Goal: Task Accomplishment & Management: Manage account settings

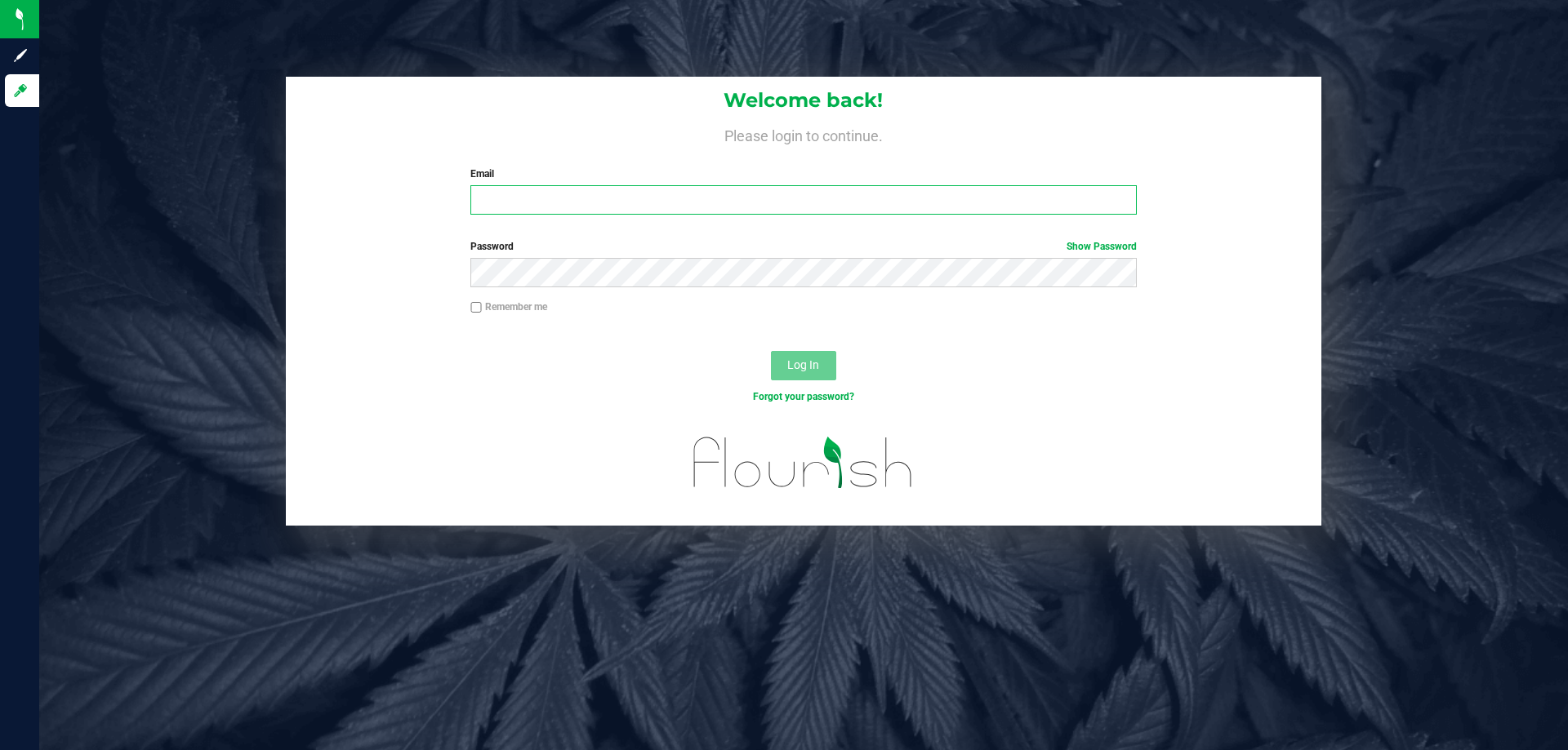
drag, startPoint x: 535, startPoint y: 198, endPoint x: 534, endPoint y: 186, distance: 12.0
click at [535, 198] on input "Email" at bounding box center [803, 200] width 665 height 30
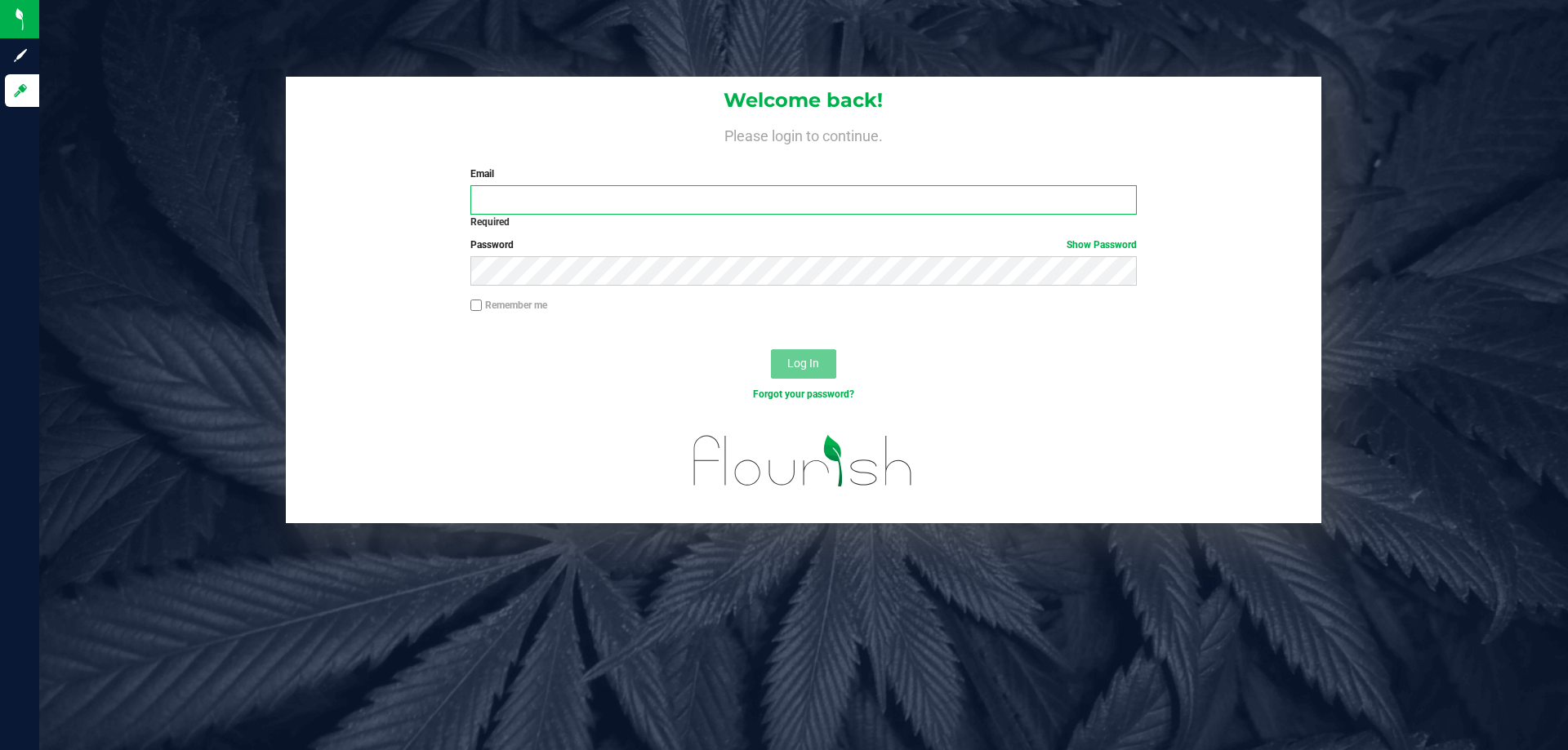
click at [686, 204] on input "Email" at bounding box center [803, 200] width 665 height 30
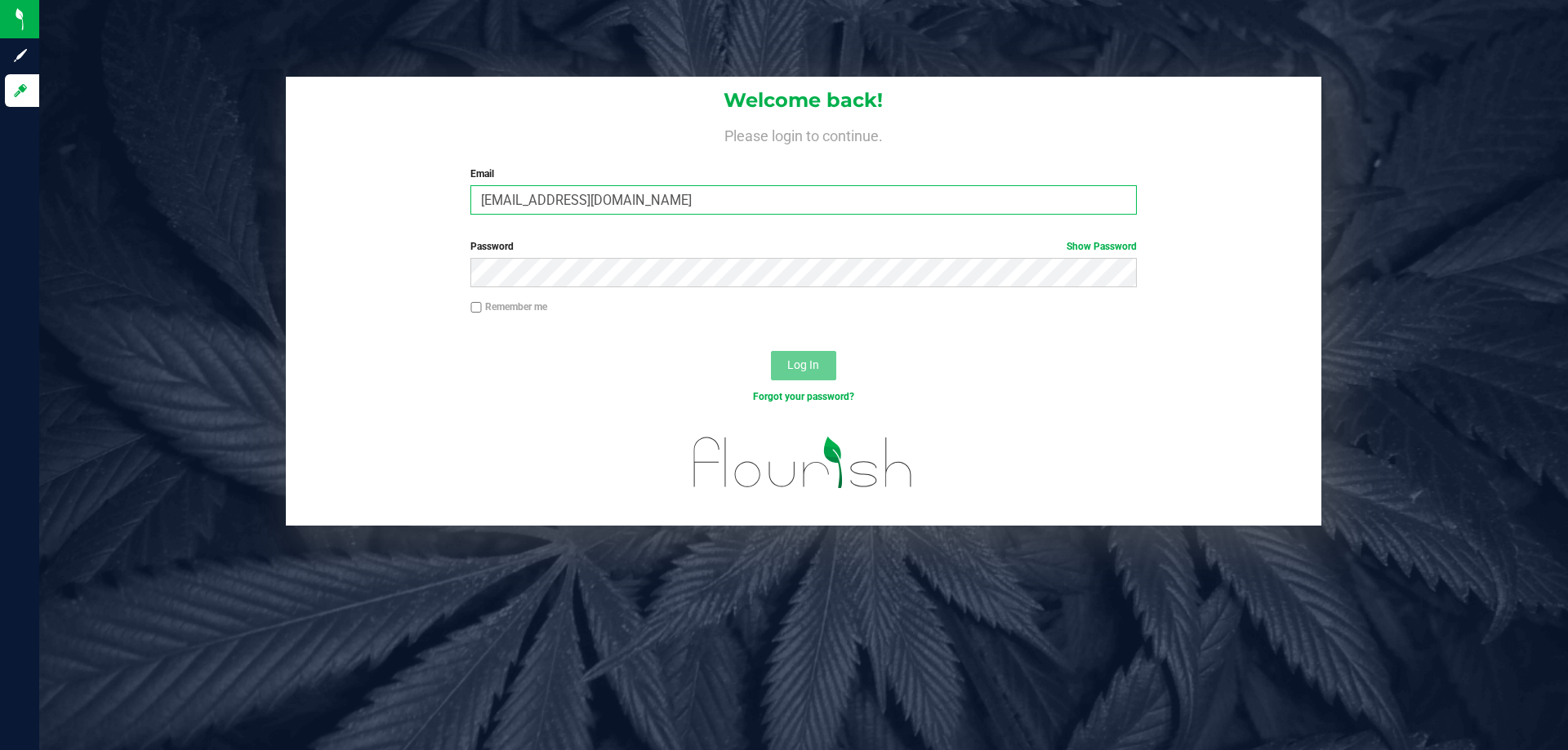
type input "[EMAIL_ADDRESS][DOMAIN_NAME]"
click at [771, 351] on button "Log In" at bounding box center [803, 366] width 65 height 30
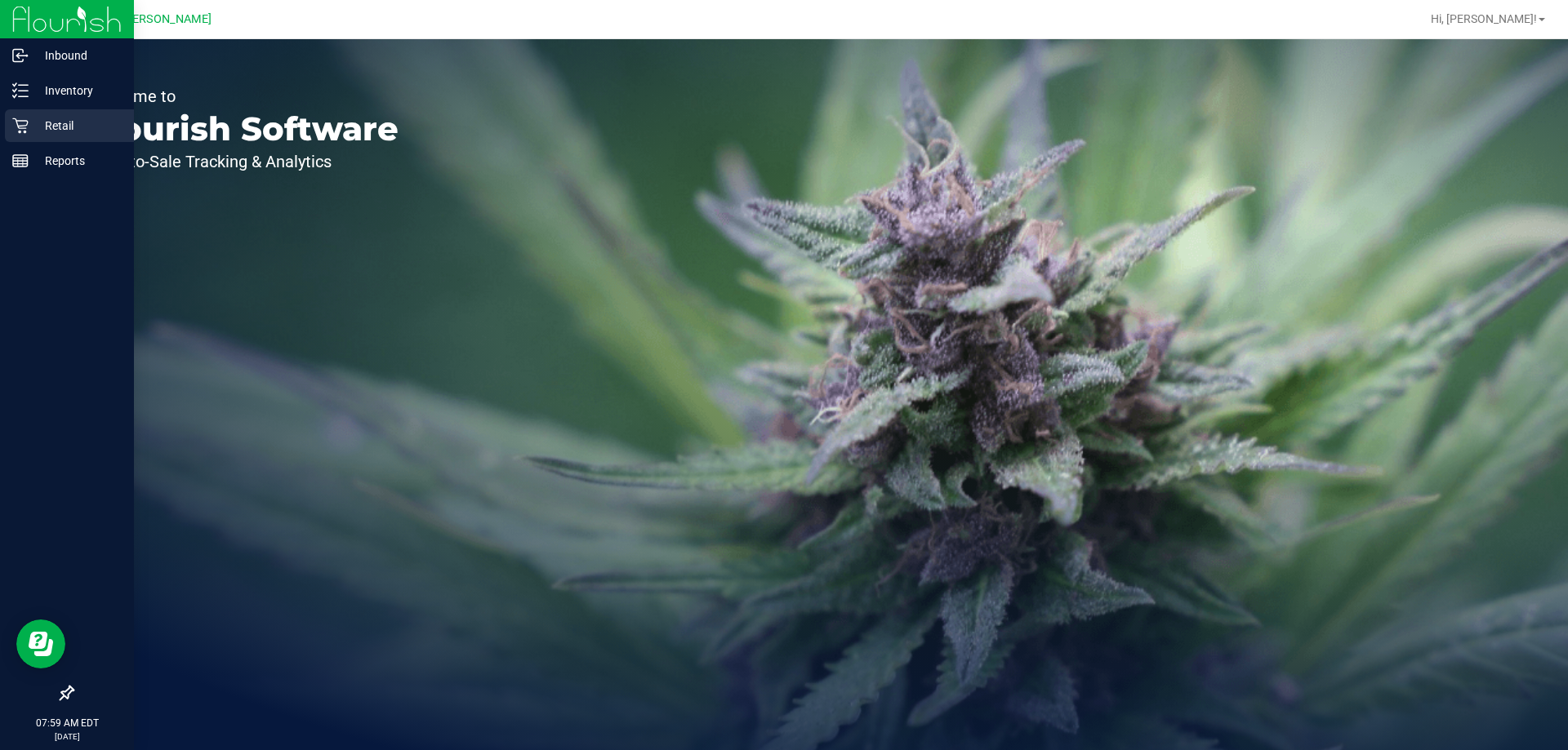
click at [37, 130] on p "Retail" at bounding box center [78, 125] width 98 height 19
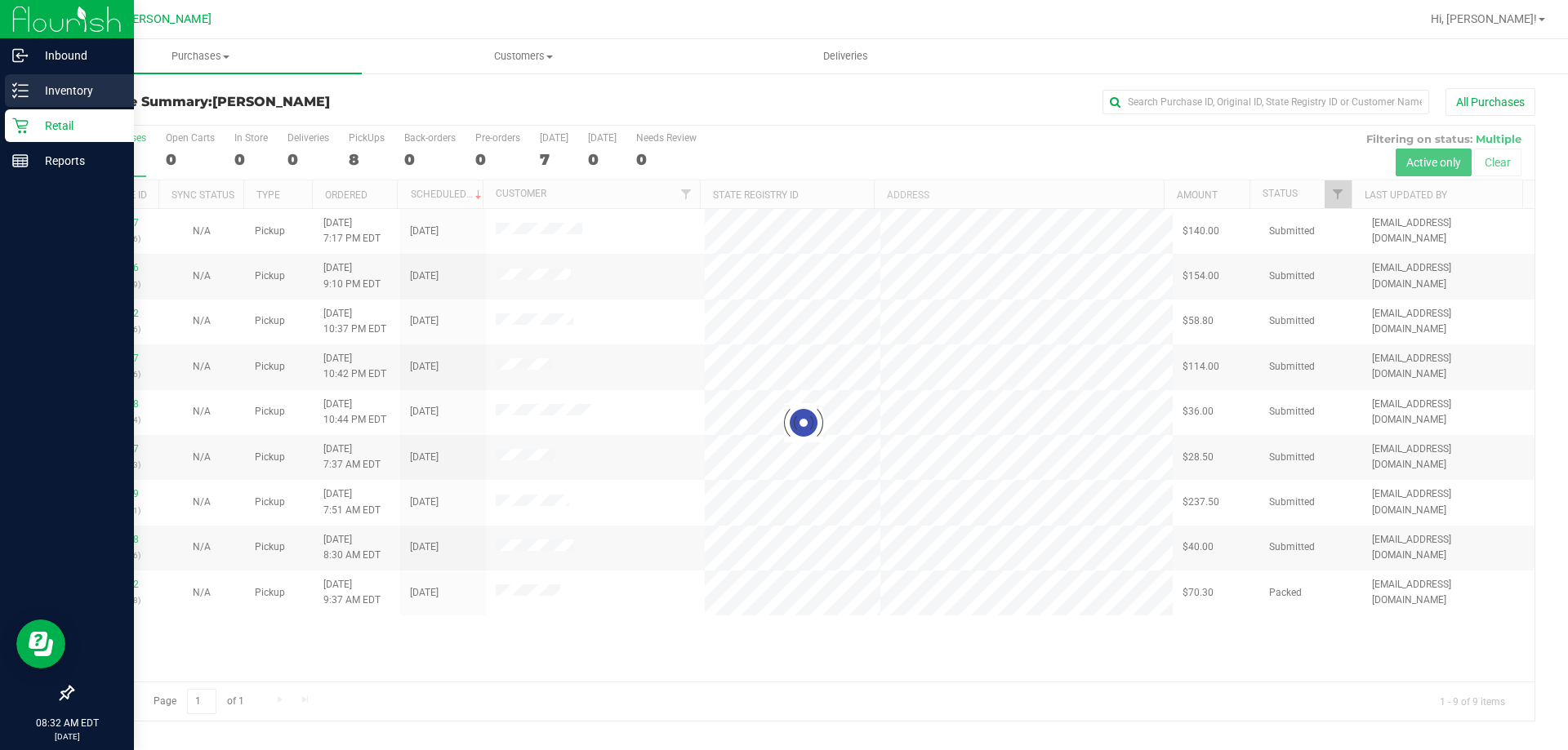
click at [31, 93] on p "Inventory" at bounding box center [78, 90] width 98 height 19
click at [36, 99] on p "Inventory" at bounding box center [78, 90] width 98 height 19
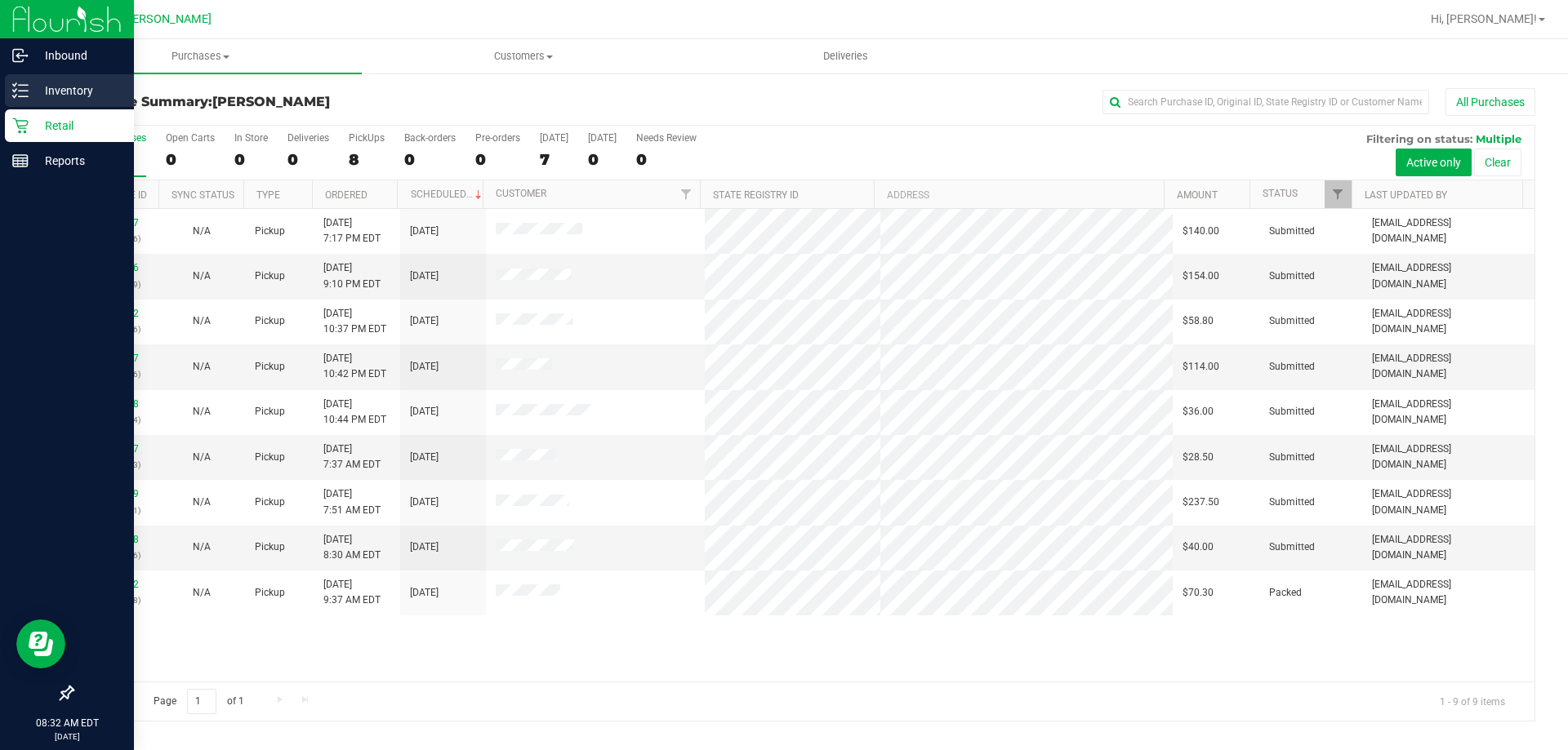
click at [15, 88] on icon at bounding box center [19, 90] width 16 height 16
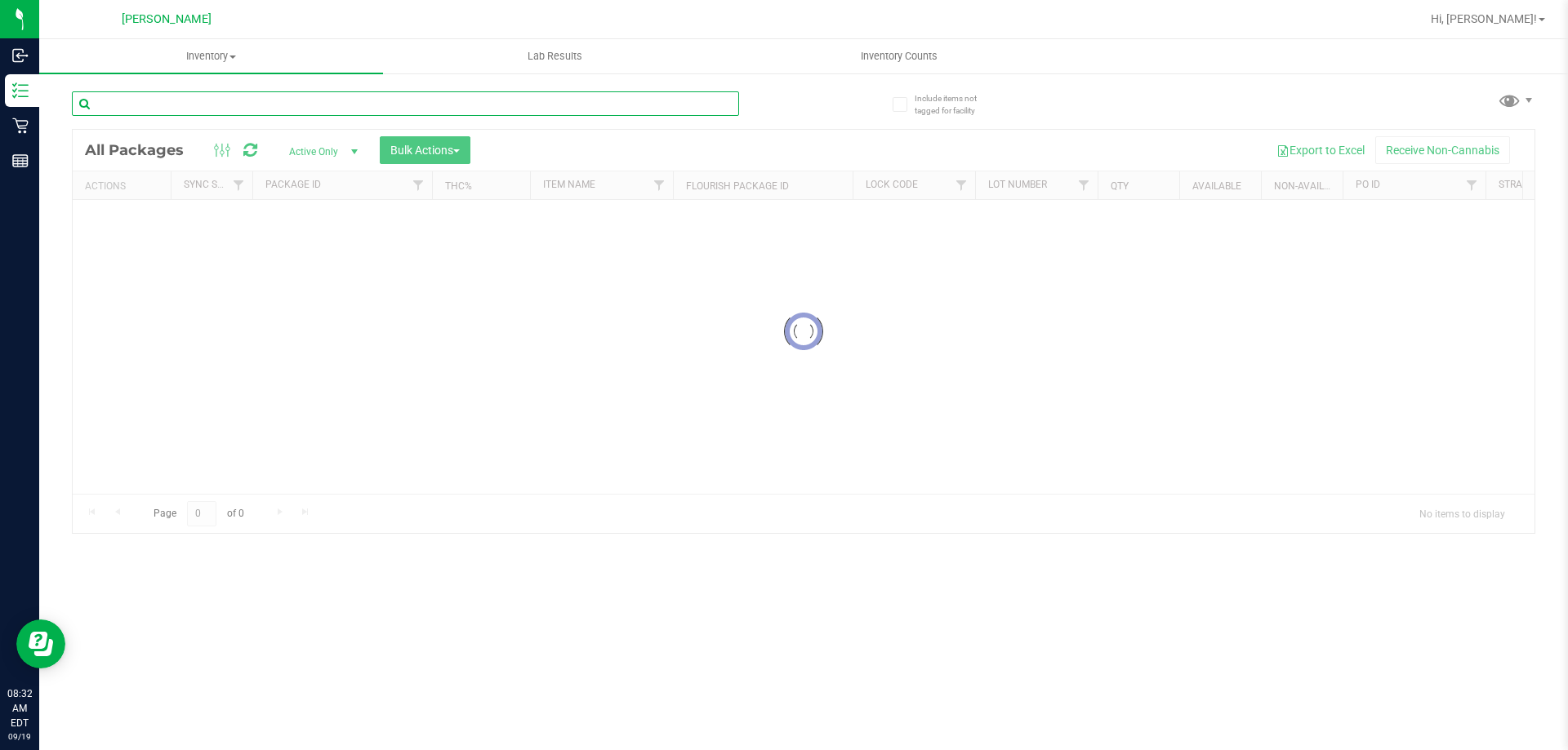
click at [216, 112] on input "text" at bounding box center [406, 103] width 667 height 25
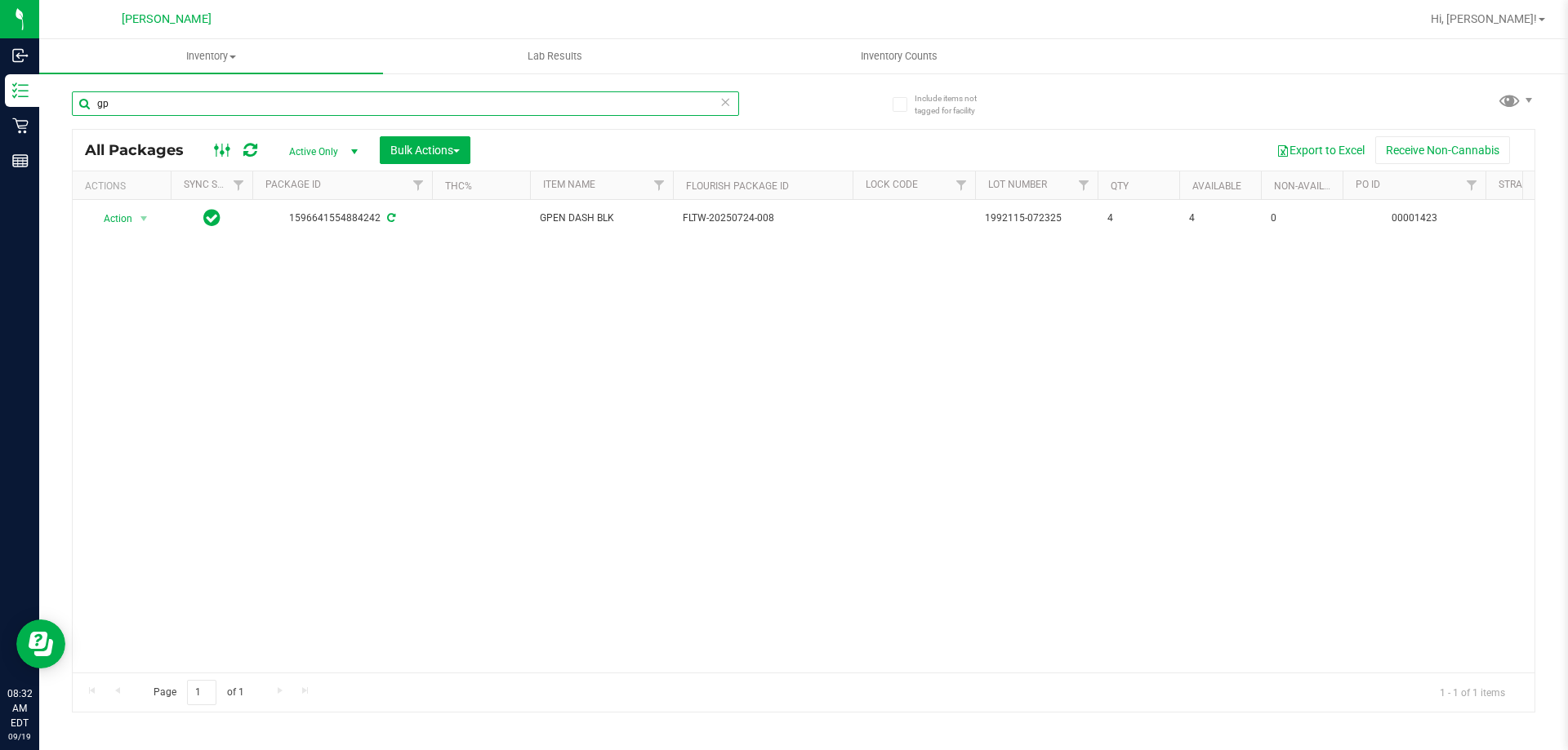
type input "g"
type input "h"
type input "grape"
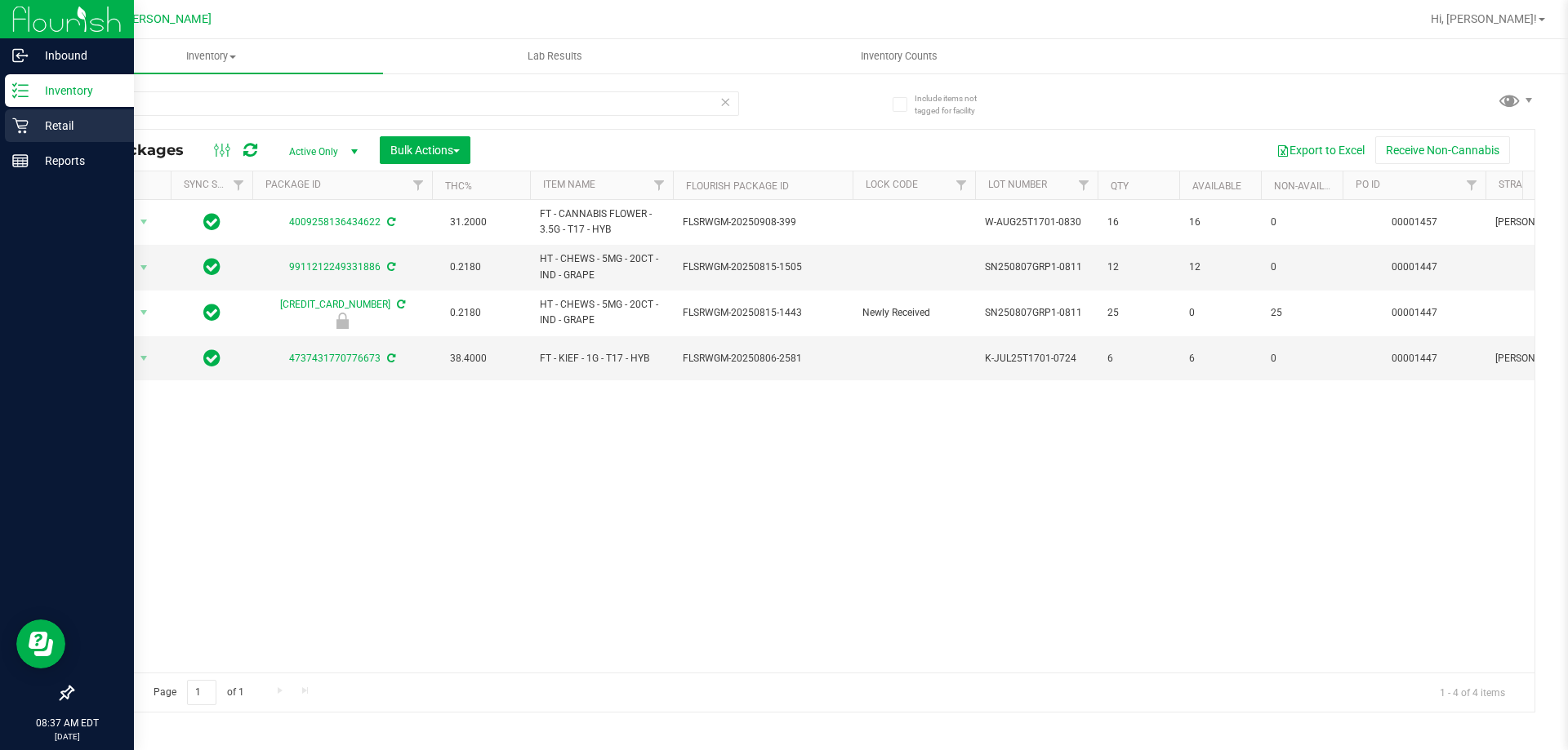
click at [56, 124] on p "Retail" at bounding box center [78, 125] width 98 height 19
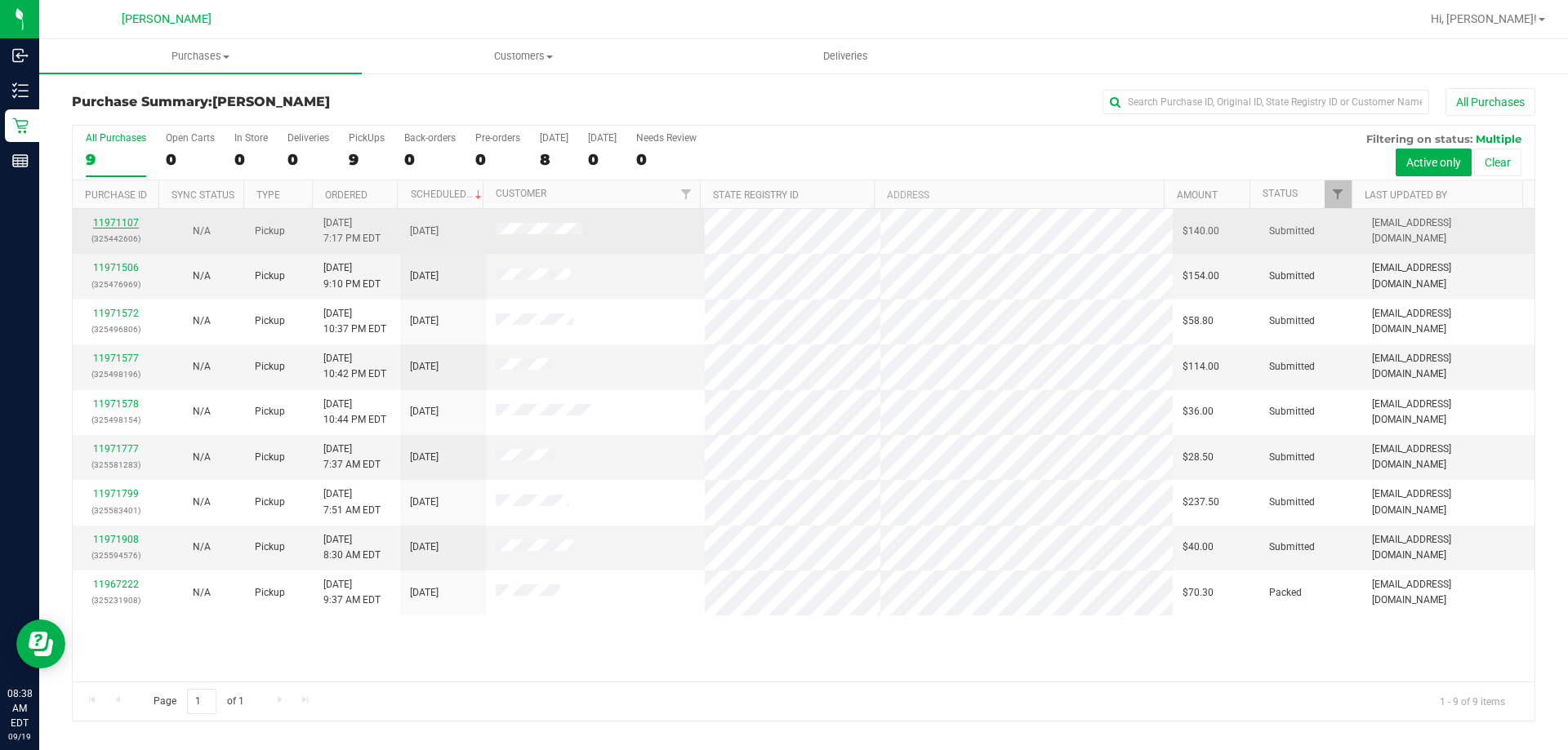
click at [112, 220] on link "11971107" at bounding box center [116, 223] width 46 height 12
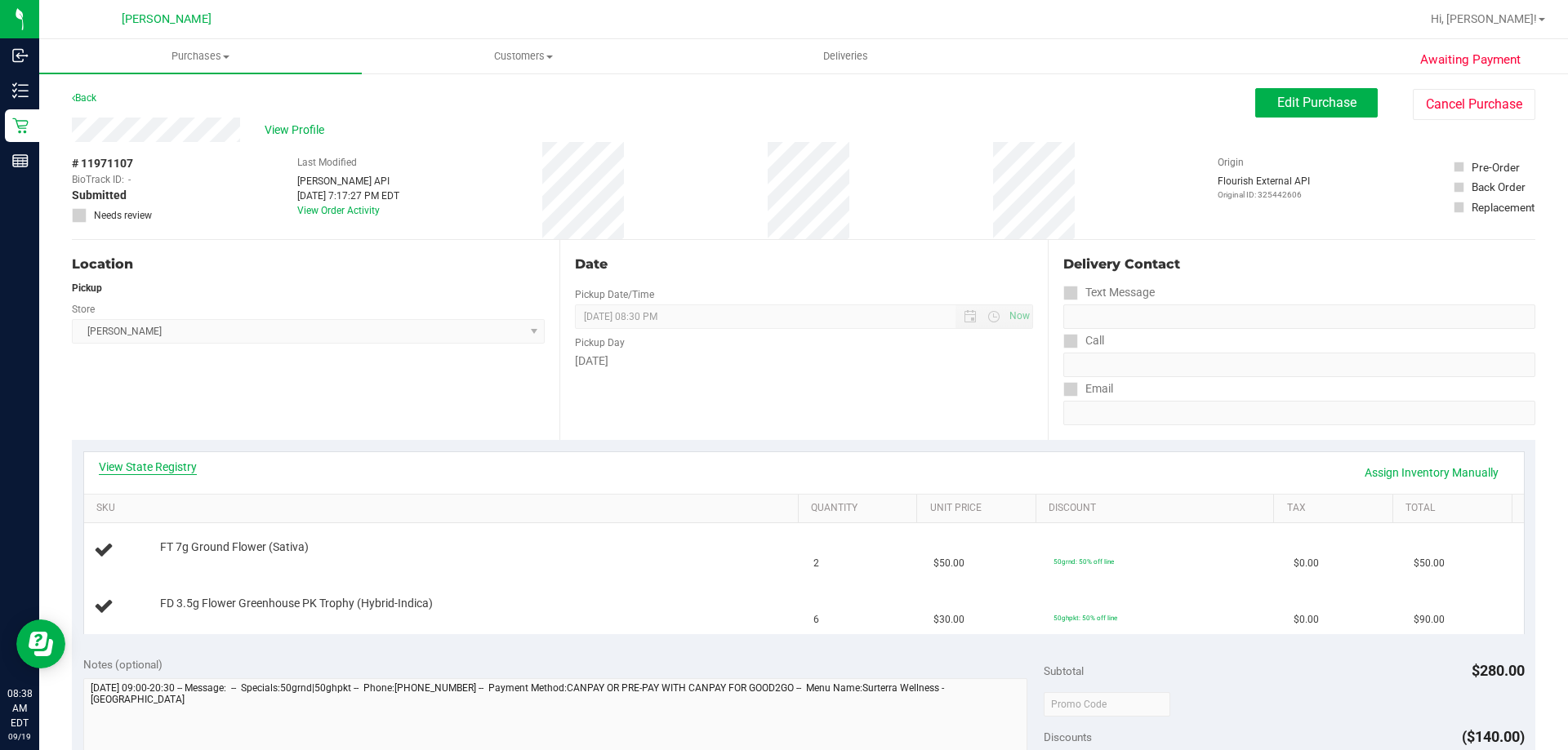
click at [137, 466] on link "View State Registry" at bounding box center [148, 466] width 98 height 16
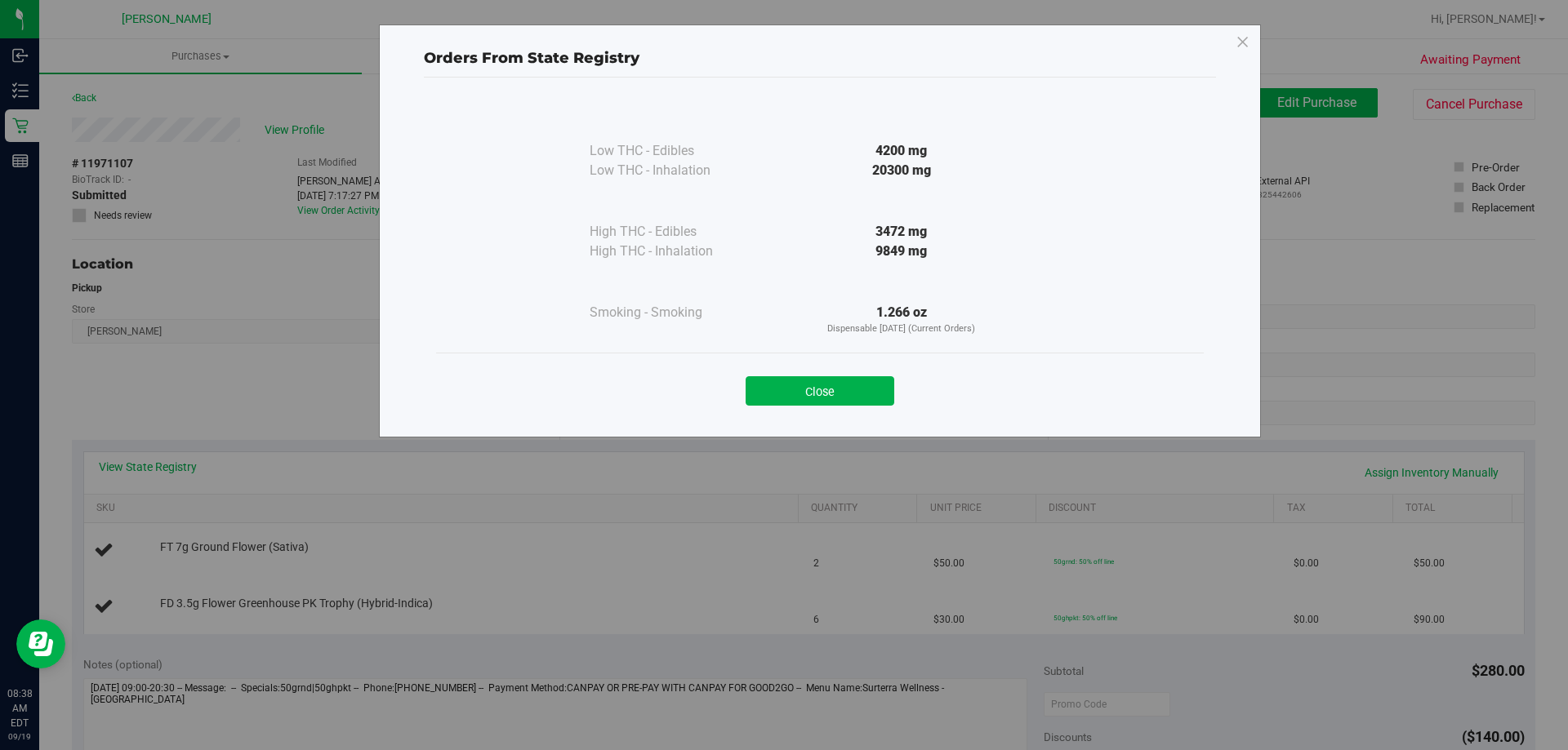
click at [858, 398] on button "Close" at bounding box center [820, 391] width 149 height 30
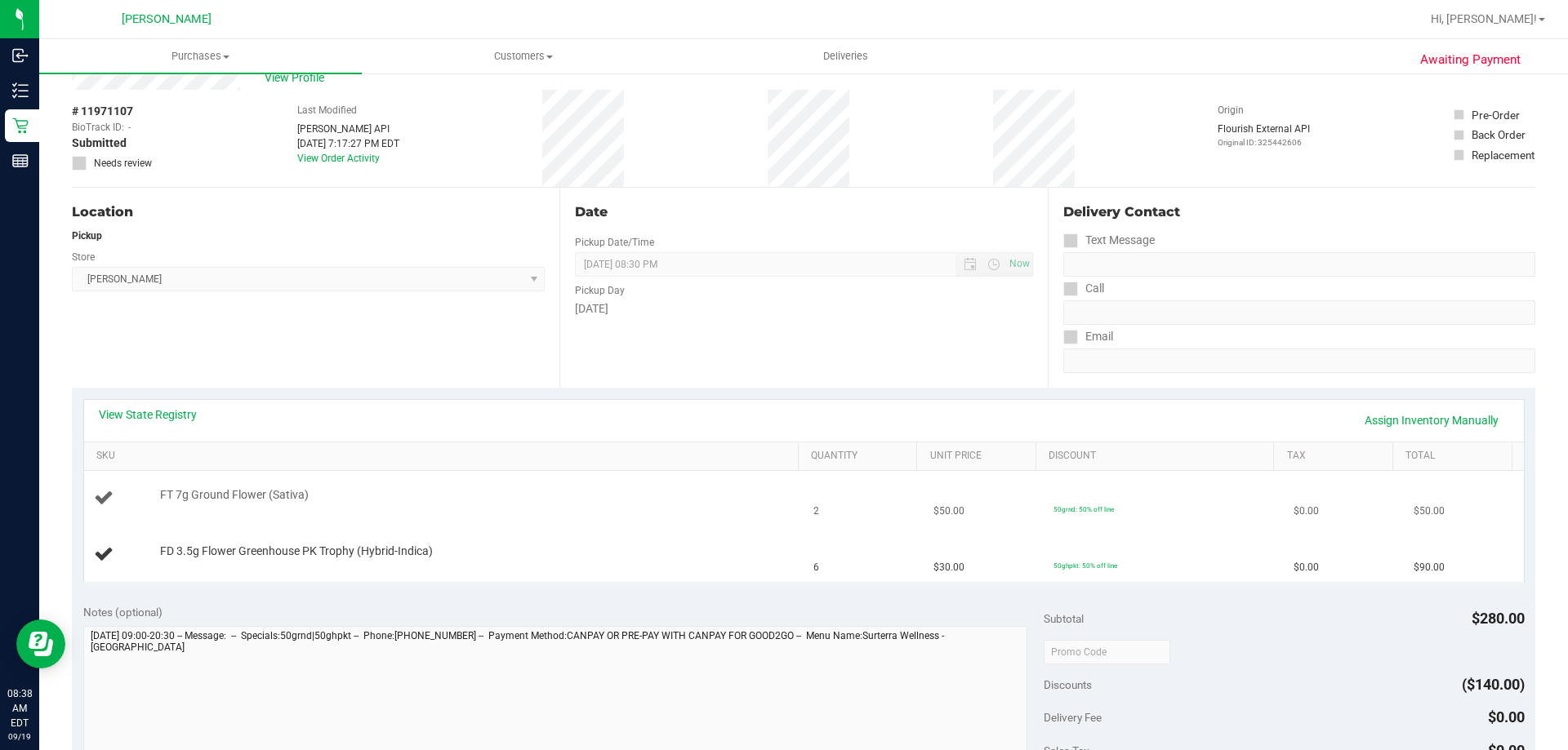
scroll to position [81, 0]
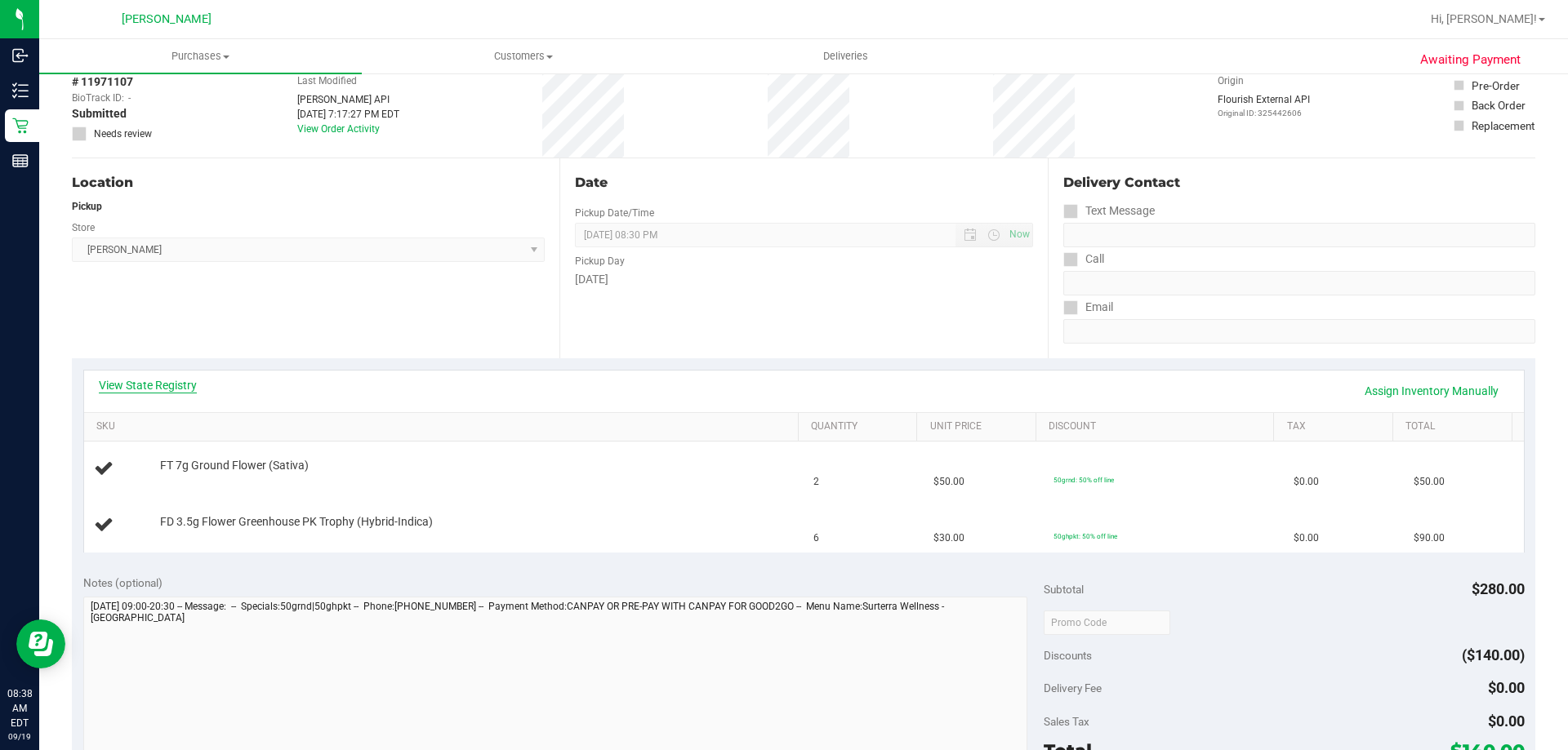
click at [157, 379] on link "View State Registry" at bounding box center [148, 385] width 98 height 16
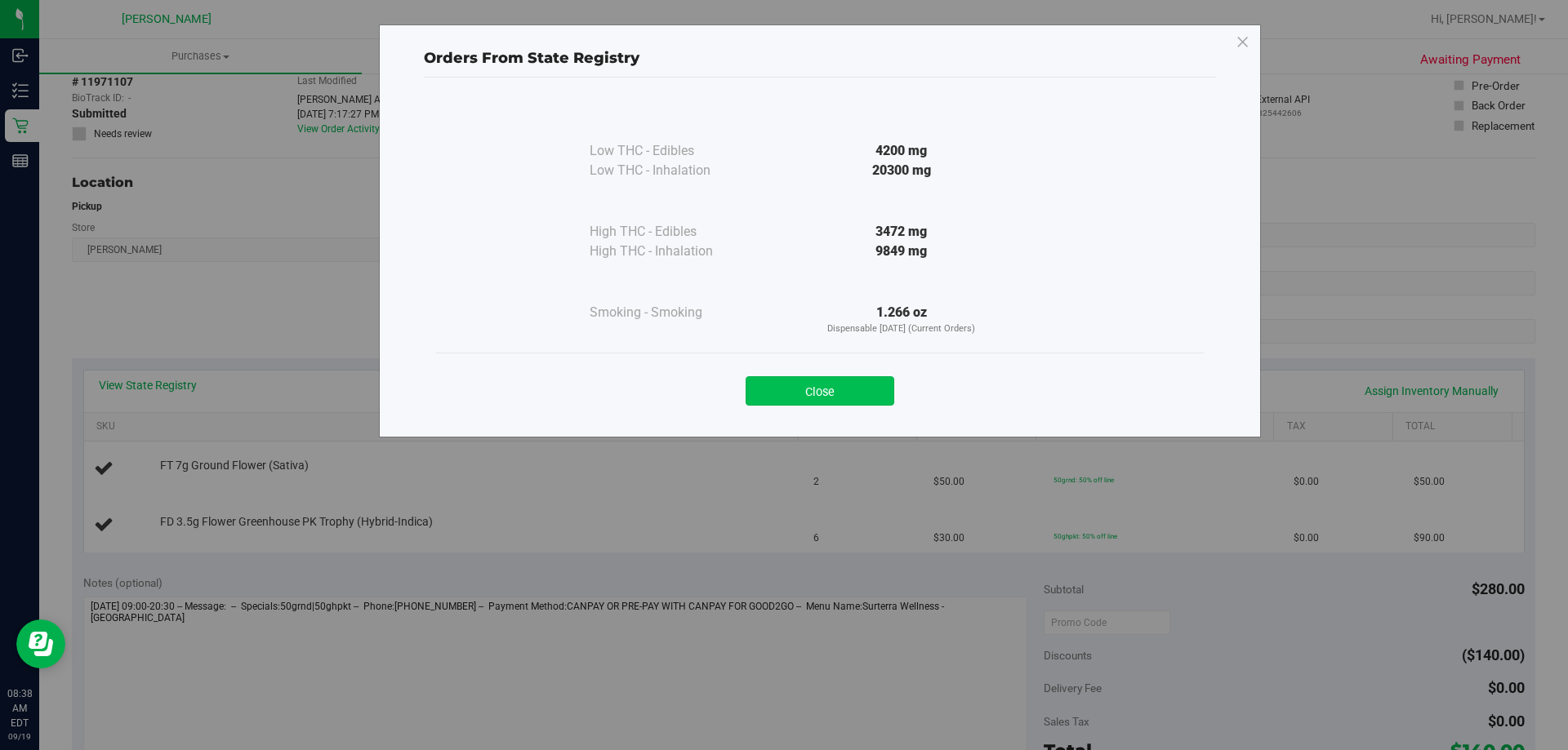
click at [810, 398] on button "Close" at bounding box center [820, 391] width 149 height 30
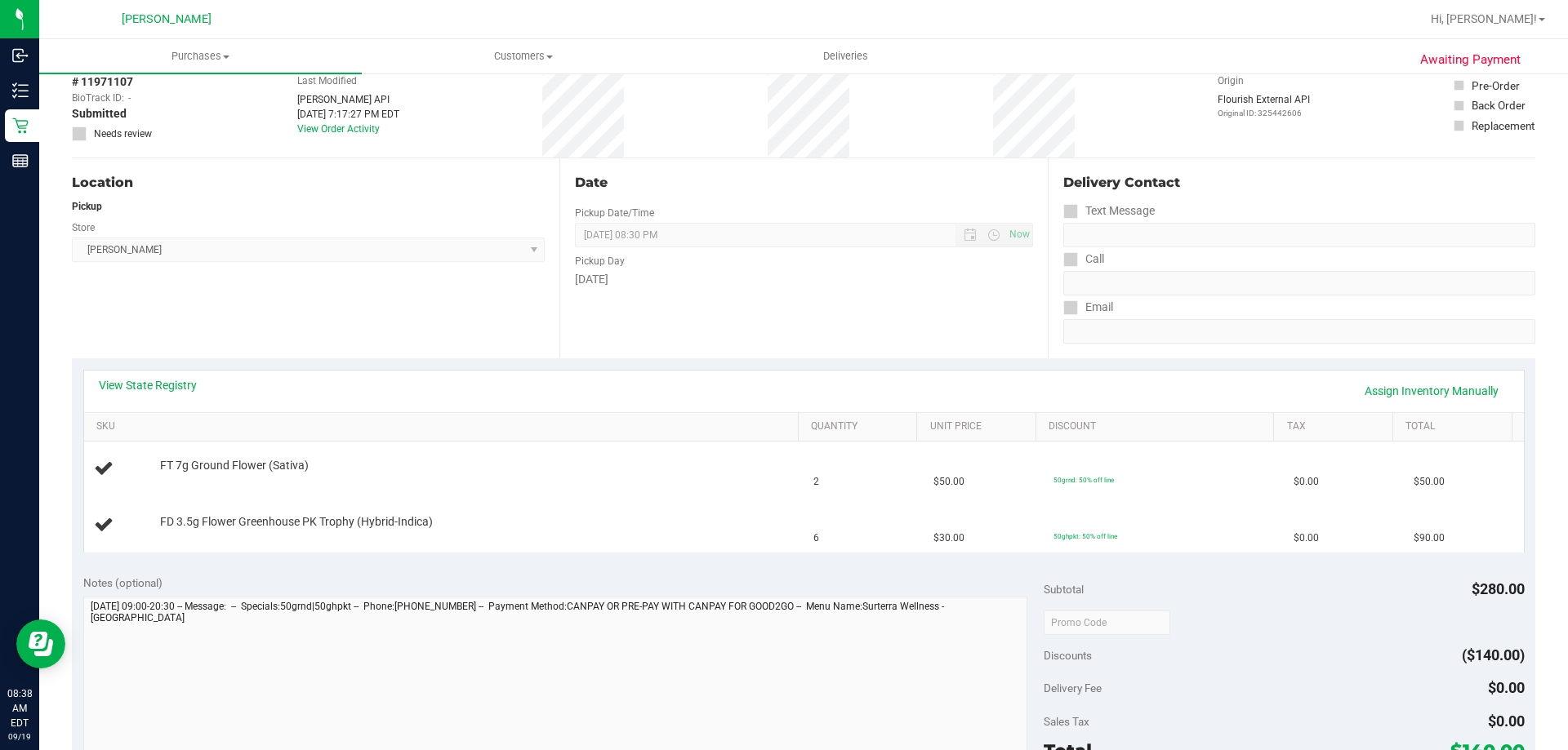
scroll to position [408, 0]
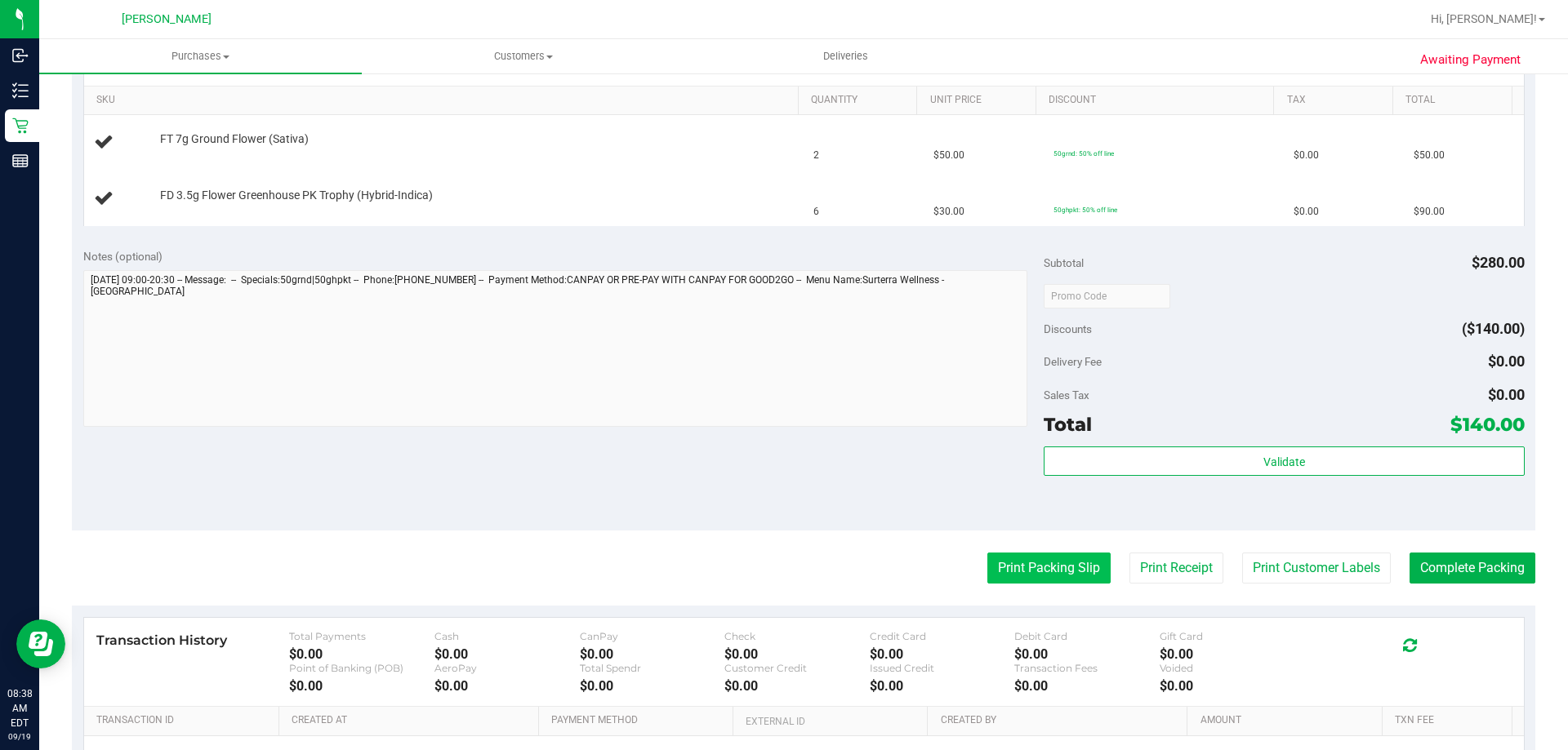
click at [989, 572] on button "Print Packing Slip" at bounding box center [1049, 568] width 124 height 31
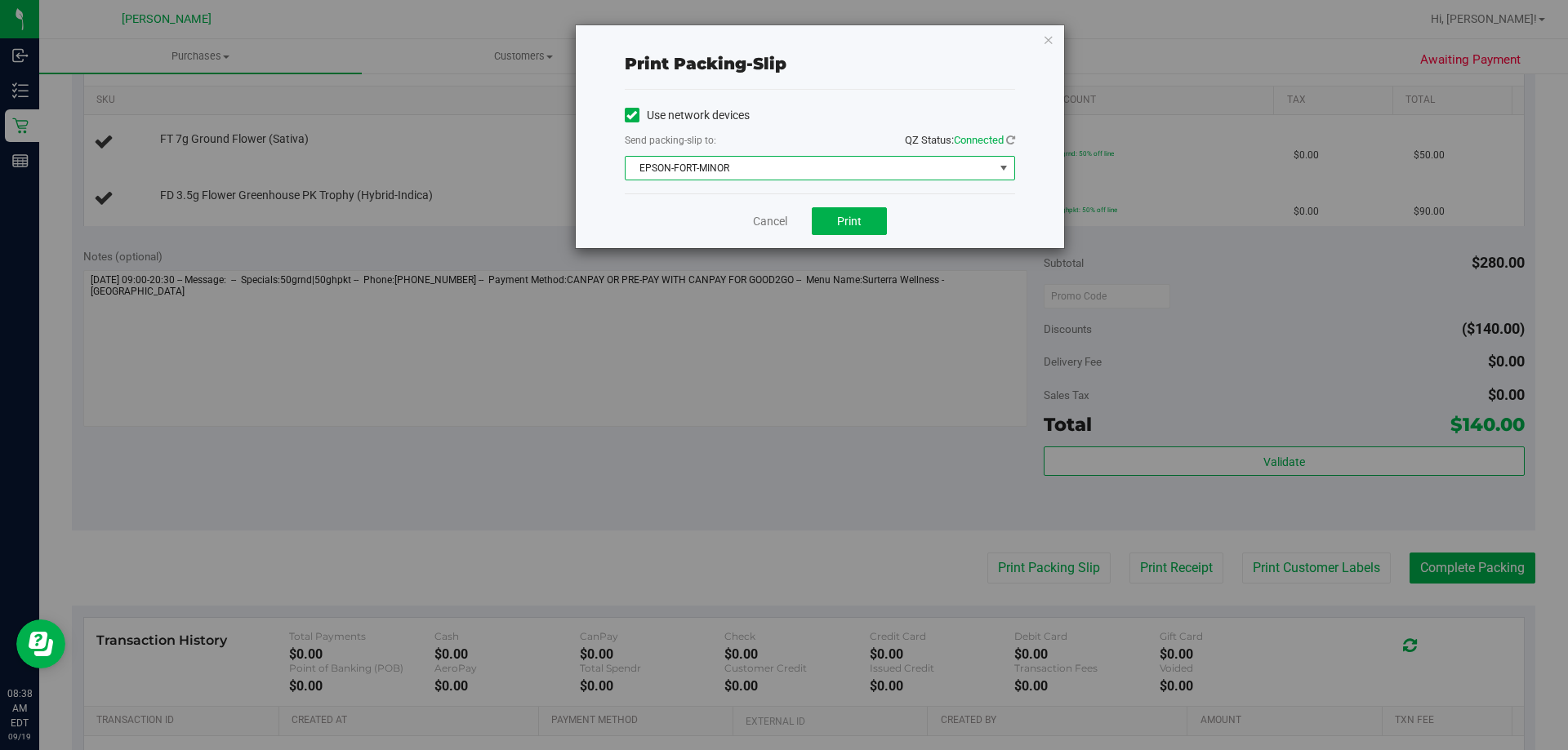
click at [735, 162] on span "EPSON-FORT-MINOR" at bounding box center [809, 168] width 368 height 23
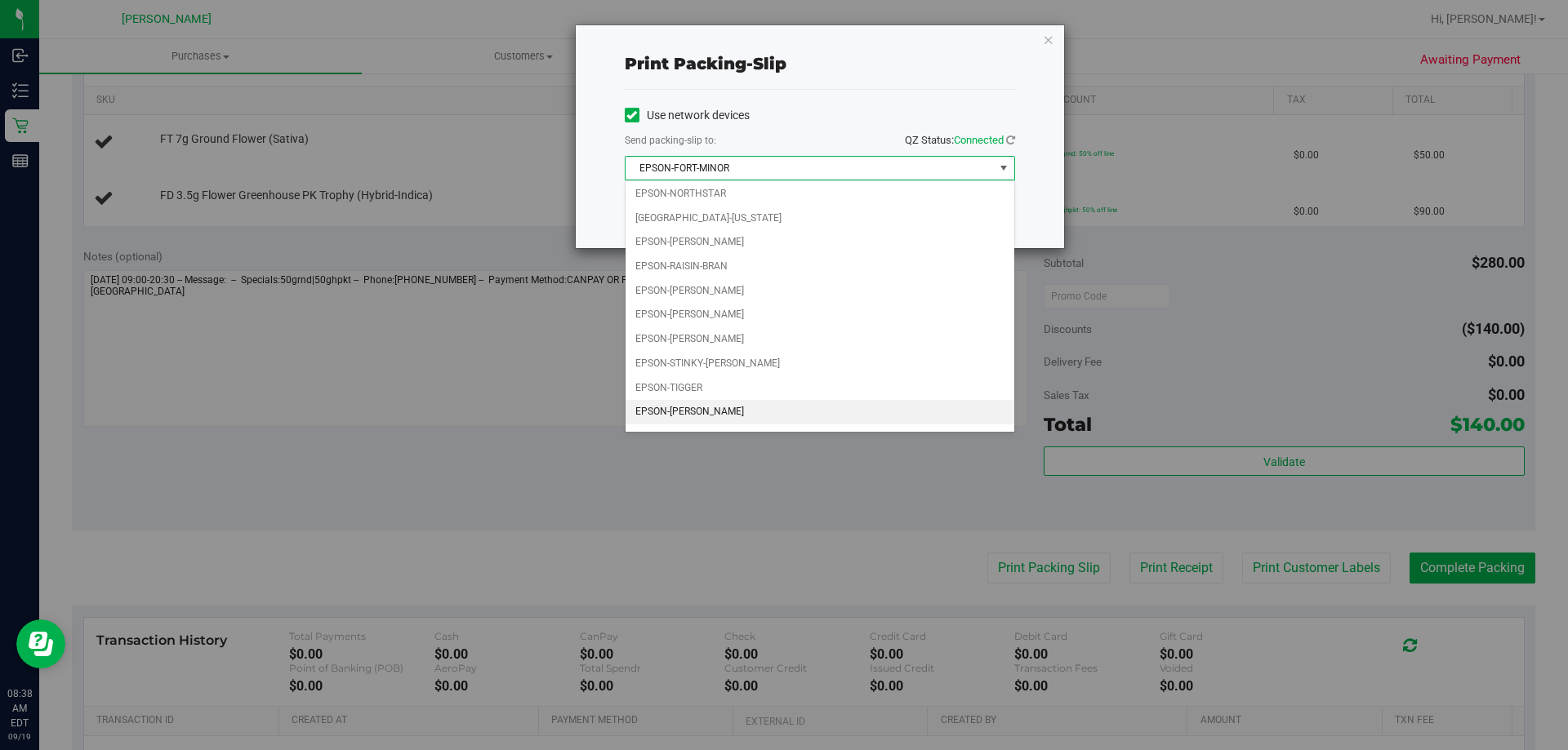
scroll to position [70, 0]
click at [750, 428] on li "EPSON-ZAC-BROWN-BAND" at bounding box center [820, 416] width 389 height 25
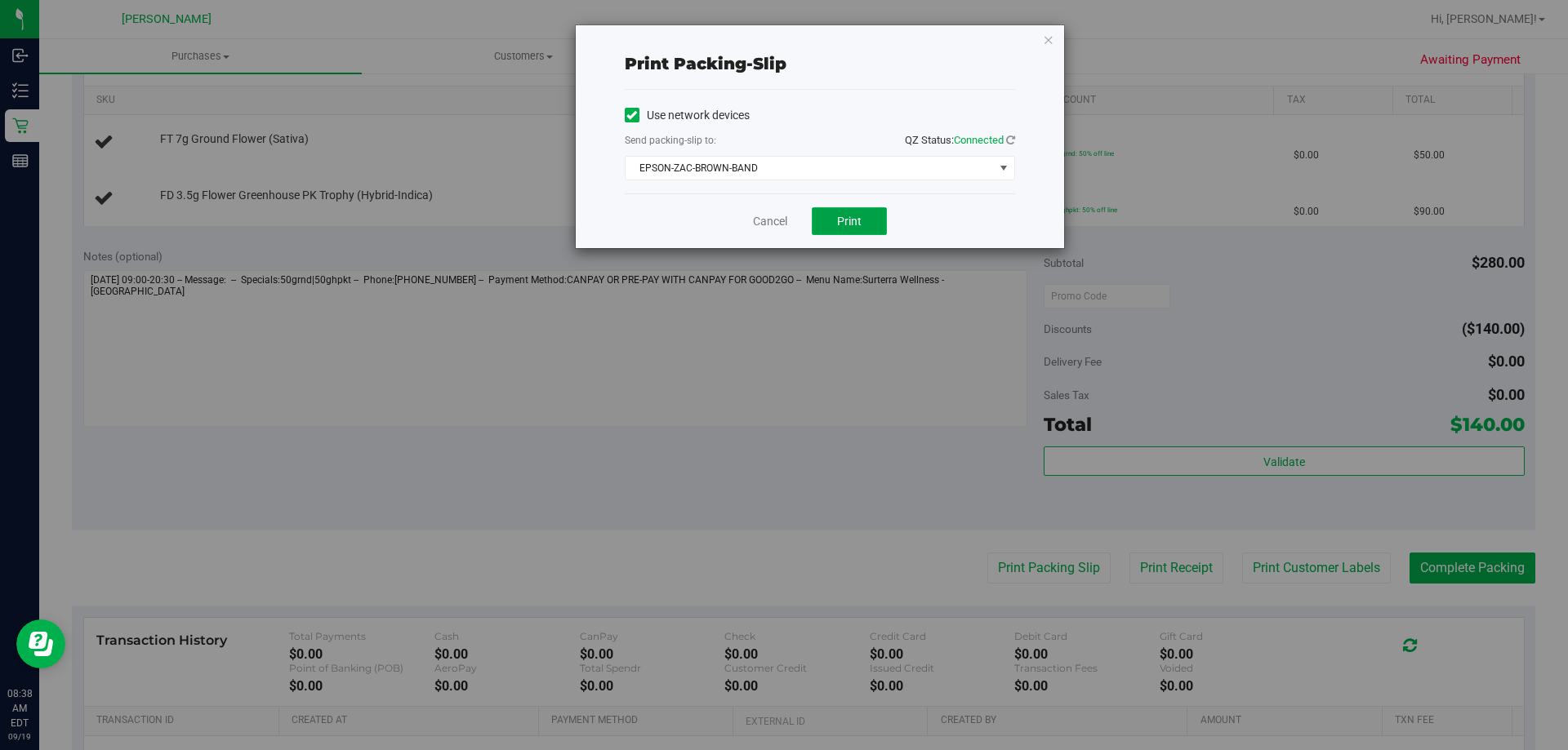
click at [821, 219] on button "Print" at bounding box center [849, 221] width 75 height 28
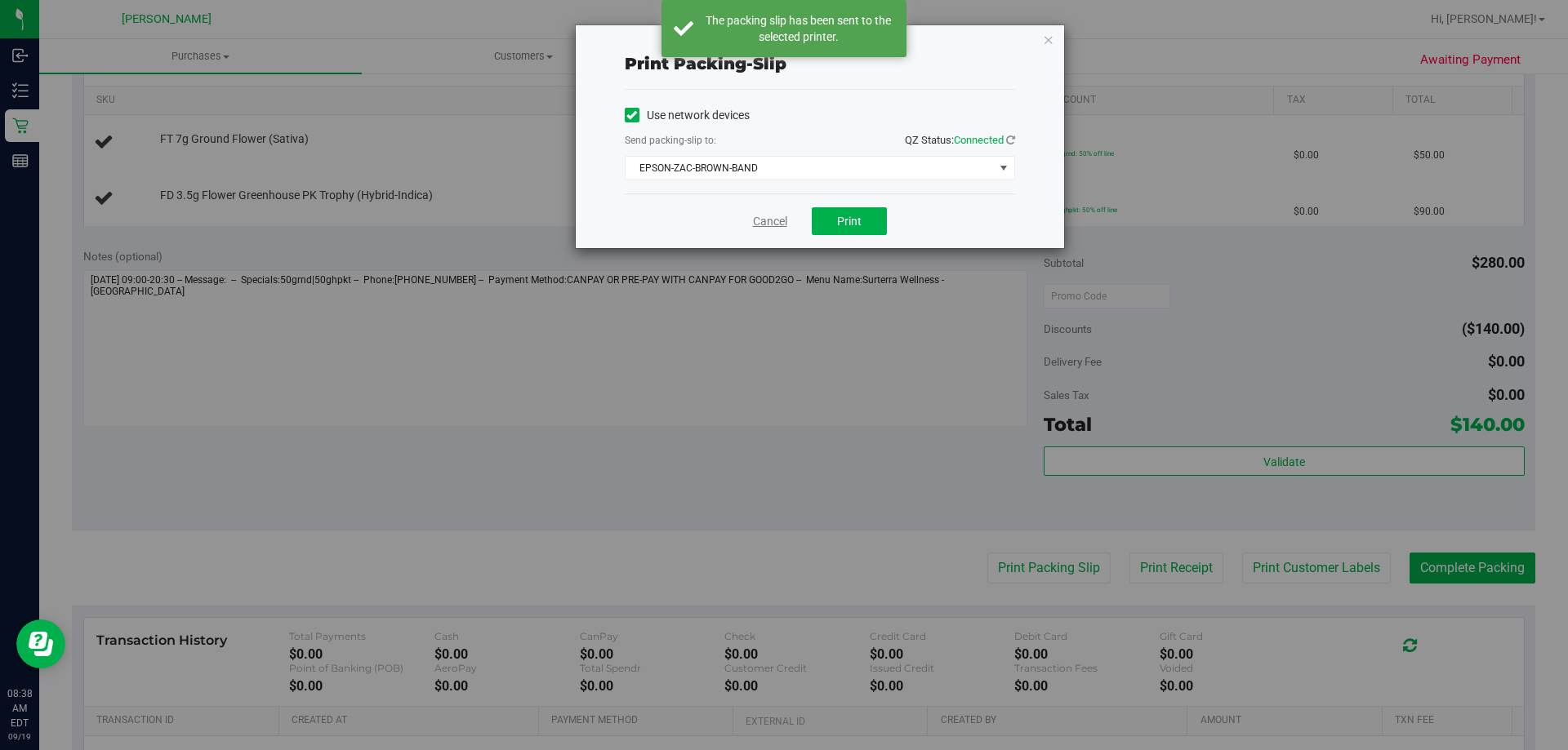
click at [774, 215] on link "Cancel" at bounding box center [770, 222] width 35 height 17
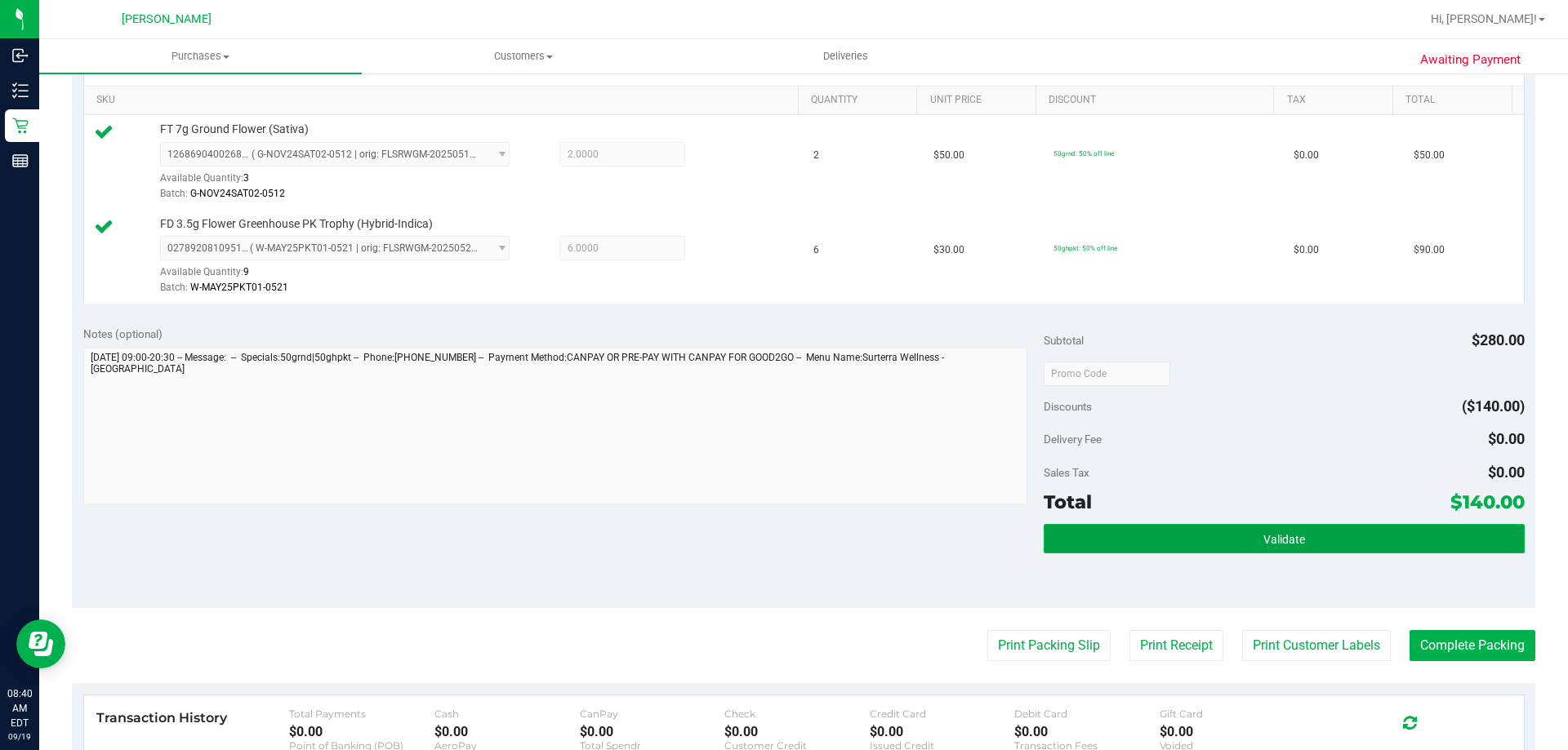
click at [1280, 543] on span "Validate" at bounding box center [1284, 539] width 41 height 13
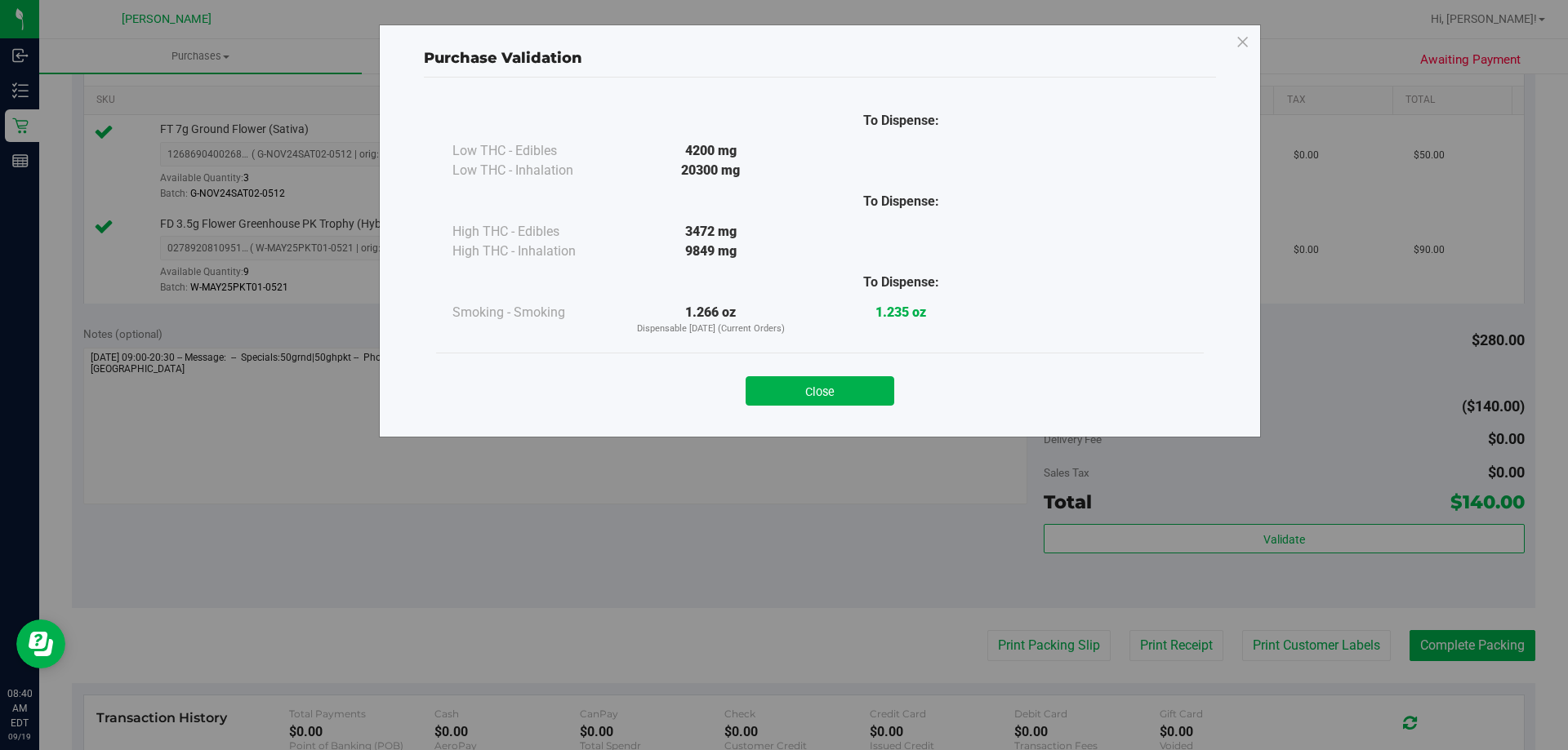
click at [841, 399] on button "Close" at bounding box center [820, 391] width 149 height 30
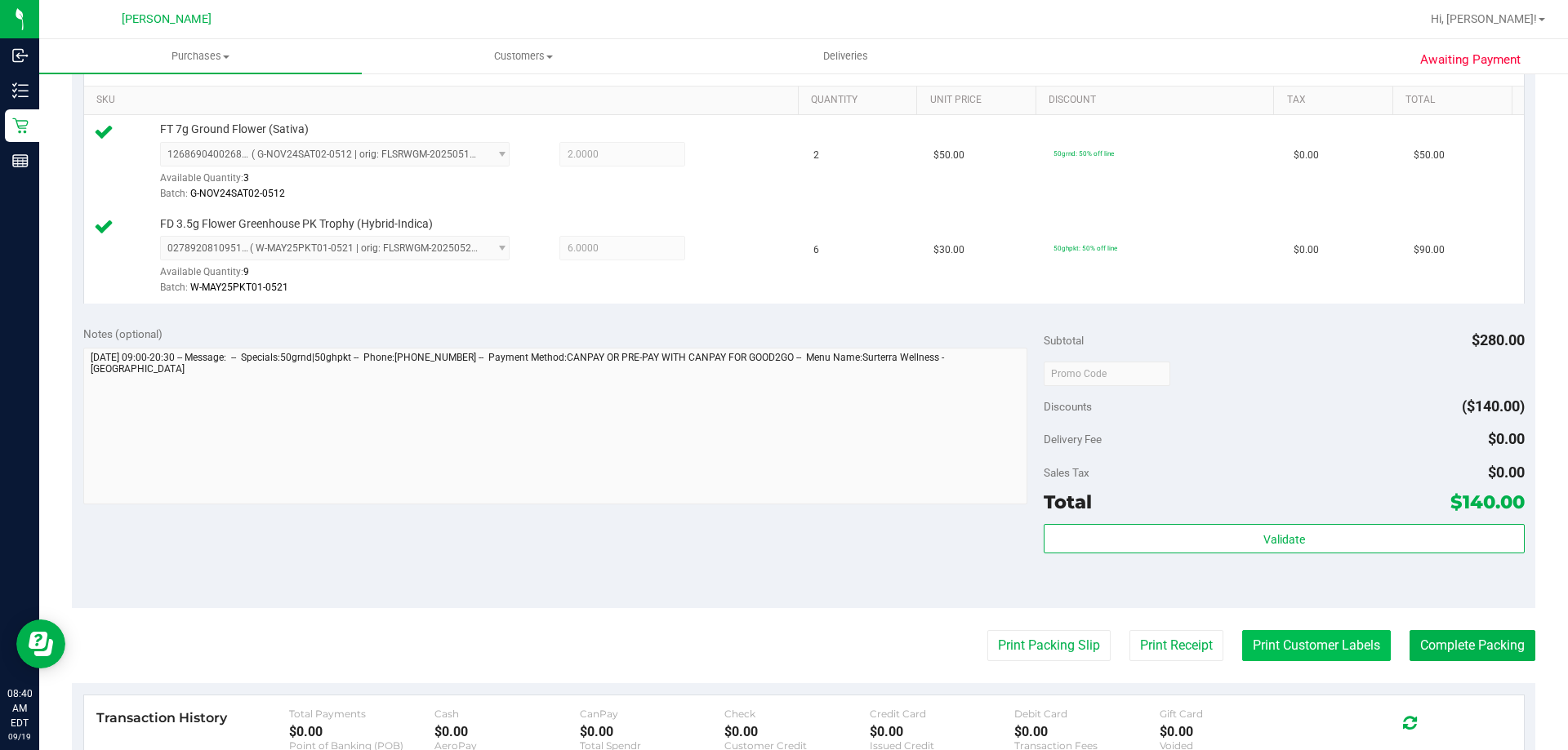
click at [1281, 648] on button "Print Customer Labels" at bounding box center [1317, 646] width 149 height 31
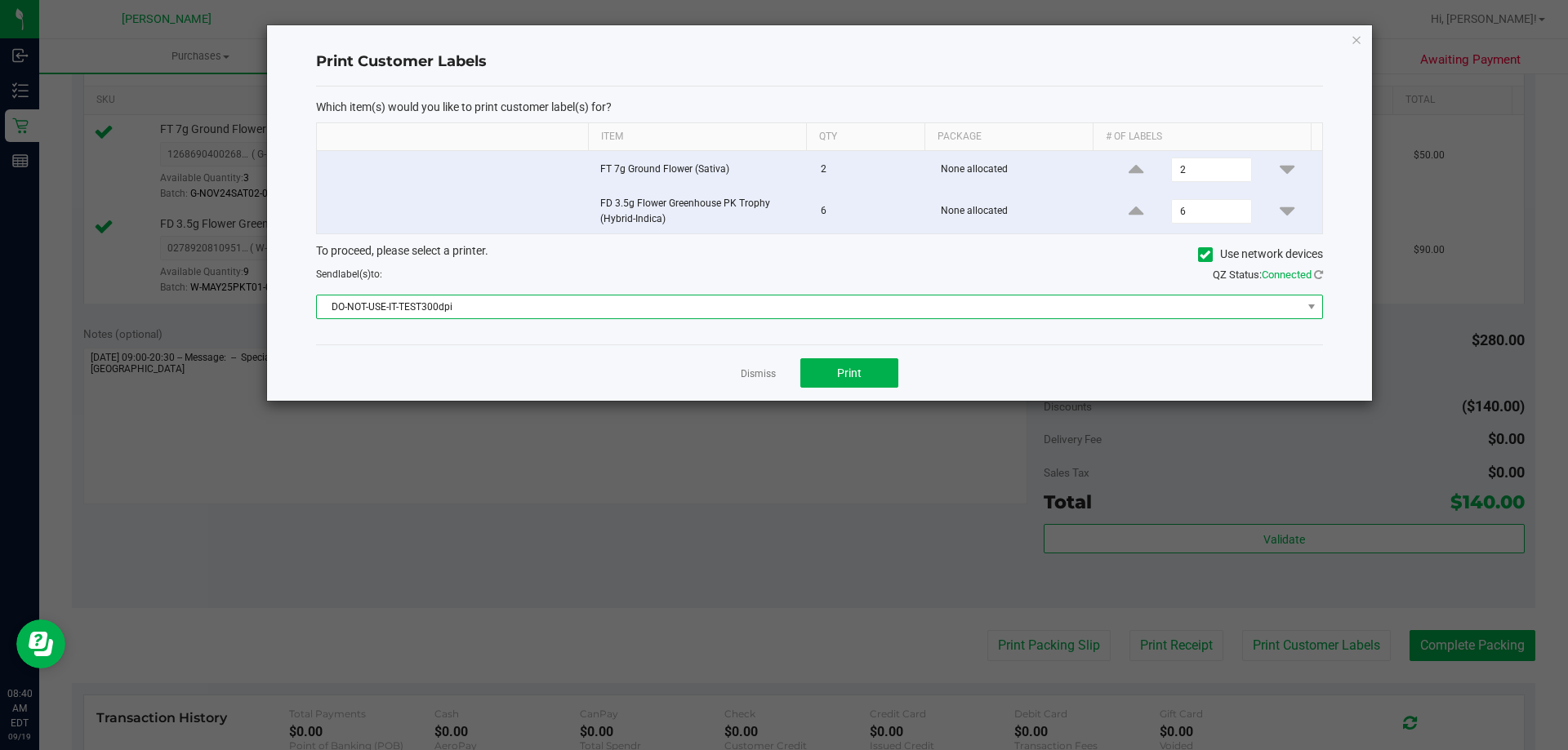
drag, startPoint x: 588, startPoint y: 306, endPoint x: 589, endPoint y: 317, distance: 11.0
click at [589, 317] on span "DO-NOT-USE-IT-TEST300dpi" at bounding box center [809, 306] width 985 height 23
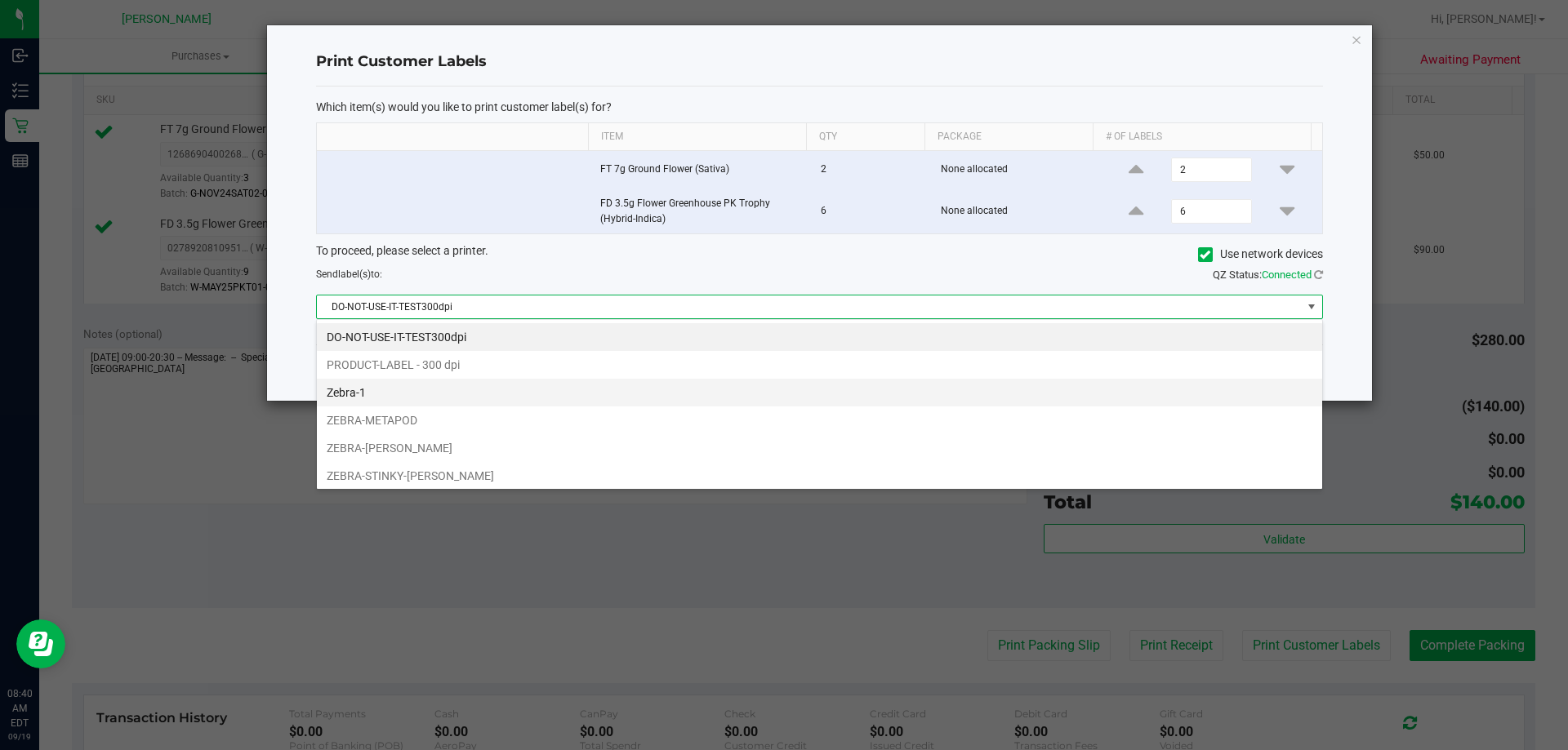
scroll to position [31, 0]
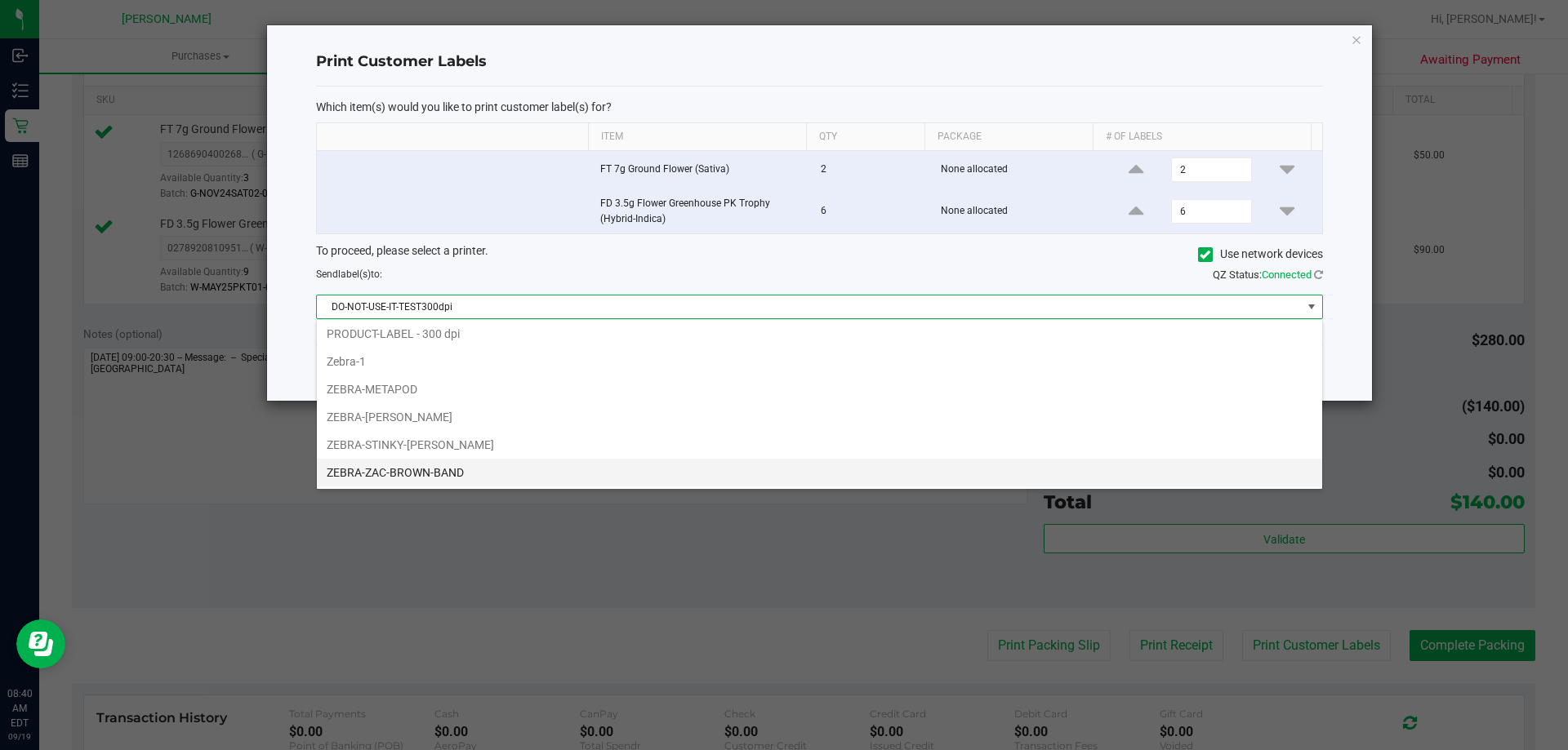
click at [582, 477] on li "ZEBRA-ZAC-BROWN-BAND" at bounding box center [819, 472] width 1005 height 28
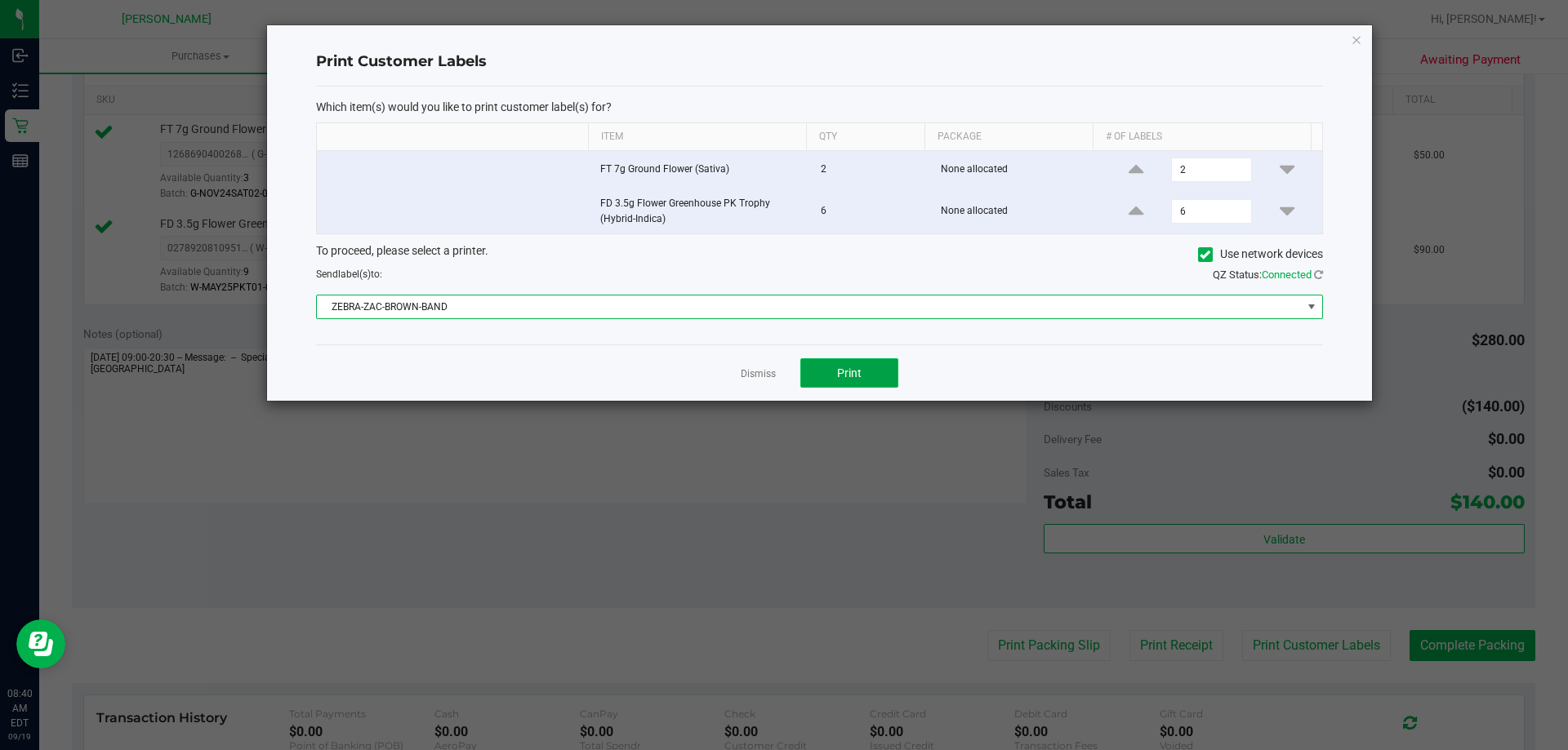
click at [883, 378] on button "Print" at bounding box center [849, 372] width 98 height 30
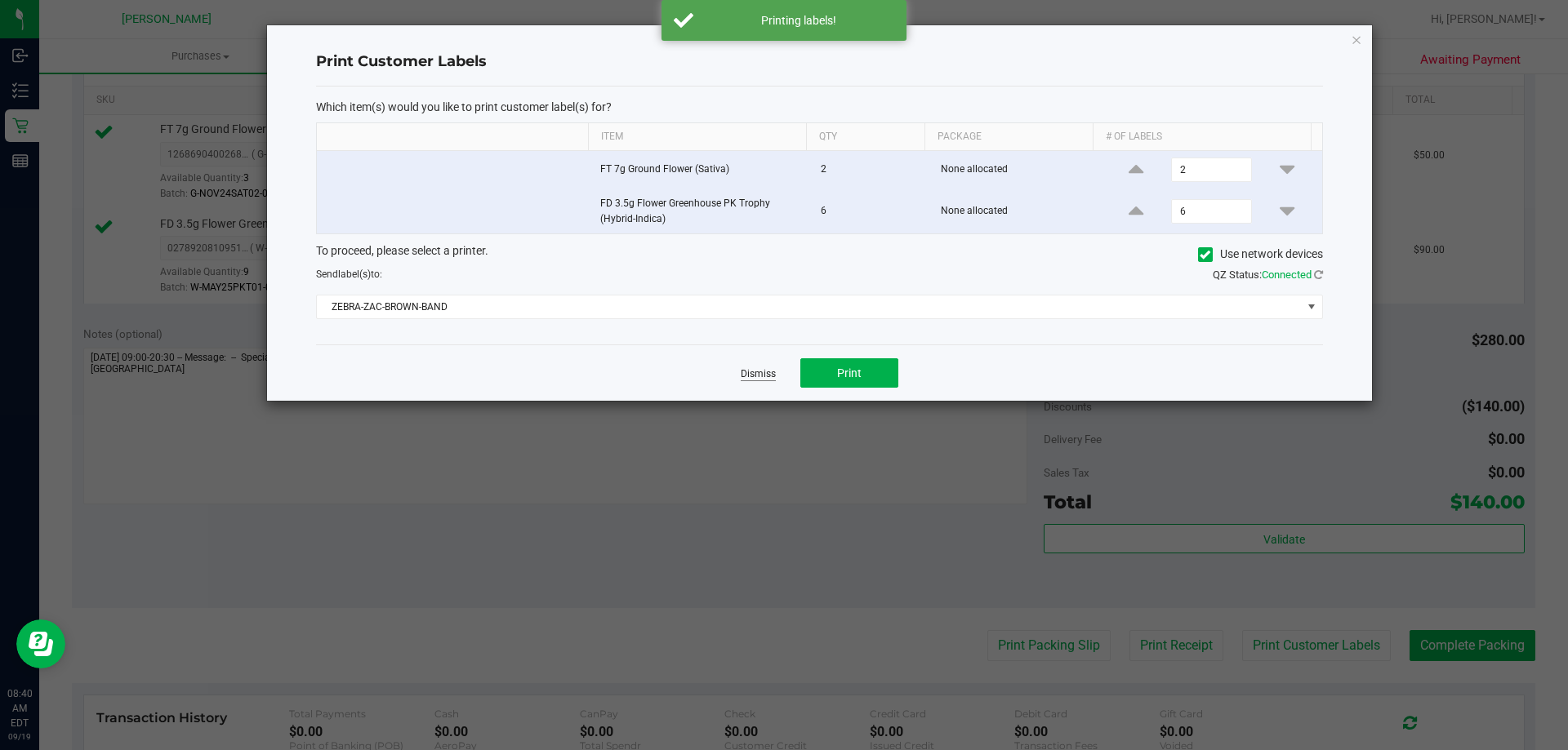
click at [755, 372] on link "Dismiss" at bounding box center [758, 374] width 35 height 14
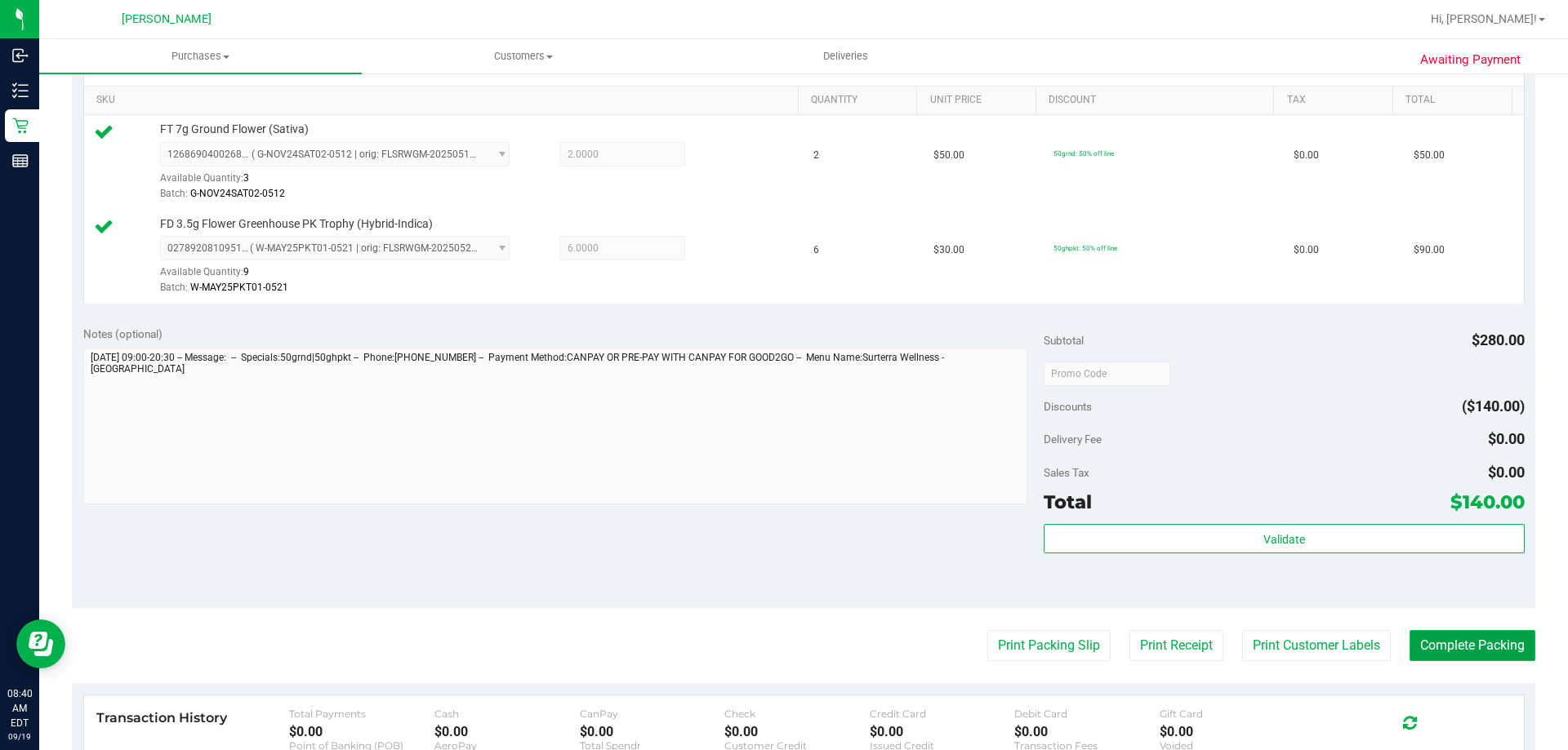
click at [1476, 653] on button "Complete Packing" at bounding box center [1472, 646] width 126 height 31
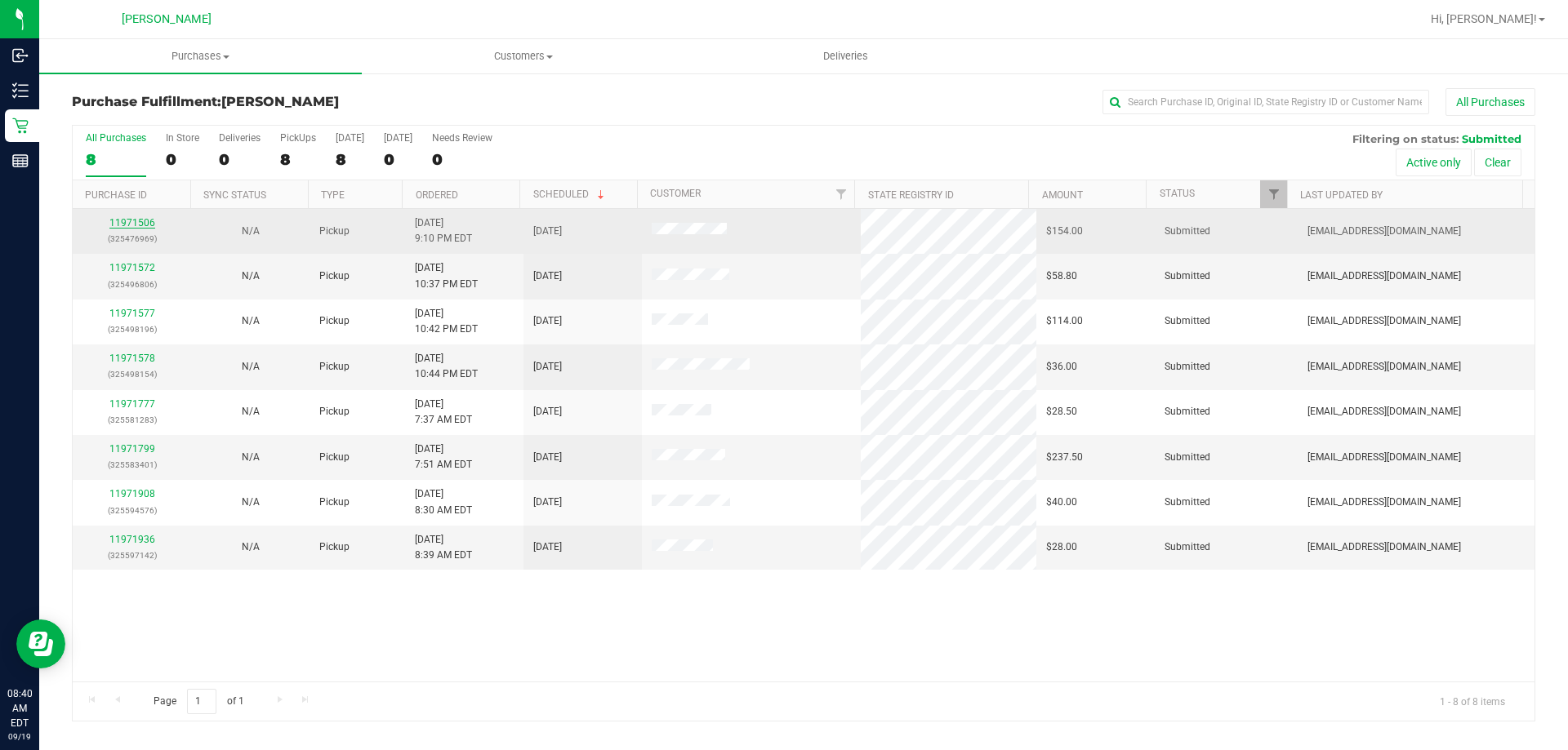
click at [124, 226] on link "11971506" at bounding box center [132, 223] width 46 height 12
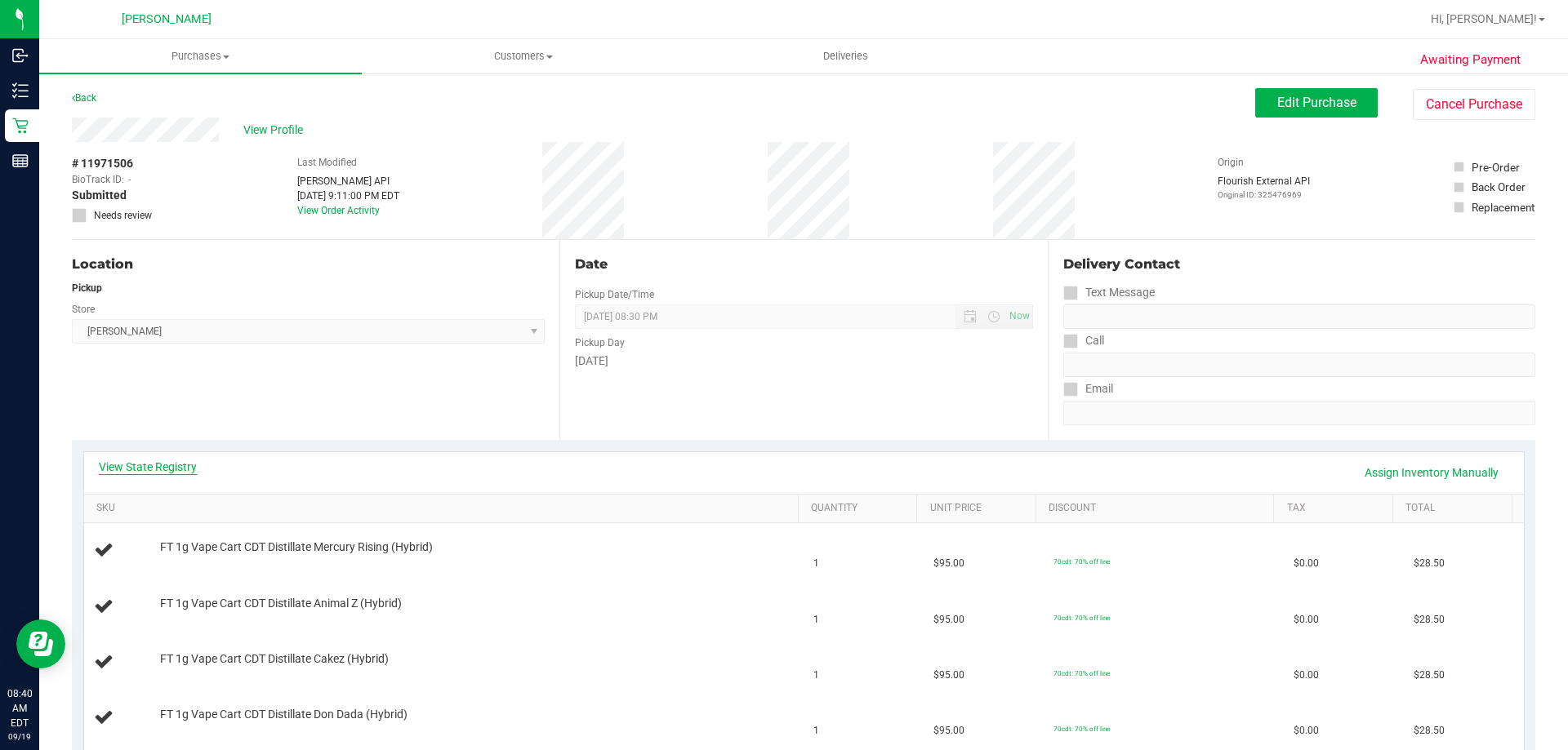
click at [150, 466] on link "View State Registry" at bounding box center [148, 466] width 98 height 16
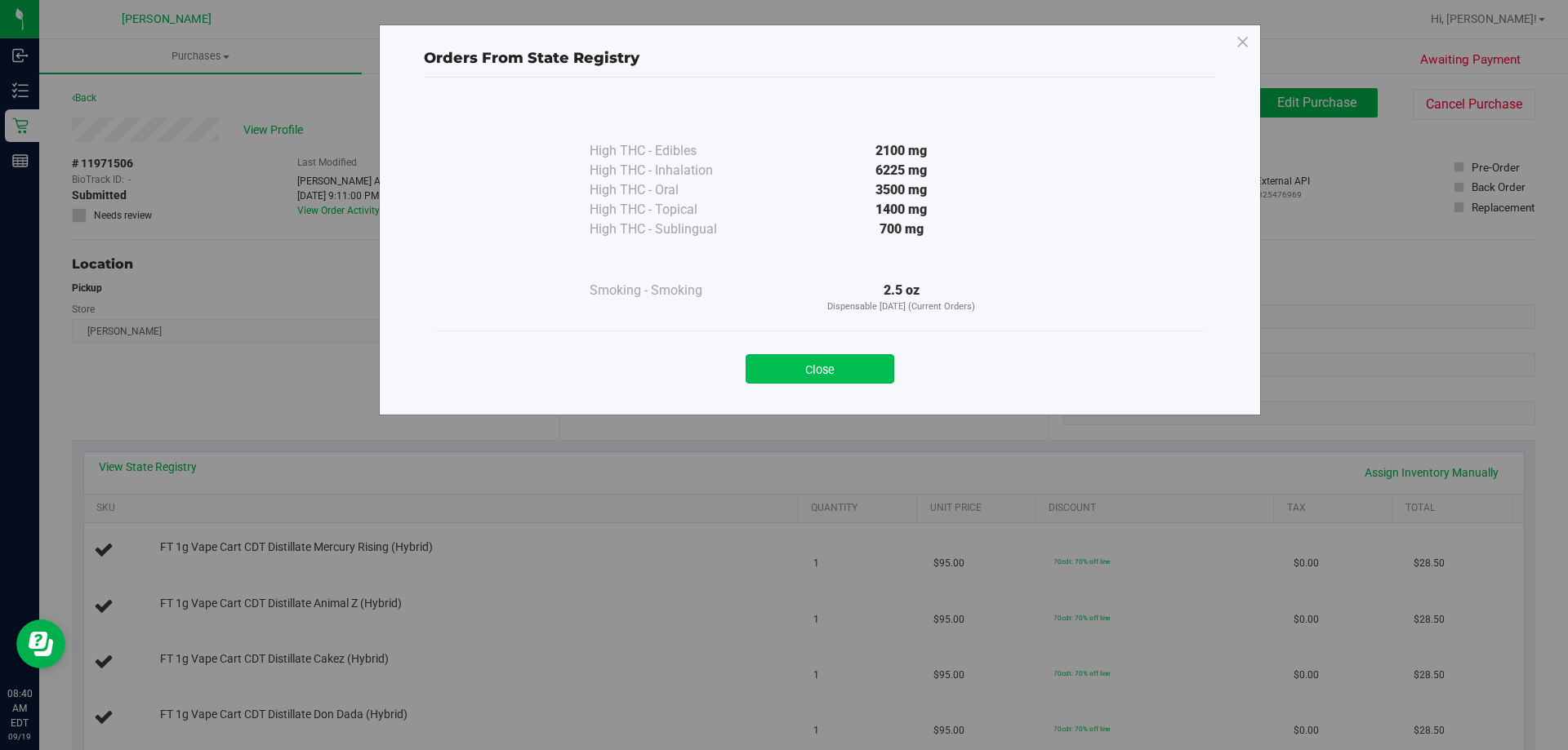
click at [832, 375] on button "Close" at bounding box center [820, 369] width 149 height 30
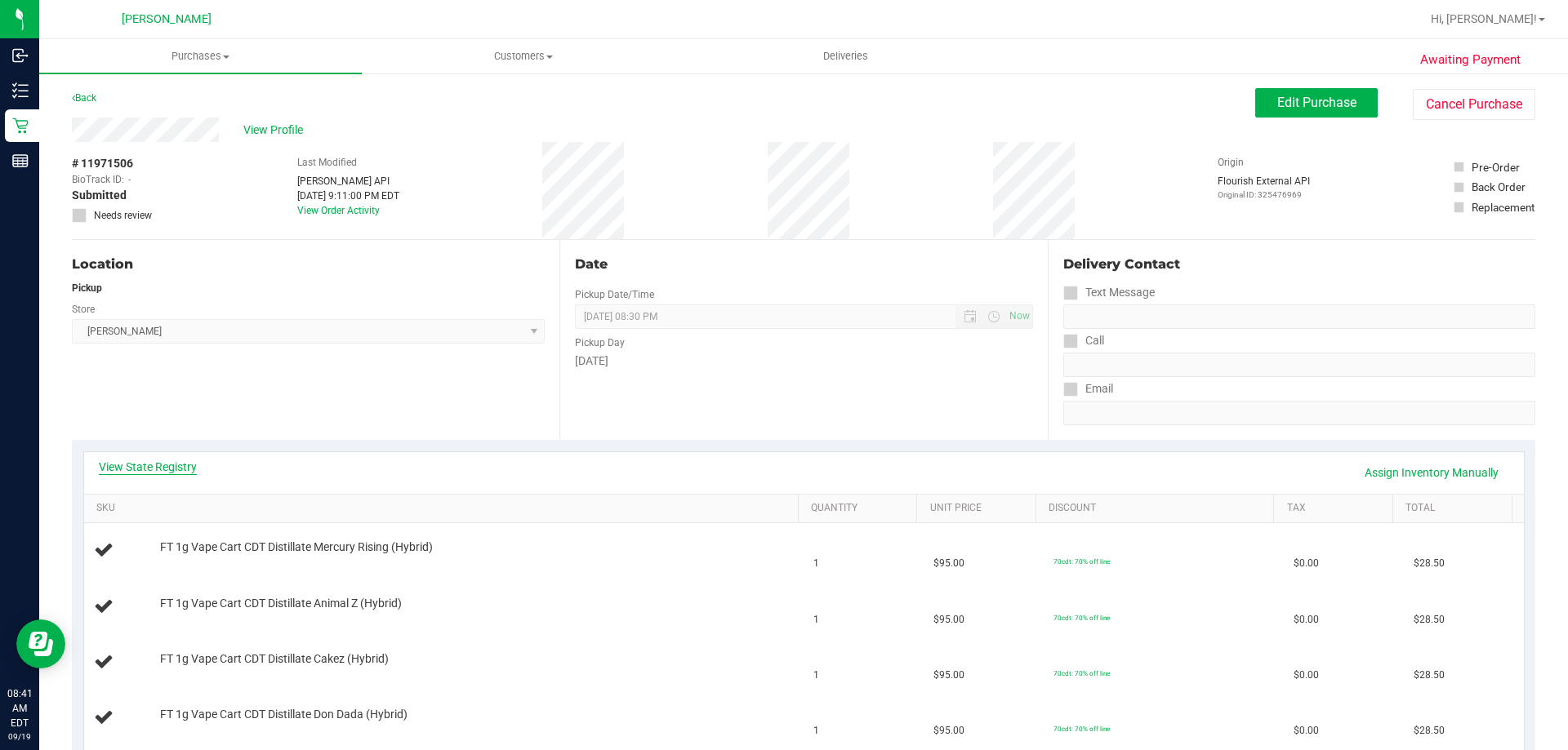
click at [137, 466] on link "View State Registry" at bounding box center [148, 466] width 98 height 16
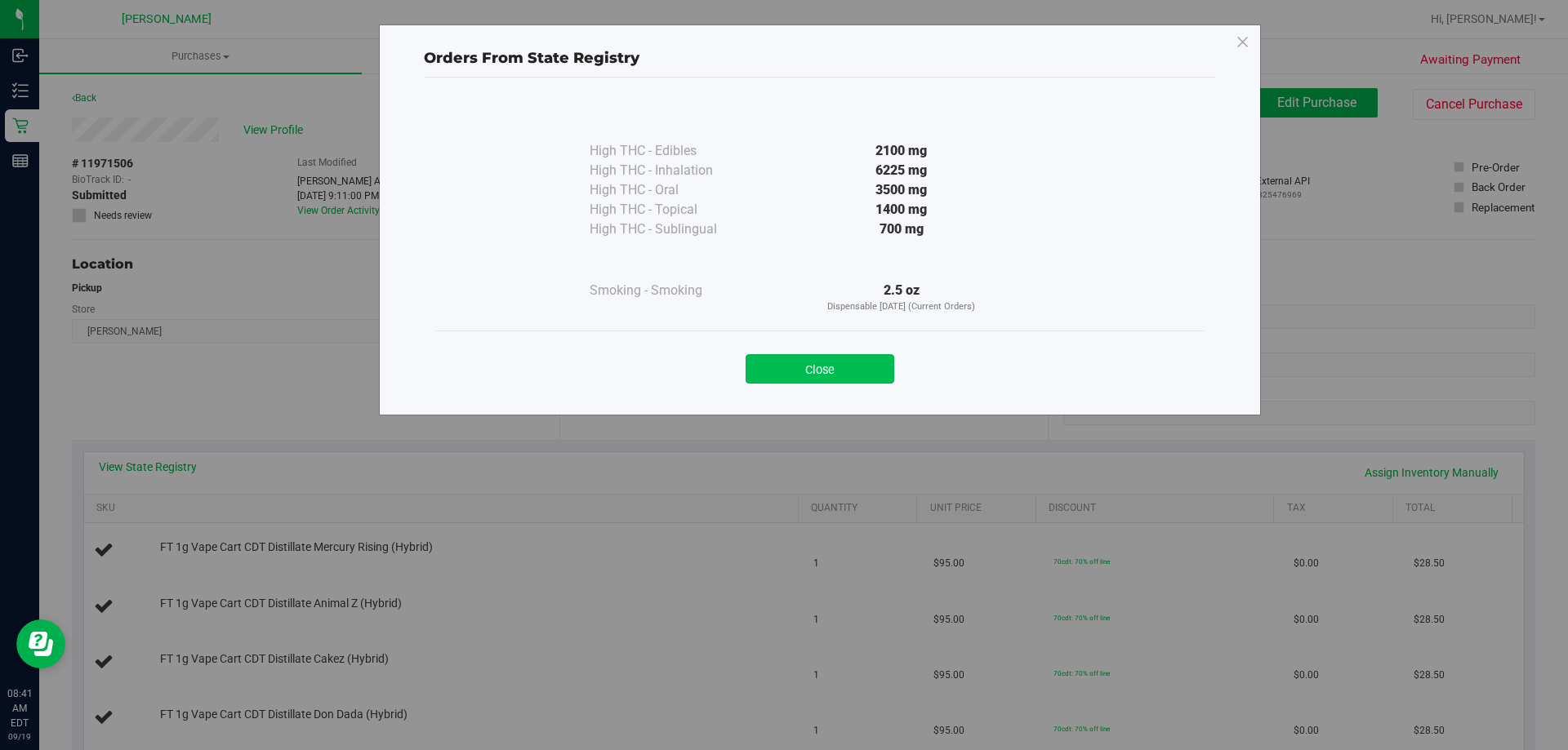
click at [859, 360] on button "Close" at bounding box center [820, 369] width 149 height 30
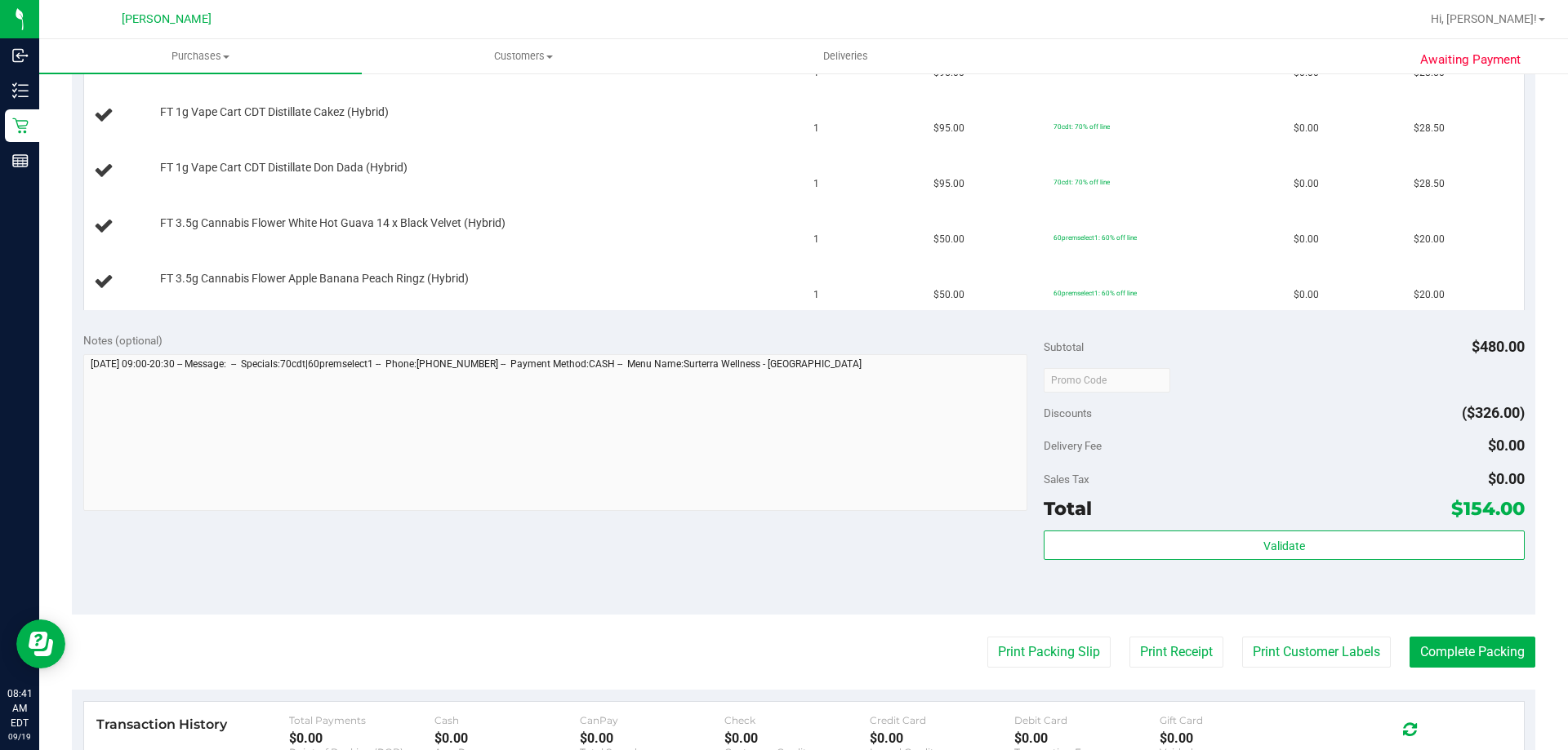
scroll to position [571, 0]
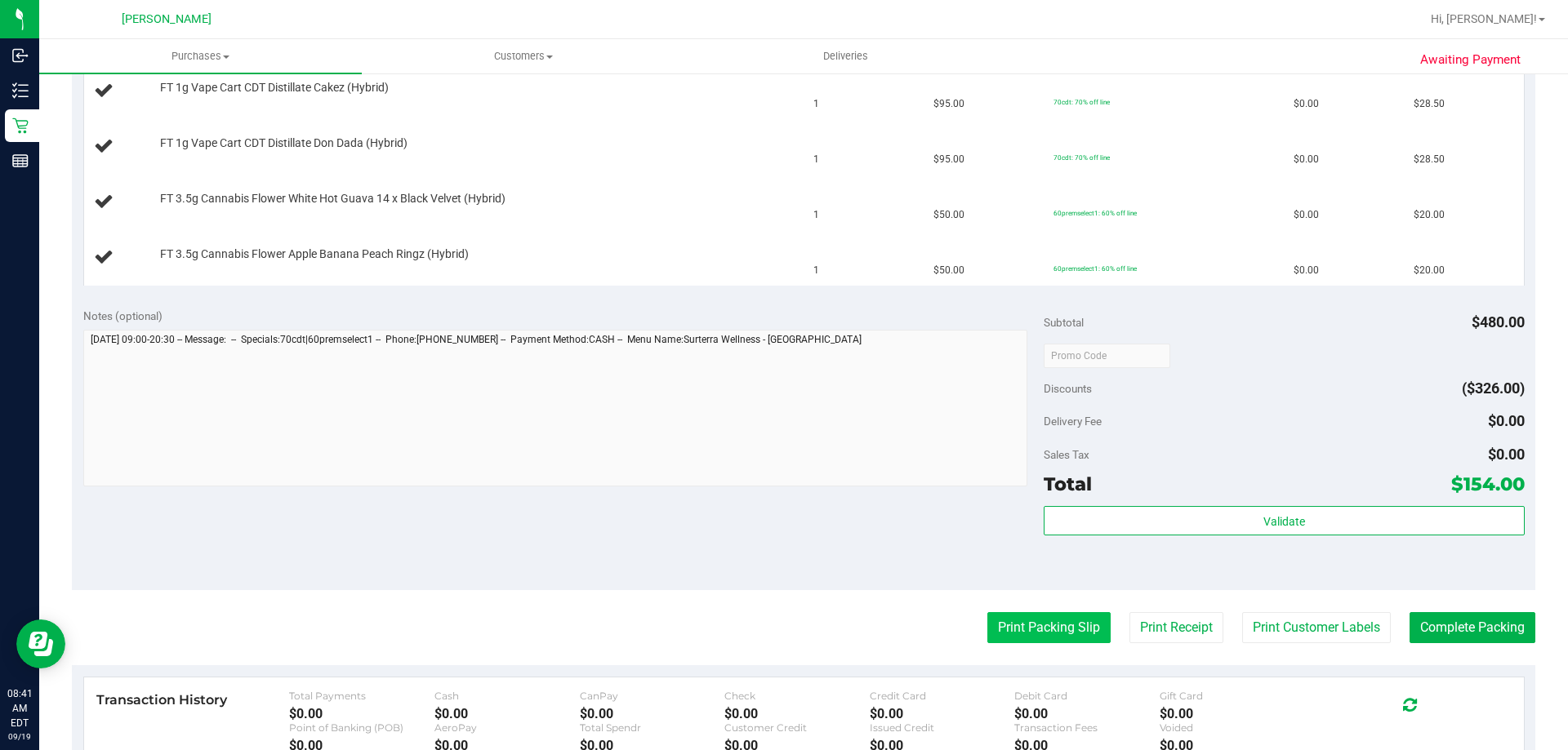
click at [987, 637] on button "Print Packing Slip" at bounding box center [1049, 627] width 124 height 31
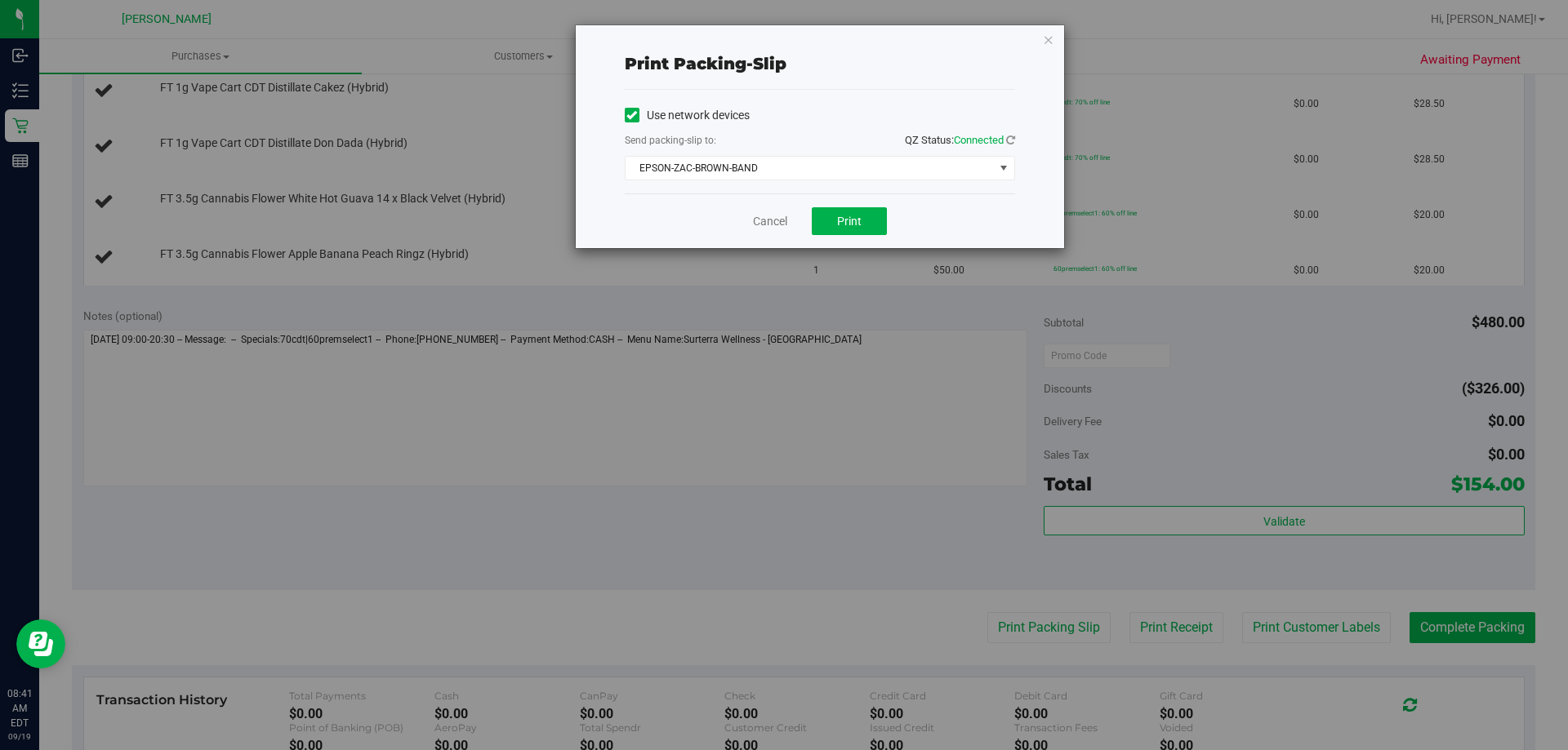
click at [805, 222] on div "Cancel Print" at bounding box center [820, 221] width 390 height 55
click at [831, 214] on button "Print" at bounding box center [849, 221] width 75 height 28
click at [766, 220] on link "Cancel" at bounding box center [770, 222] width 35 height 17
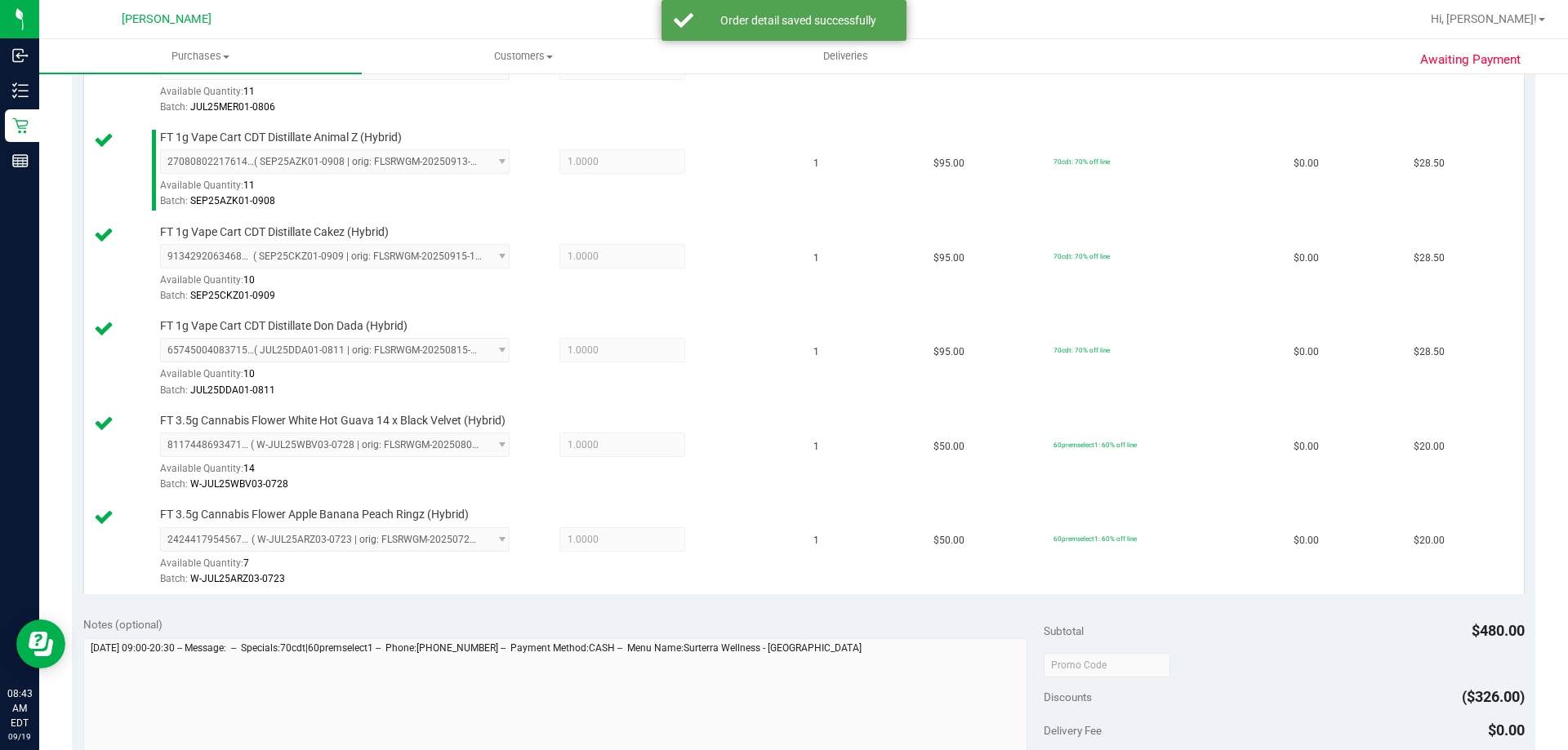
scroll to position [735, 0]
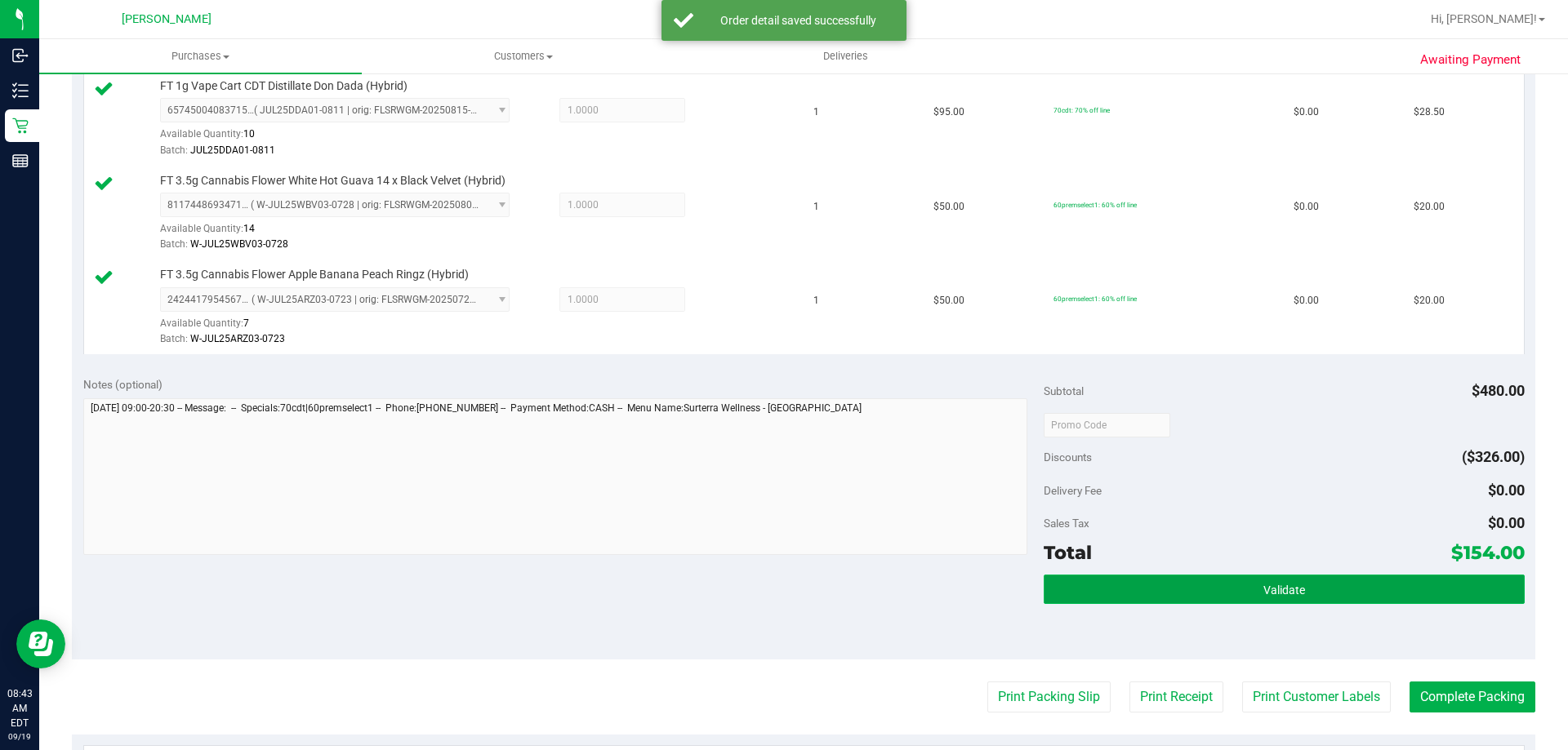
click at [1193, 593] on button "Validate" at bounding box center [1284, 589] width 480 height 30
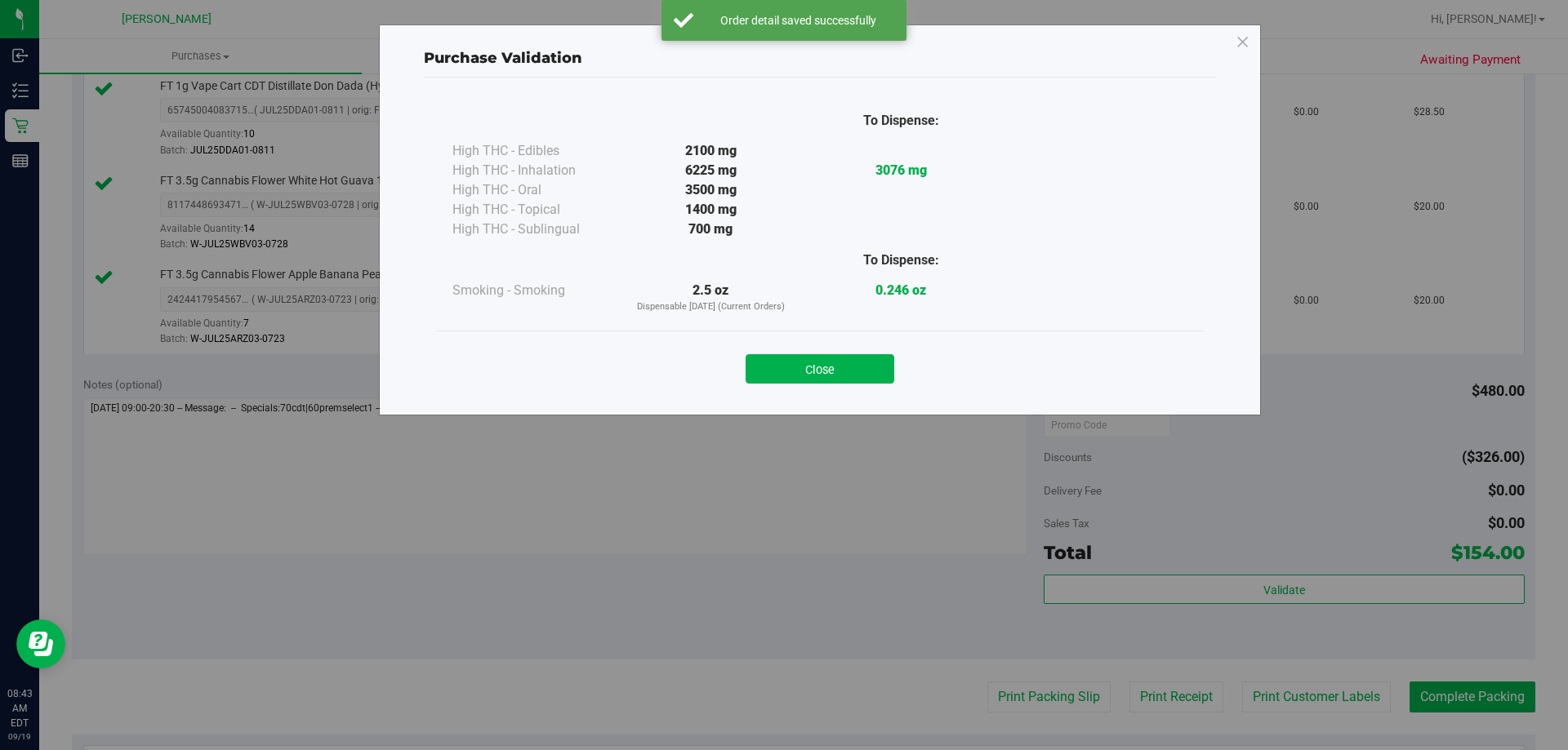
drag, startPoint x: 826, startPoint y: 380, endPoint x: 1182, endPoint y: 612, distance: 424.9
click at [827, 381] on button "Close" at bounding box center [820, 369] width 149 height 30
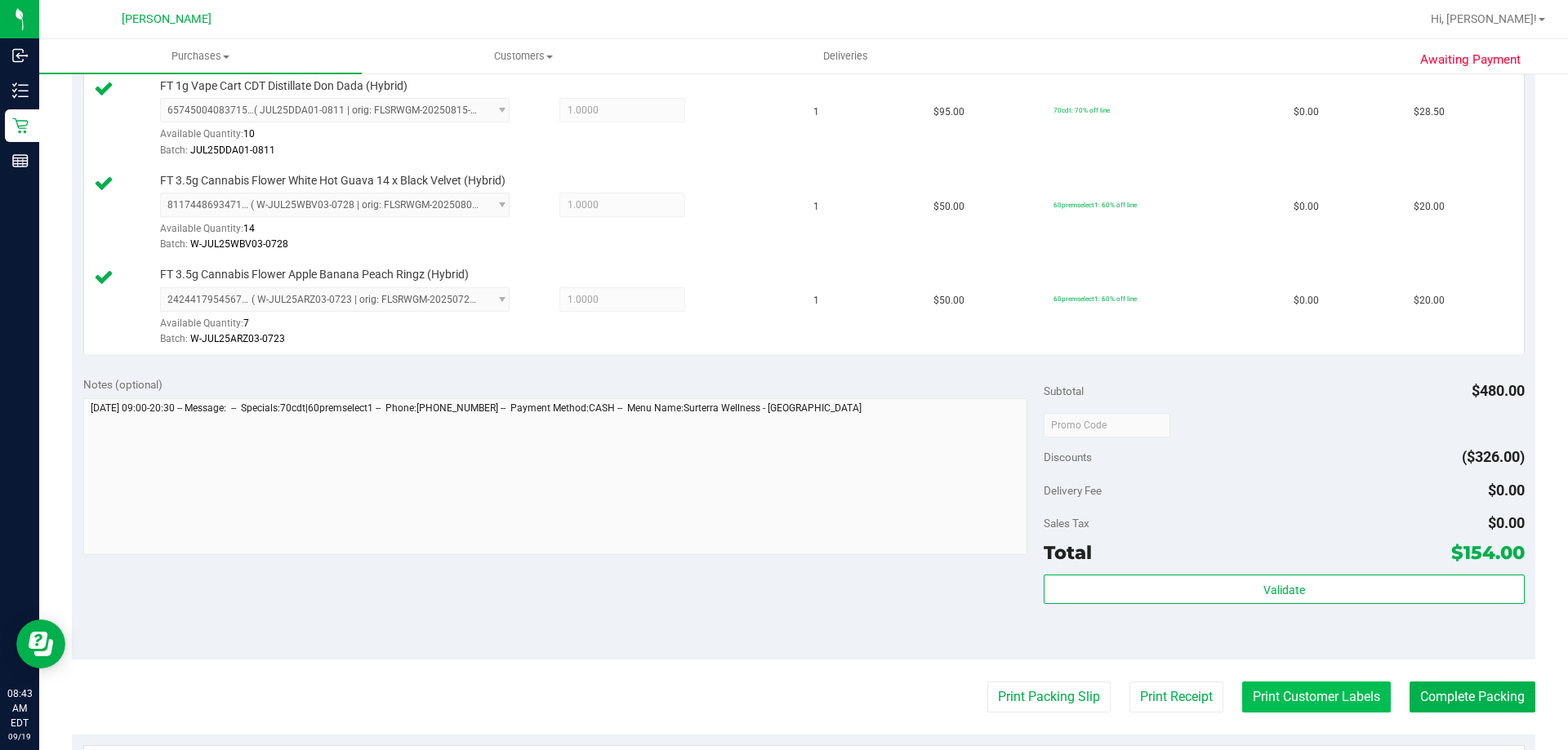
click at [1277, 694] on button "Print Customer Labels" at bounding box center [1317, 697] width 149 height 31
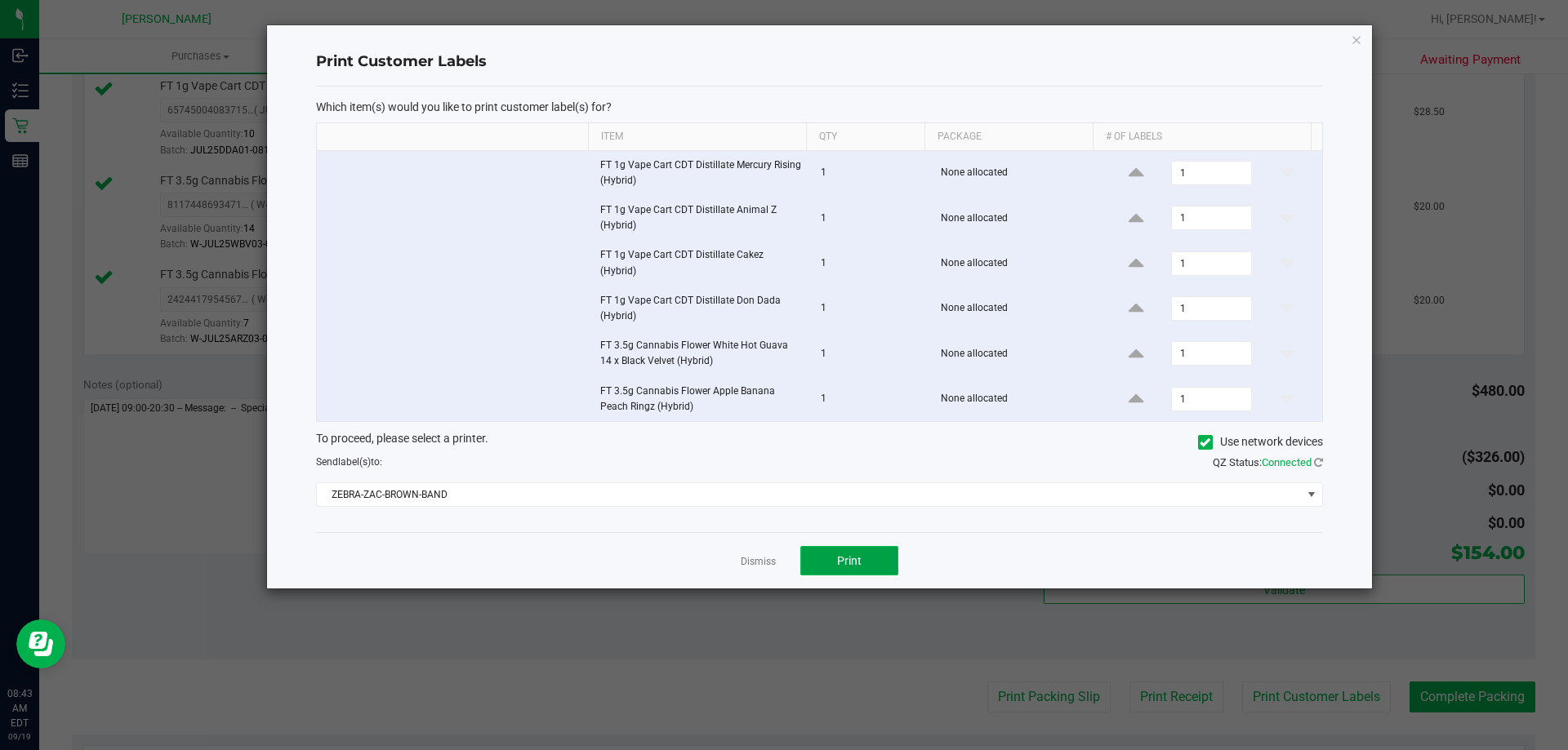
click at [847, 559] on span "Print" at bounding box center [849, 560] width 25 height 13
click at [767, 557] on link "Dismiss" at bounding box center [758, 562] width 35 height 14
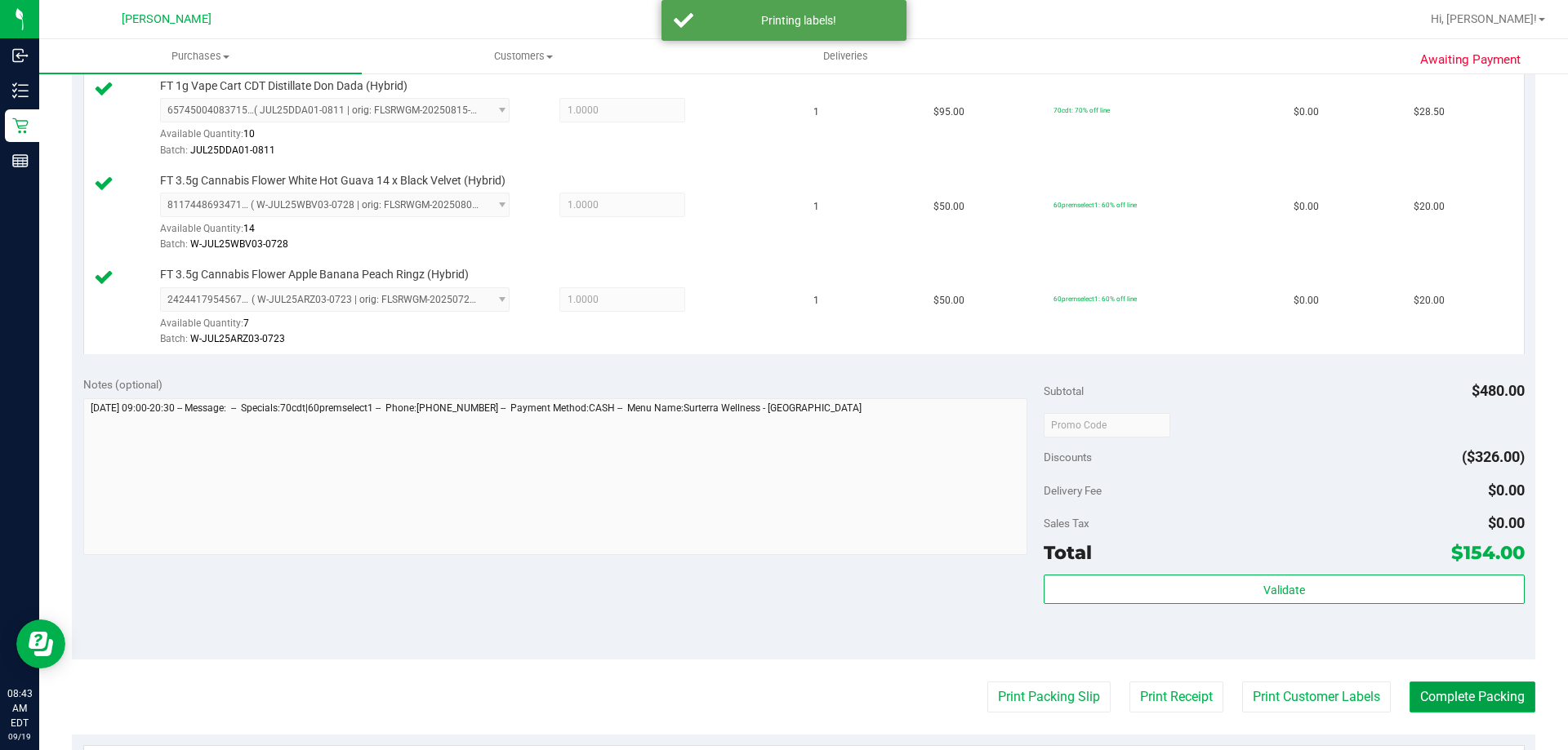
click at [1486, 698] on button "Complete Packing" at bounding box center [1472, 697] width 126 height 31
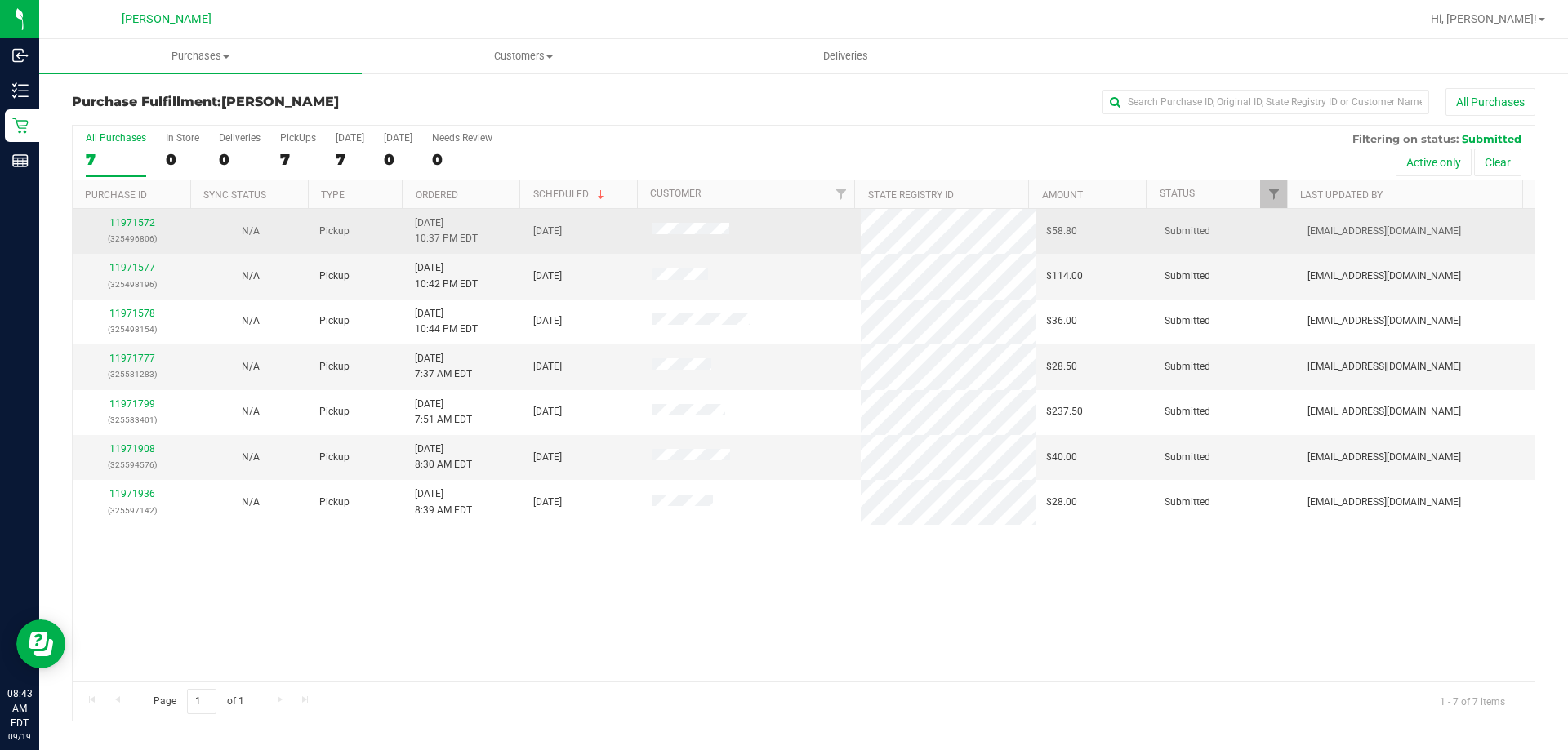
click at [126, 230] on div "11971572 (325496806)" at bounding box center [131, 231] width 99 height 31
click at [138, 224] on link "11971572" at bounding box center [132, 223] width 46 height 12
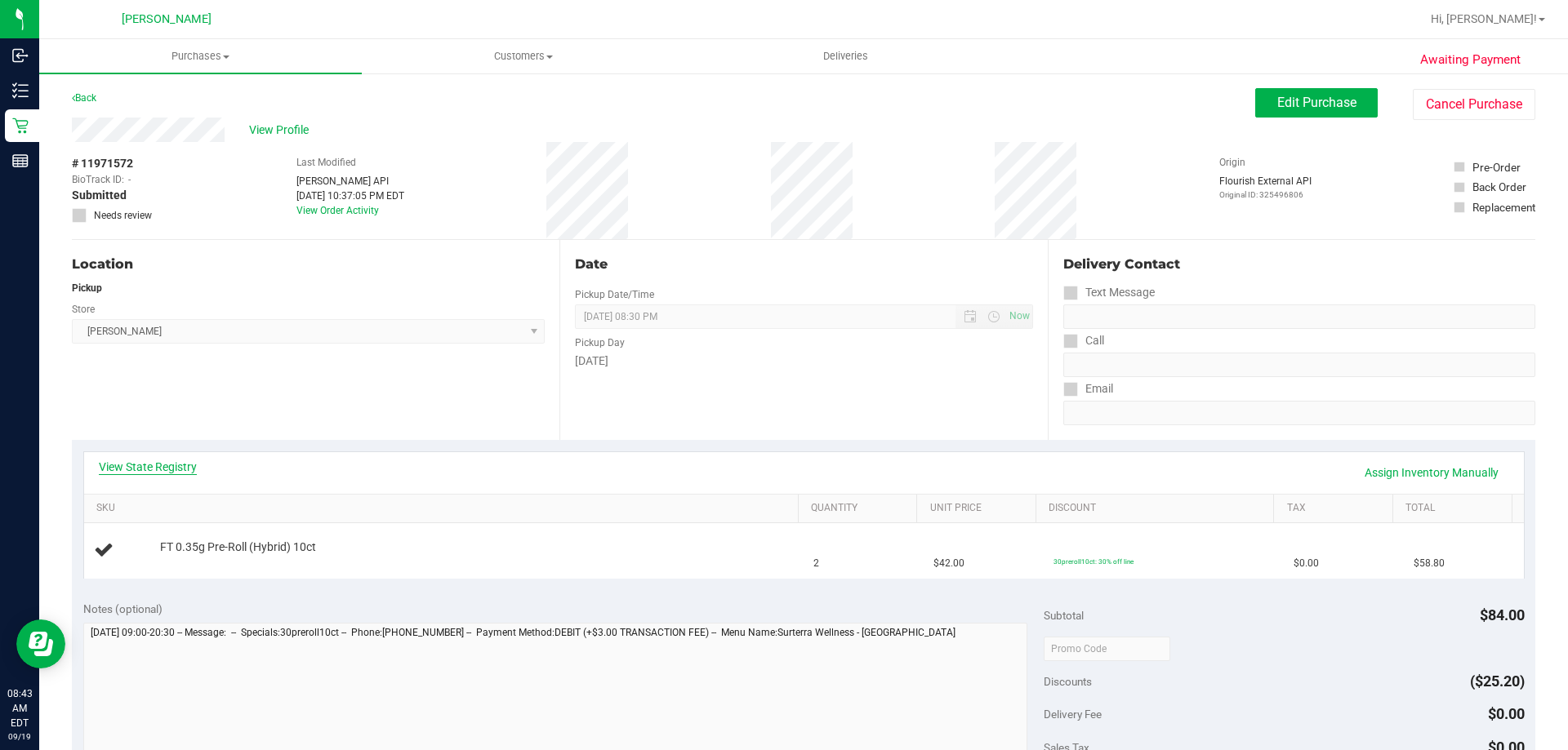
click at [167, 463] on link "View State Registry" at bounding box center [148, 466] width 98 height 16
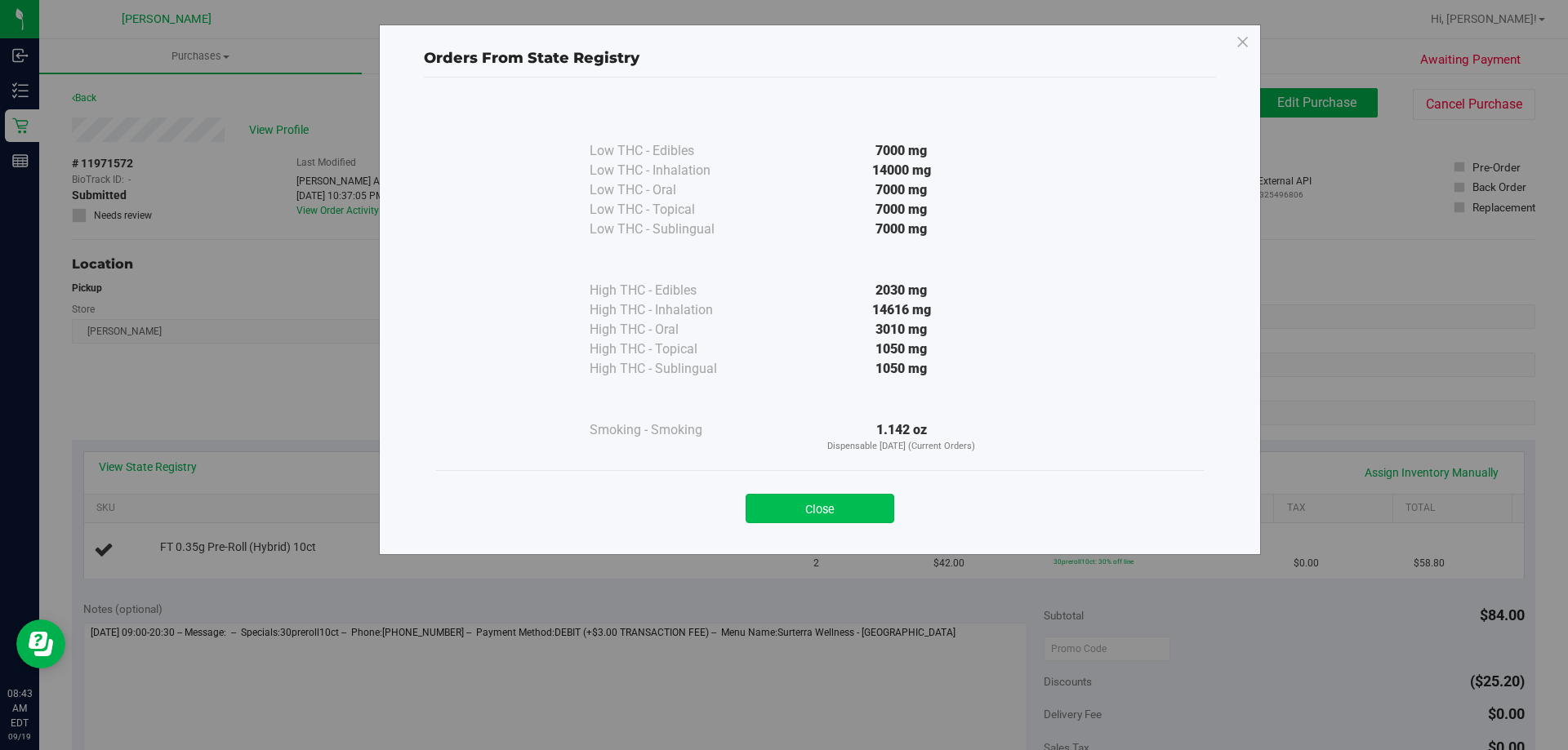
click at [856, 506] on button "Close" at bounding box center [820, 509] width 149 height 30
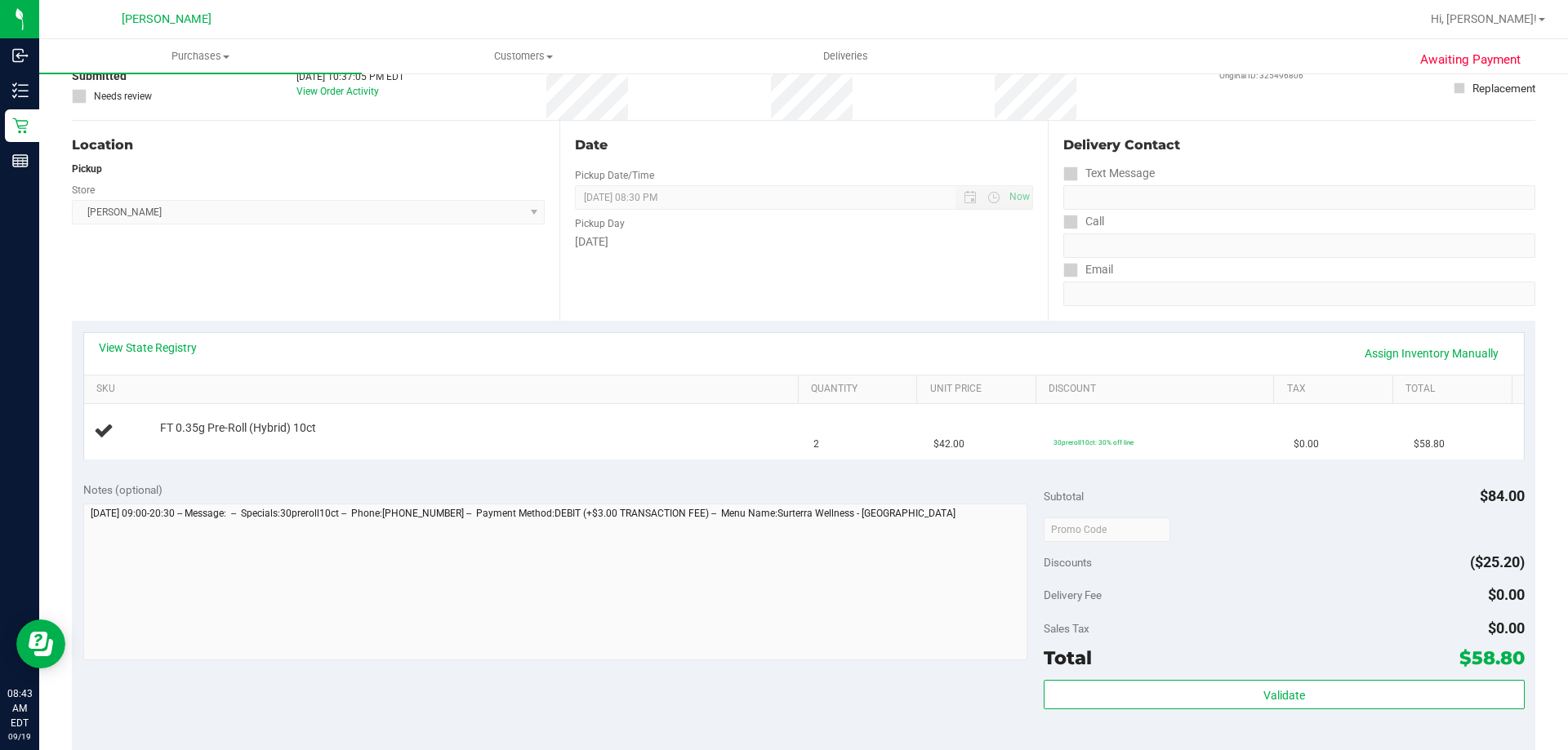
scroll to position [245, 0]
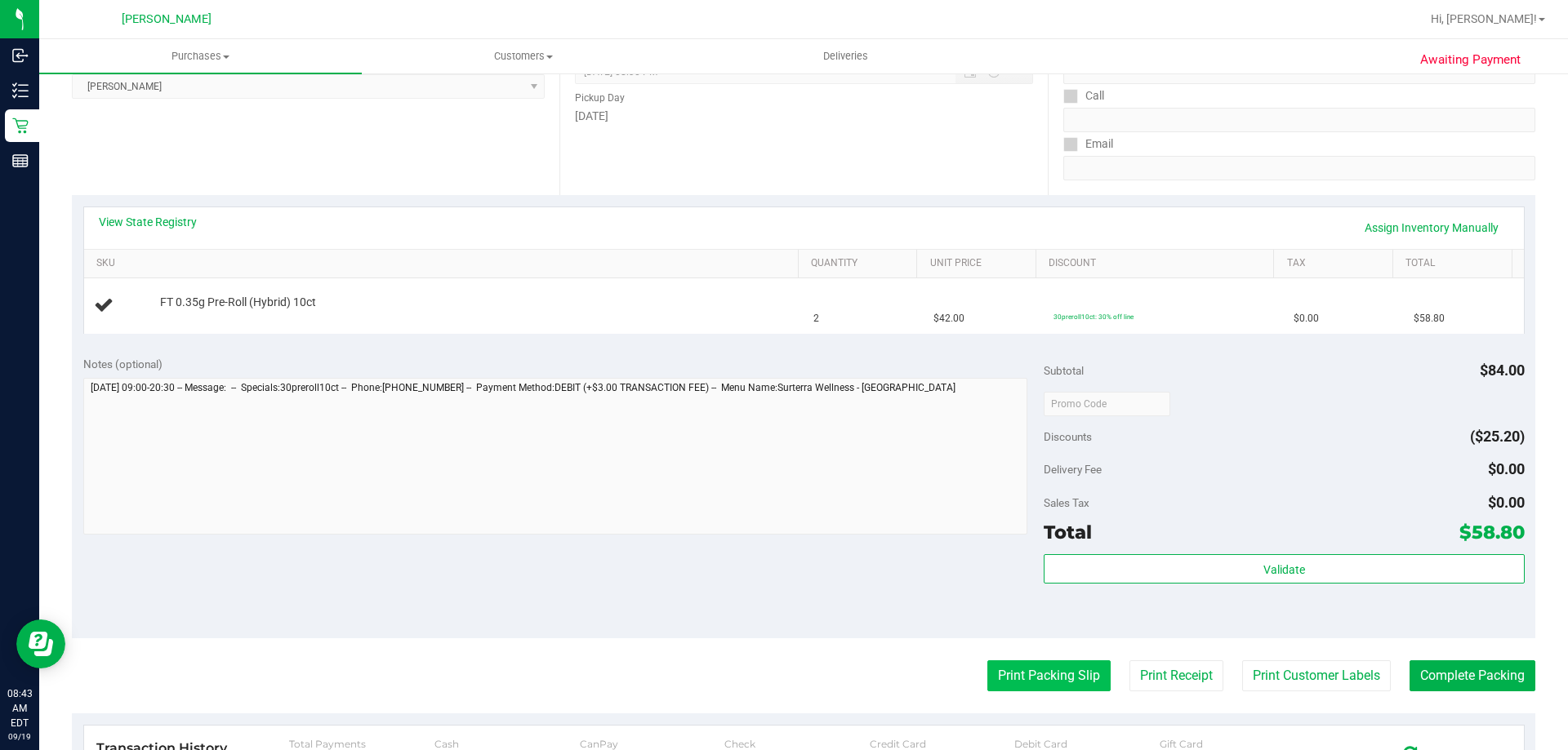
click at [1046, 678] on button "Print Packing Slip" at bounding box center [1049, 676] width 124 height 31
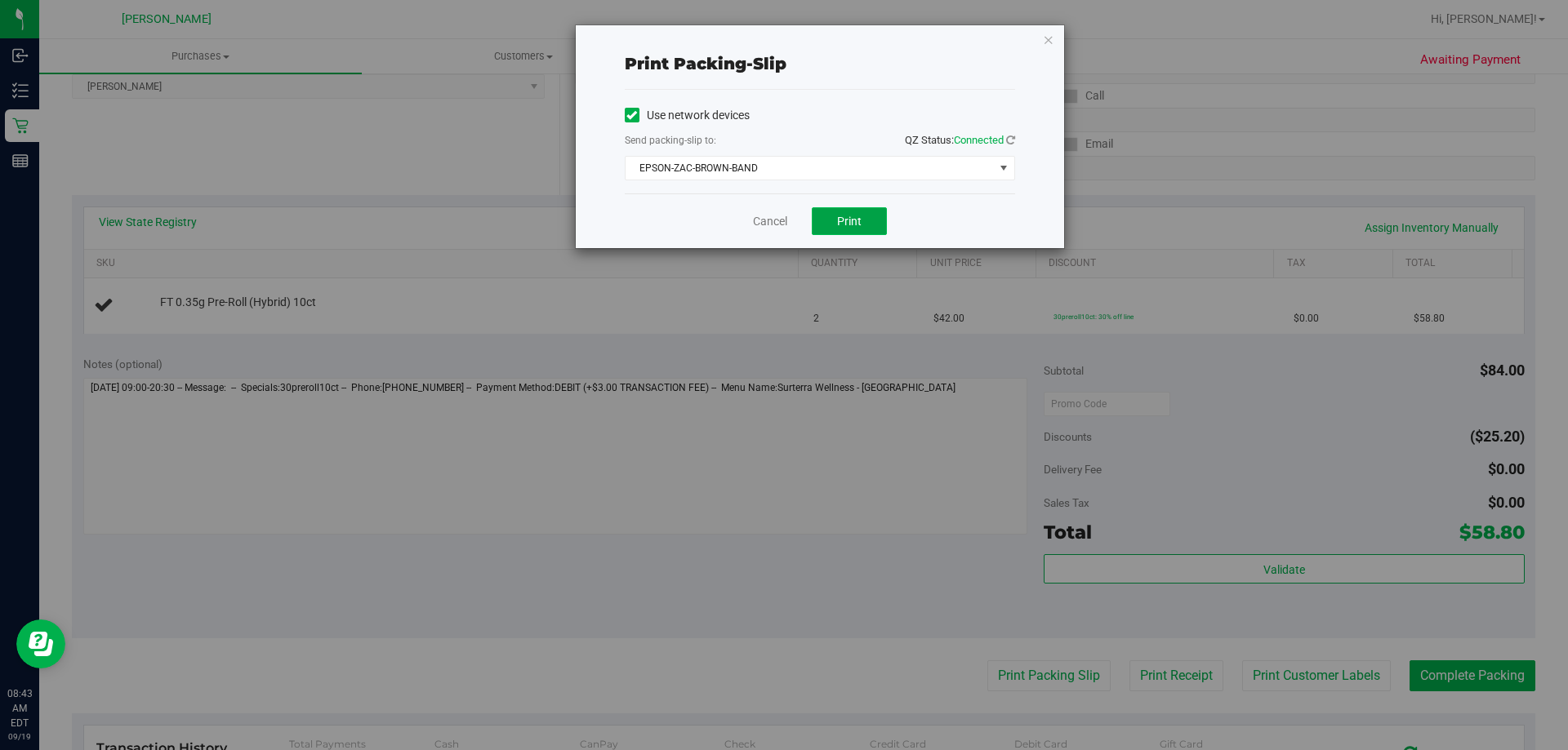
click at [837, 209] on button "Print" at bounding box center [849, 221] width 75 height 28
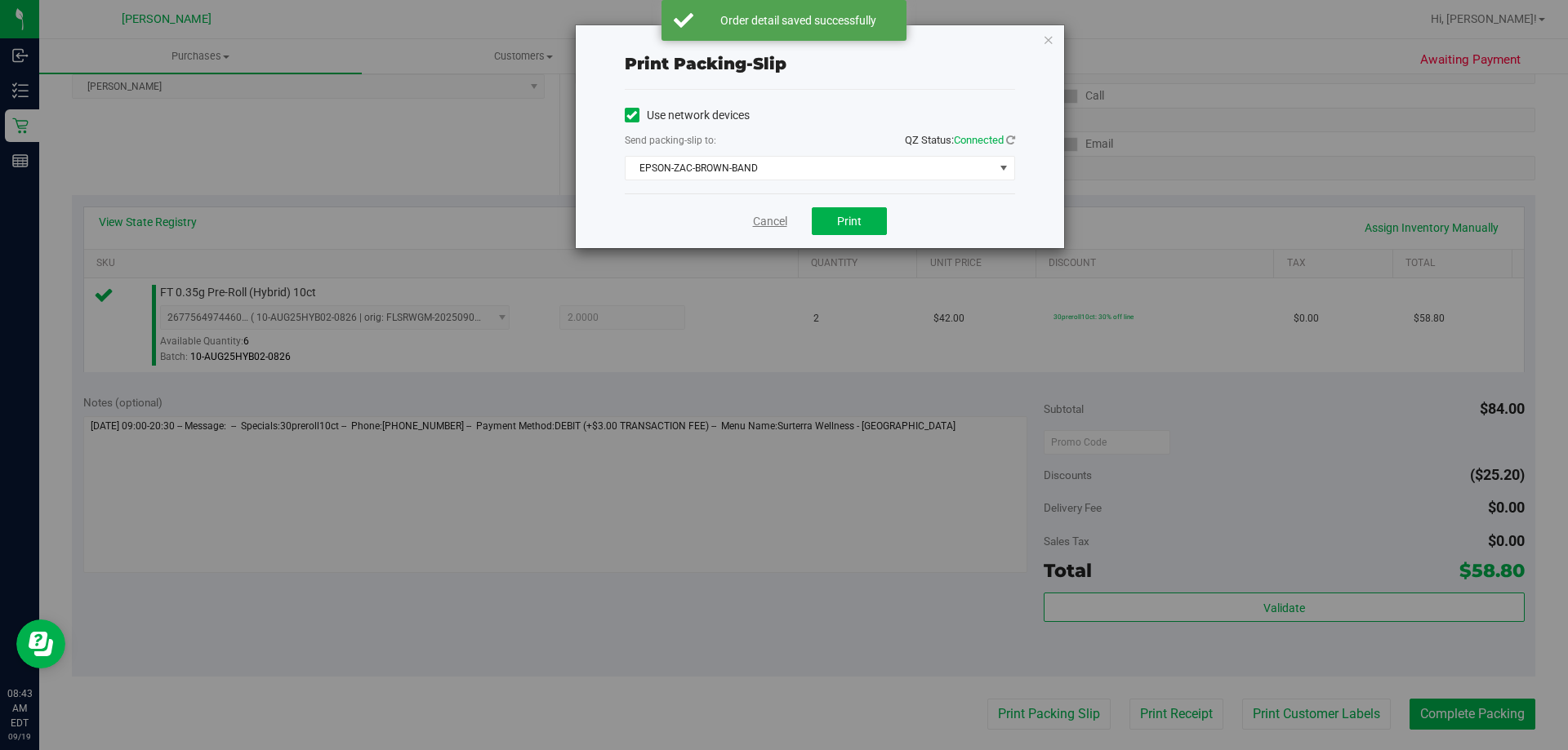
click at [764, 225] on link "Cancel" at bounding box center [770, 222] width 35 height 17
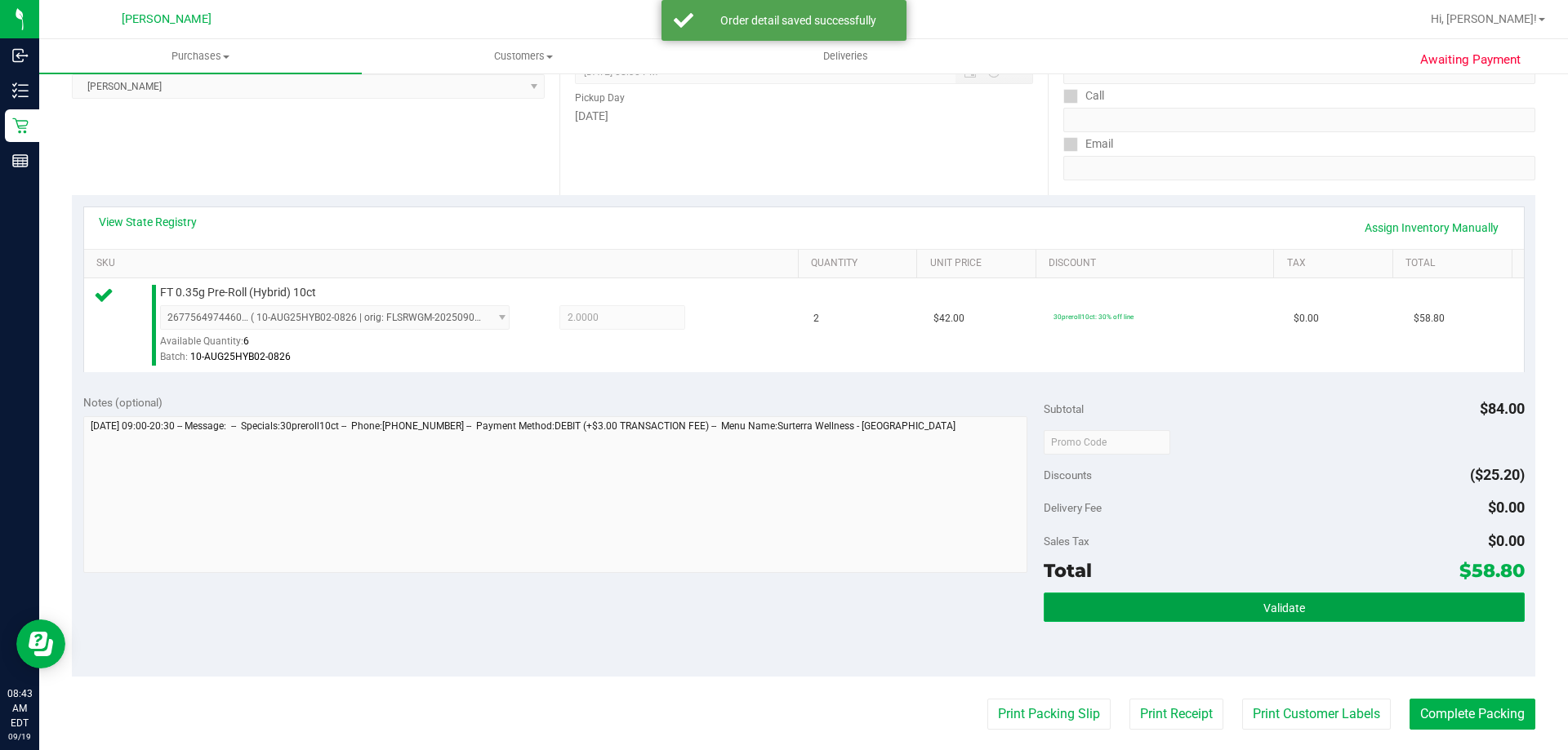
click at [1238, 619] on button "Validate" at bounding box center [1284, 607] width 480 height 30
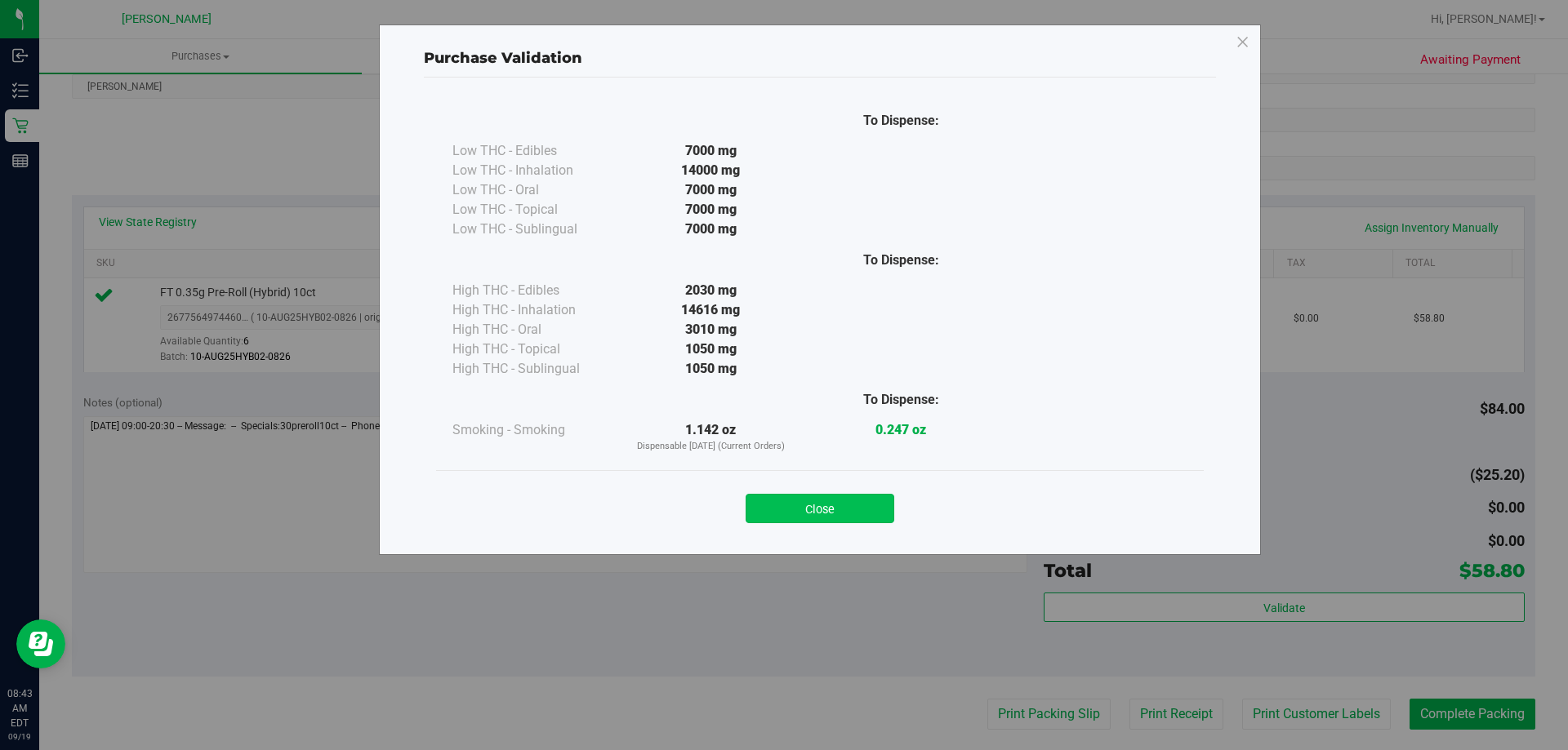
click at [853, 519] on button "Close" at bounding box center [820, 509] width 149 height 30
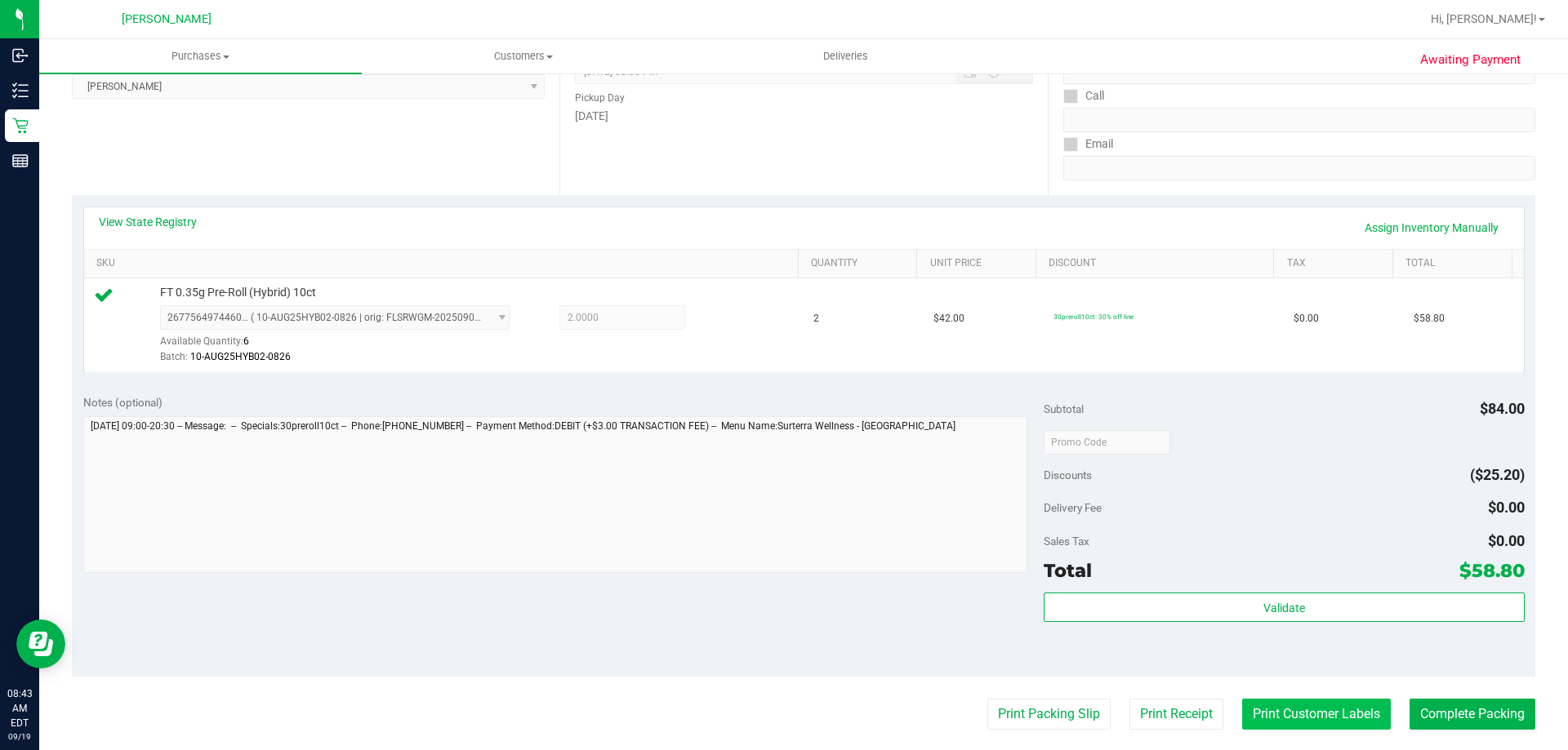
click at [1273, 720] on button "Print Customer Labels" at bounding box center [1317, 714] width 149 height 31
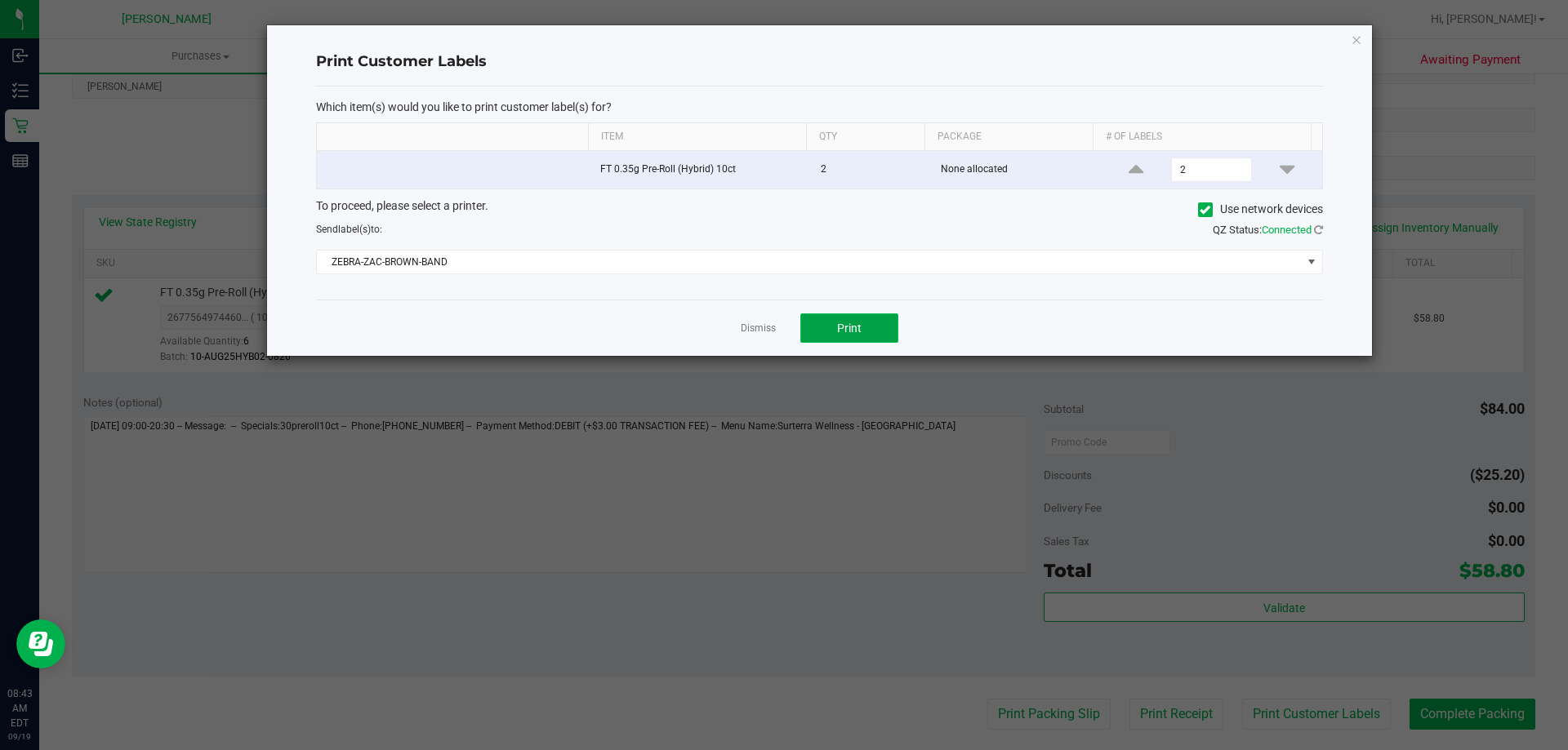
click at [861, 331] on span "Print" at bounding box center [849, 328] width 25 height 13
drag, startPoint x: 750, startPoint y: 323, endPoint x: 783, endPoint y: 331, distance: 34.0
click at [750, 326] on link "Dismiss" at bounding box center [758, 328] width 35 height 14
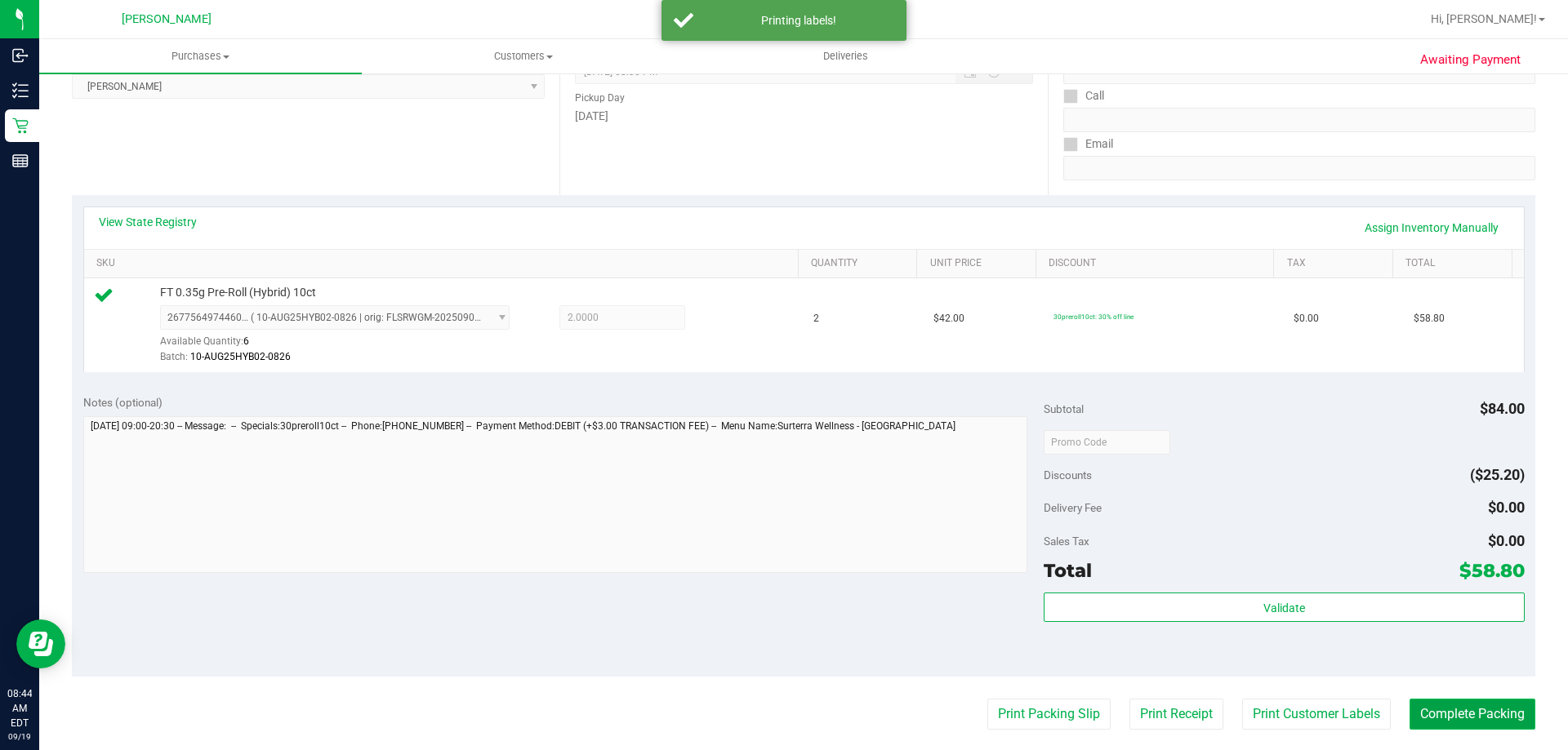
click at [1437, 719] on button "Complete Packing" at bounding box center [1472, 714] width 126 height 31
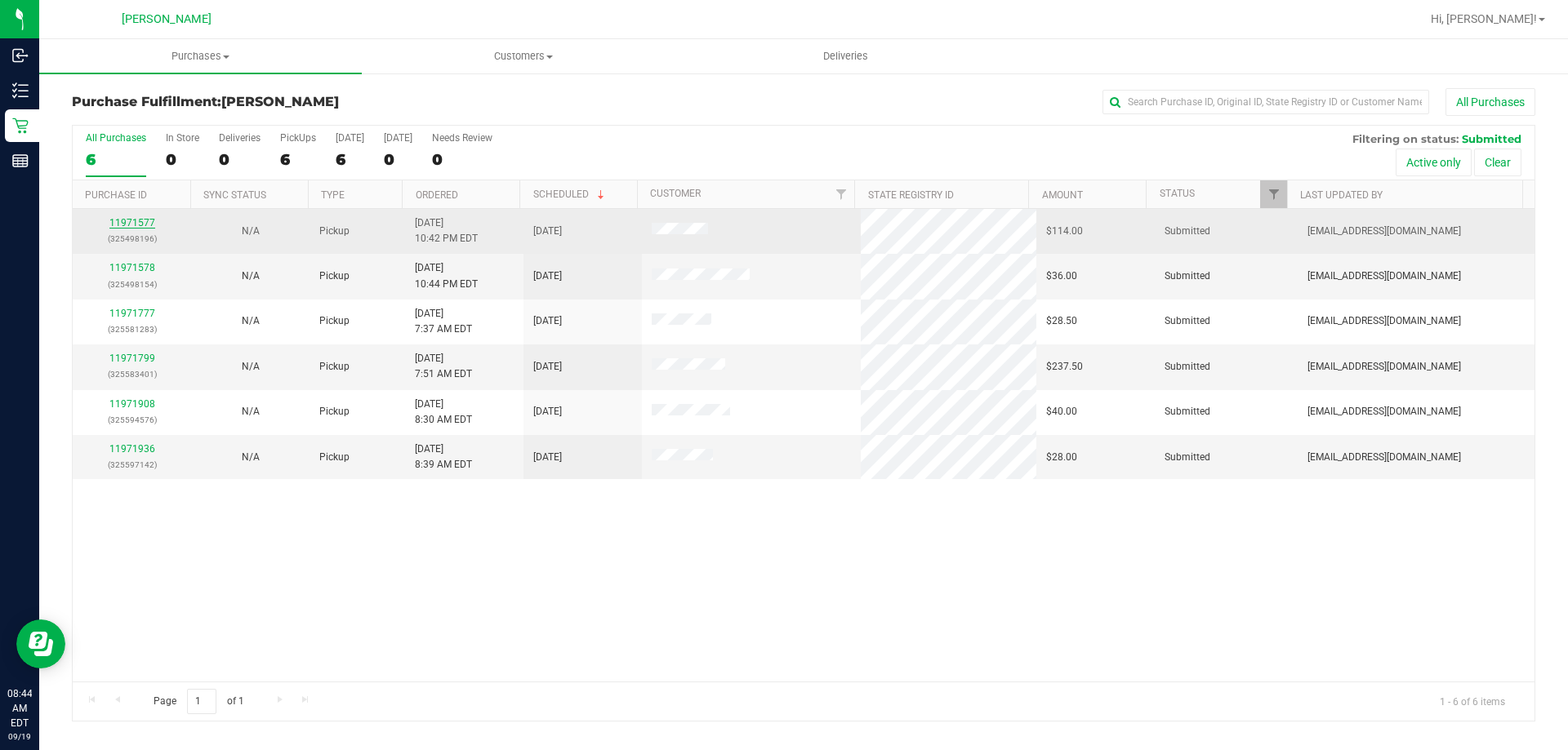
click at [143, 223] on link "11971577" at bounding box center [132, 223] width 46 height 12
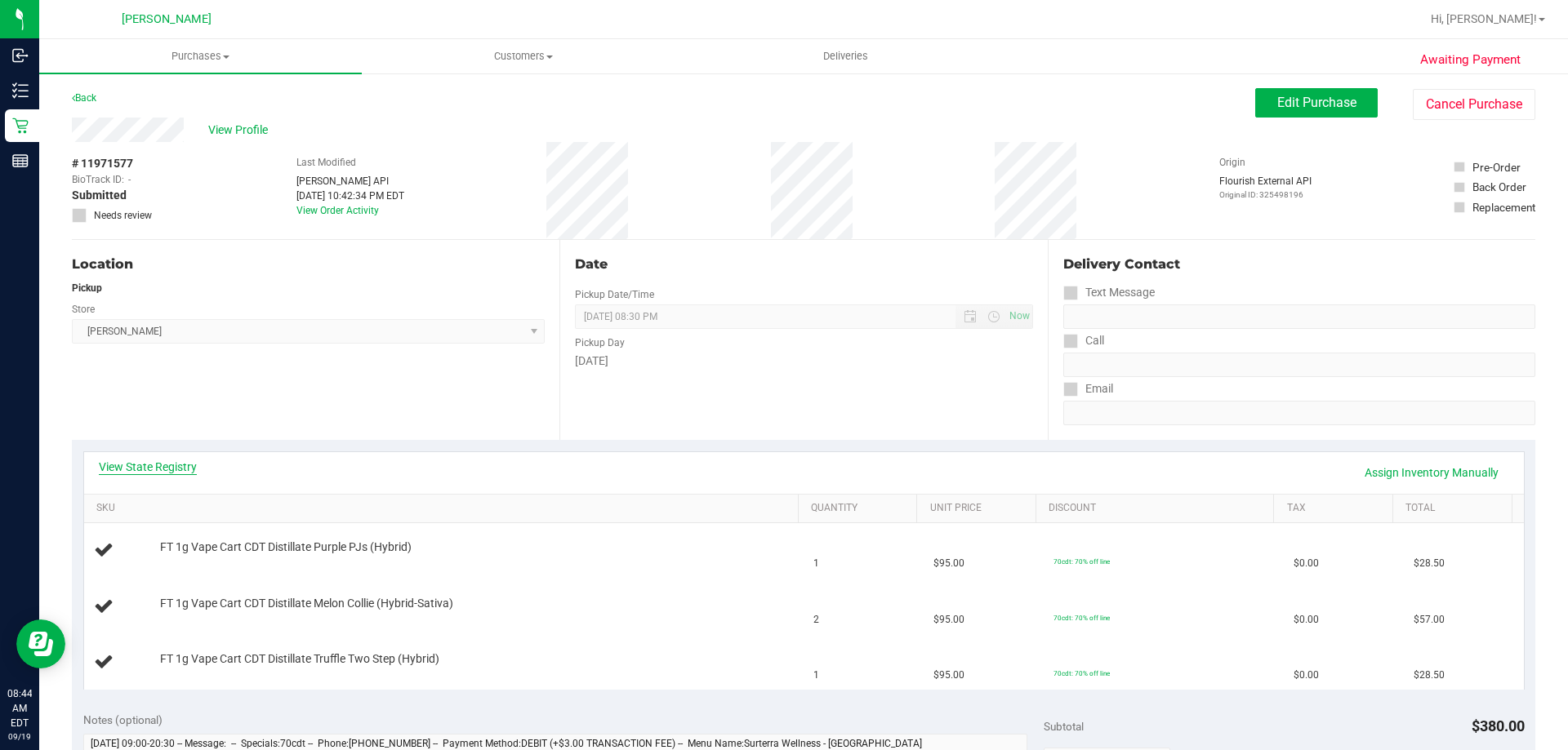
click at [172, 467] on link "View State Registry" at bounding box center [148, 466] width 98 height 16
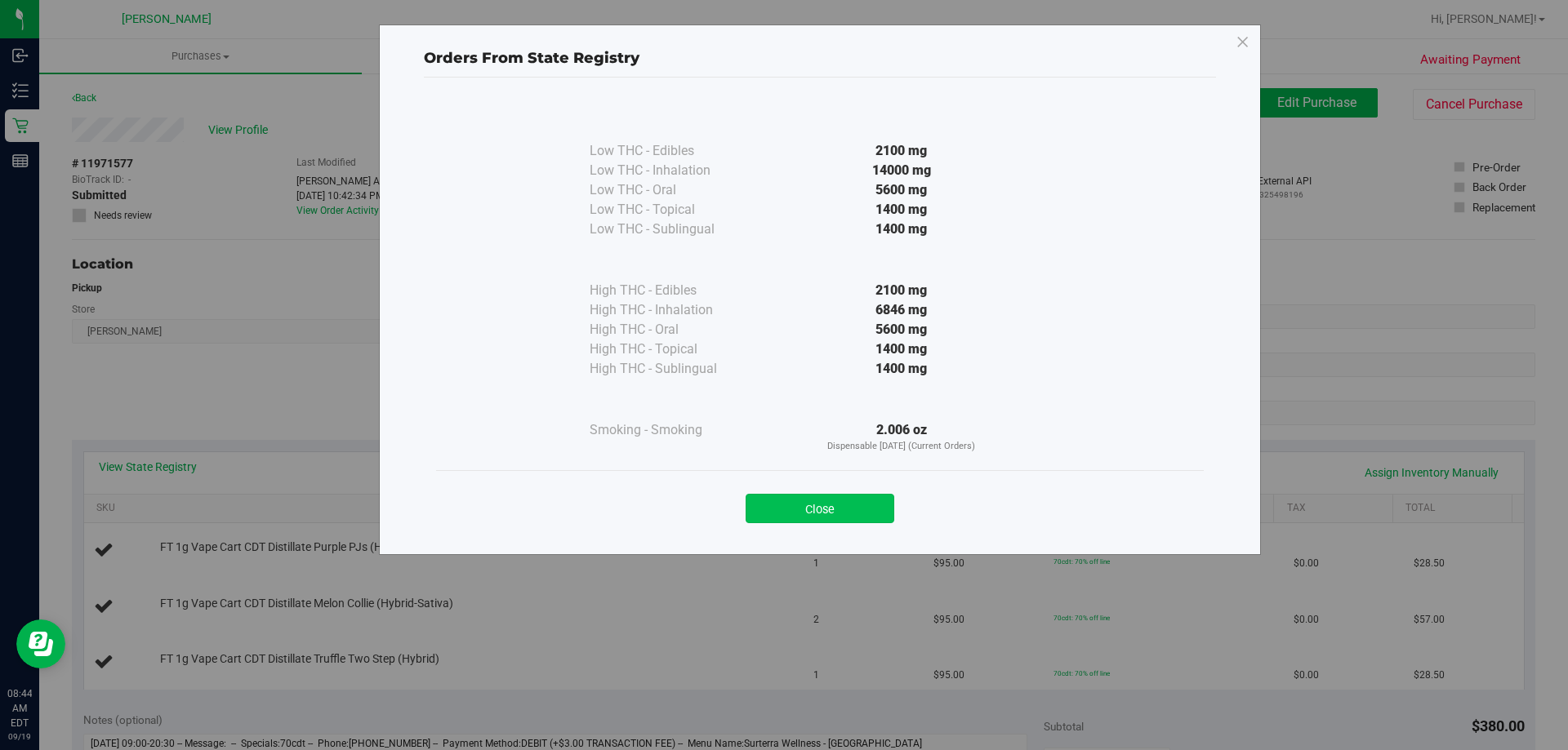
click at [853, 514] on button "Close" at bounding box center [820, 509] width 149 height 30
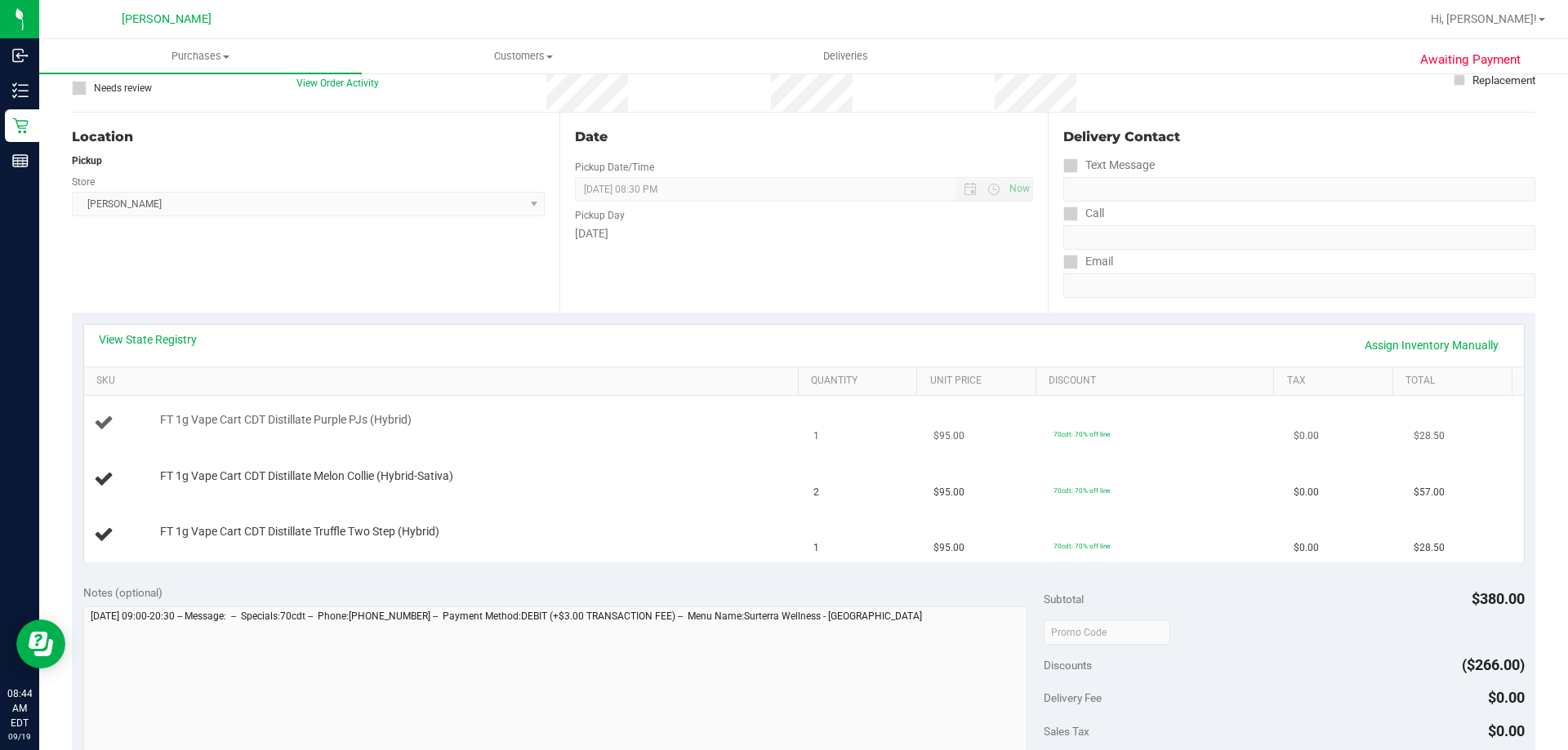
scroll to position [327, 0]
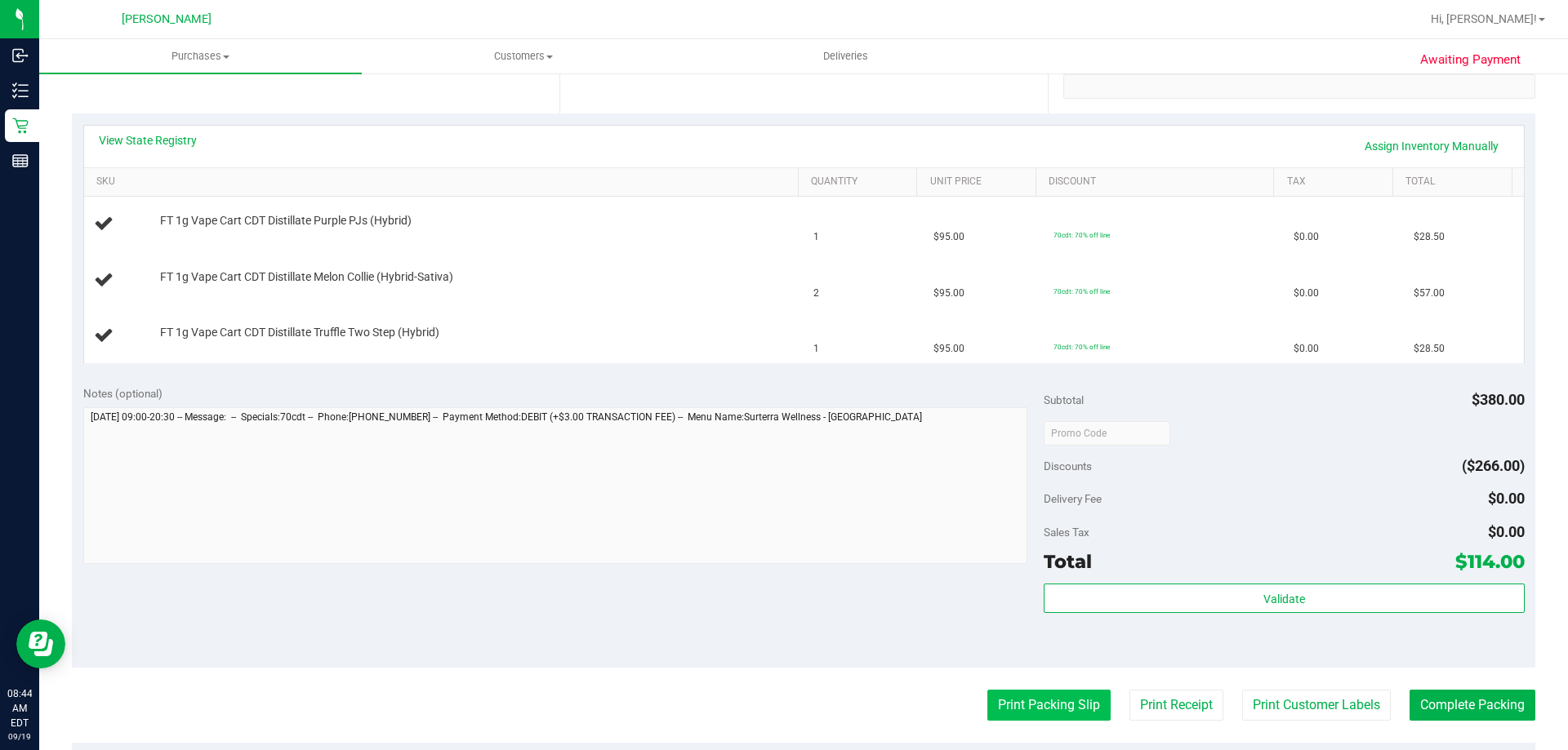
click at [1076, 708] on button "Print Packing Slip" at bounding box center [1049, 705] width 124 height 31
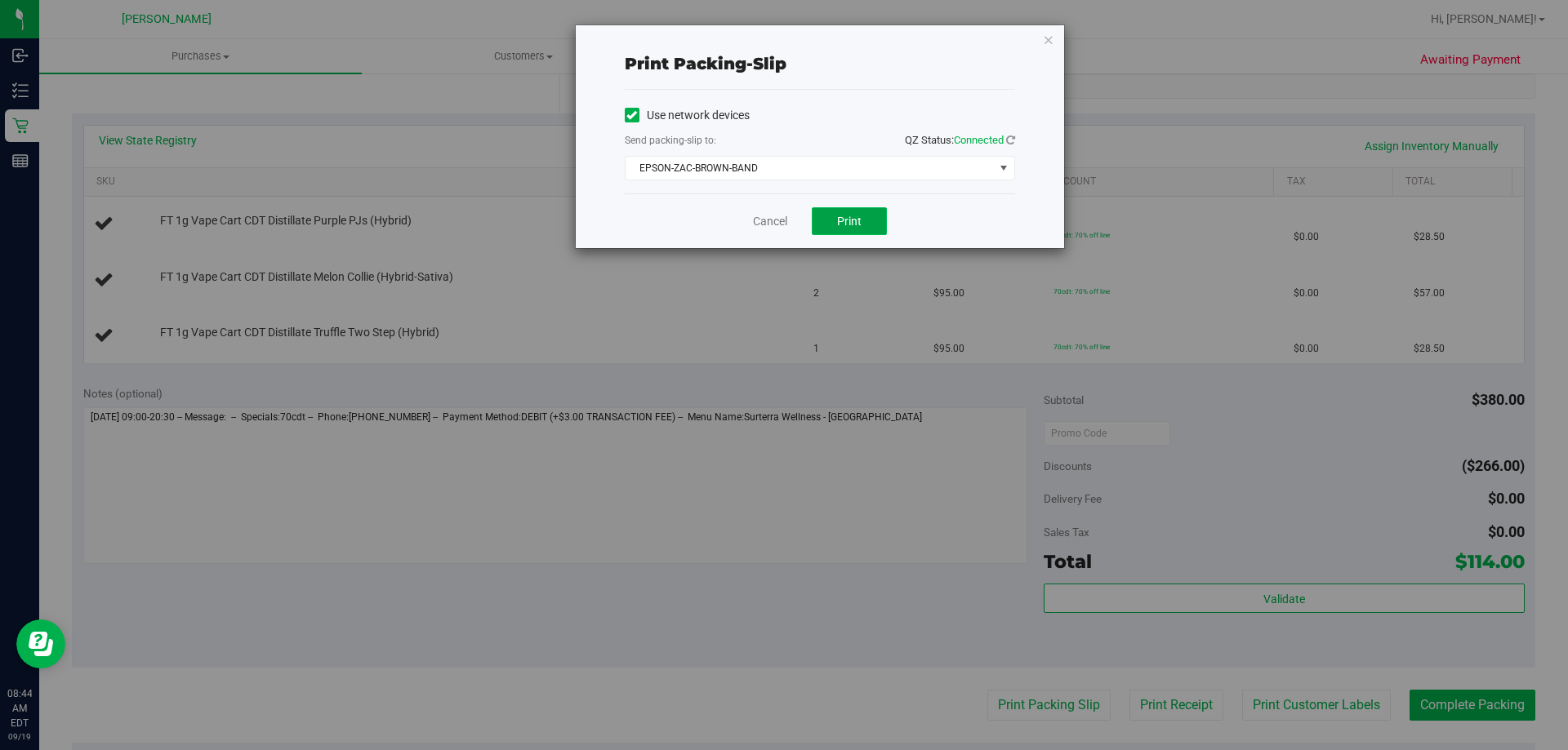
click at [837, 211] on button "Print" at bounding box center [849, 221] width 75 height 28
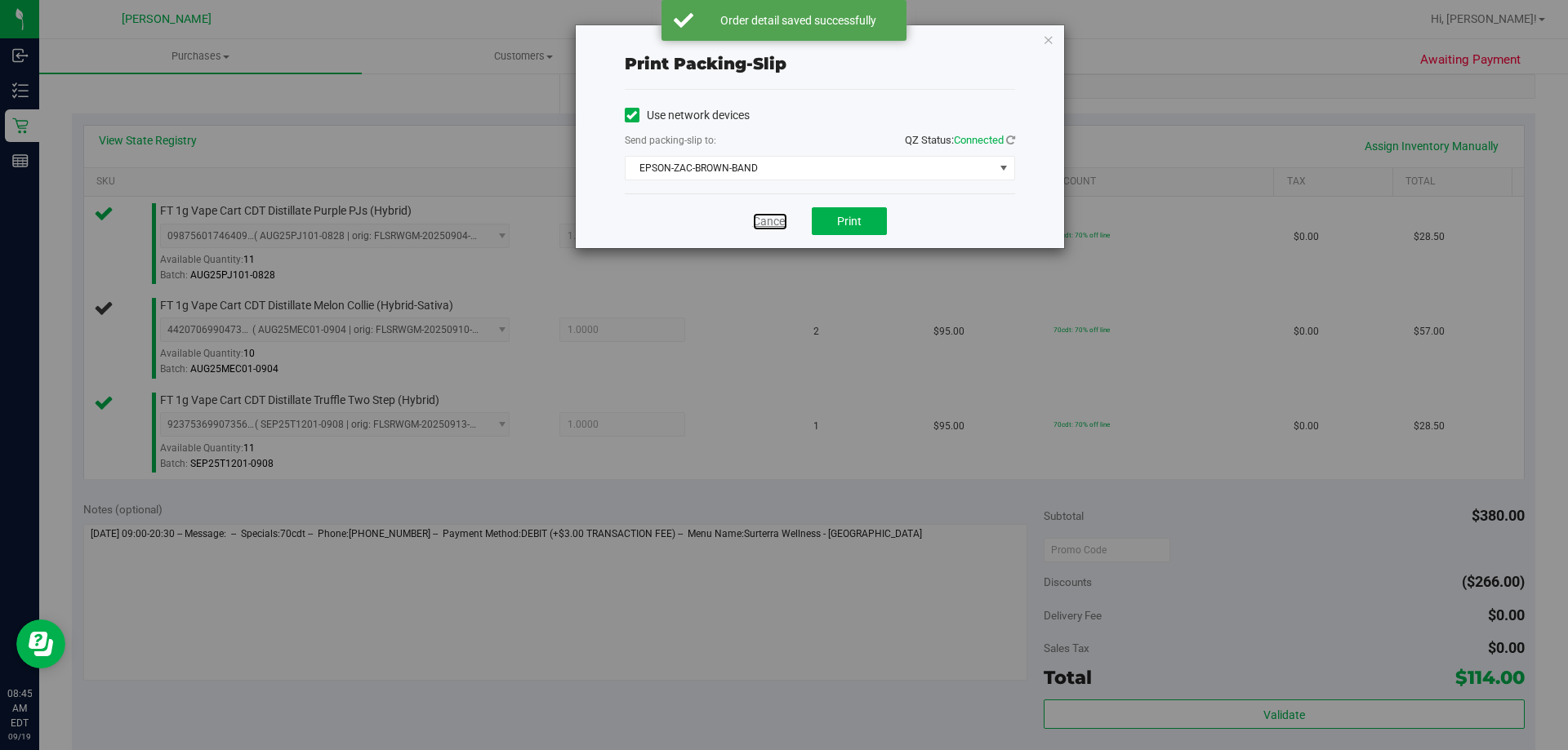
click at [779, 225] on link "Cancel" at bounding box center [770, 222] width 35 height 17
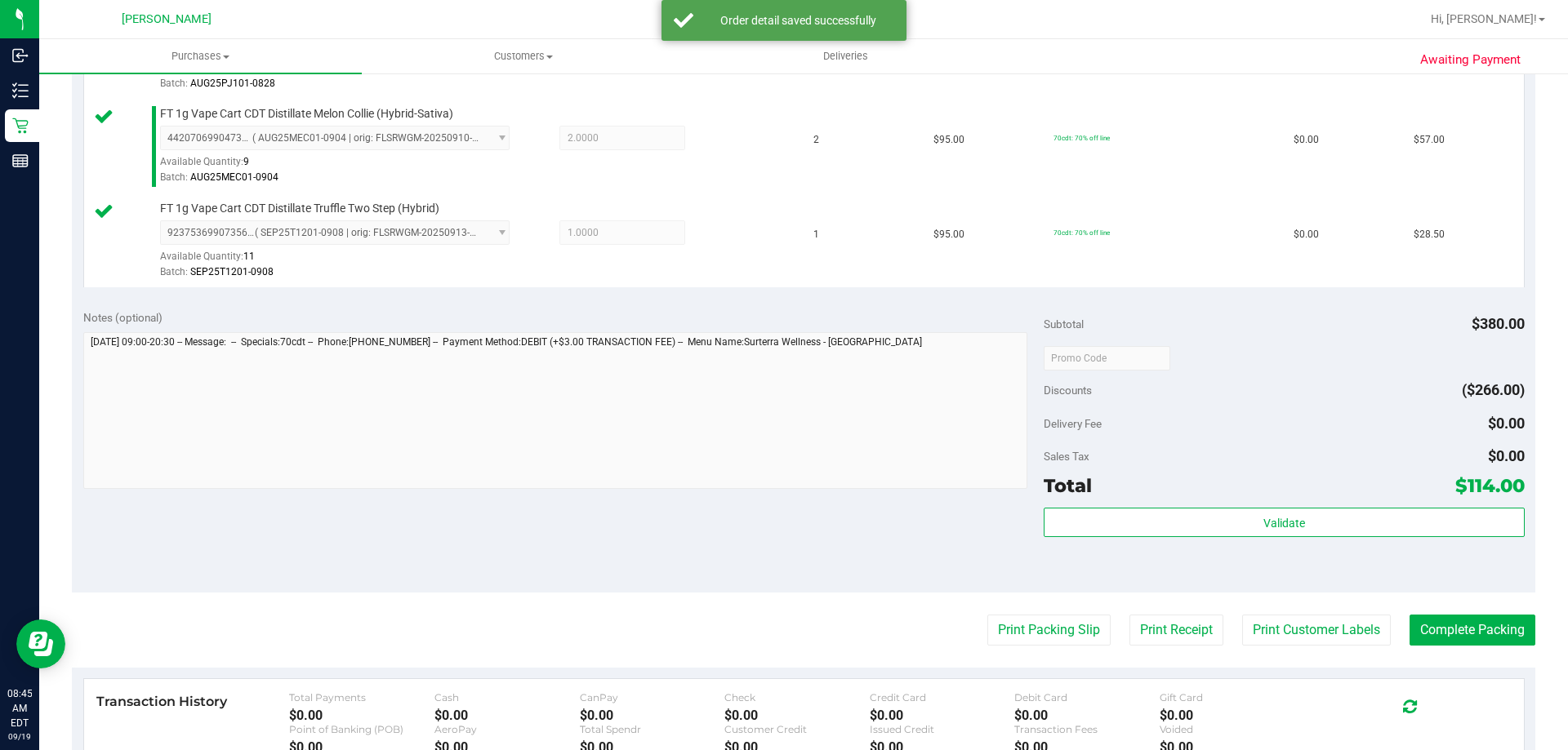
scroll to position [518, 0]
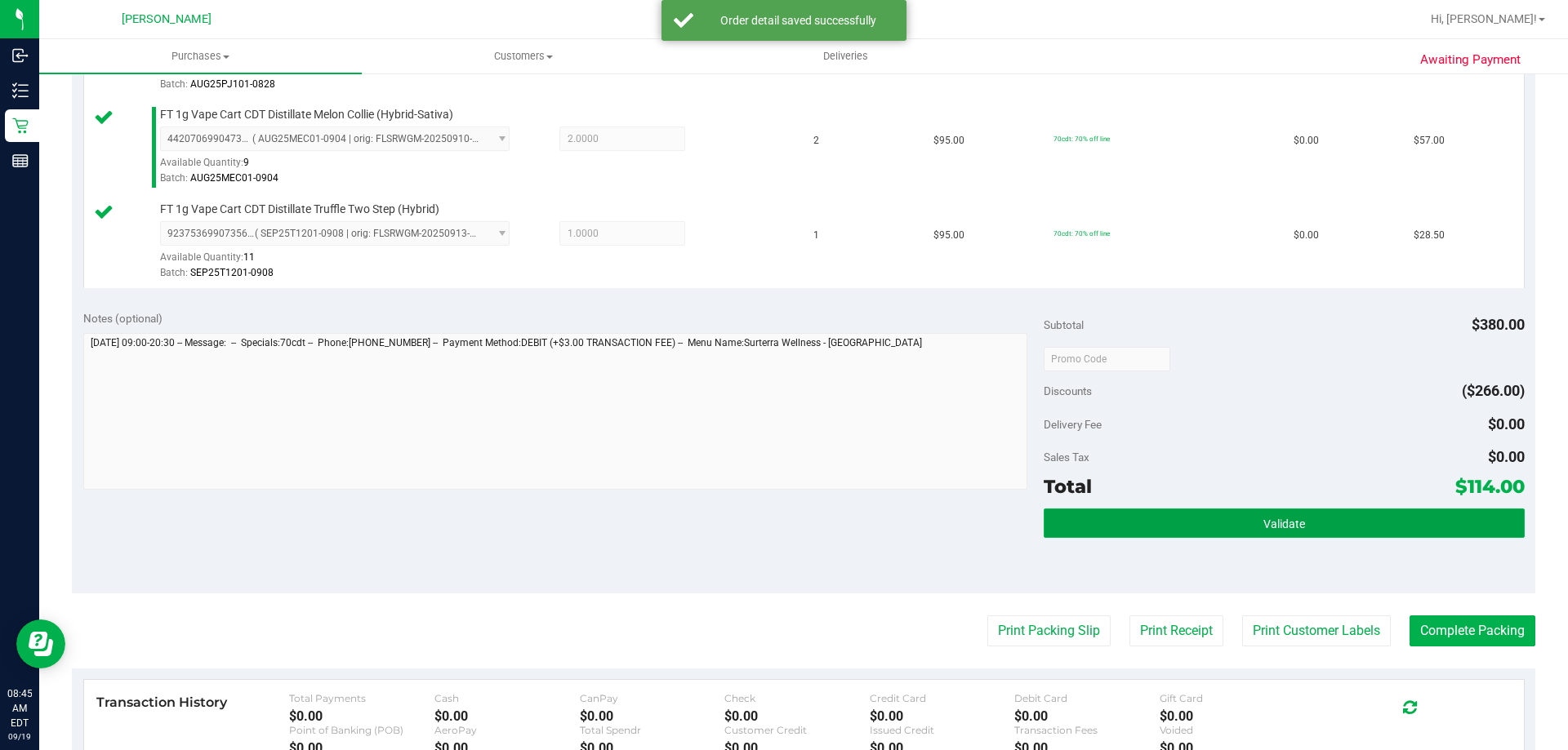
click at [1244, 519] on button "Validate" at bounding box center [1284, 523] width 480 height 30
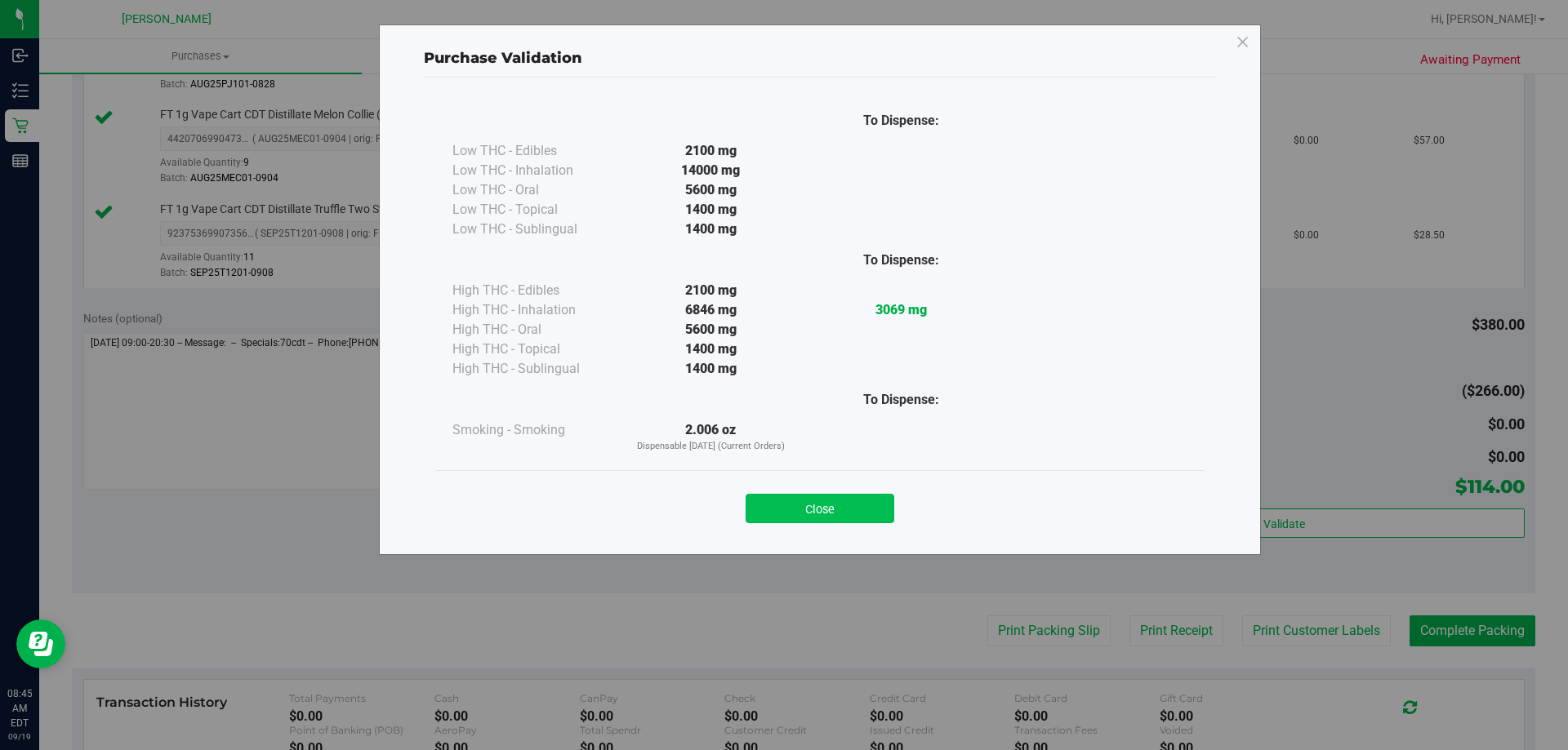
click at [851, 522] on button "Close" at bounding box center [820, 509] width 149 height 30
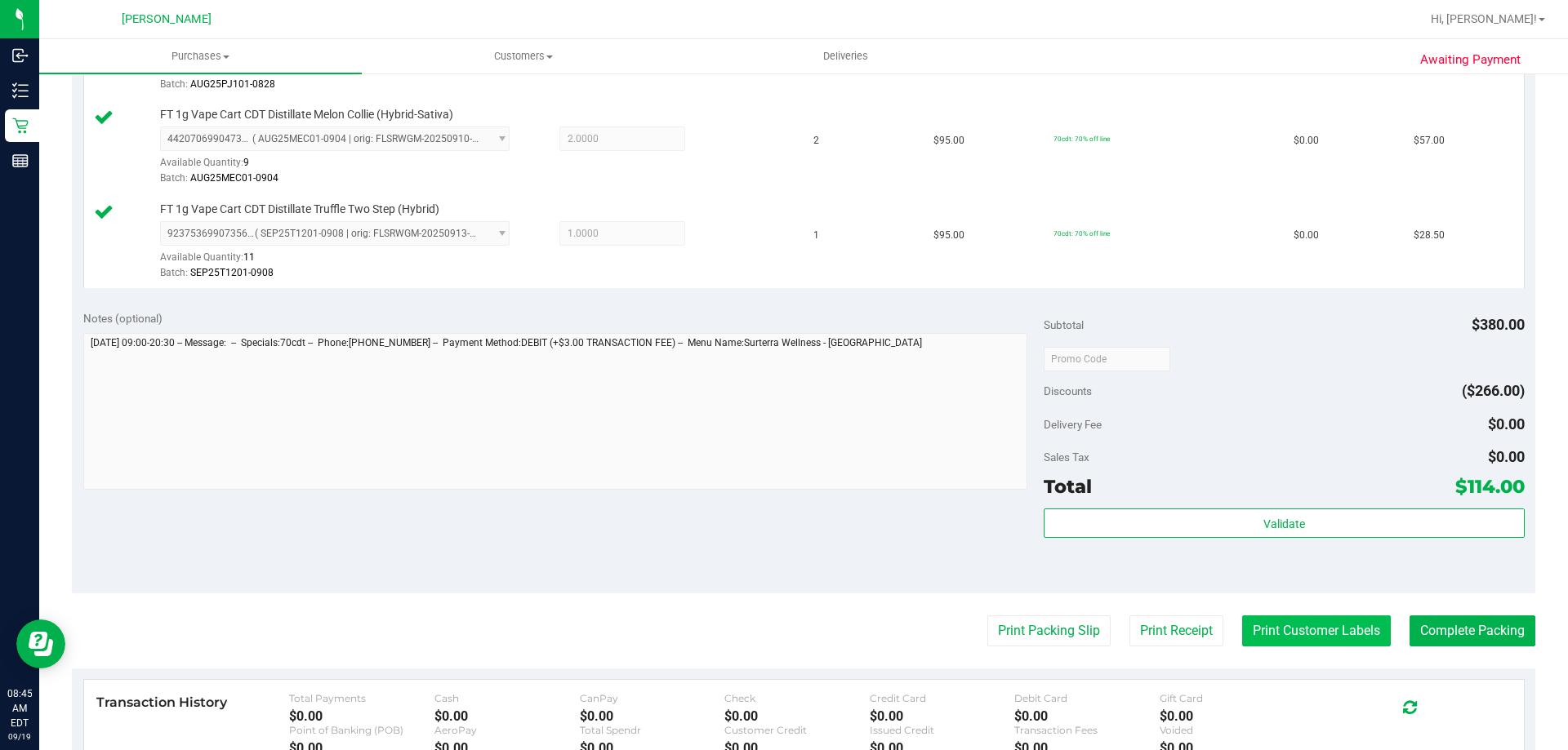
click at [1297, 642] on button "Print Customer Labels" at bounding box center [1317, 631] width 149 height 31
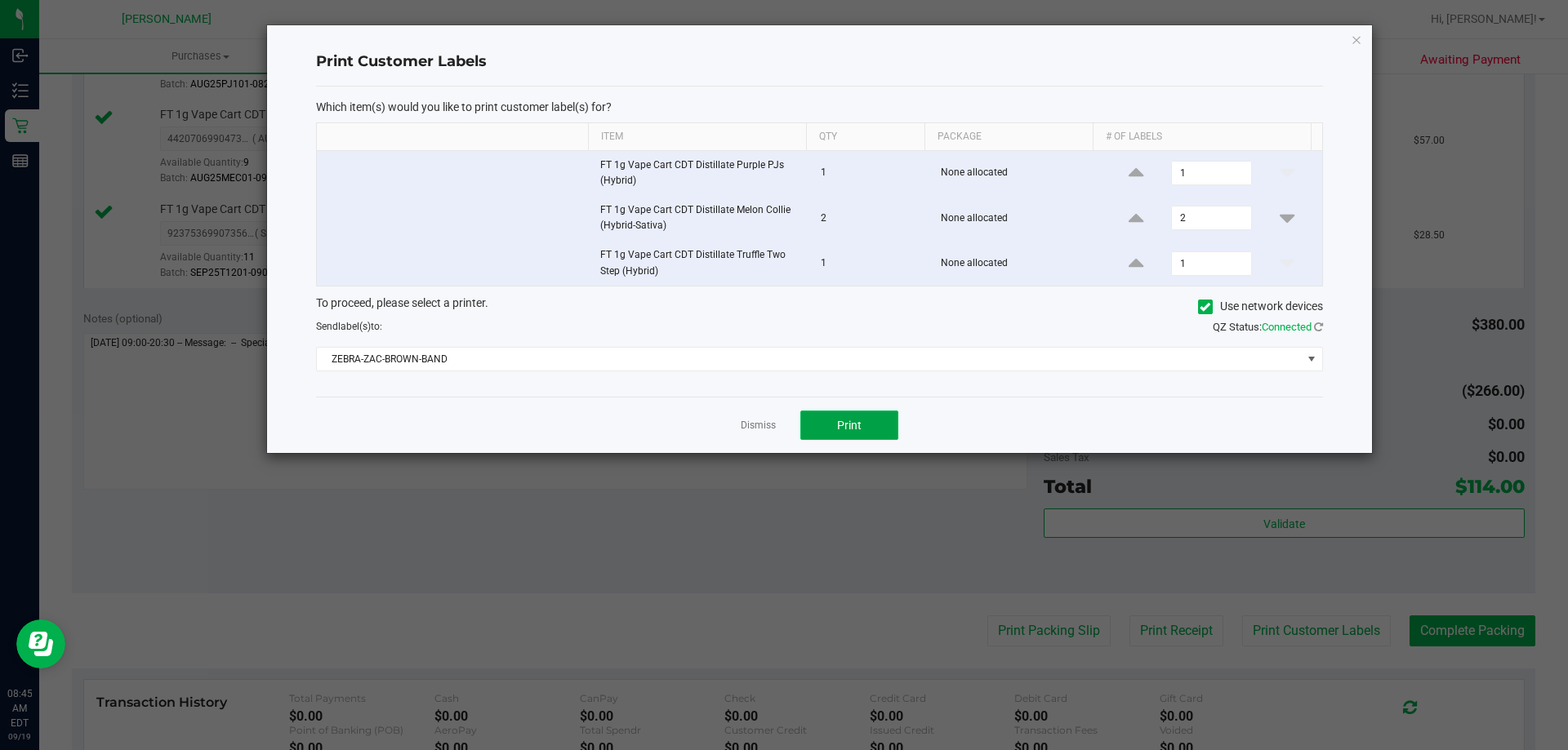
click at [843, 429] on span "Print" at bounding box center [849, 425] width 25 height 13
click at [767, 426] on link "Dismiss" at bounding box center [758, 426] width 35 height 14
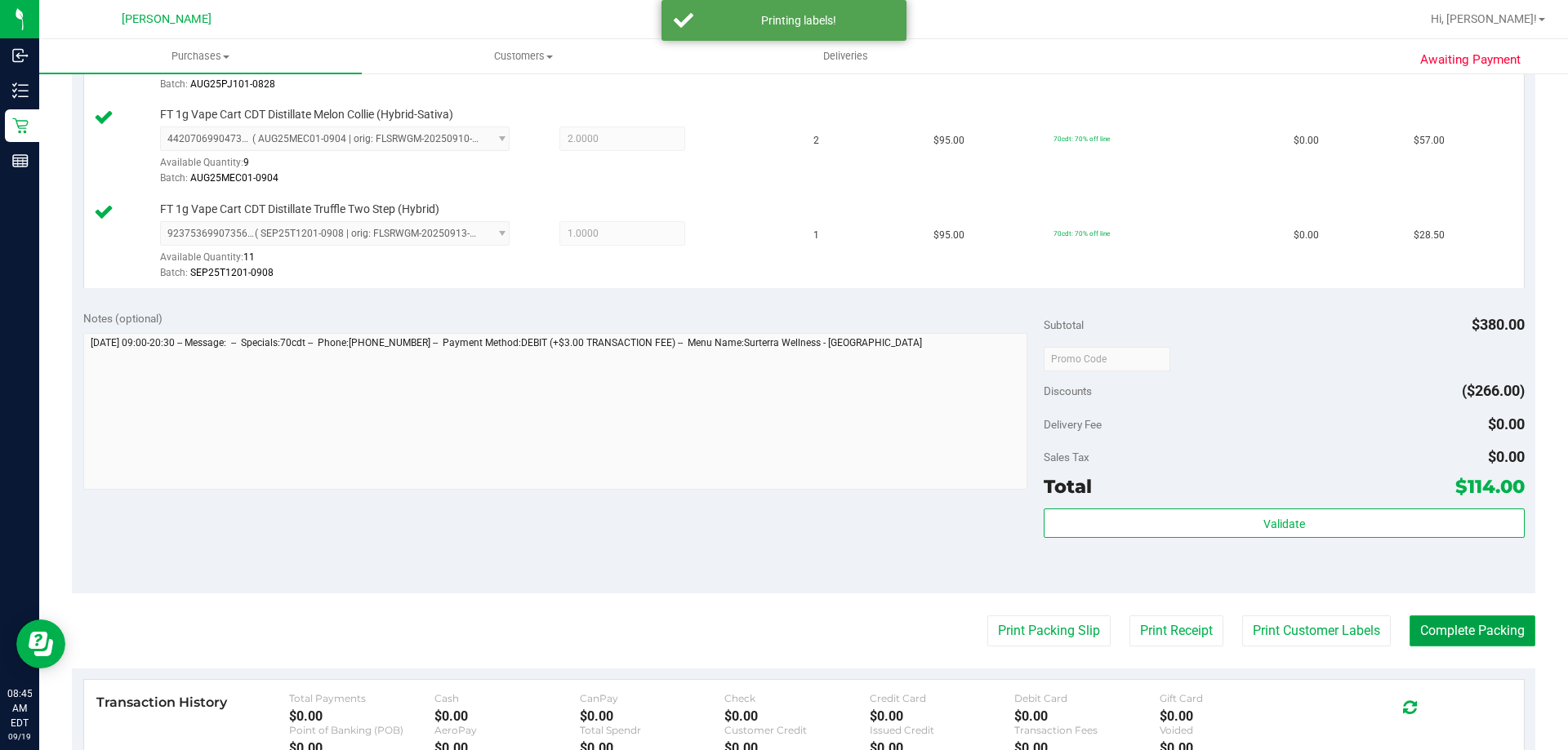
click at [1462, 626] on button "Complete Packing" at bounding box center [1472, 631] width 126 height 31
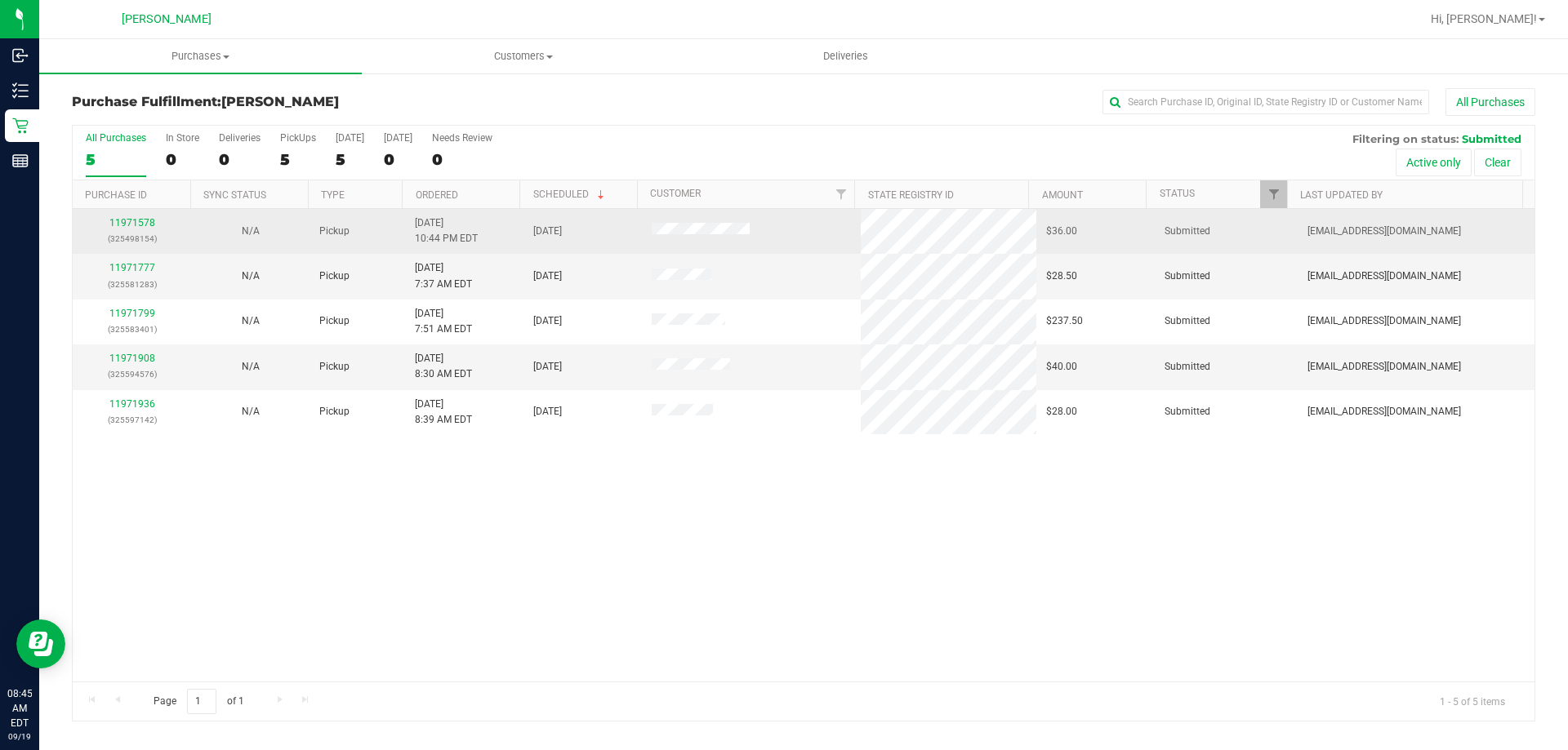
click at [153, 221] on div "11971578 (325498154)" at bounding box center [131, 231] width 99 height 31
click at [126, 222] on link "11971578" at bounding box center [132, 223] width 46 height 12
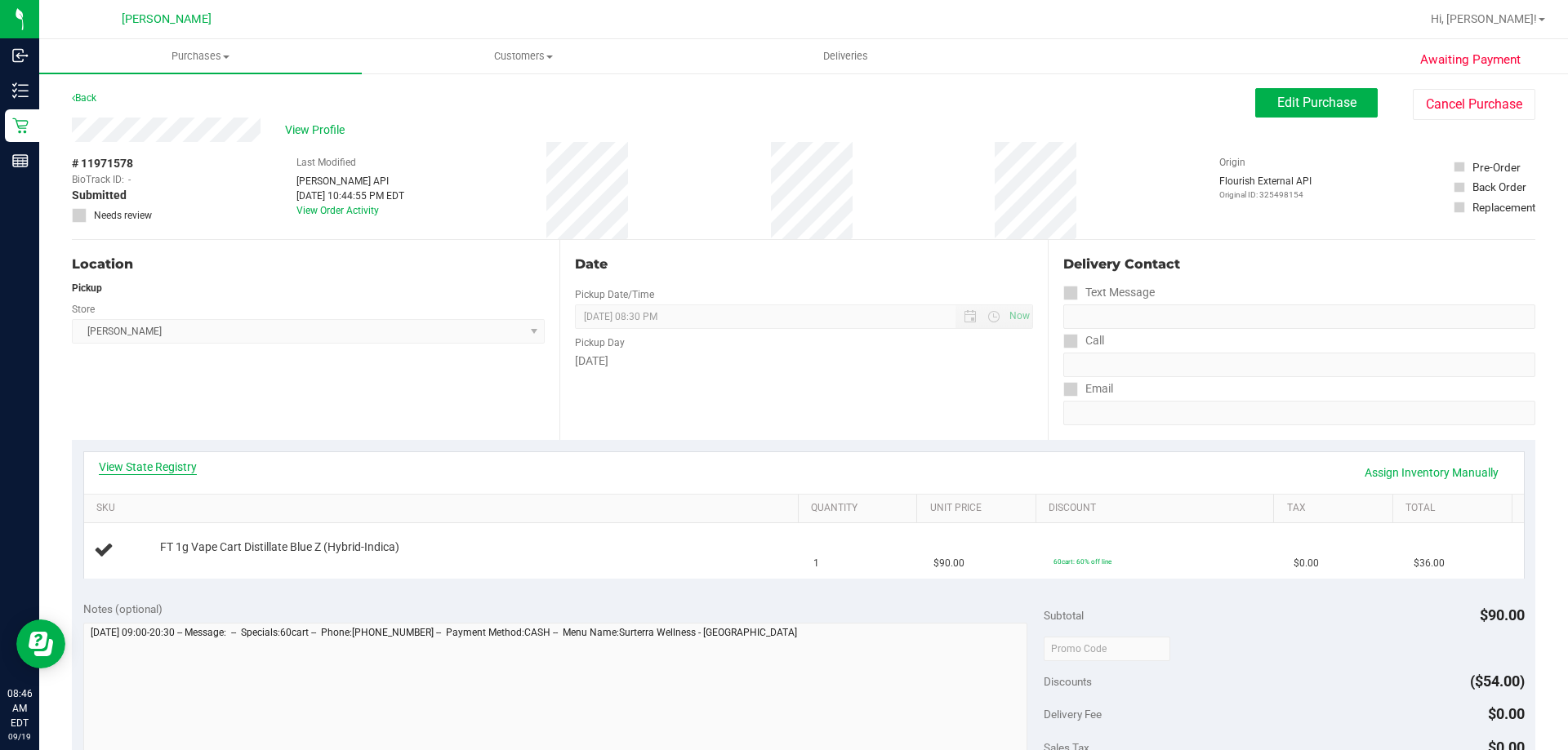
click at [177, 472] on link "View State Registry" at bounding box center [148, 466] width 98 height 16
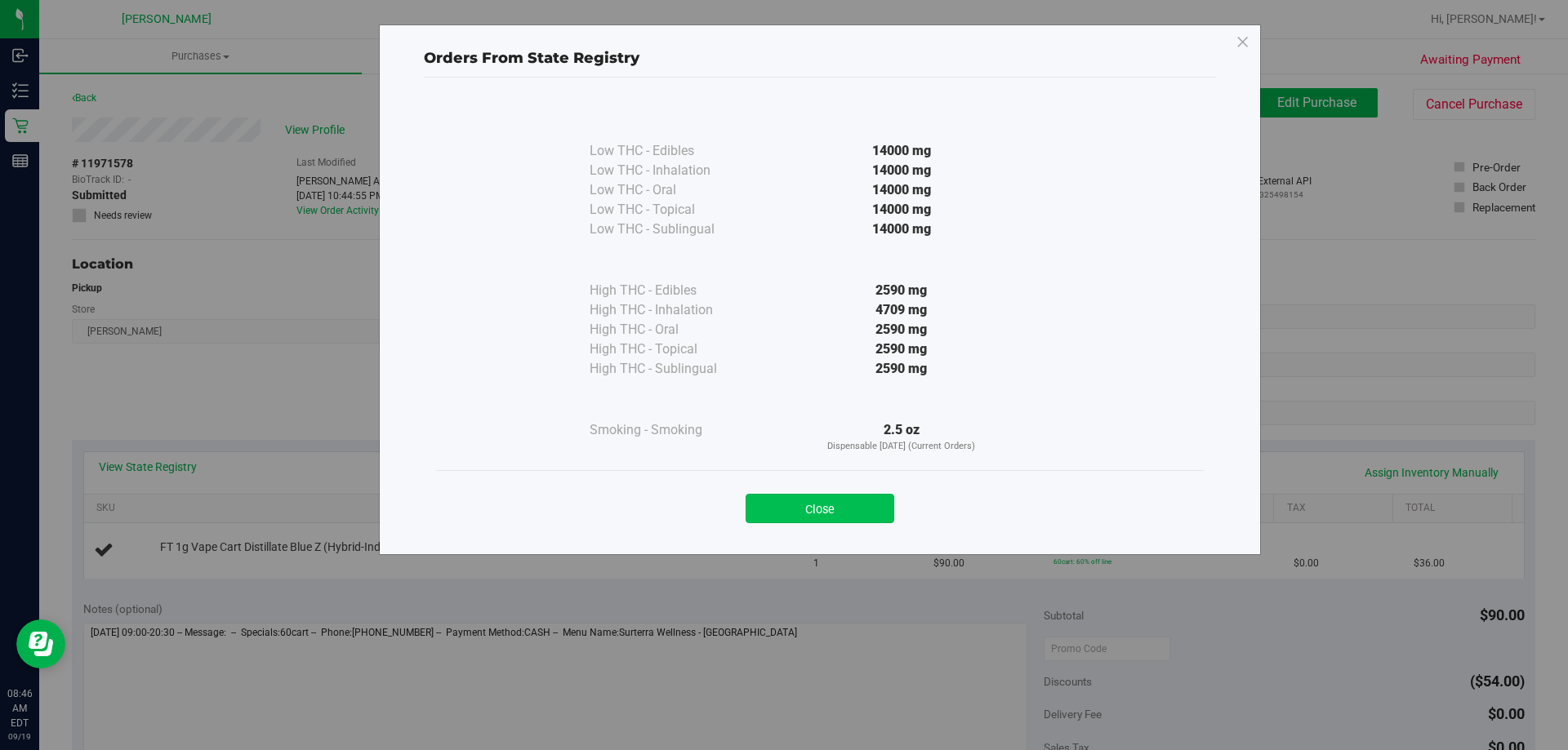
click at [811, 516] on button "Close" at bounding box center [820, 509] width 149 height 30
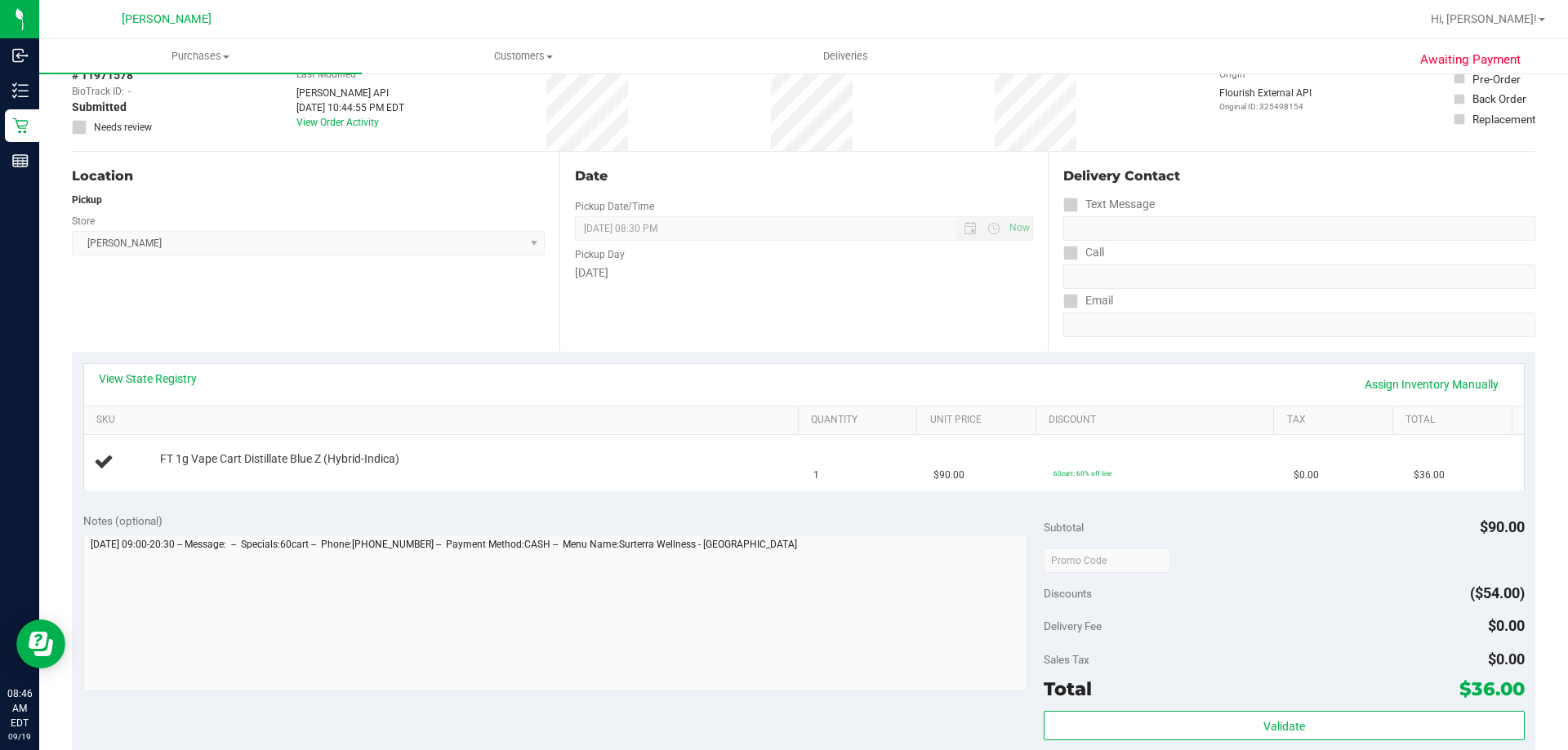
scroll to position [408, 0]
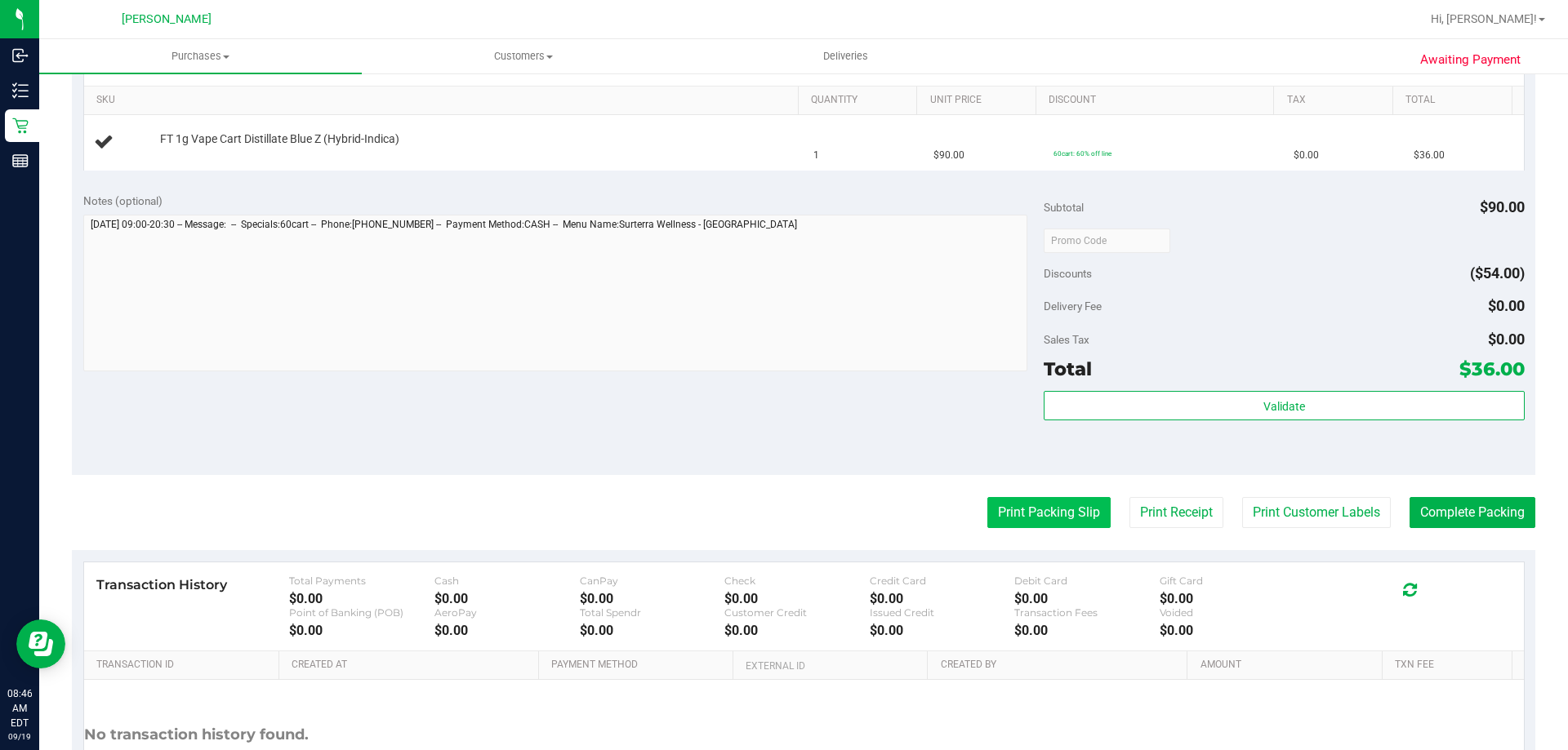
click at [1057, 522] on button "Print Packing Slip" at bounding box center [1049, 512] width 124 height 31
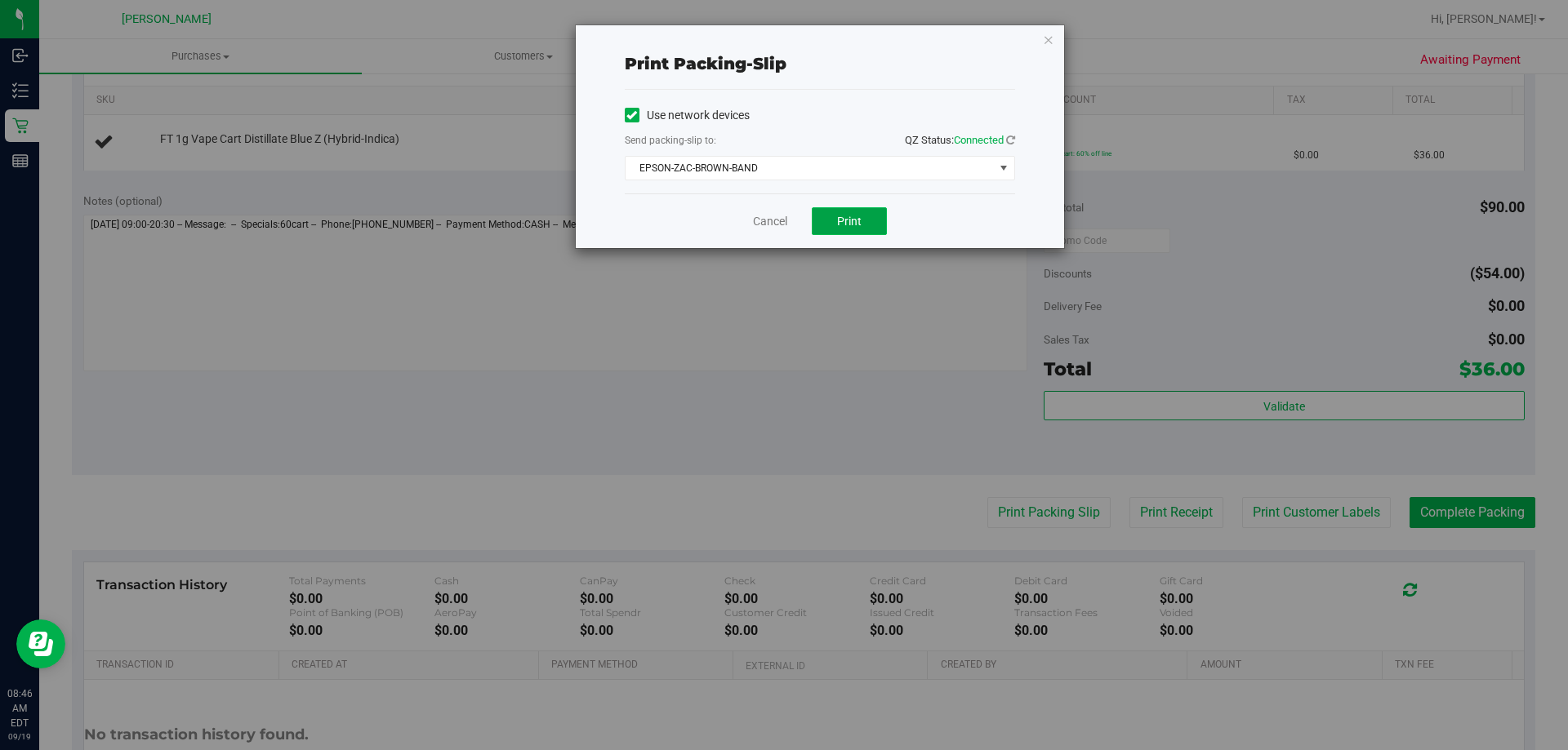
click at [852, 225] on span "Print" at bounding box center [849, 221] width 25 height 13
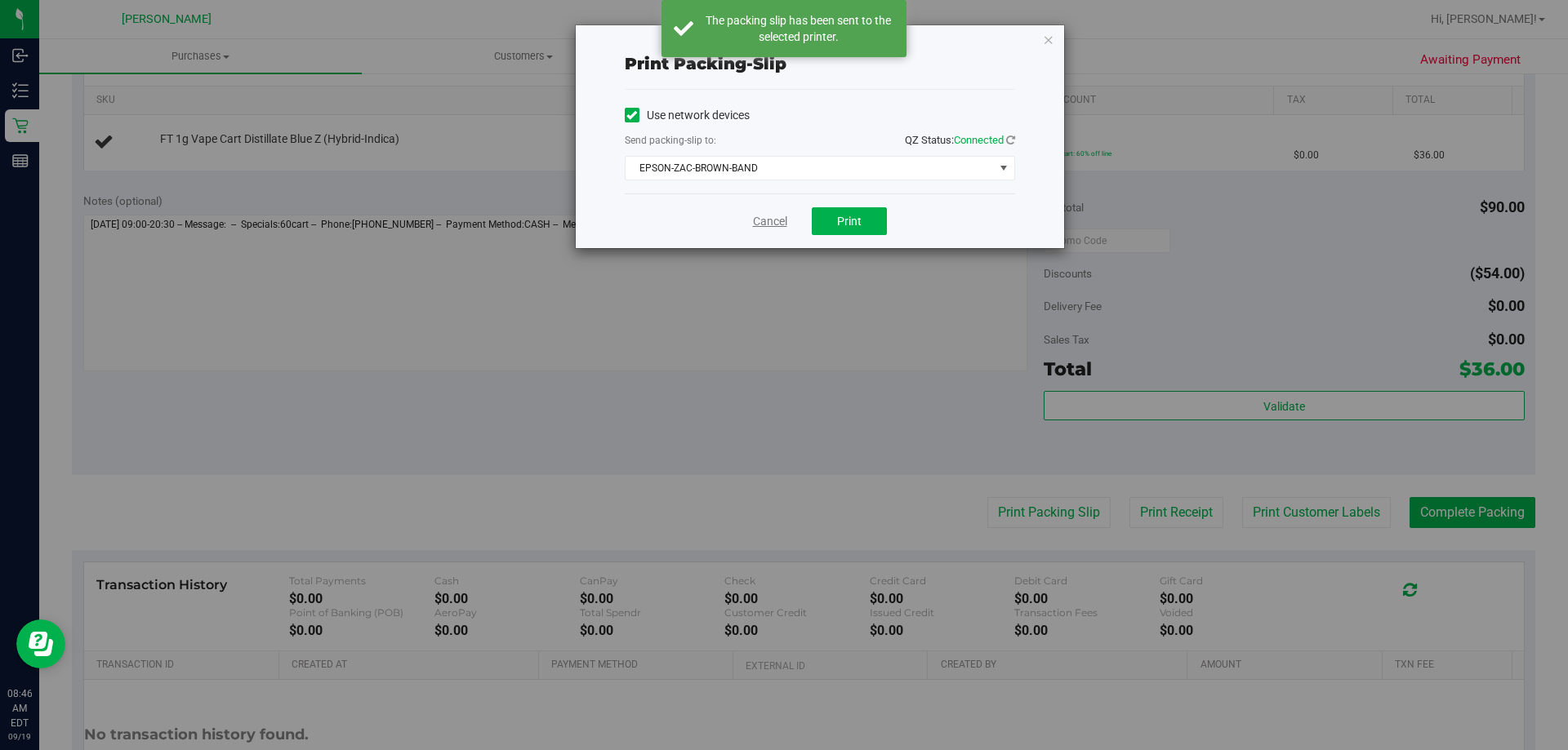
click at [768, 227] on link "Cancel" at bounding box center [770, 222] width 35 height 17
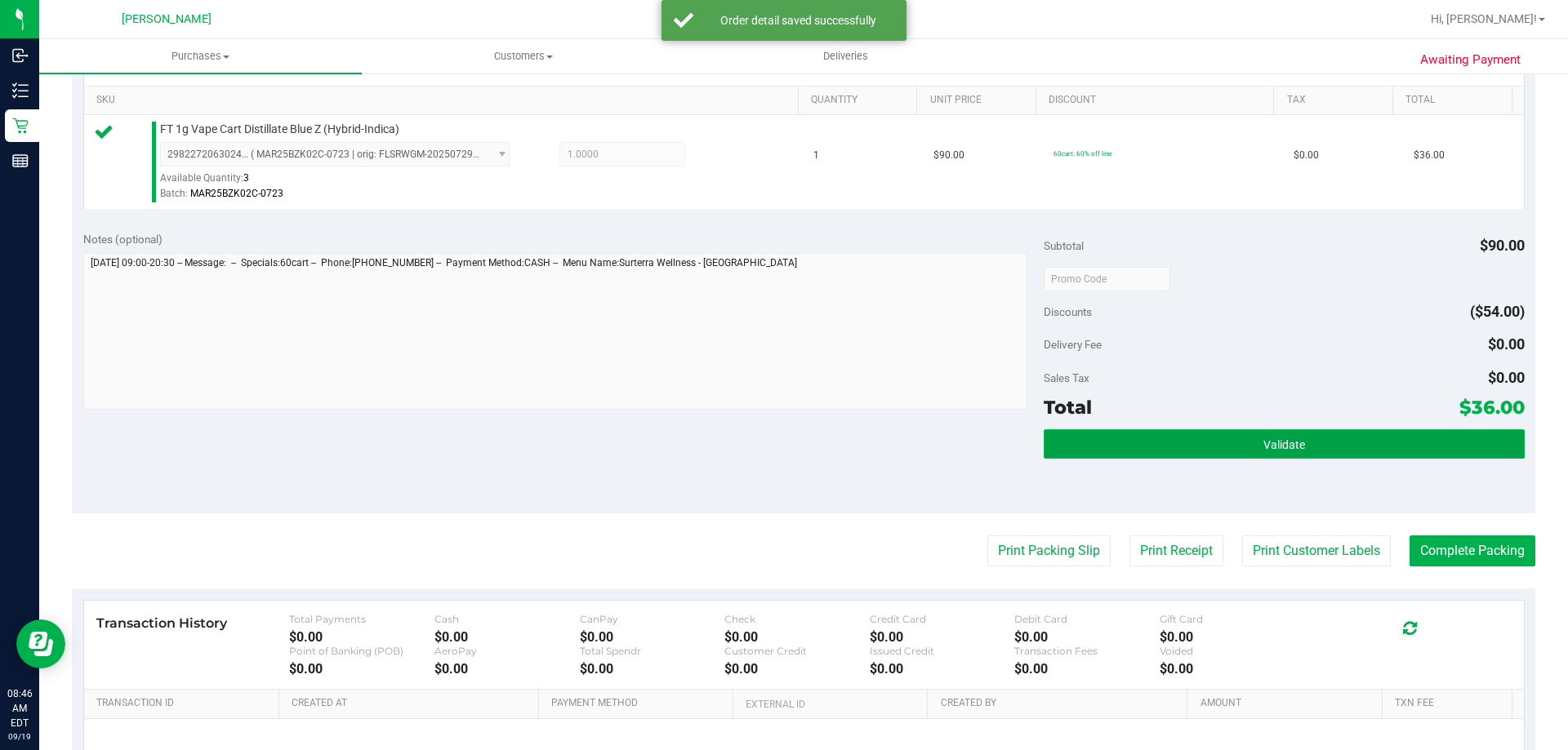
click at [1261, 435] on button "Validate" at bounding box center [1284, 444] width 480 height 30
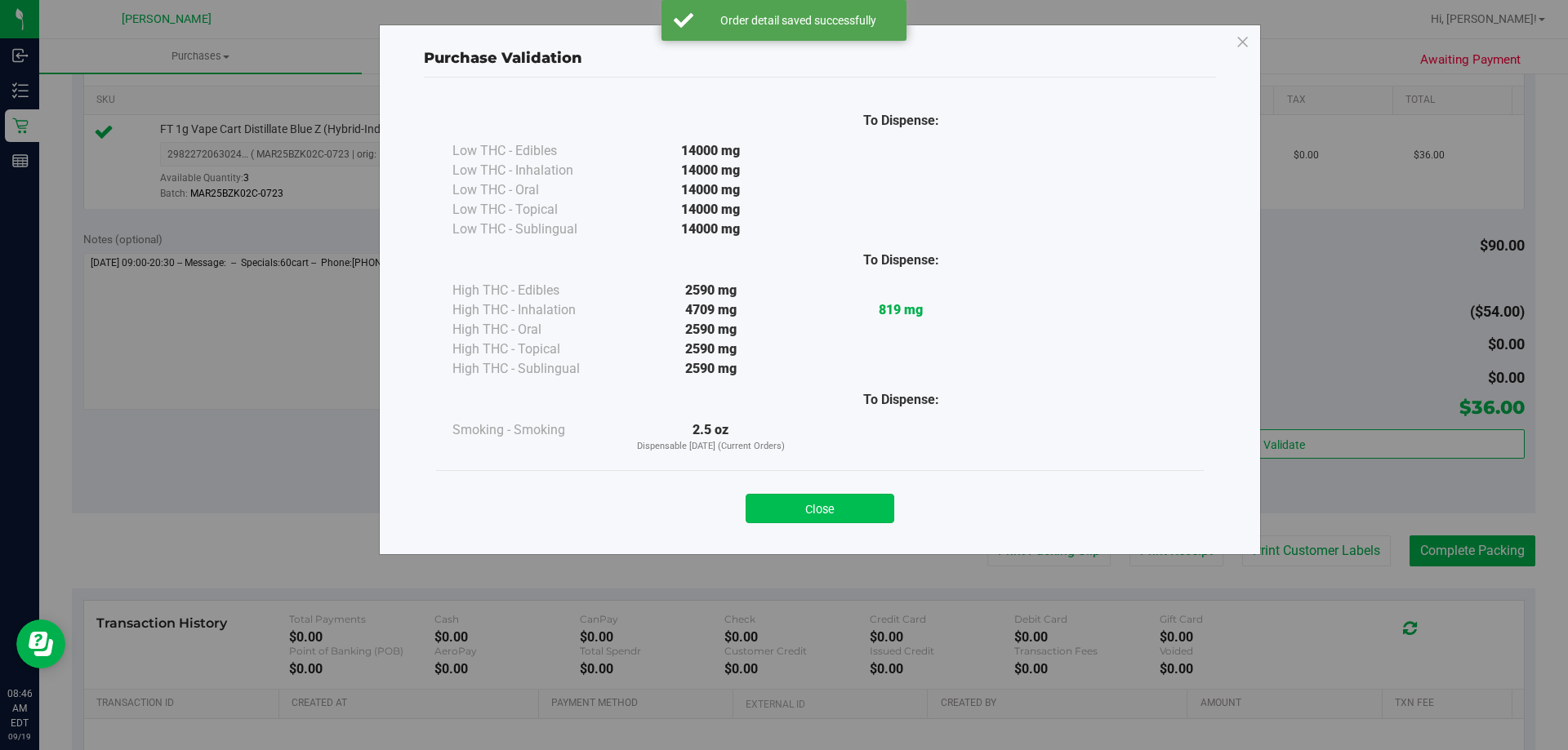
click at [798, 520] on button "Close" at bounding box center [820, 509] width 149 height 30
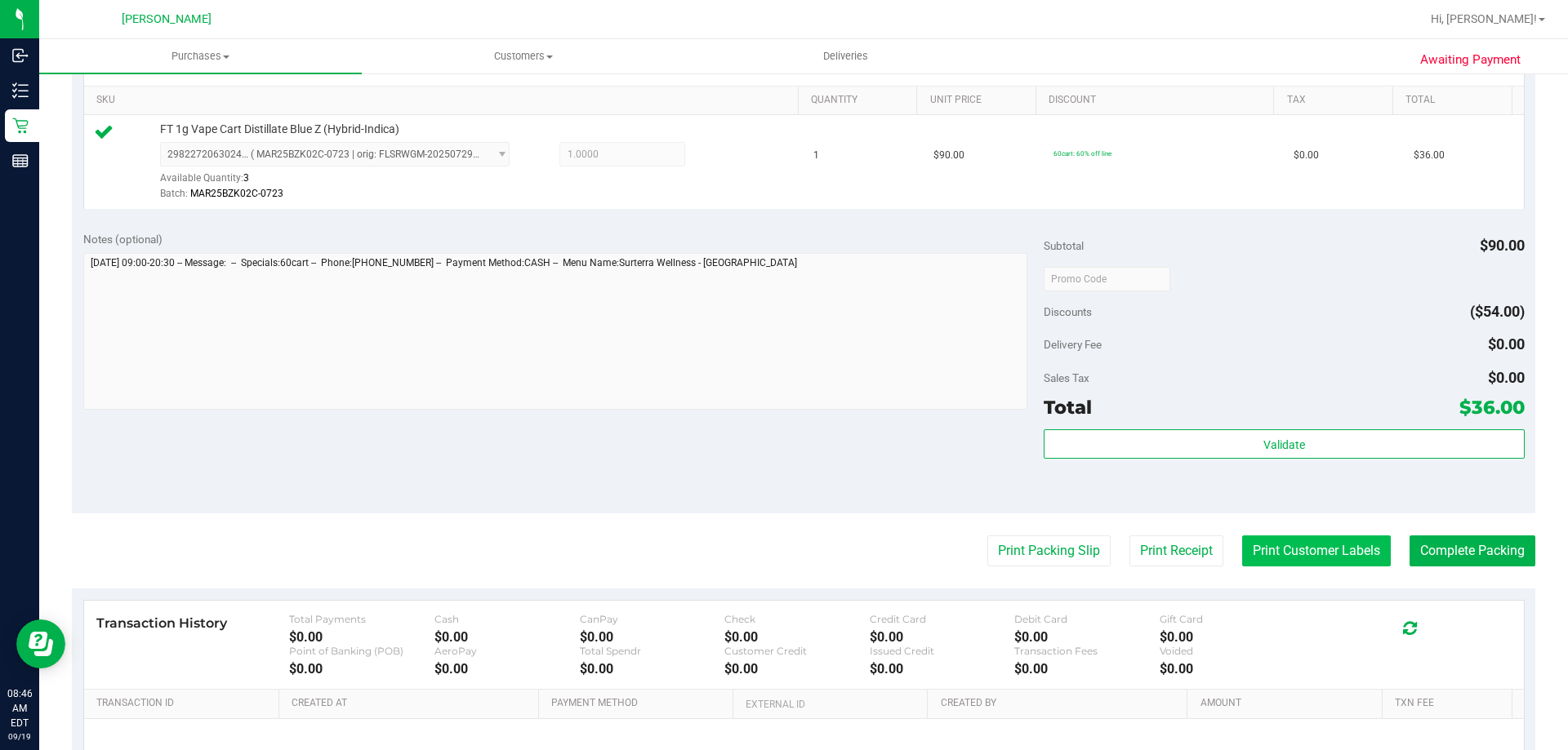
click at [1267, 556] on button "Print Customer Labels" at bounding box center [1317, 551] width 149 height 31
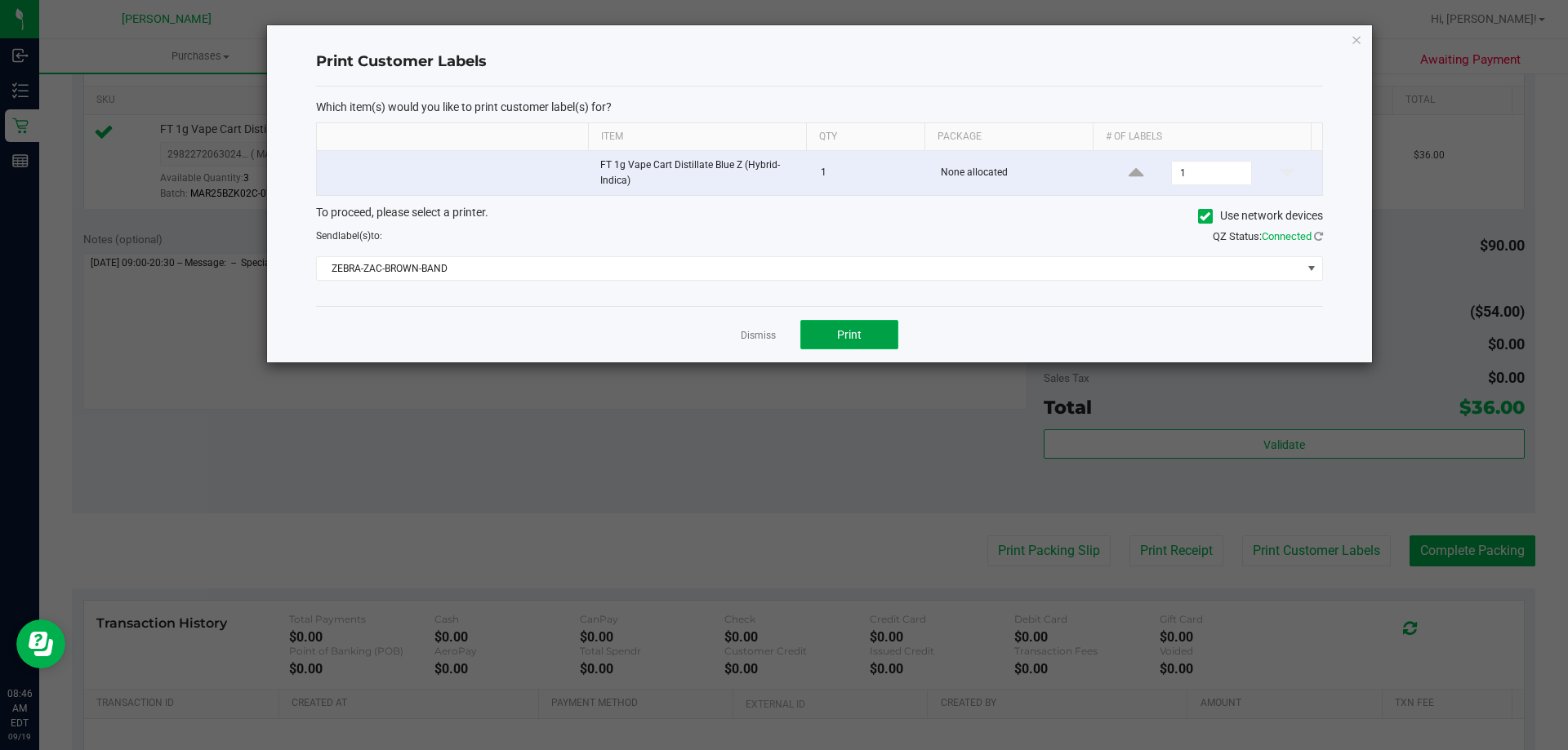
click at [831, 338] on button "Print" at bounding box center [849, 334] width 98 height 30
click at [754, 328] on app-cancel-button "Dismiss" at bounding box center [758, 335] width 35 height 17
drag, startPoint x: 755, startPoint y: 333, endPoint x: 765, endPoint y: 341, distance: 12.8
click at [756, 339] on link "Dismiss" at bounding box center [758, 336] width 35 height 14
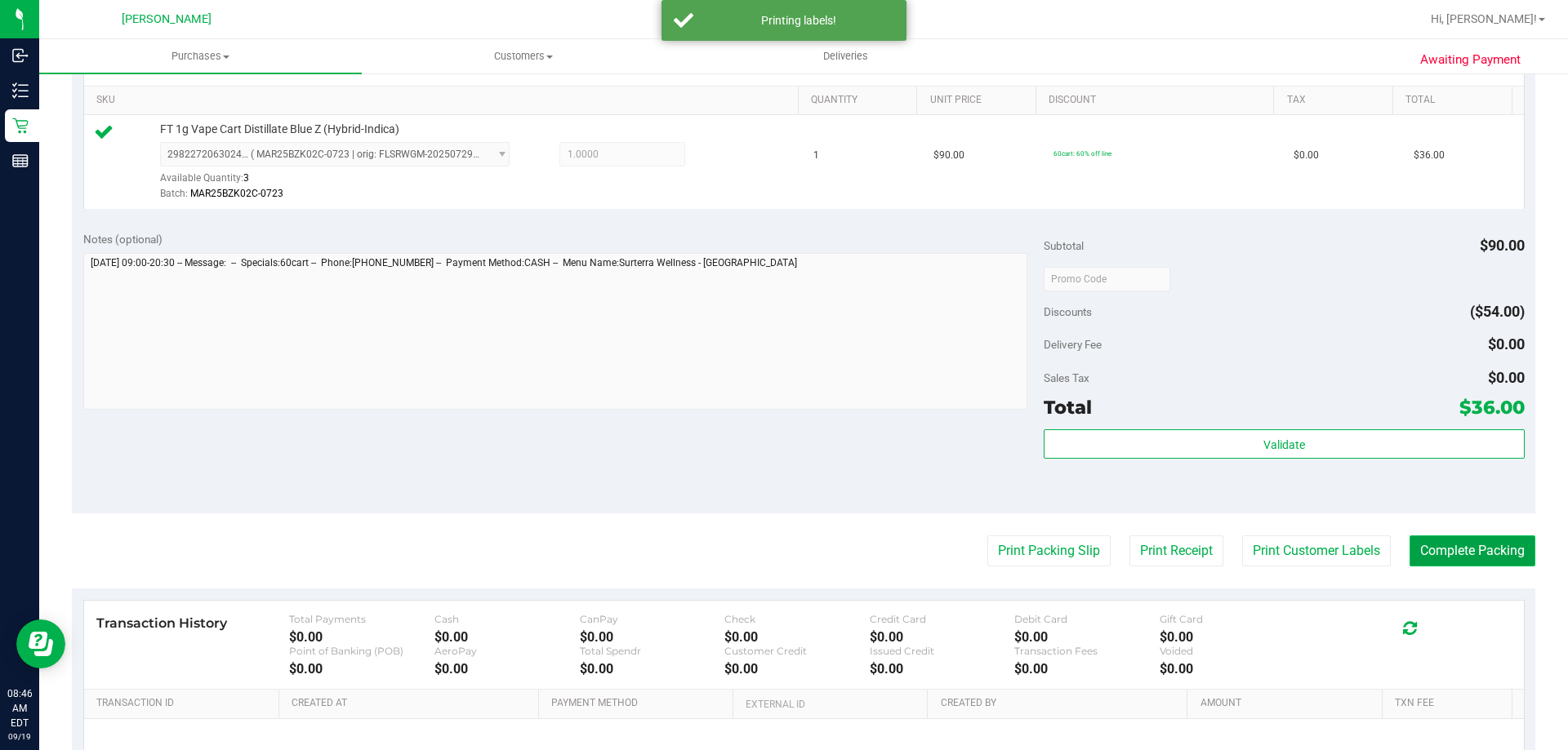
click at [1470, 542] on button "Complete Packing" at bounding box center [1472, 551] width 126 height 31
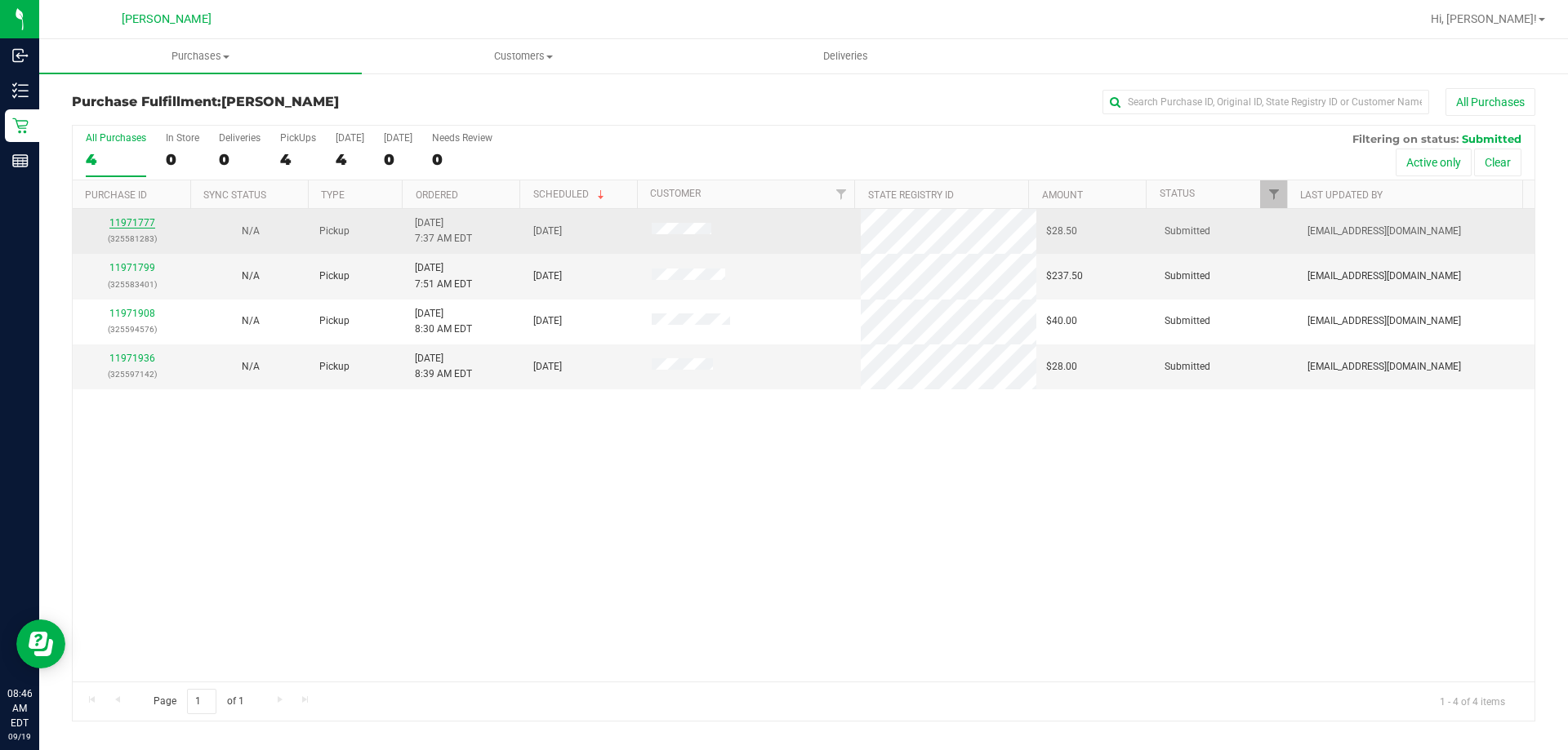
click at [141, 228] on link "11971777" at bounding box center [132, 223] width 46 height 12
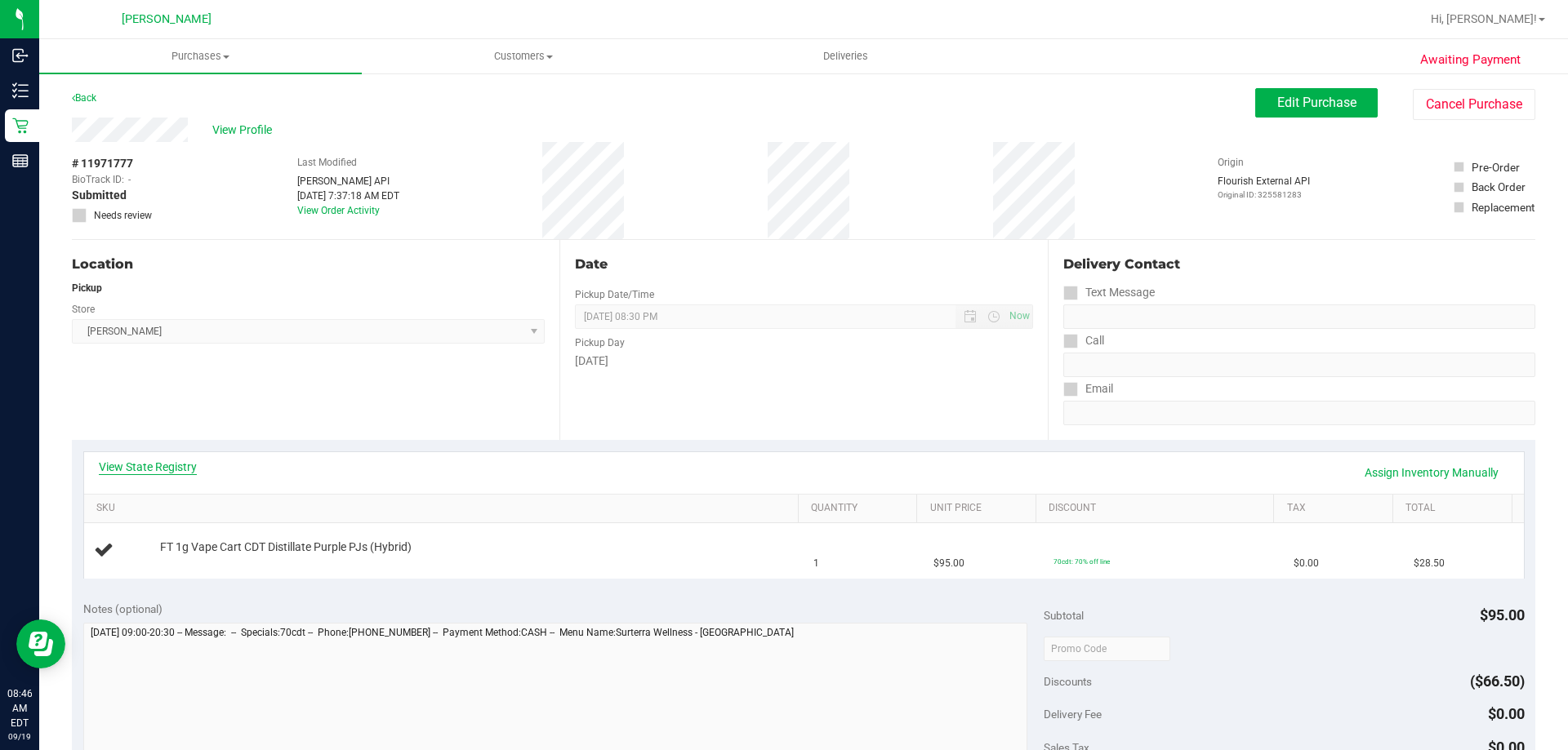
click at [181, 474] on link "View State Registry" at bounding box center [148, 466] width 98 height 16
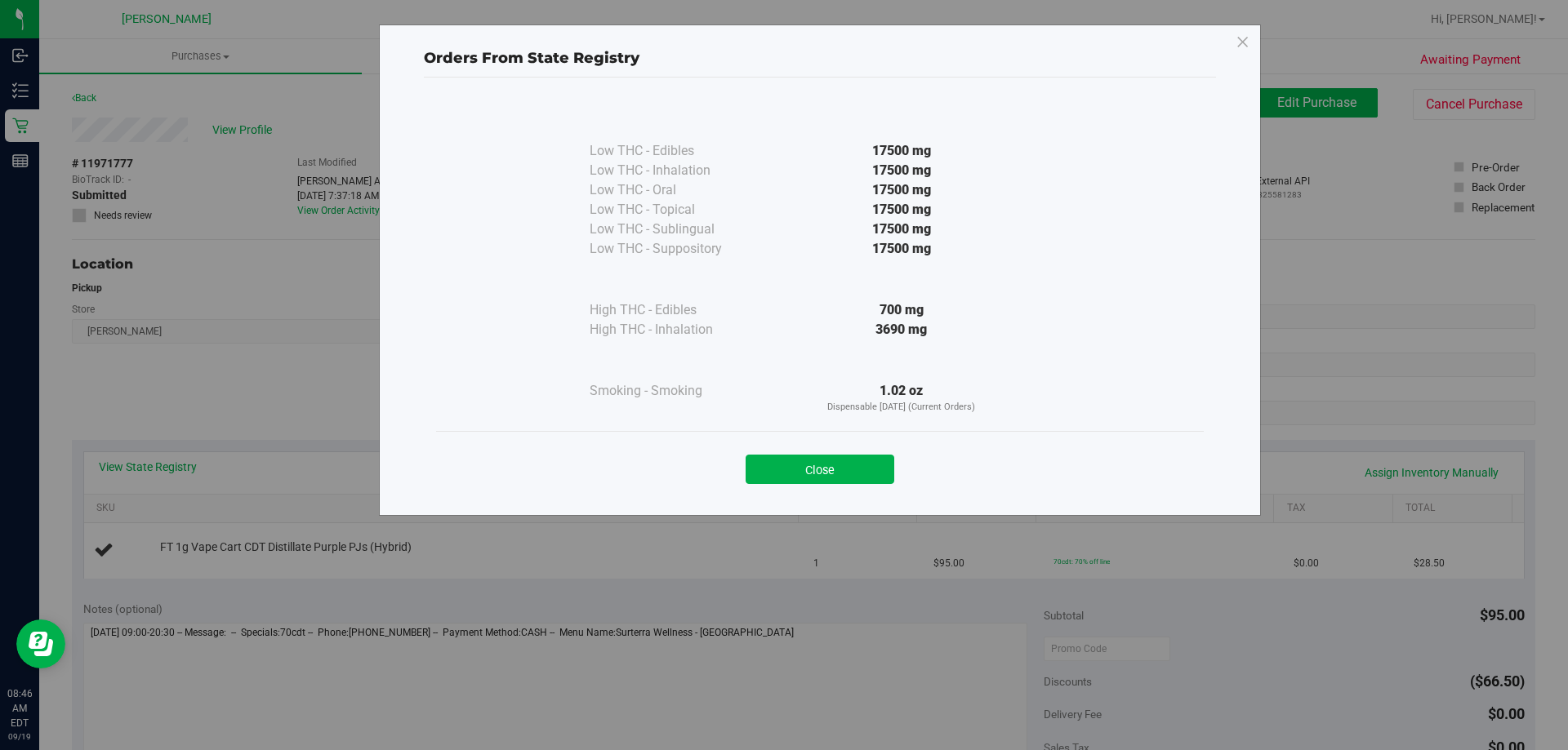
click at [845, 485] on div "Close" at bounding box center [820, 464] width 768 height 66
click at [835, 480] on button "Close" at bounding box center [820, 469] width 149 height 30
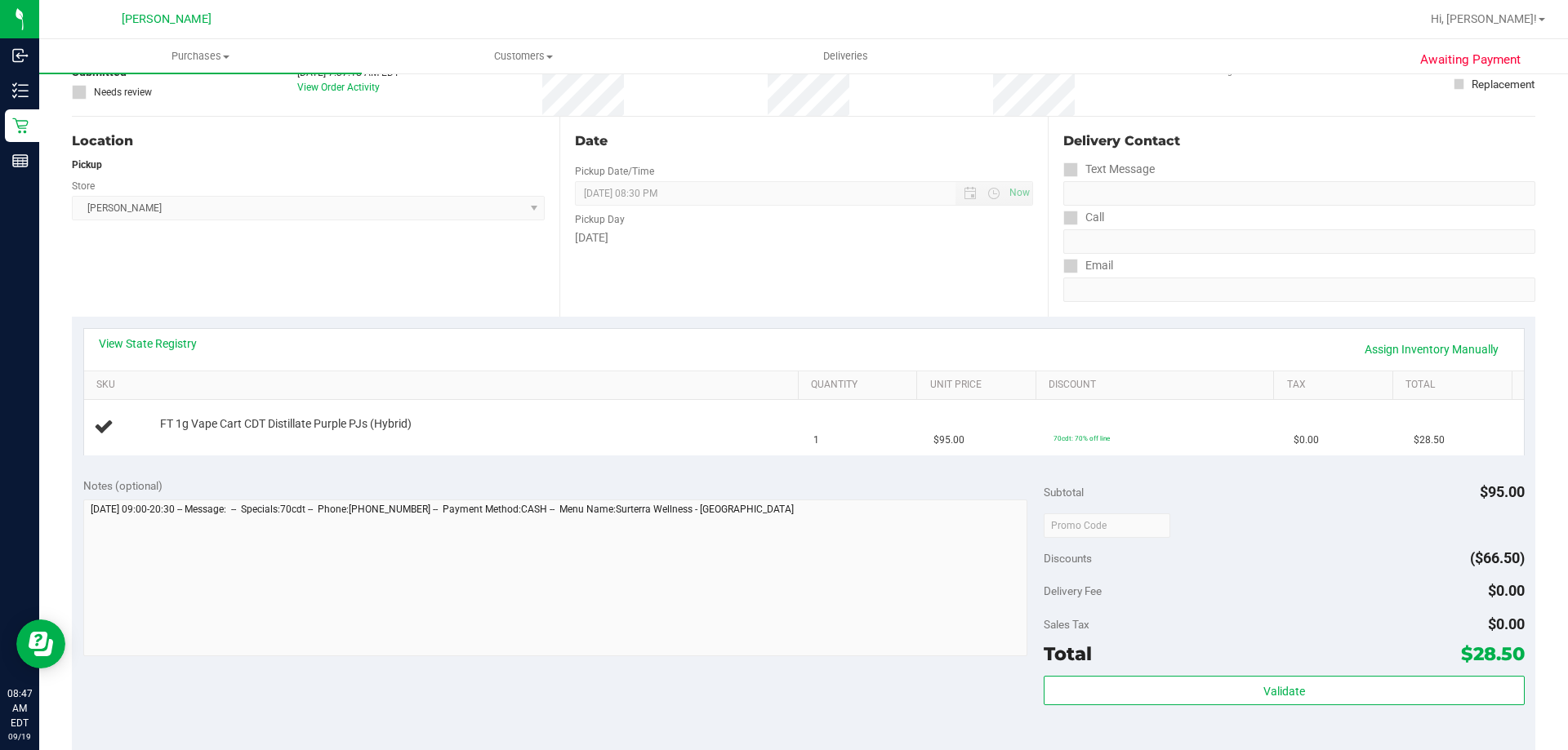
scroll to position [245, 0]
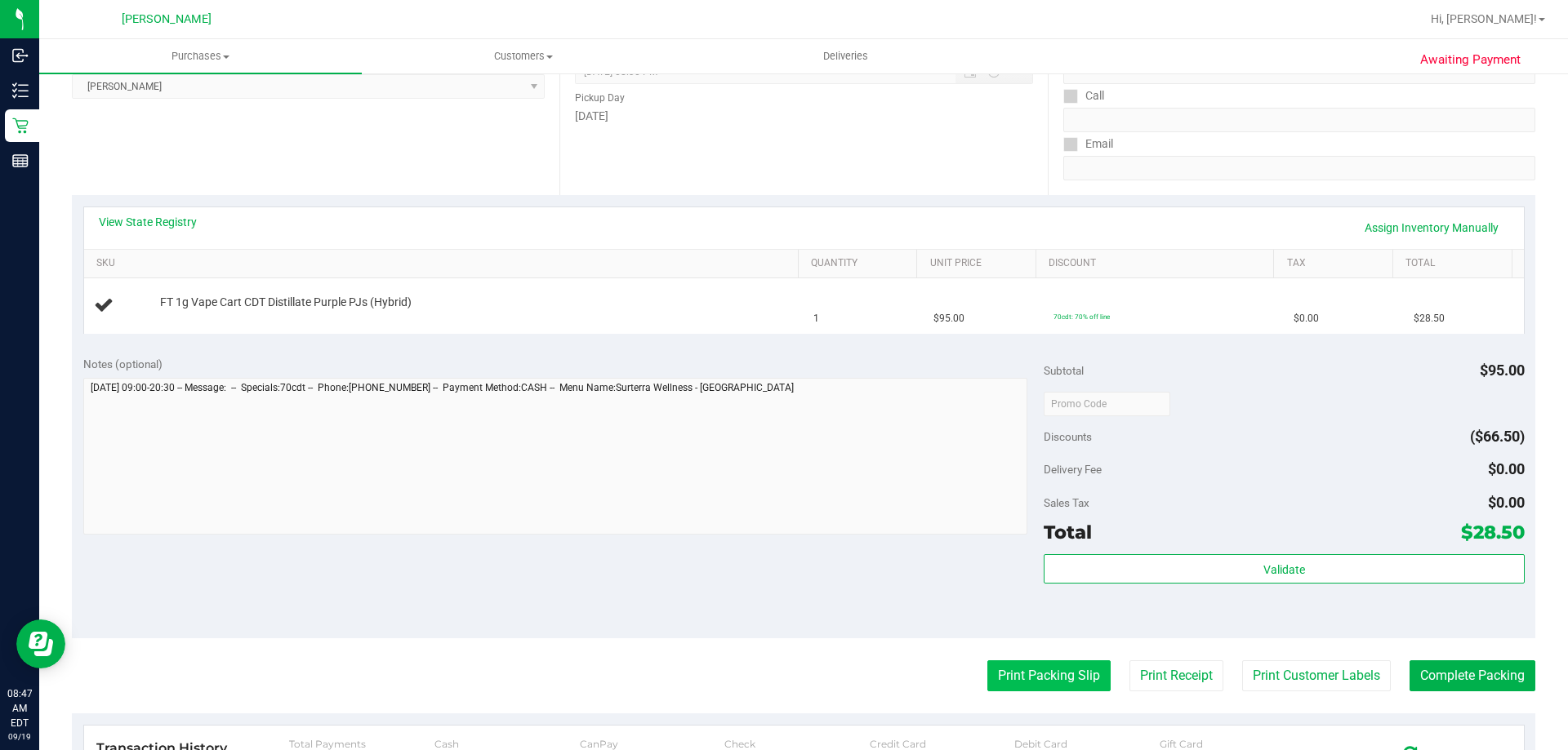
click at [1035, 677] on button "Print Packing Slip" at bounding box center [1049, 676] width 124 height 31
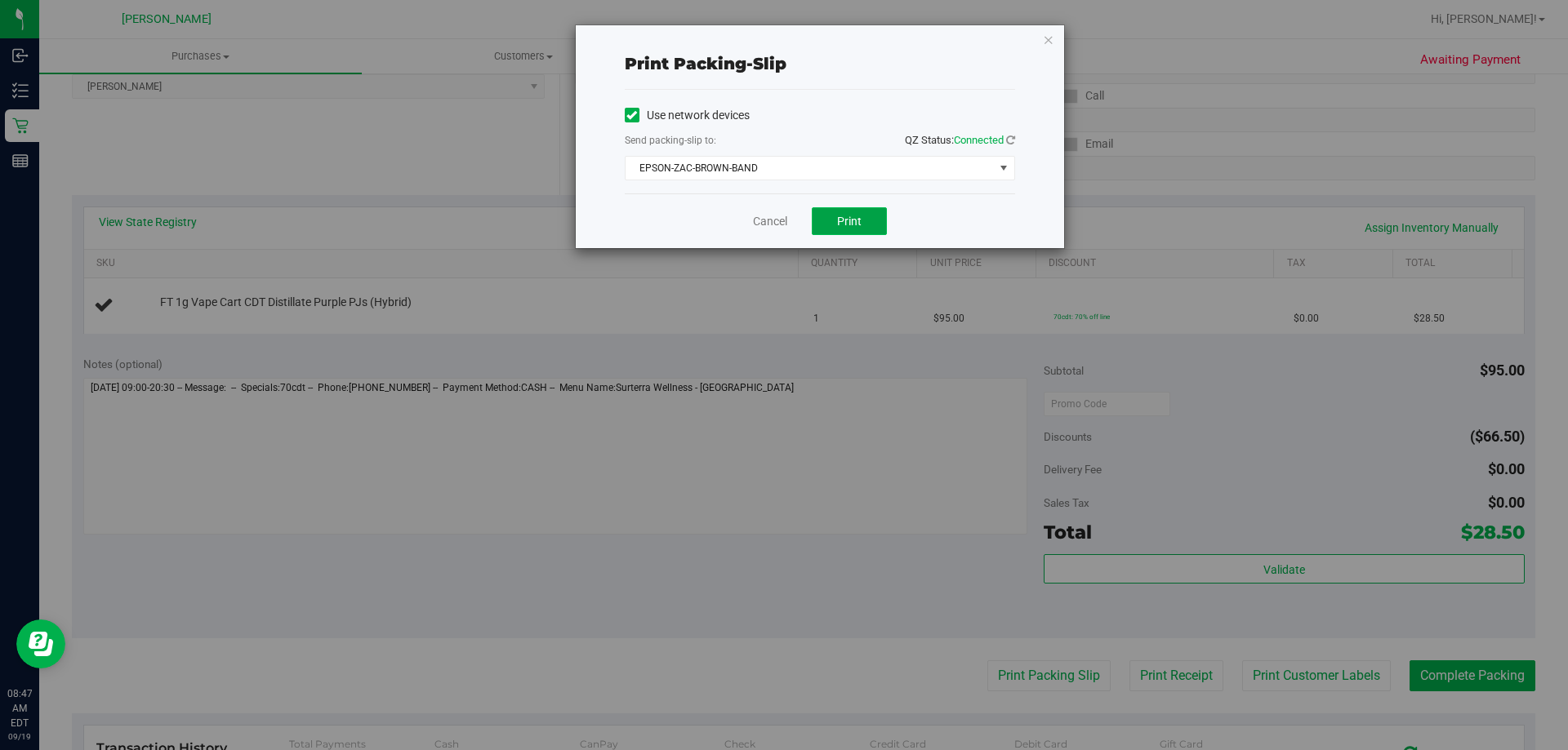
click at [867, 219] on button "Print" at bounding box center [849, 221] width 75 height 28
click at [780, 229] on link "Cancel" at bounding box center [770, 222] width 35 height 17
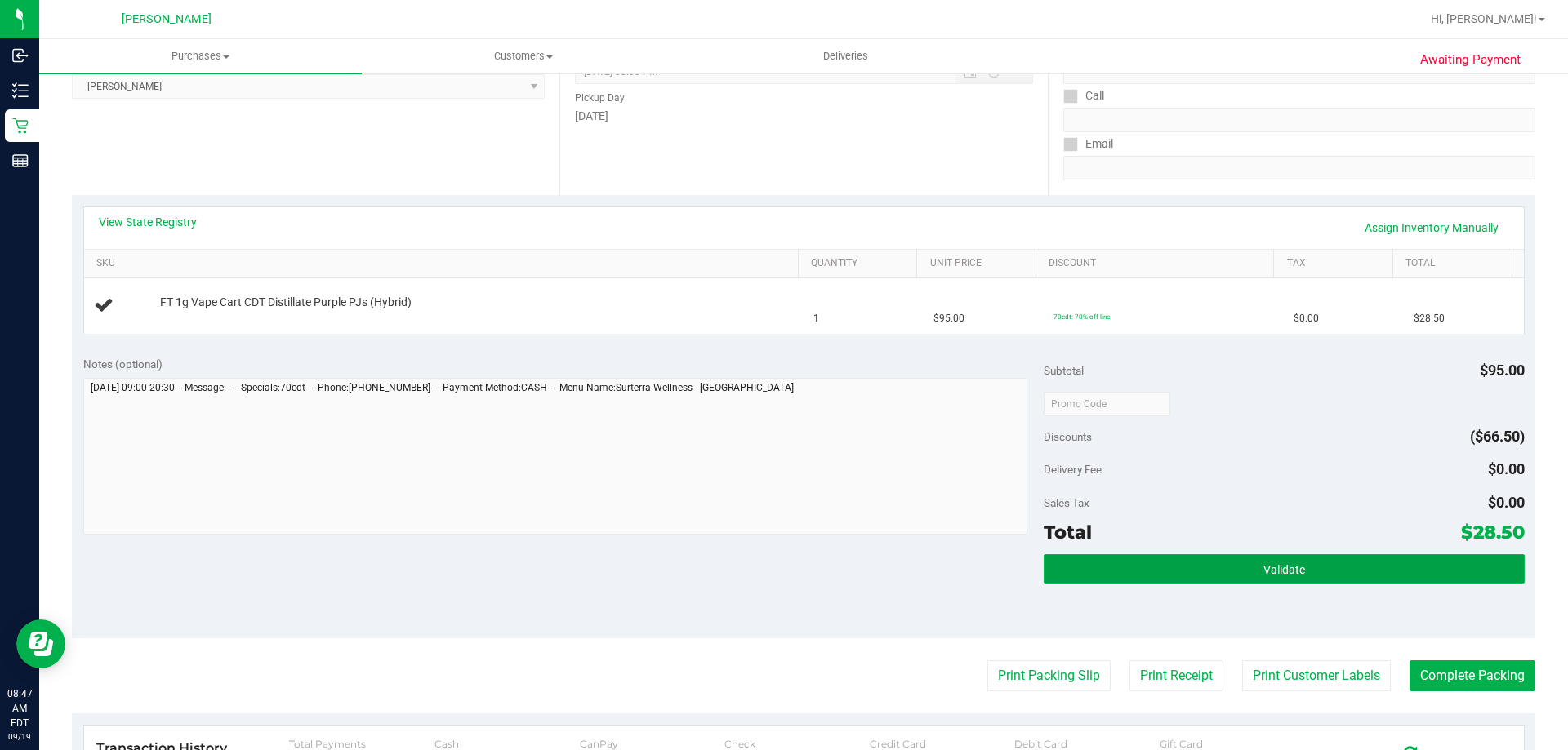
click at [1312, 574] on button "Validate" at bounding box center [1284, 569] width 480 height 30
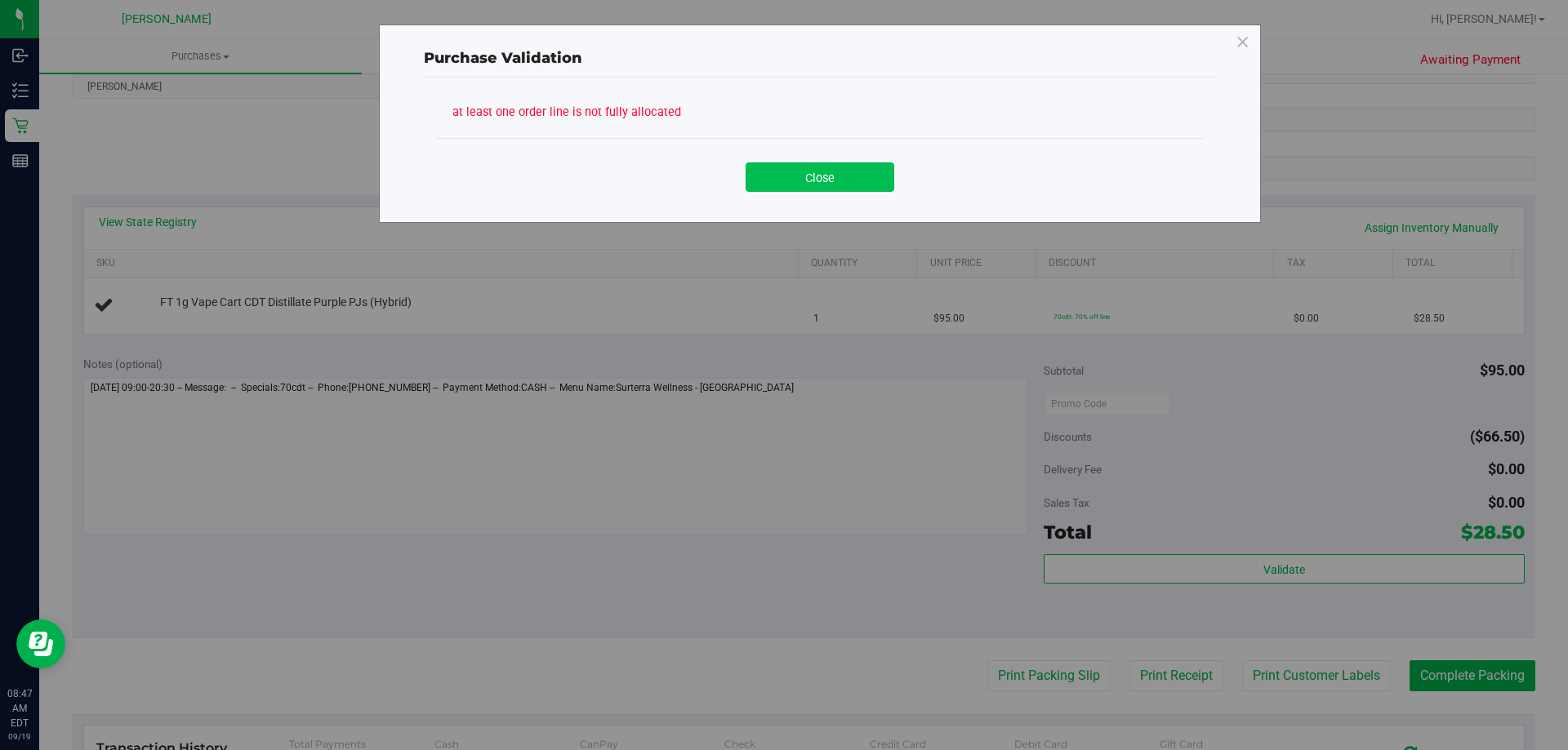
click at [839, 187] on button "Close" at bounding box center [820, 177] width 149 height 30
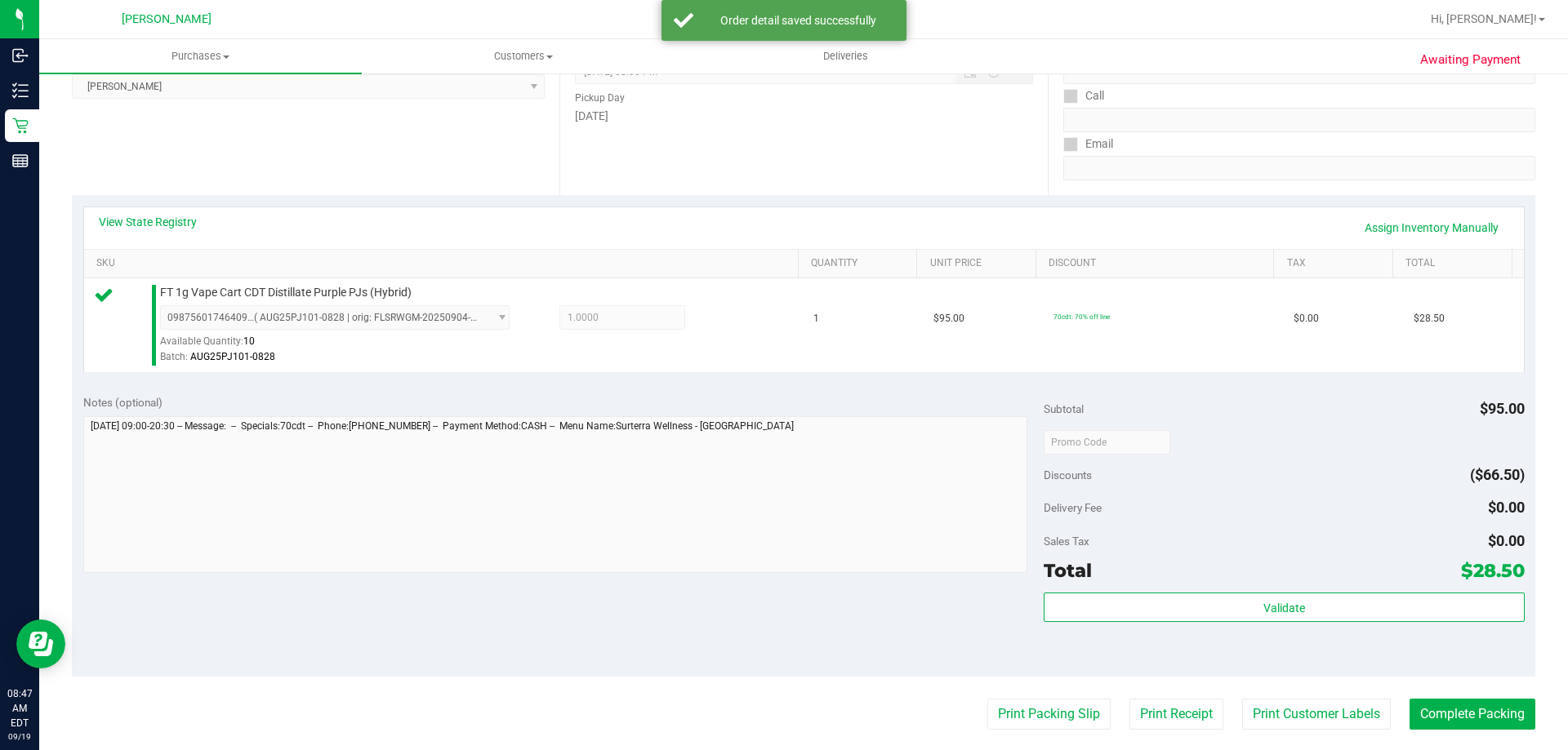
click at [1243, 570] on div "Total $28.50" at bounding box center [1284, 571] width 480 height 30
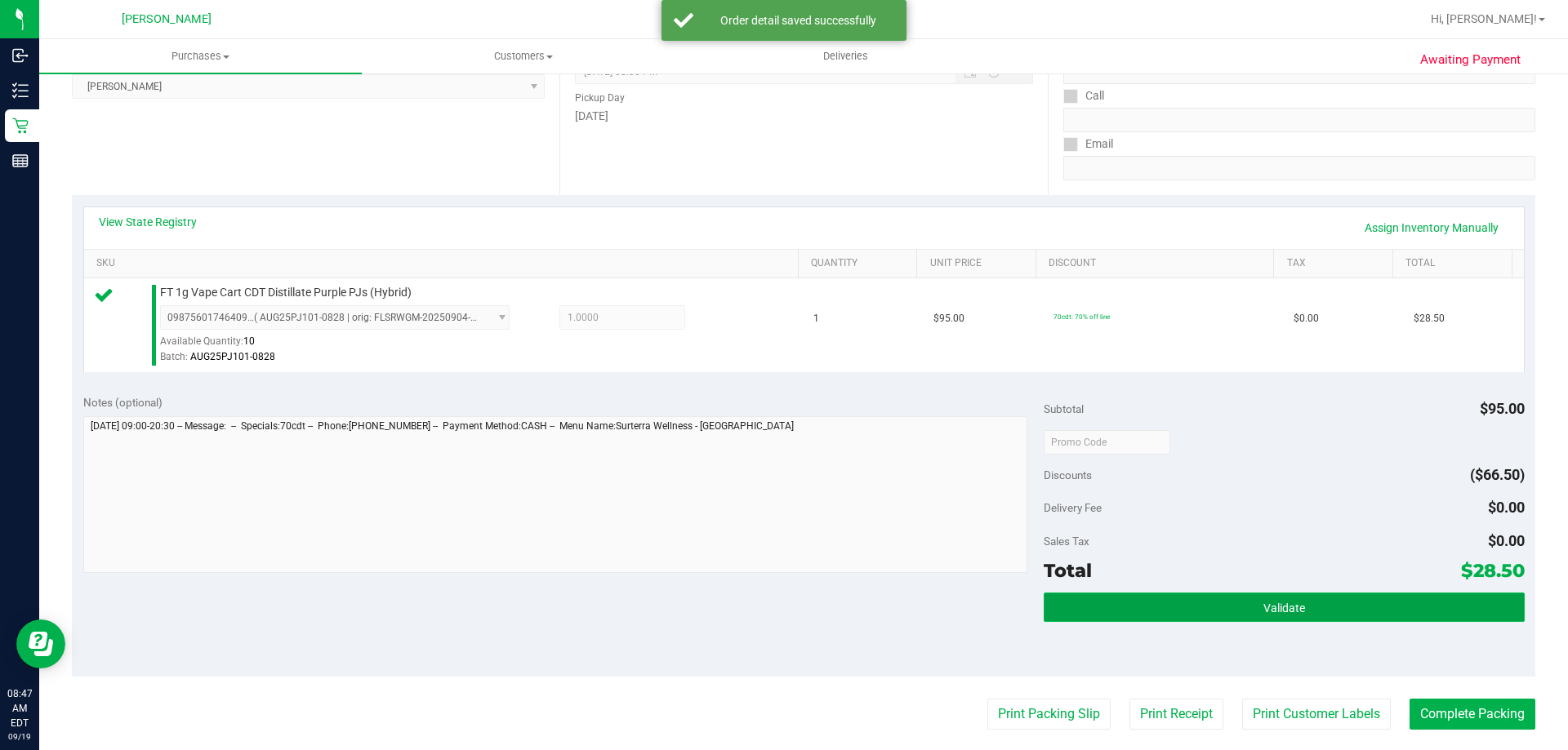
click at [1263, 613] on span "Validate" at bounding box center [1284, 608] width 41 height 13
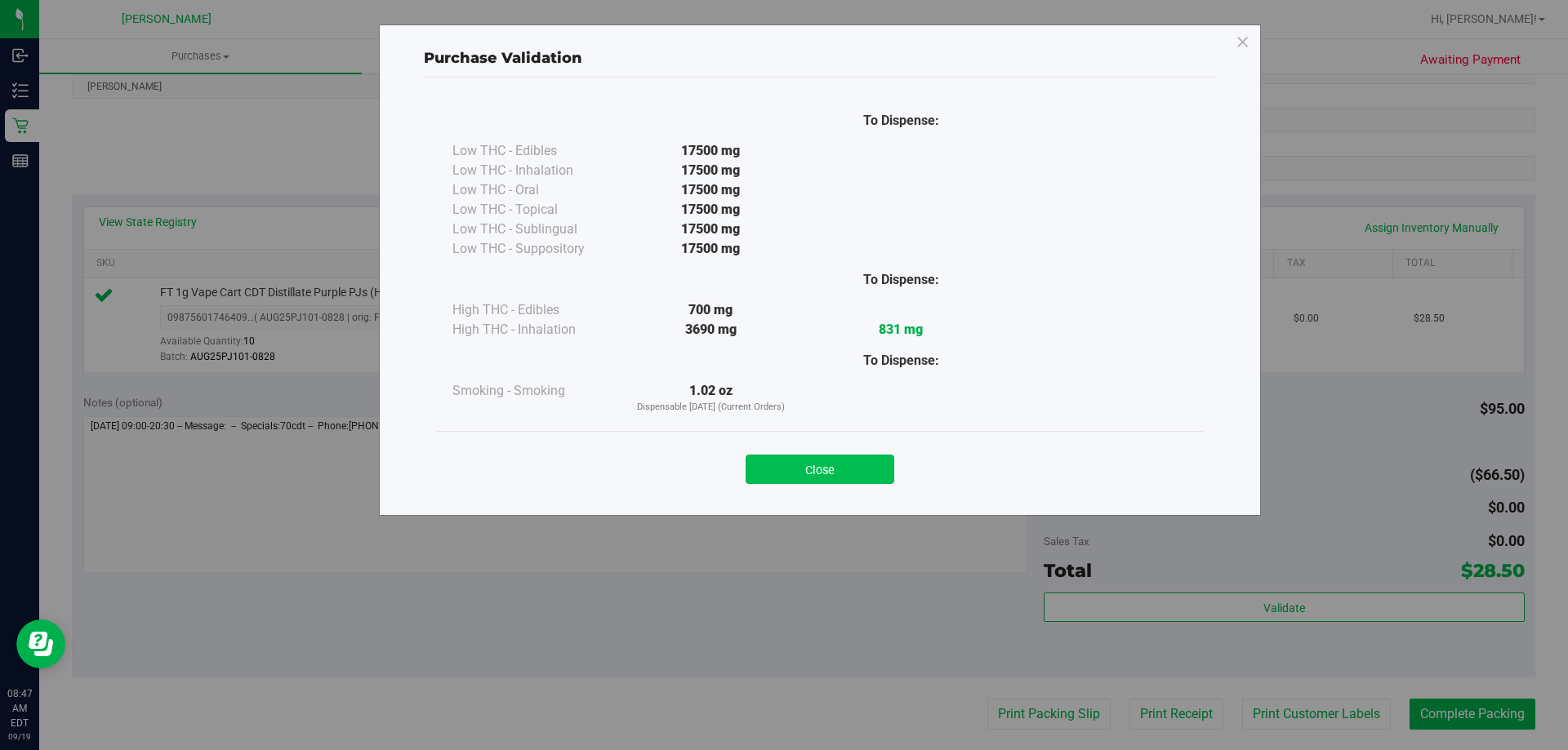
click at [787, 477] on button "Close" at bounding box center [820, 469] width 149 height 30
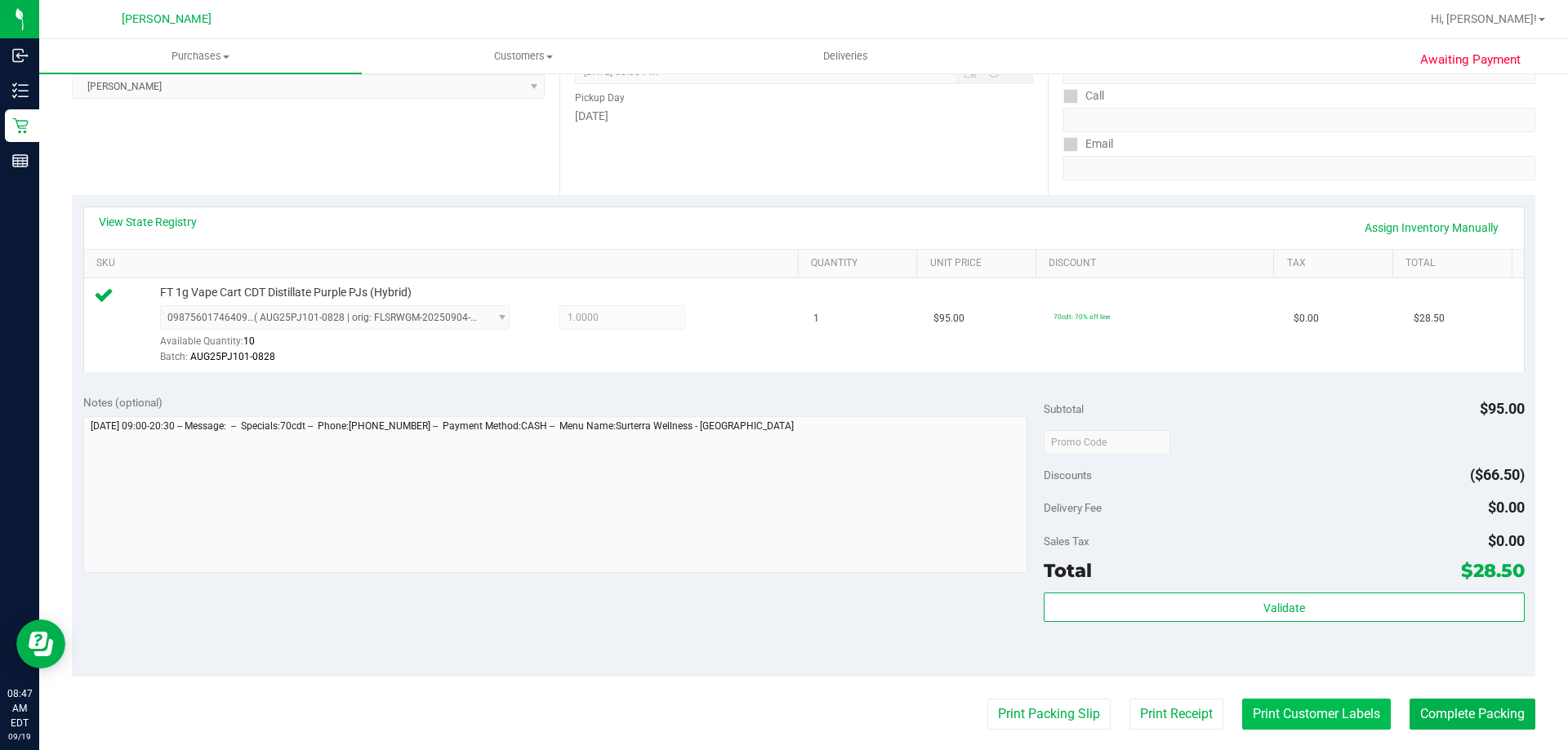
click at [1333, 715] on button "Print Customer Labels" at bounding box center [1317, 714] width 149 height 31
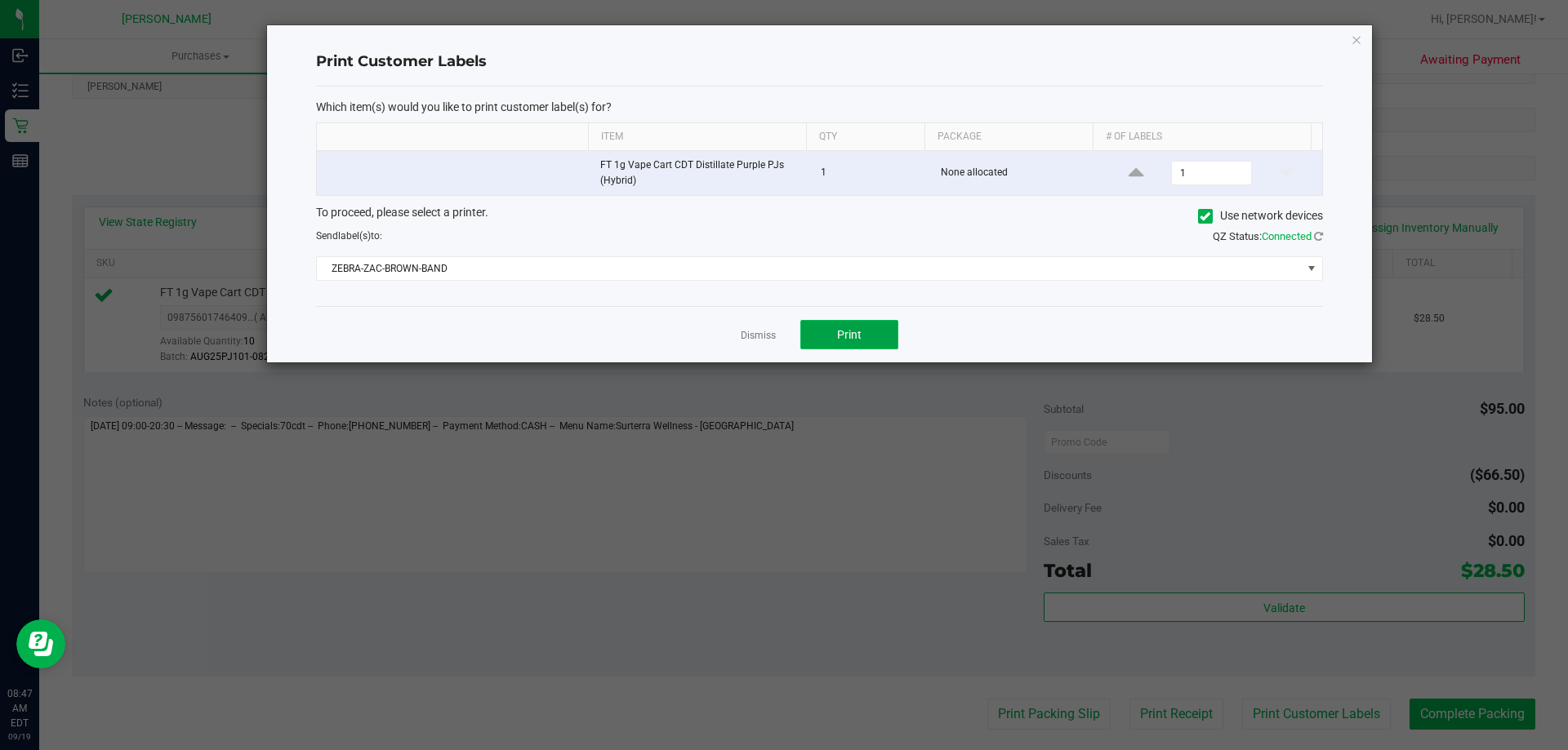
click at [859, 338] on span "Print" at bounding box center [849, 334] width 25 height 13
drag, startPoint x: 718, startPoint y: 332, endPoint x: 732, endPoint y: 334, distance: 14.1
click at [716, 333] on div "Dismiss Print" at bounding box center [819, 334] width 1007 height 57
drag, startPoint x: 759, startPoint y: 339, endPoint x: 862, endPoint y: 419, distance: 130.4
click at [765, 341] on link "Dismiss" at bounding box center [758, 336] width 35 height 14
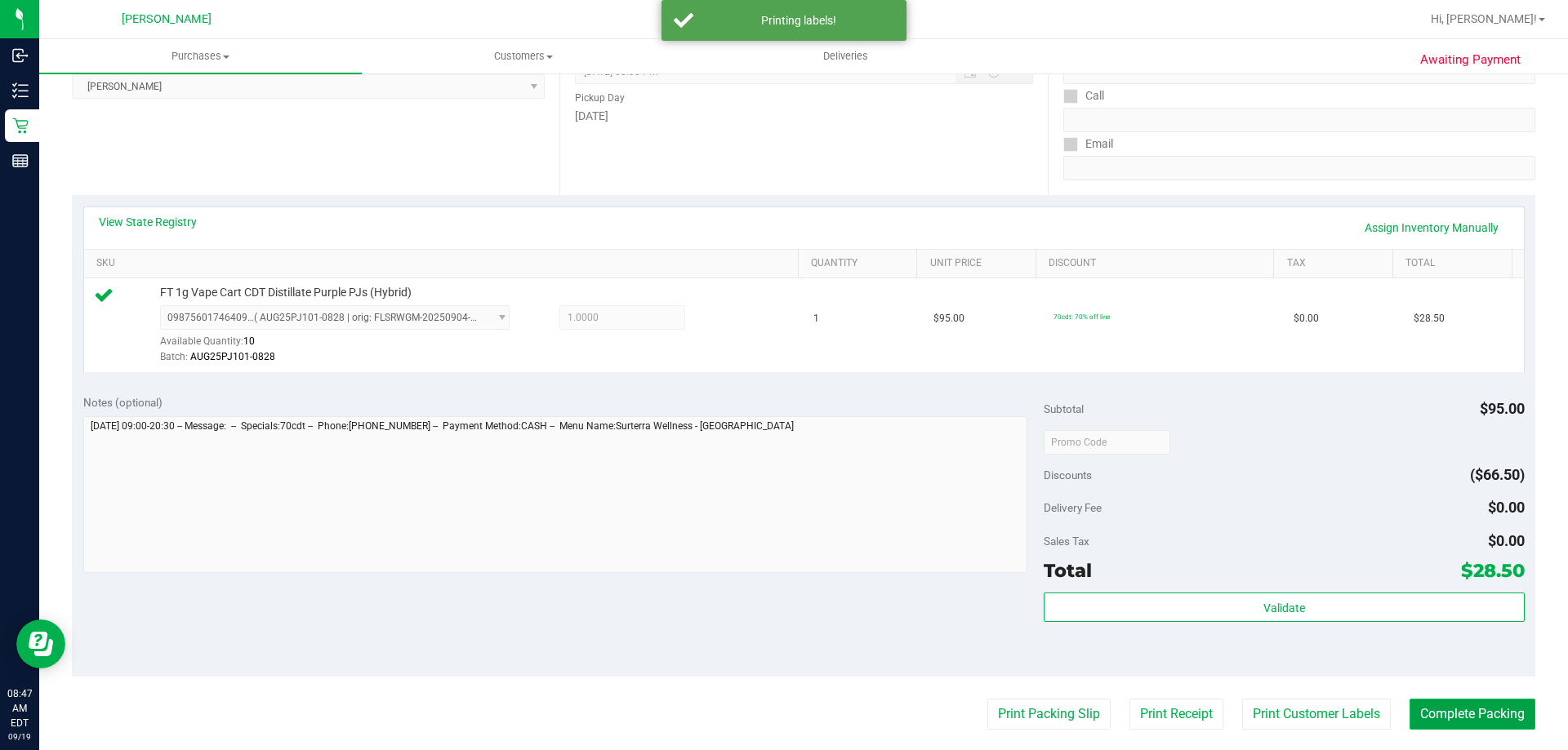
click at [1477, 702] on button "Complete Packing" at bounding box center [1472, 714] width 126 height 31
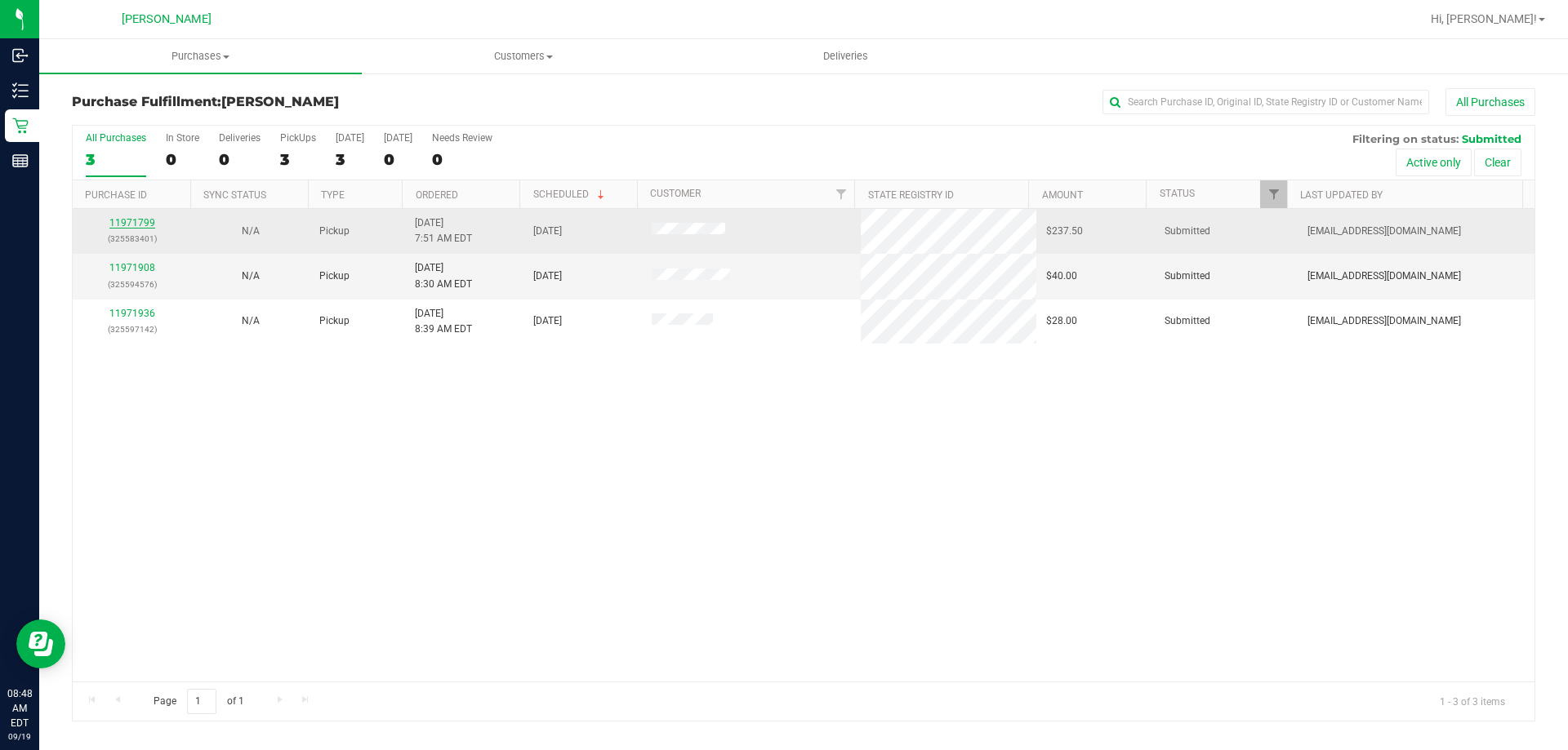
click at [147, 218] on link "11971799" at bounding box center [132, 223] width 46 height 12
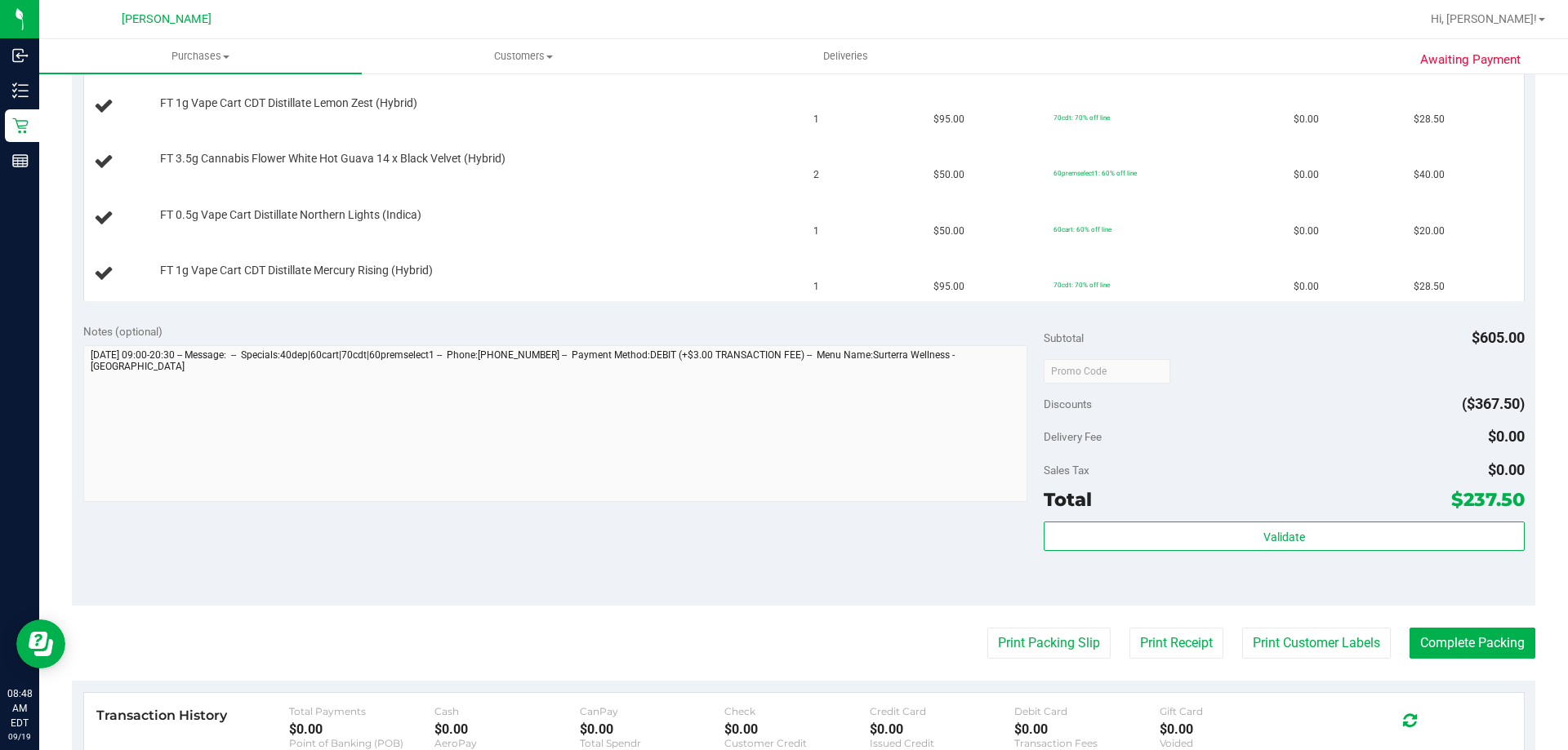
scroll to position [817, 0]
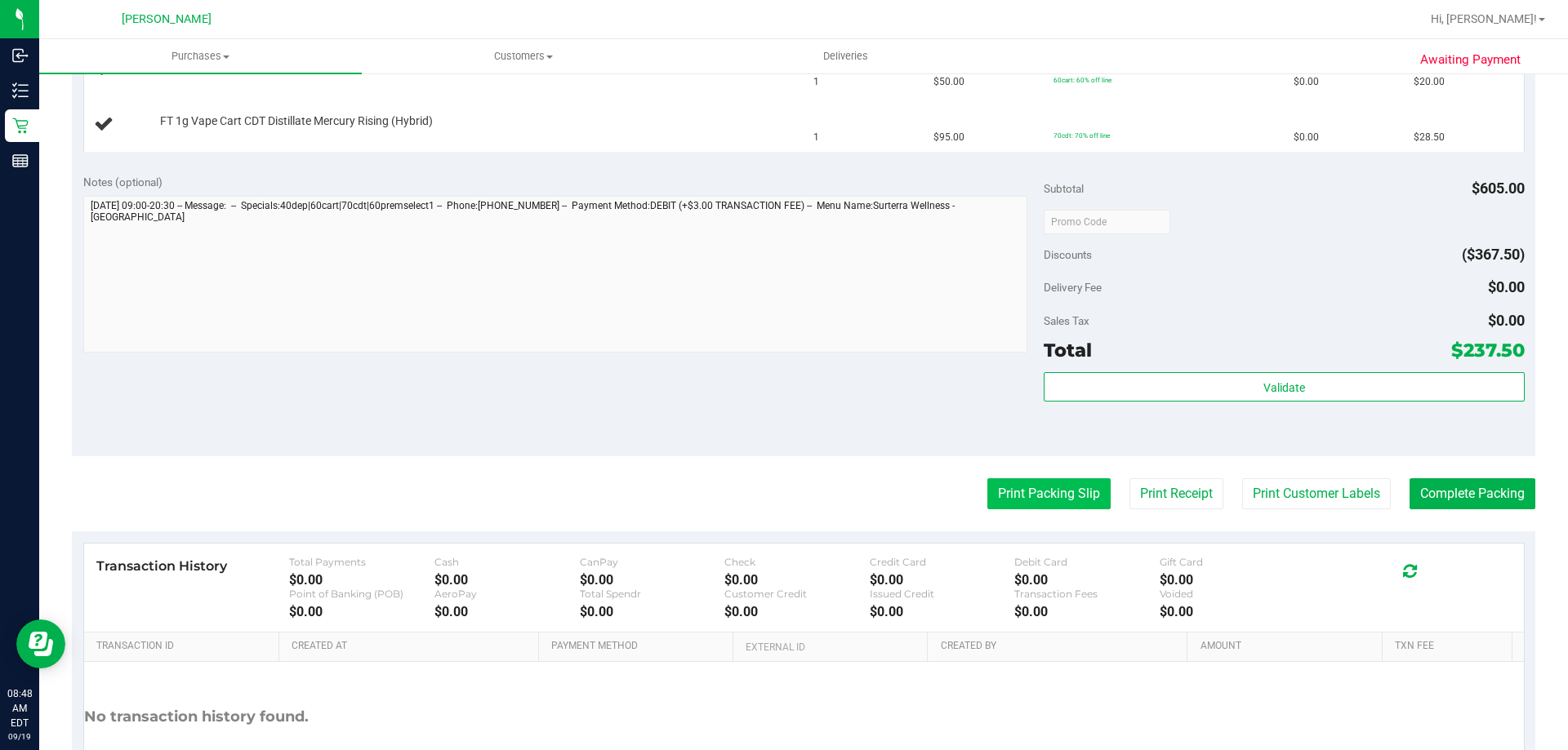
click at [1074, 490] on button "Print Packing Slip" at bounding box center [1049, 494] width 124 height 31
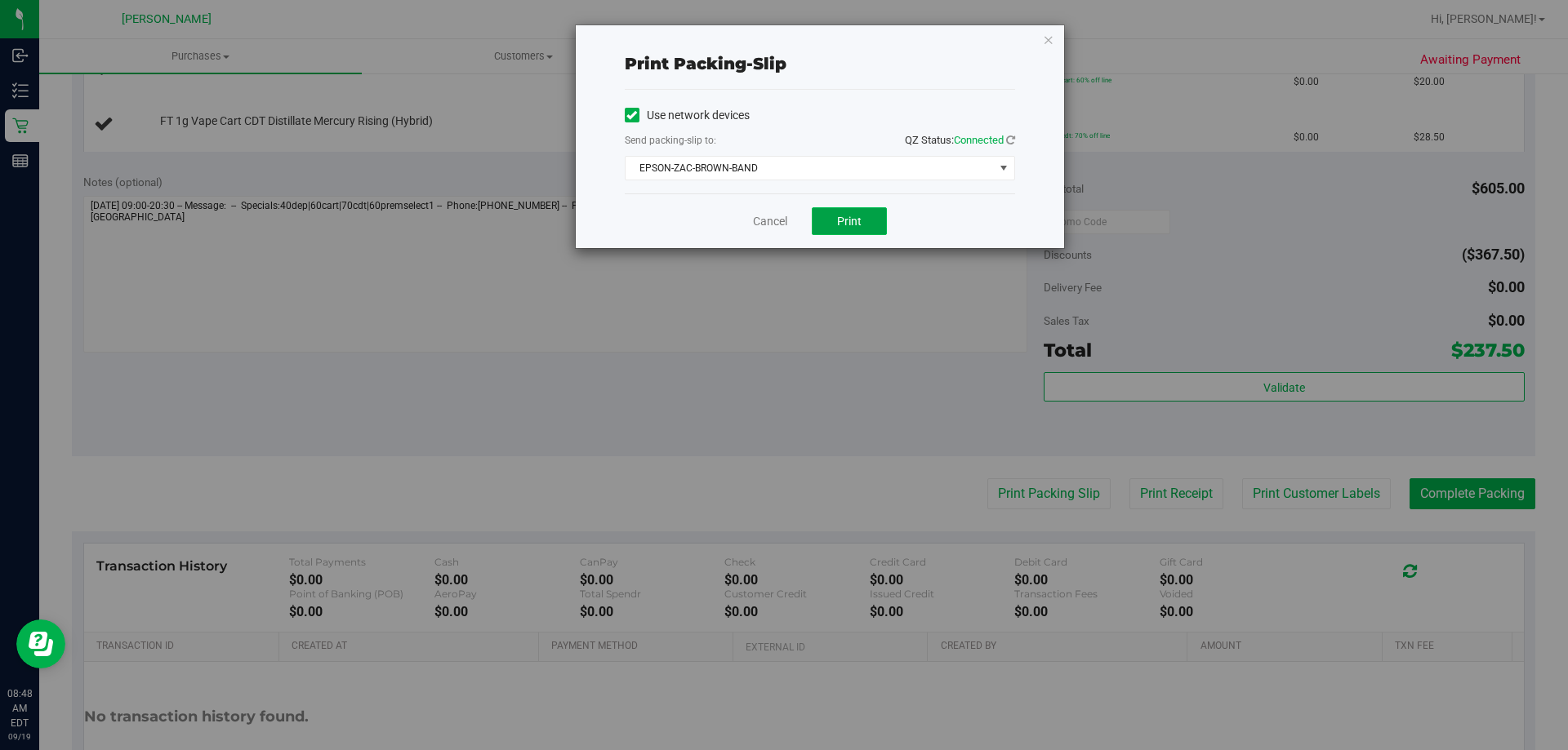
click at [865, 216] on button "Print" at bounding box center [849, 221] width 75 height 28
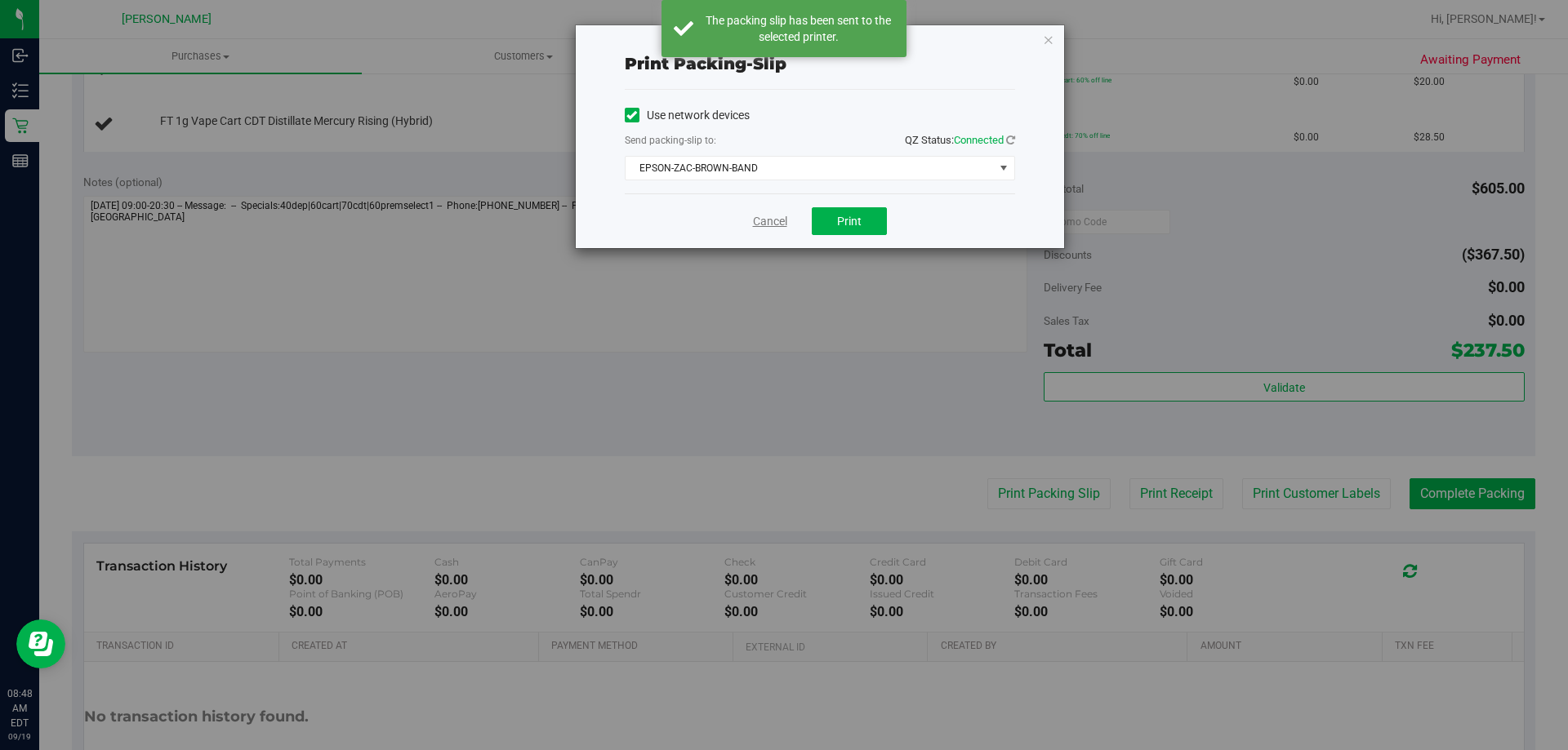
click at [765, 218] on link "Cancel" at bounding box center [770, 222] width 35 height 17
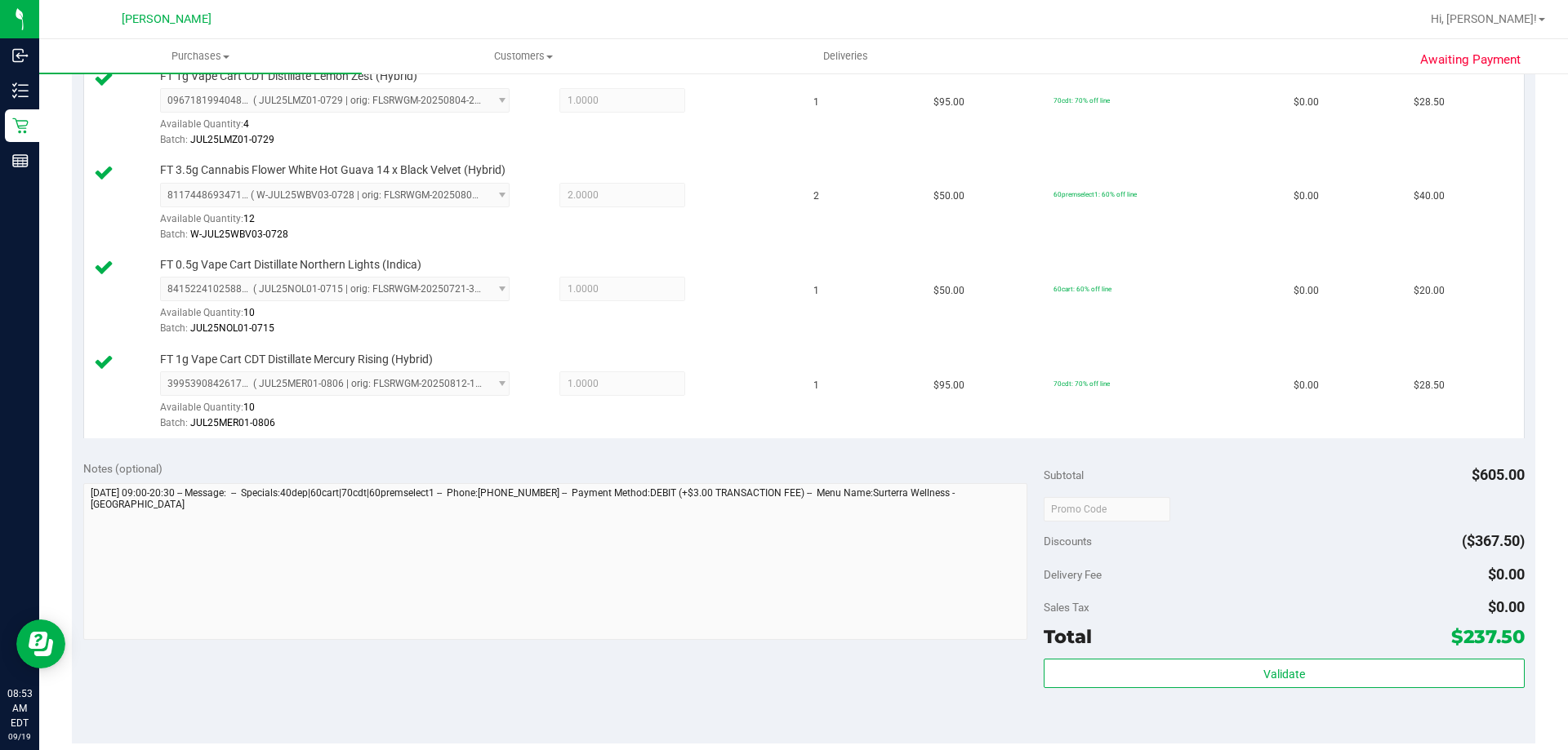
scroll to position [1012, 0]
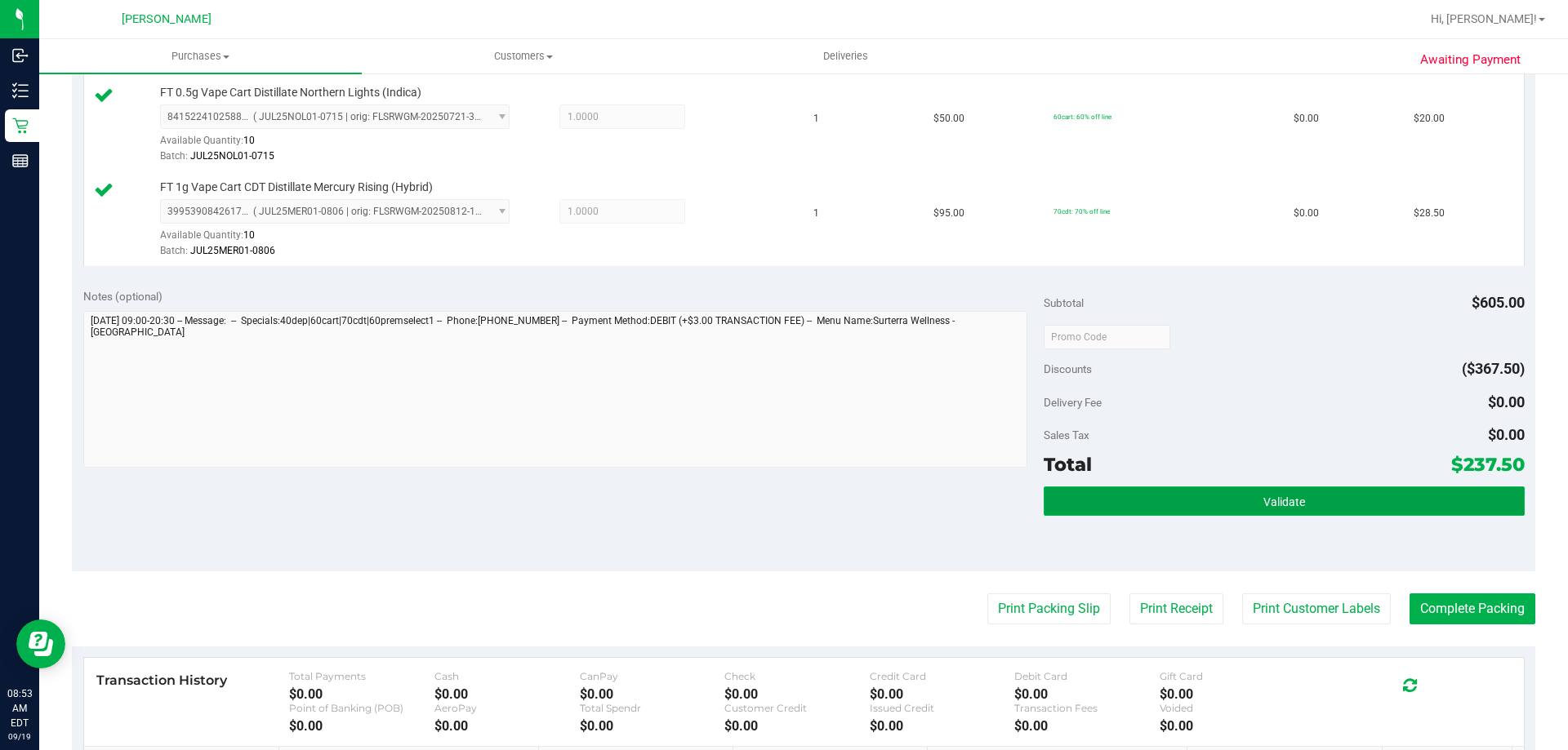
click at [1202, 512] on button "Validate" at bounding box center [1284, 501] width 480 height 30
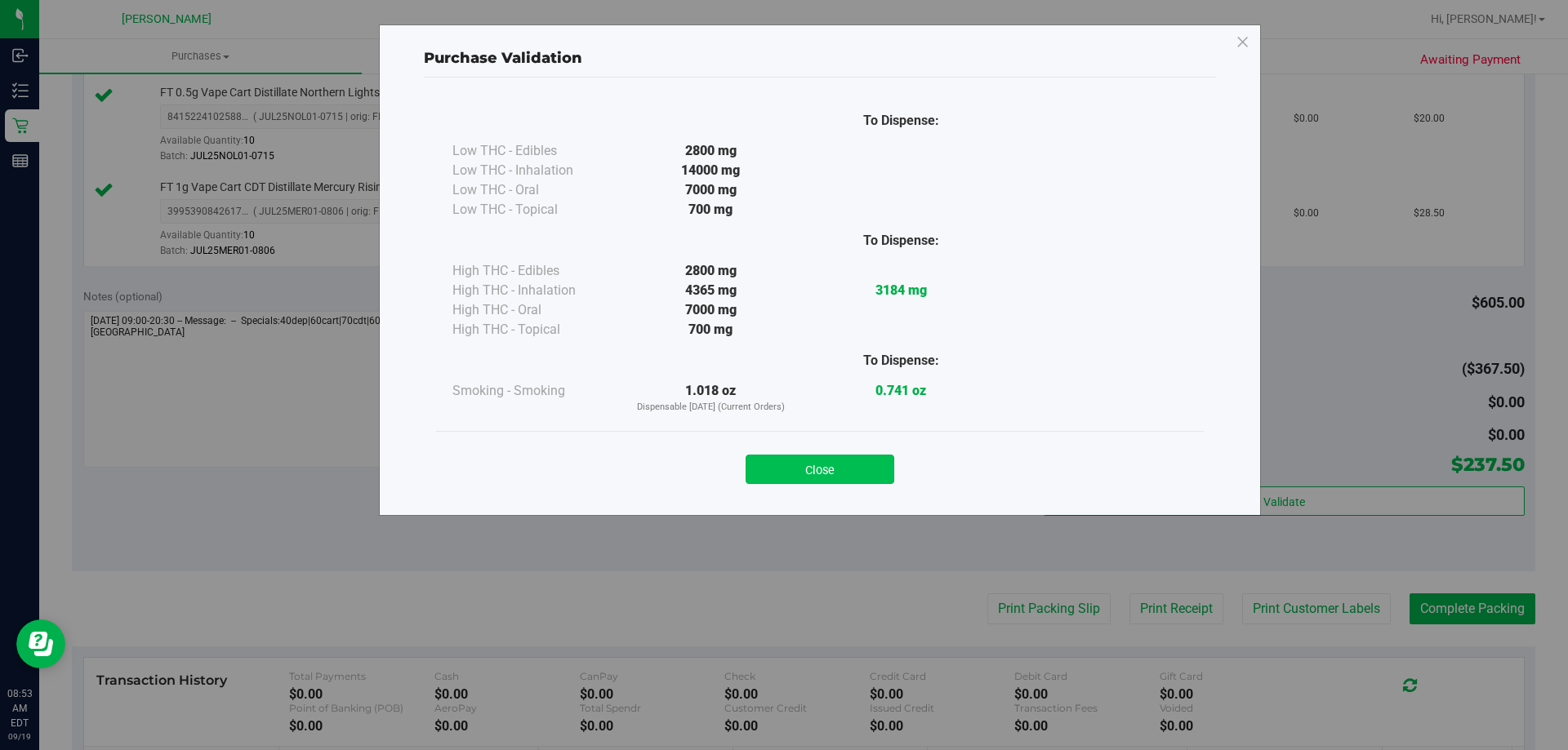
click at [820, 464] on button "Close" at bounding box center [820, 469] width 149 height 30
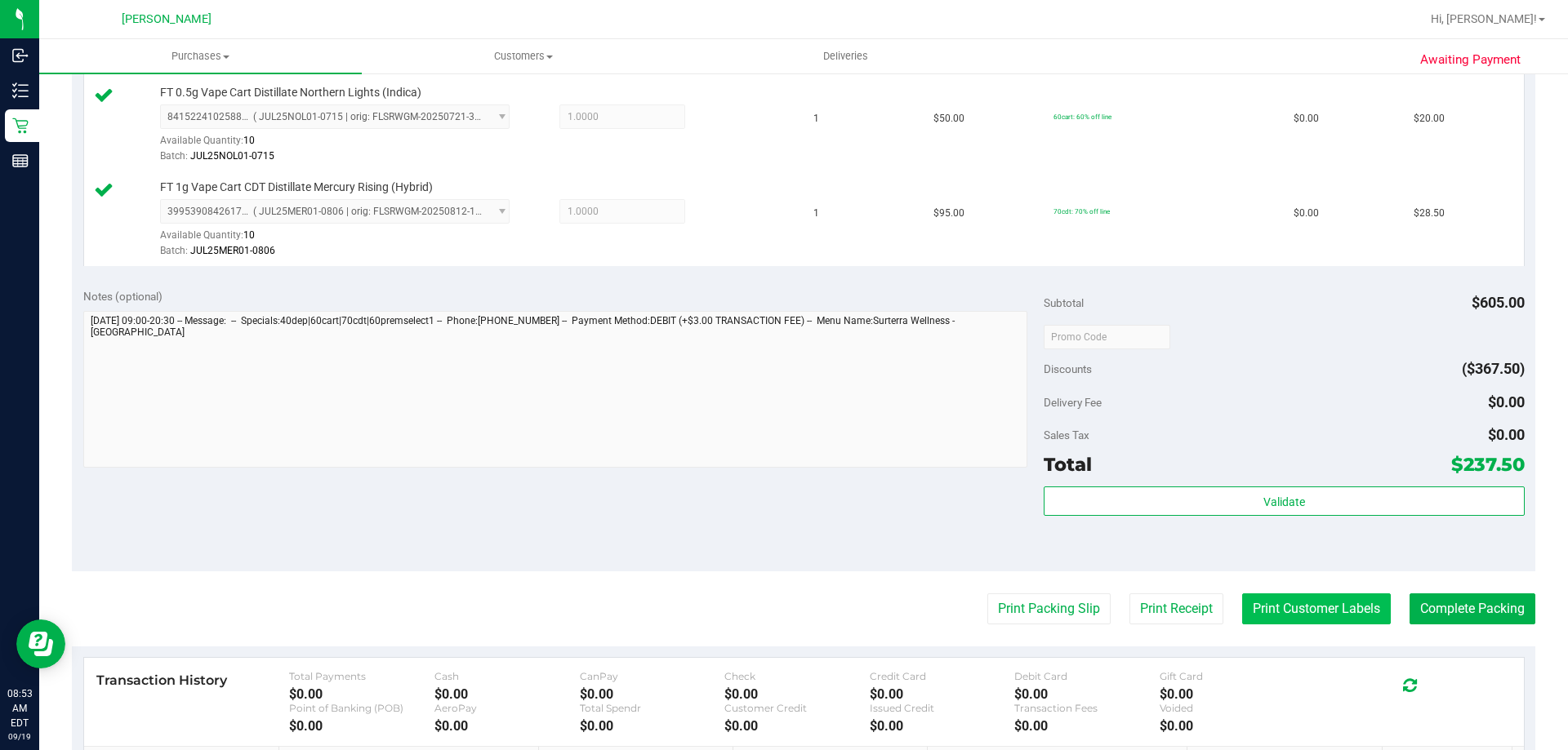
click at [1259, 609] on button "Print Customer Labels" at bounding box center [1317, 609] width 149 height 31
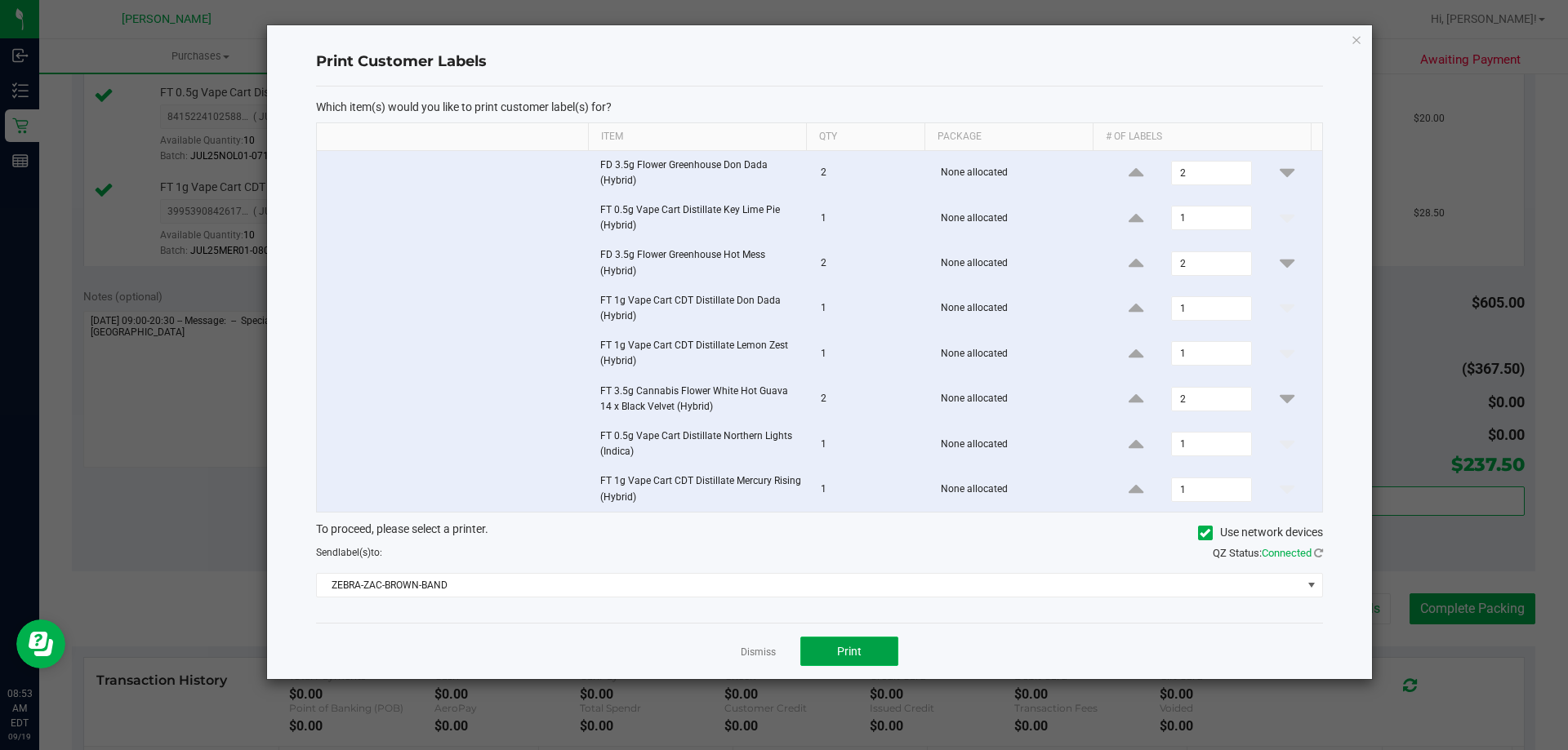
click at [853, 658] on span "Print" at bounding box center [849, 651] width 25 height 13
click at [757, 648] on link "Dismiss" at bounding box center [758, 653] width 35 height 14
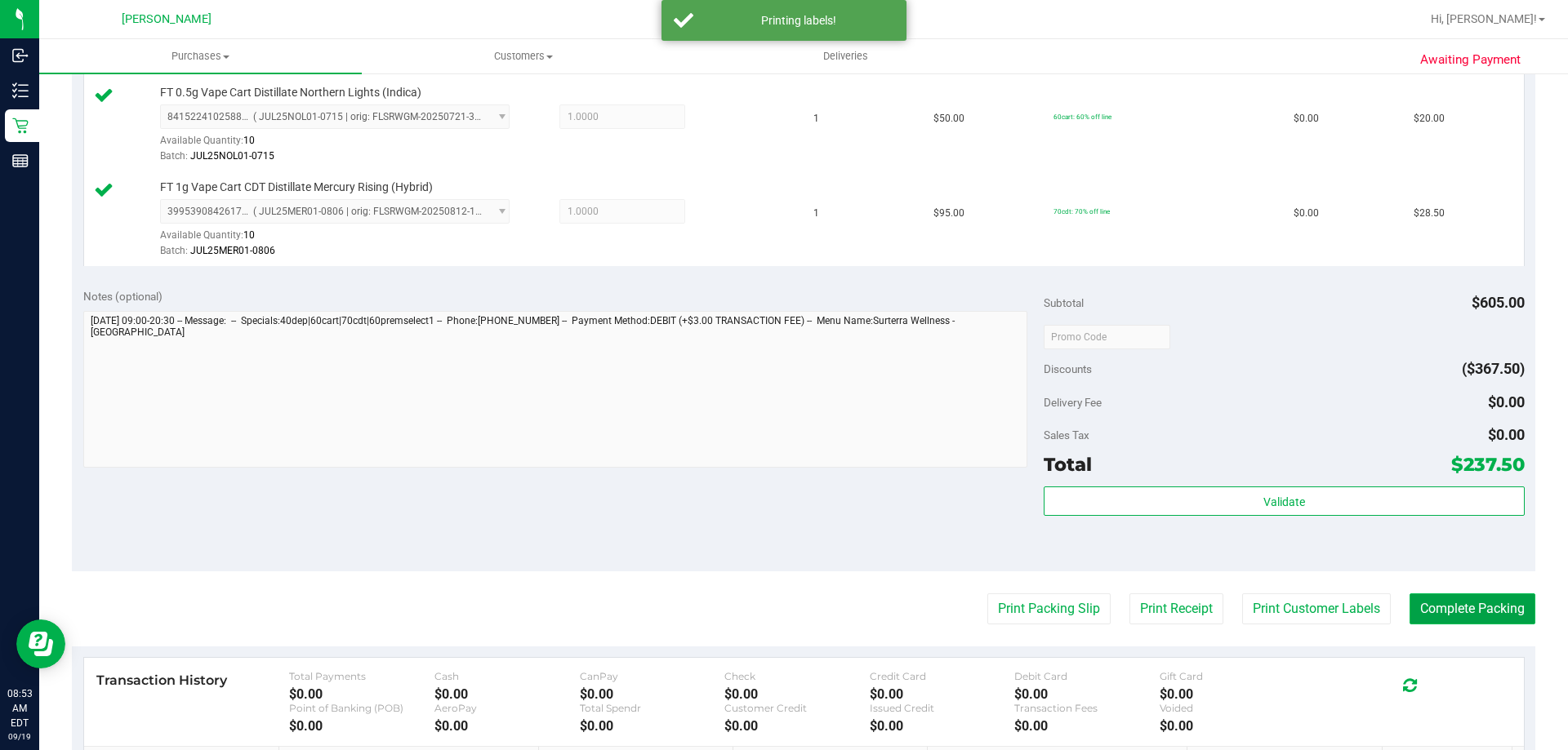
click at [1469, 615] on button "Complete Packing" at bounding box center [1472, 609] width 126 height 31
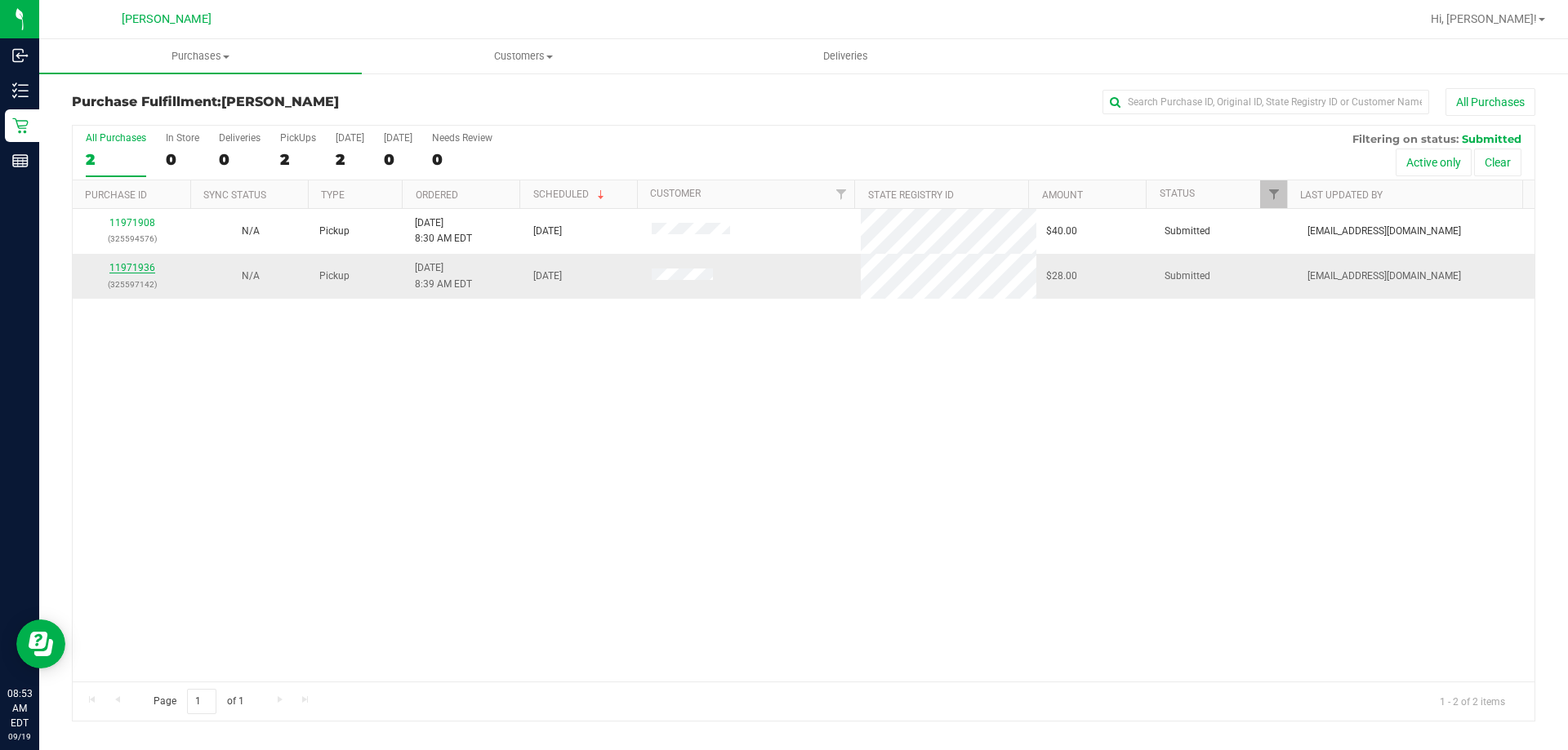
click at [140, 264] on link "11971936" at bounding box center [132, 268] width 46 height 12
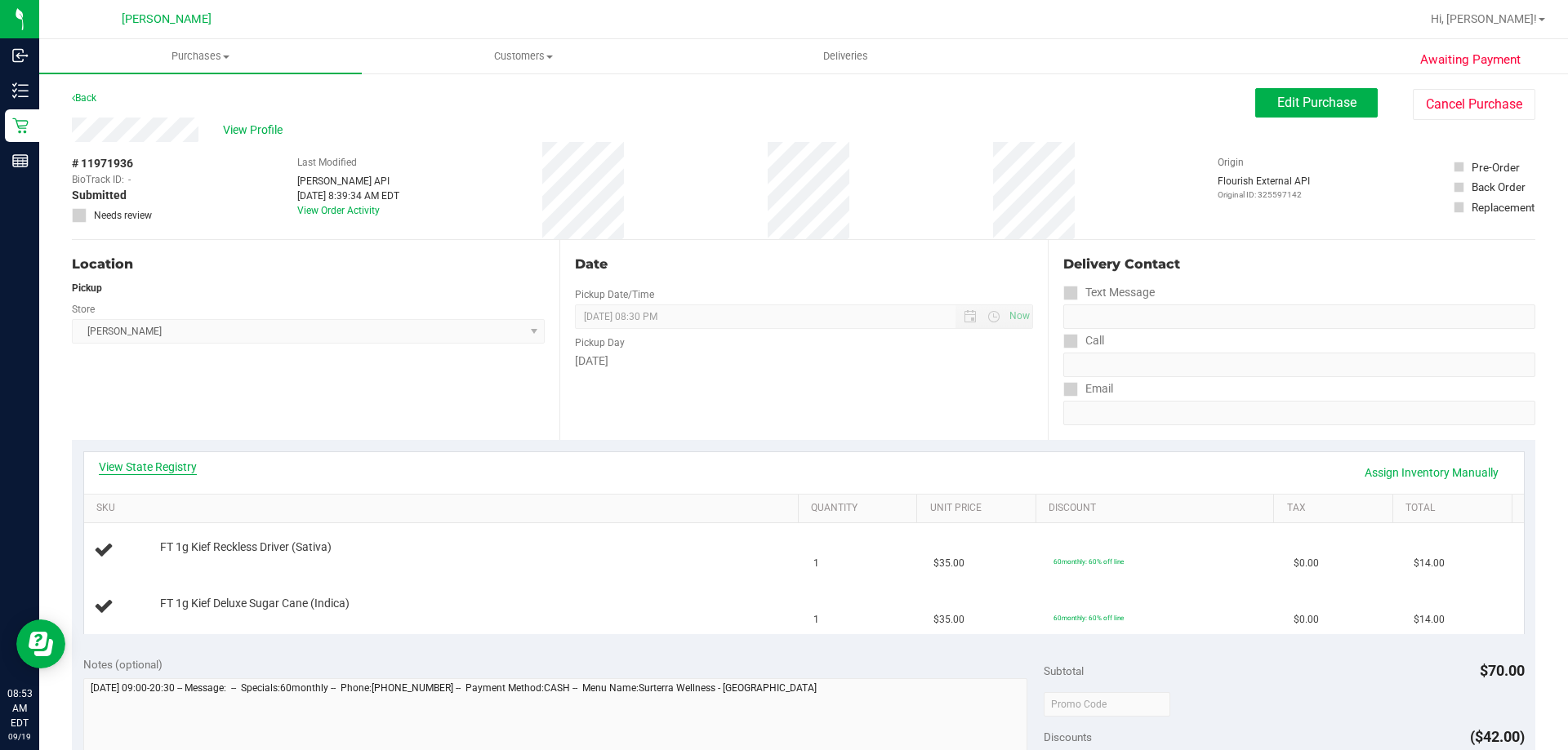
click at [169, 467] on link "View State Registry" at bounding box center [148, 466] width 98 height 16
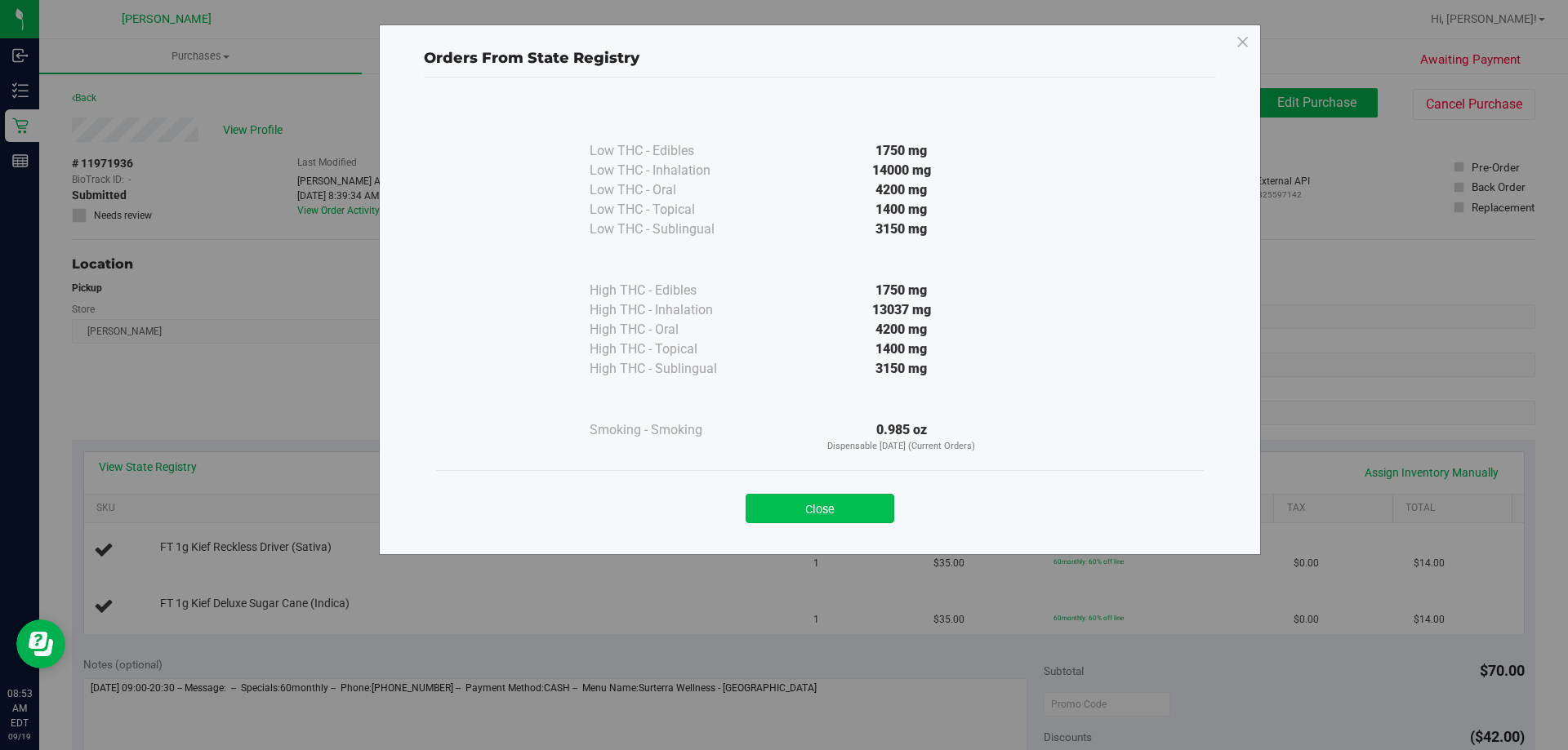
click at [853, 506] on button "Close" at bounding box center [820, 509] width 149 height 30
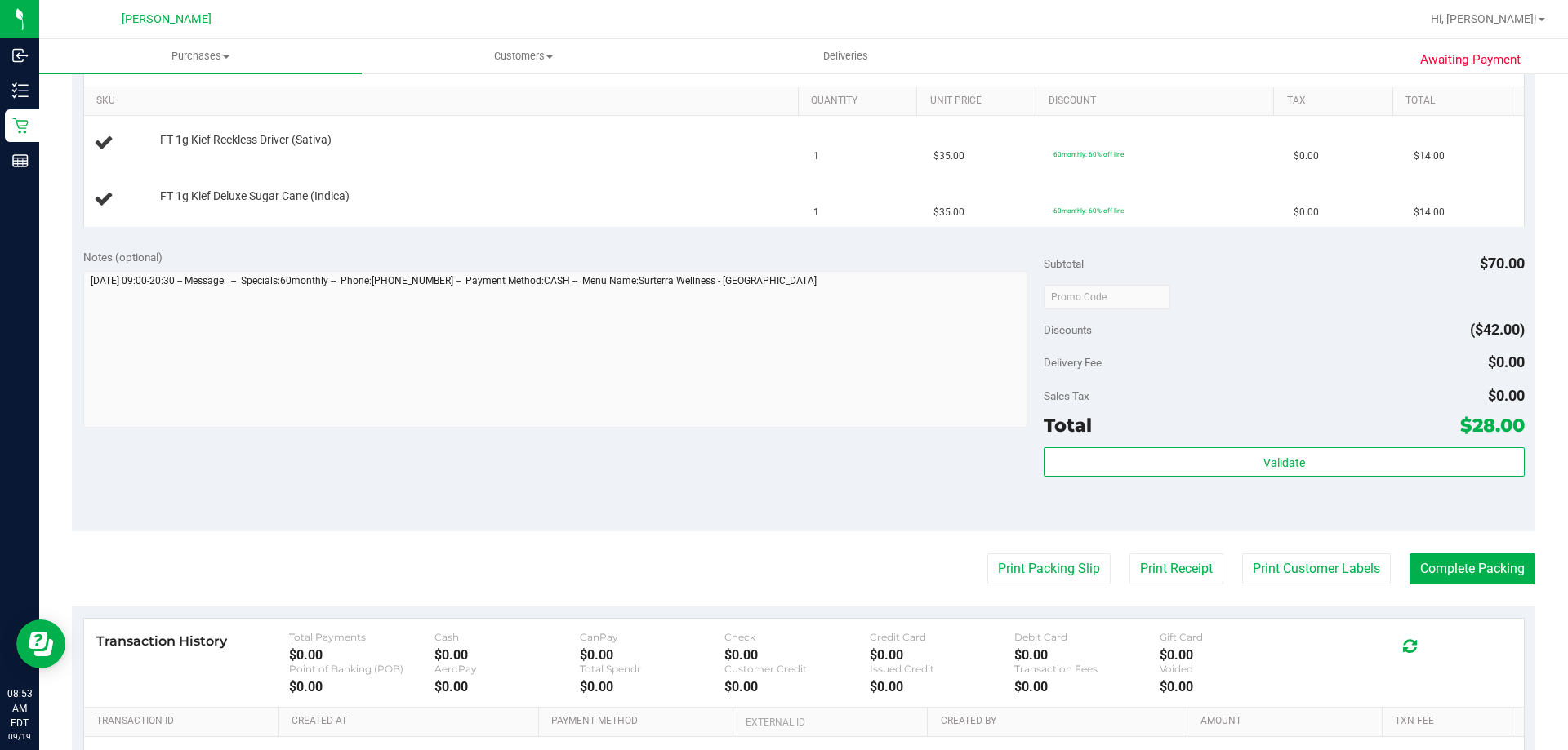
scroll to position [408, 0]
click at [1061, 563] on button "Print Packing Slip" at bounding box center [1049, 568] width 124 height 31
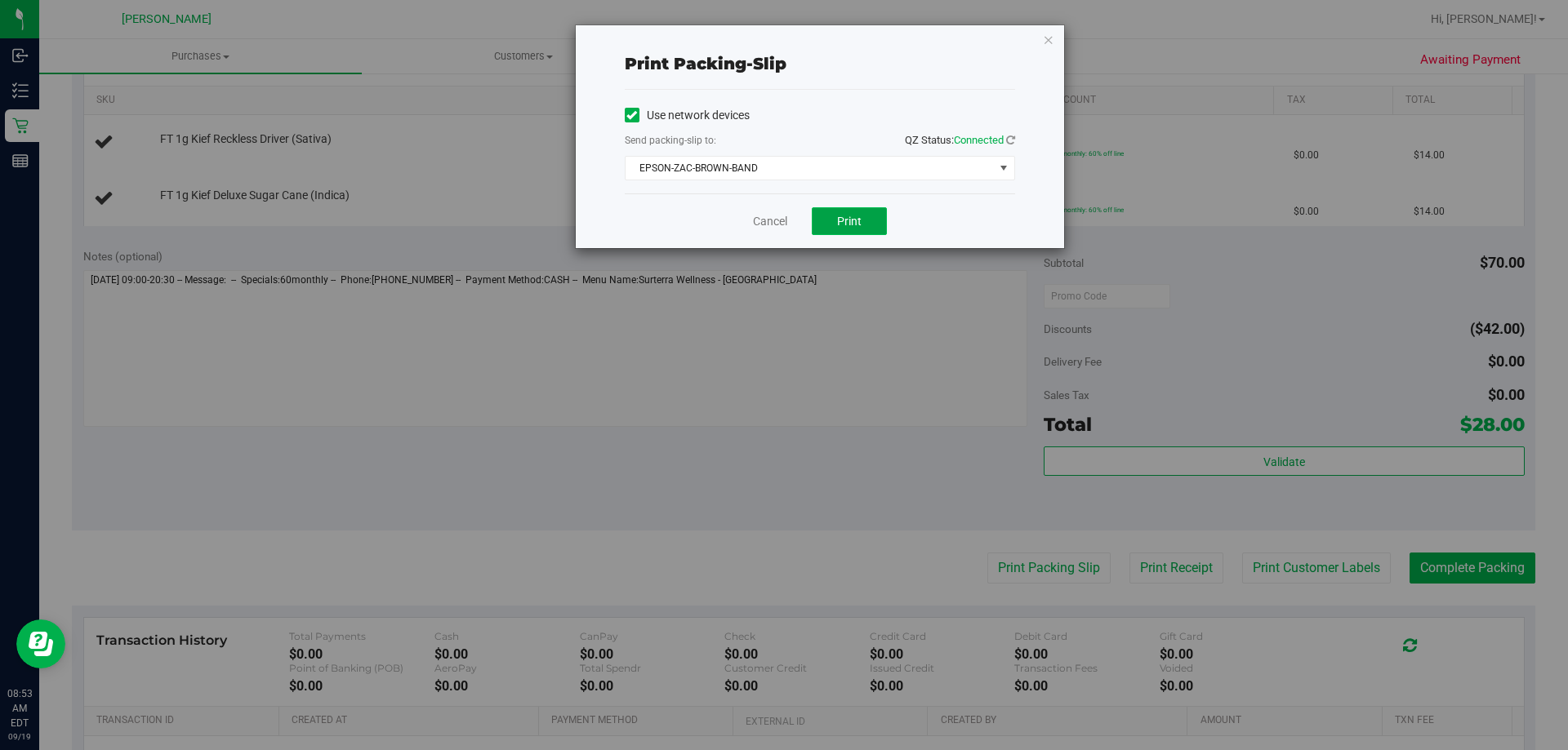
click at [829, 218] on button "Print" at bounding box center [849, 221] width 75 height 28
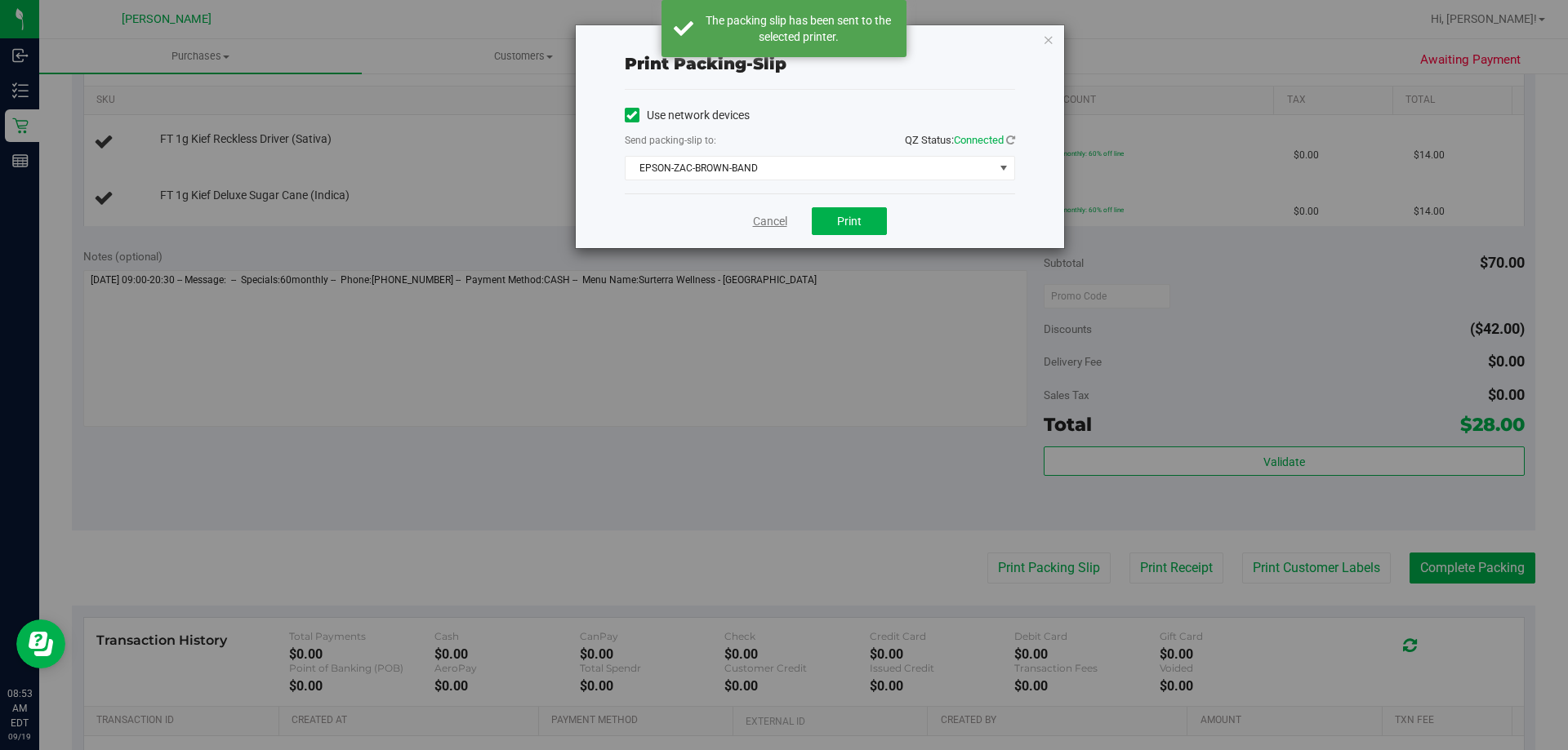
click at [765, 221] on link "Cancel" at bounding box center [770, 222] width 35 height 17
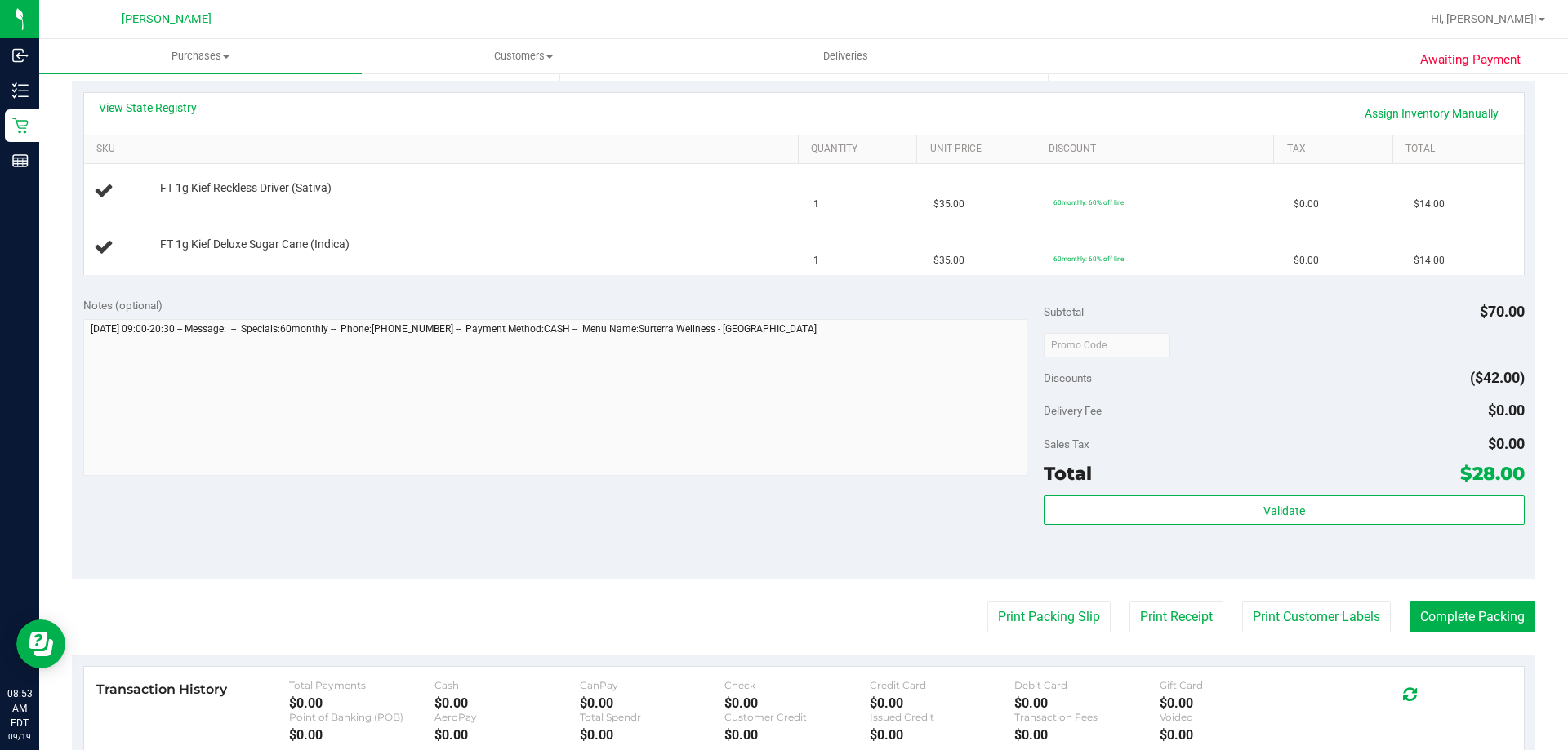
scroll to position [345, 0]
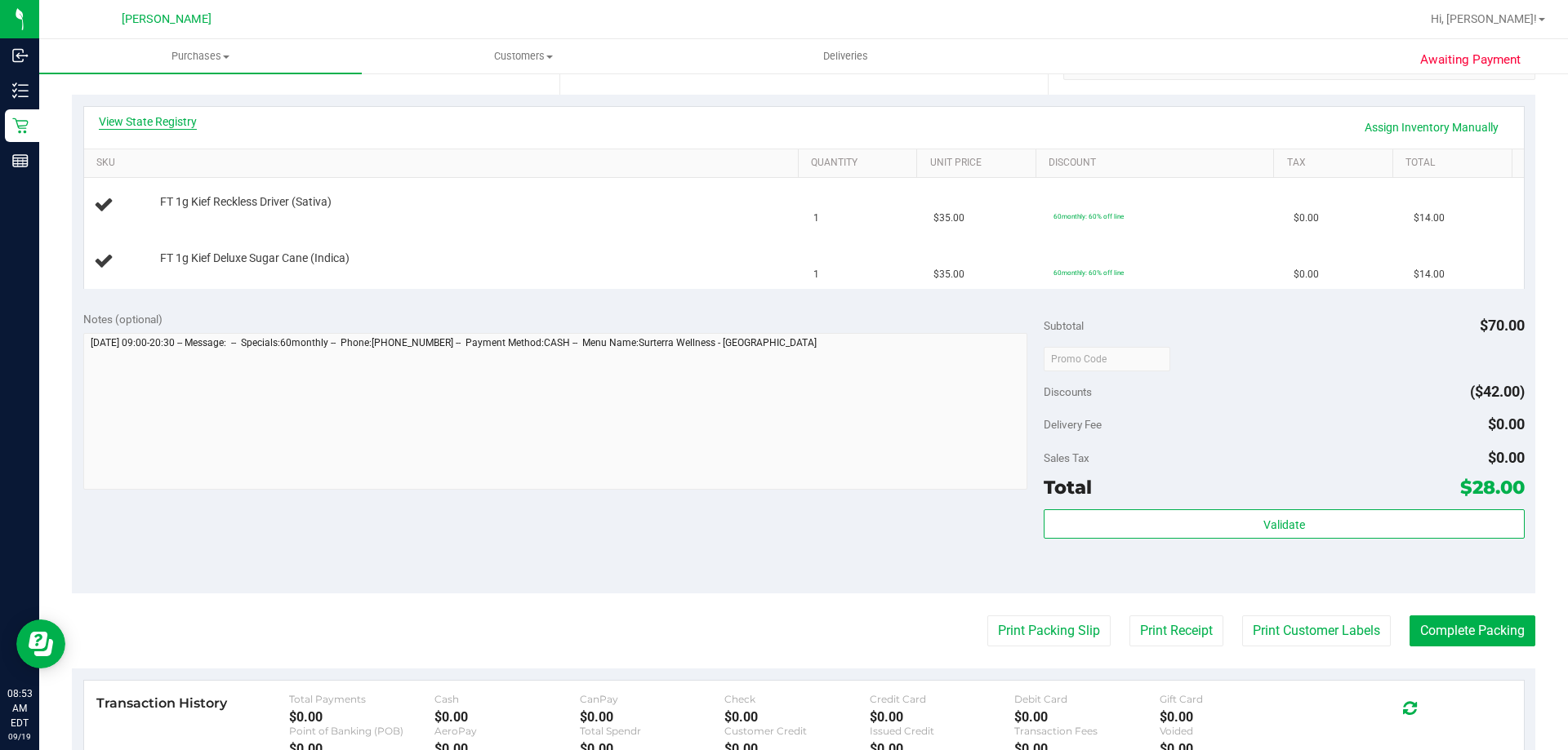
click at [147, 125] on link "View State Registry" at bounding box center [148, 121] width 98 height 16
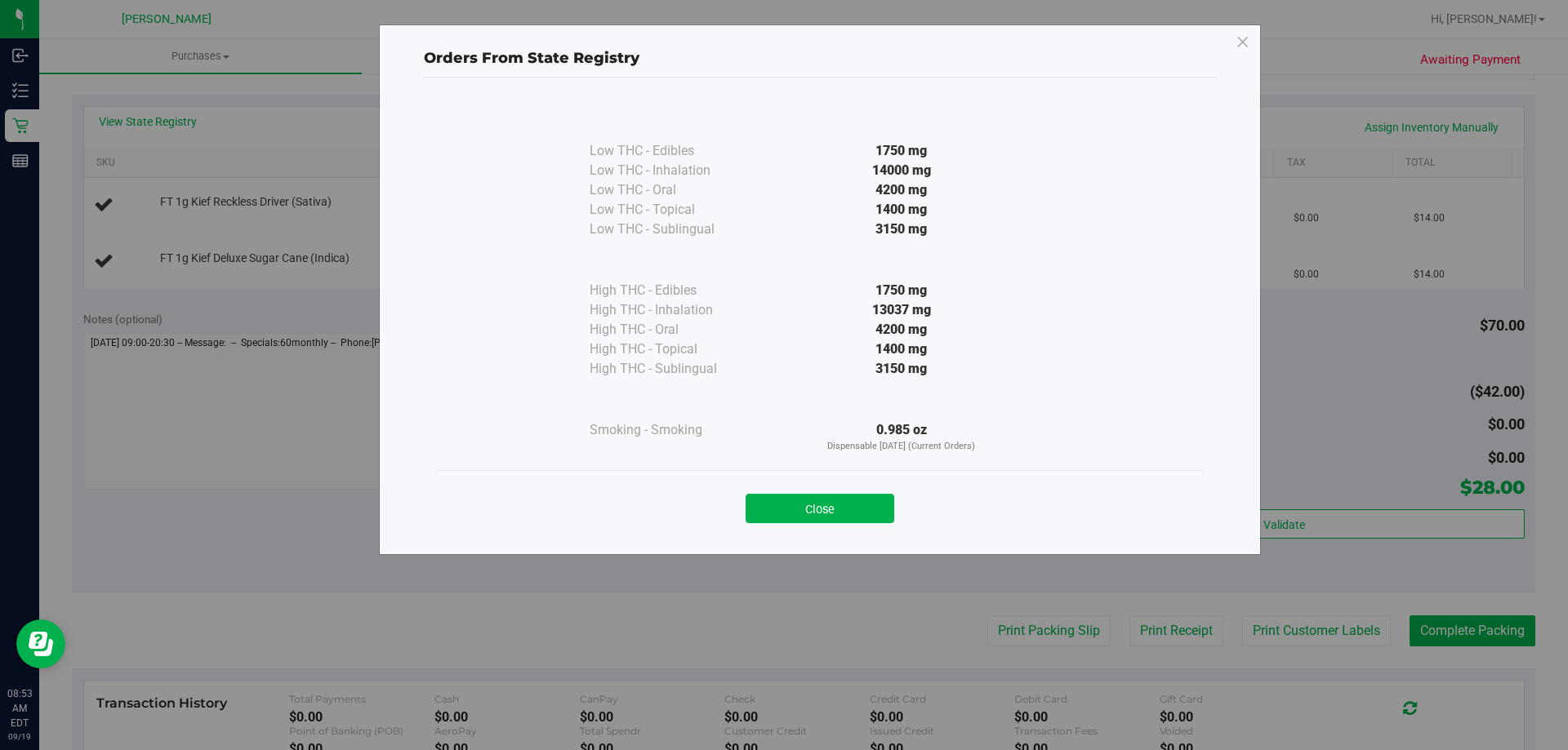
click at [155, 127] on div "Orders From State Registry Low THC - Edibles 1750 mg" at bounding box center [790, 375] width 1581 height 750
click at [841, 510] on button "Close" at bounding box center [820, 509] width 149 height 30
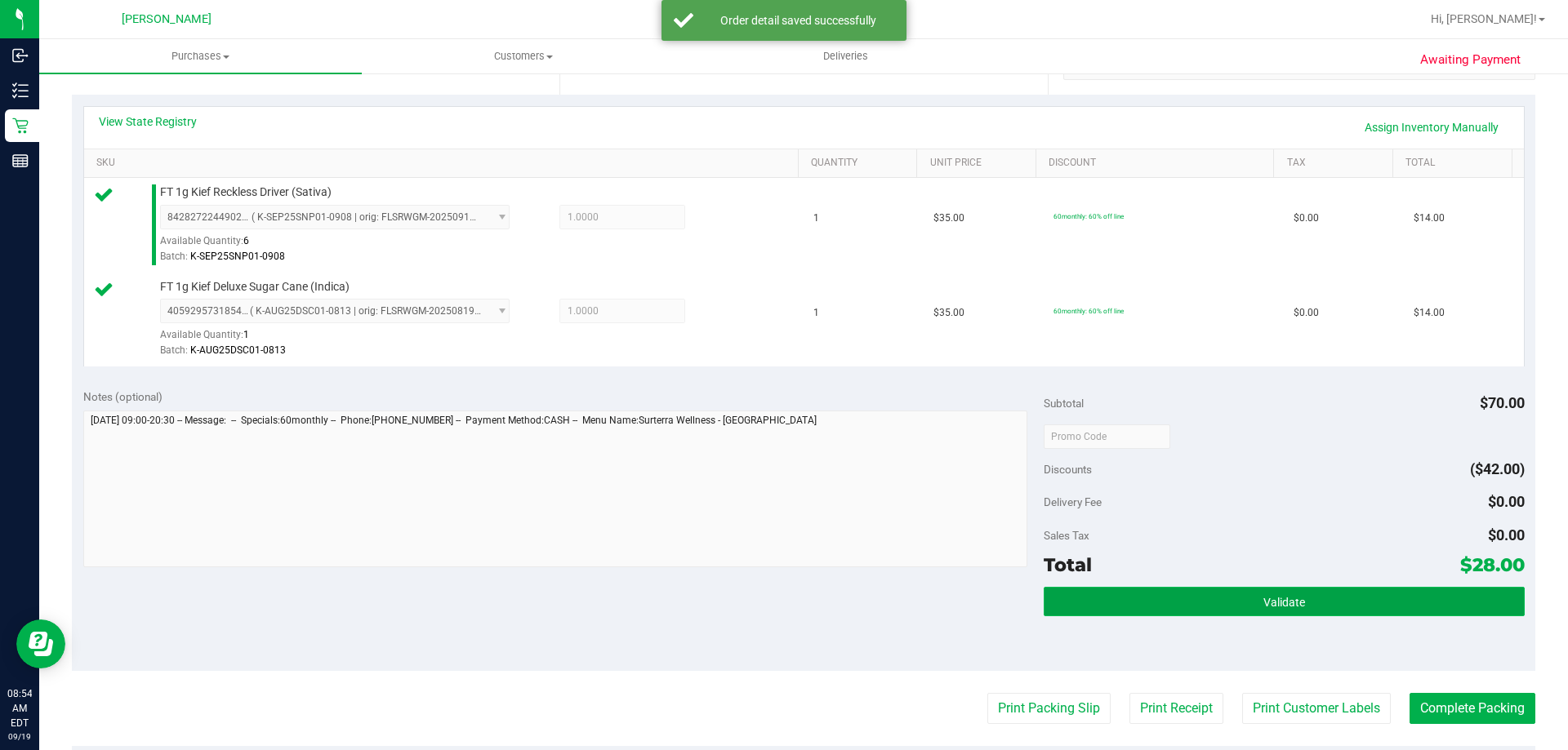
click at [1168, 598] on button "Validate" at bounding box center [1284, 602] width 480 height 30
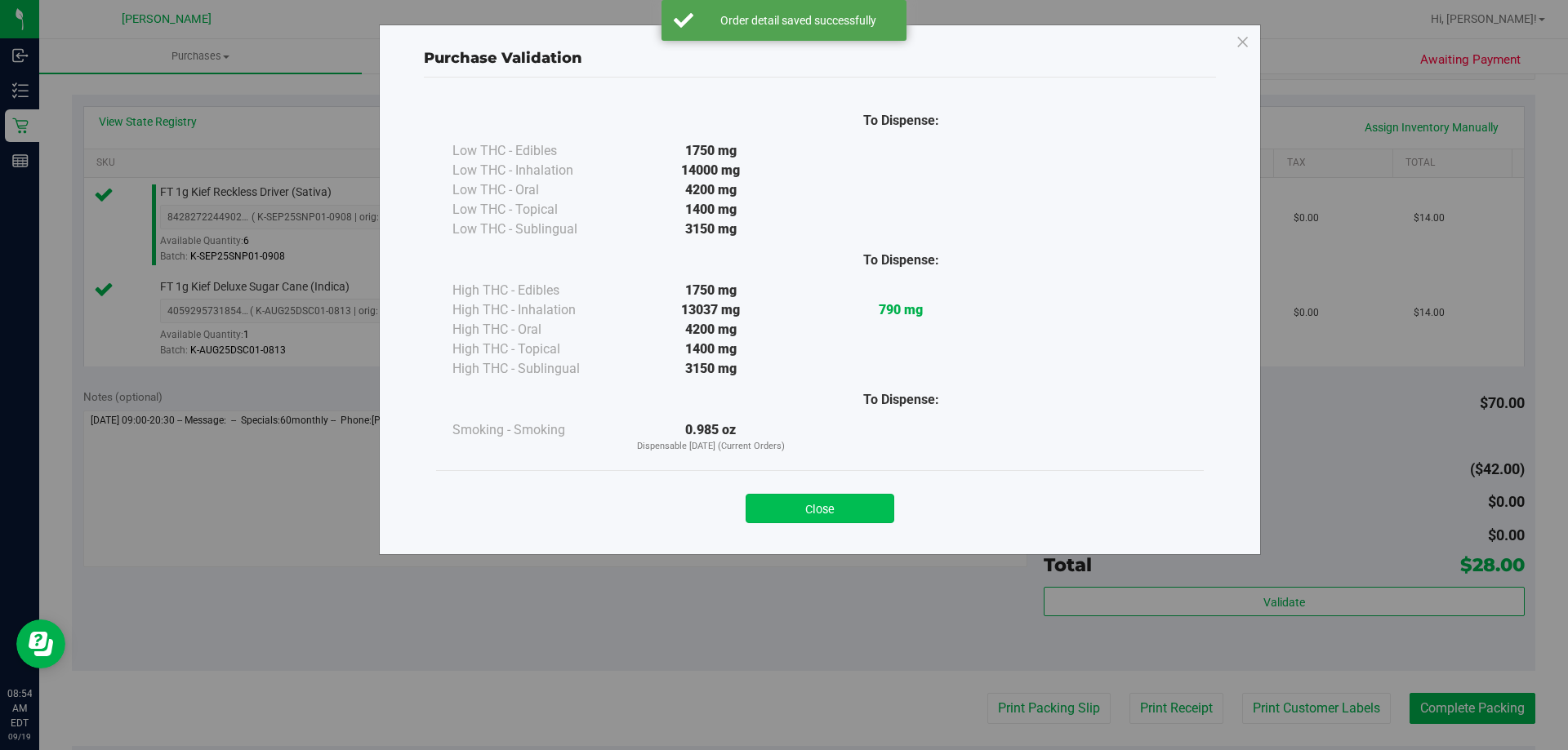
click at [829, 511] on button "Close" at bounding box center [820, 509] width 149 height 30
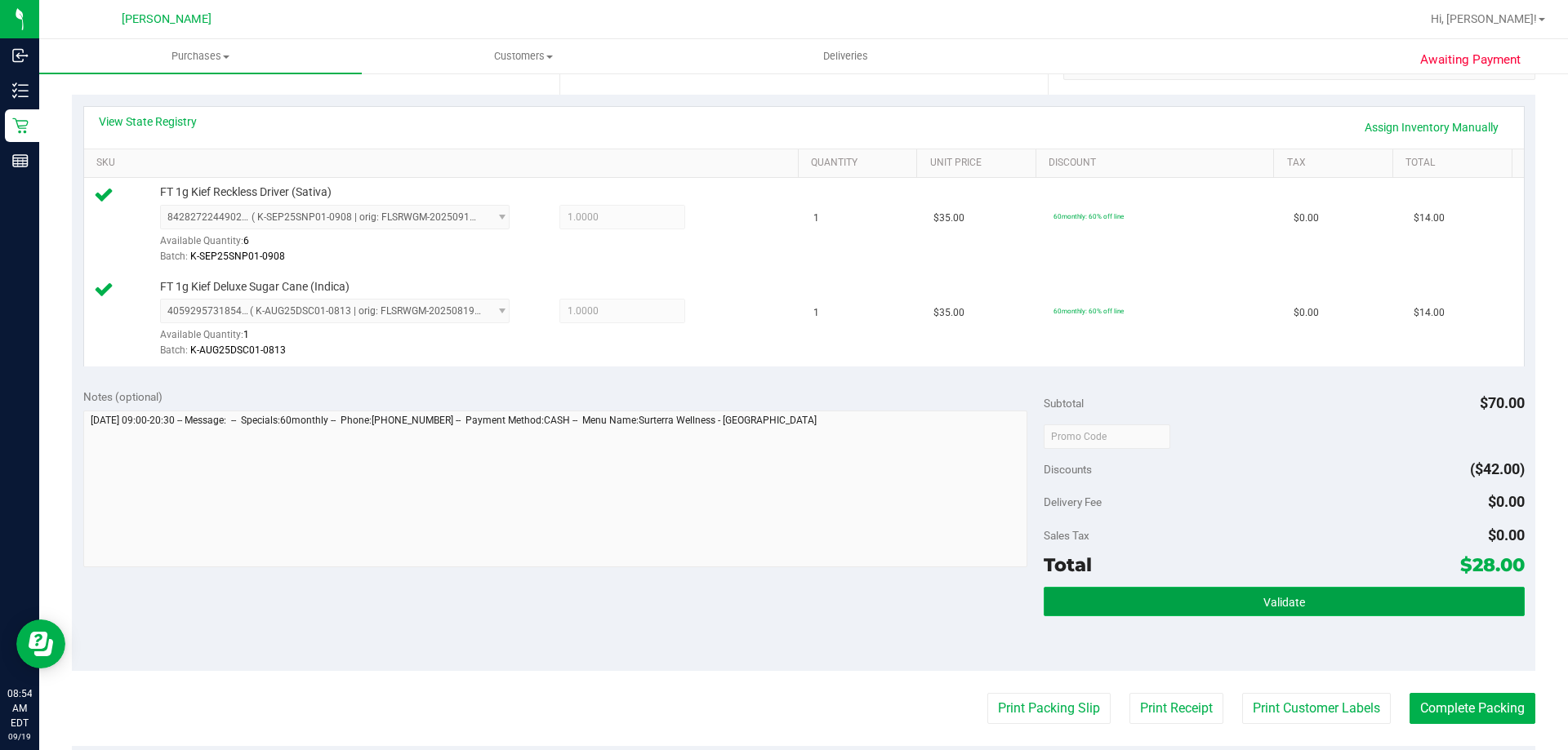
click at [1311, 608] on button "Validate" at bounding box center [1284, 602] width 480 height 30
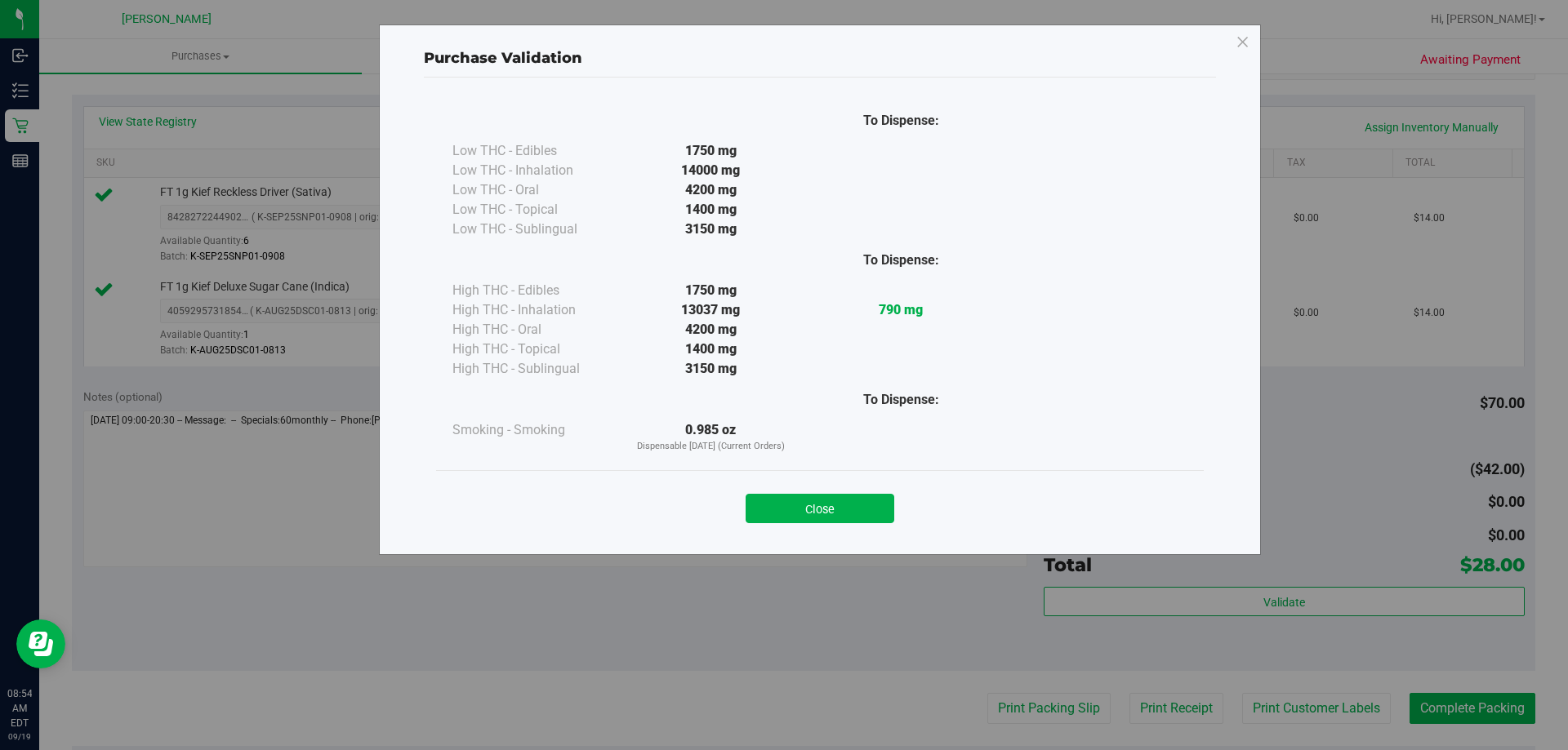
drag, startPoint x: 805, startPoint y: 513, endPoint x: 1056, endPoint y: 575, distance: 258.5
click at [805, 516] on button "Close" at bounding box center [820, 509] width 149 height 30
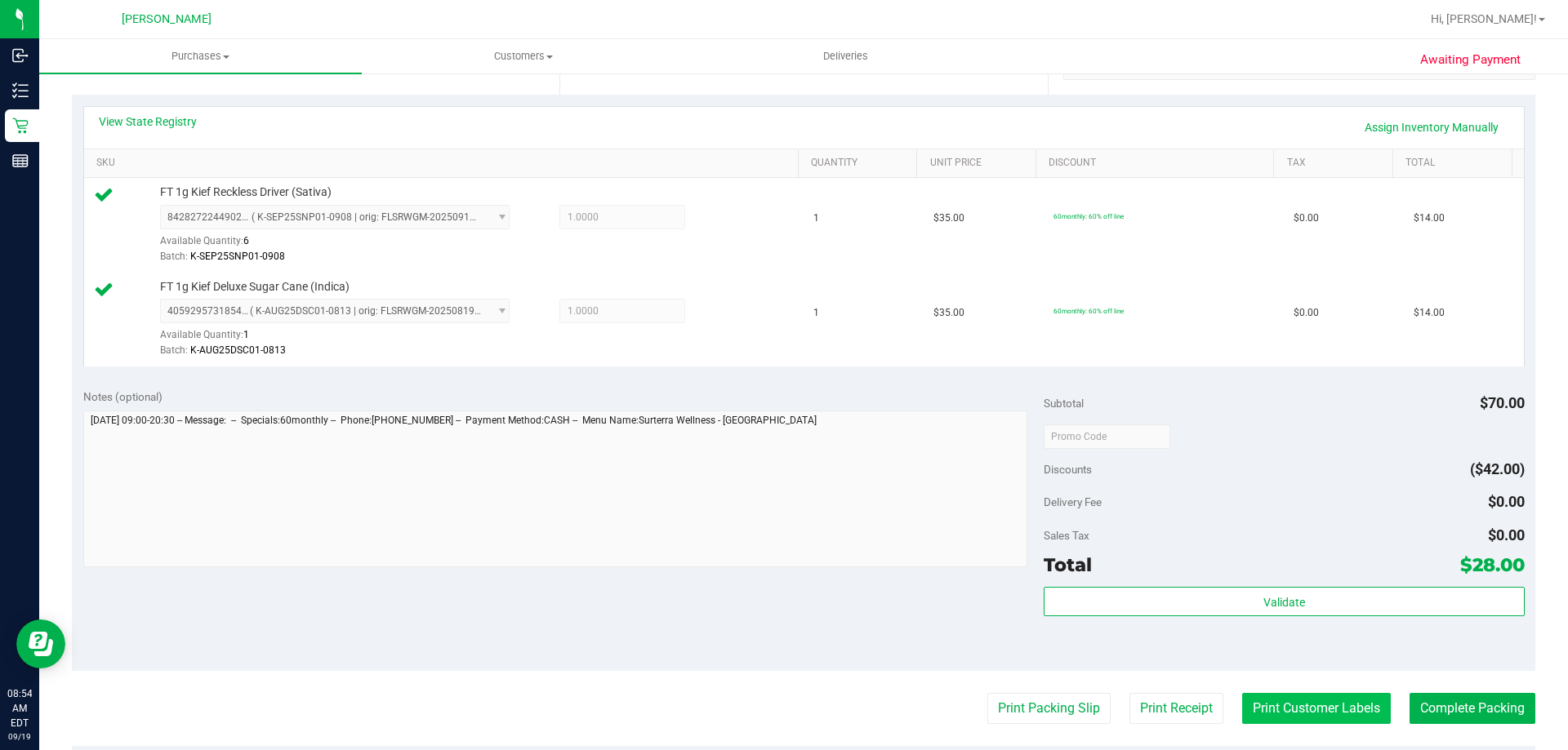
click at [1290, 706] on button "Print Customer Labels" at bounding box center [1317, 709] width 149 height 31
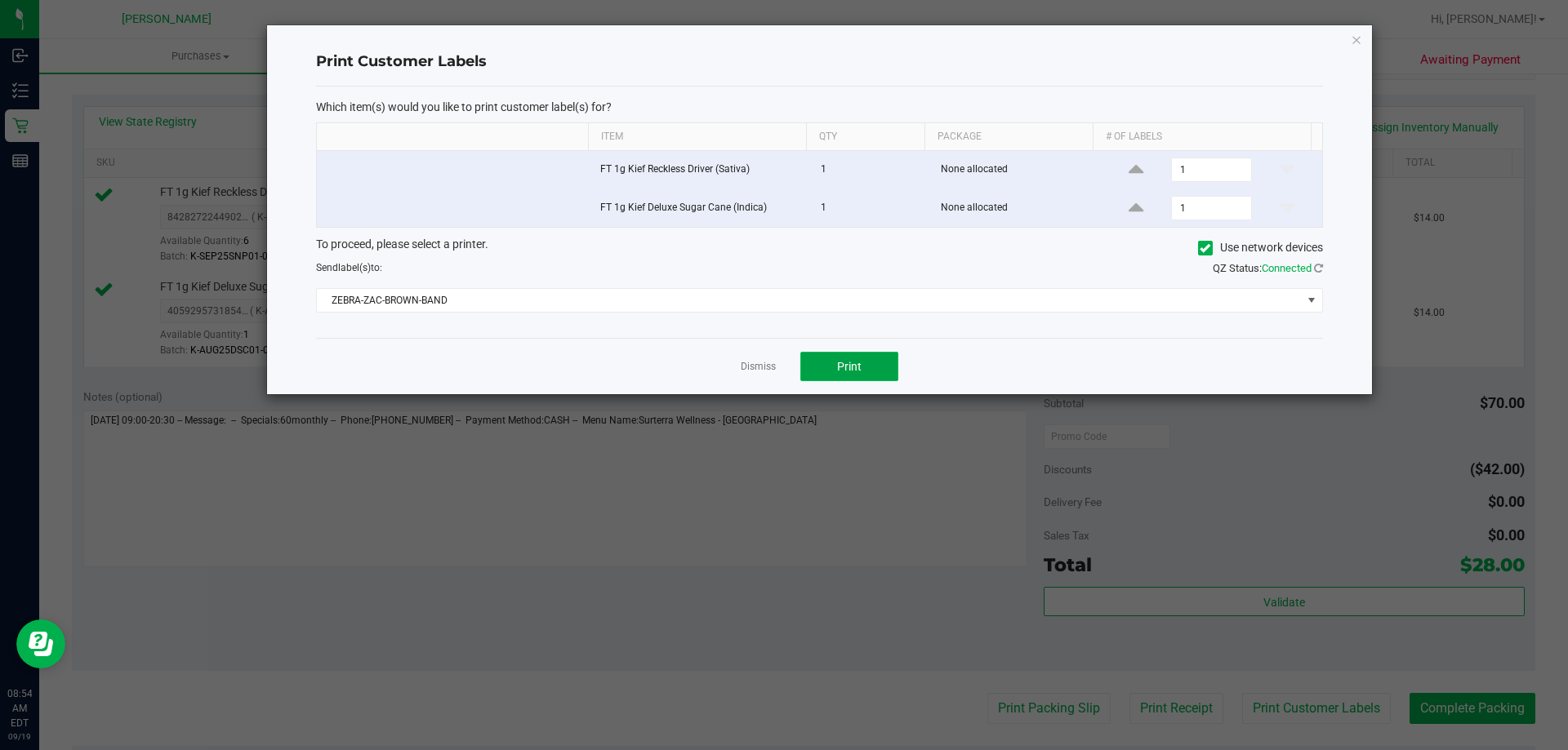
click at [882, 370] on button "Print" at bounding box center [849, 367] width 98 height 30
click at [749, 405] on ngb-modal-window "Print Customer Labels Which item(s) would you like to print customer label(s) f…" at bounding box center [790, 375] width 1581 height 750
click at [744, 372] on link "Dismiss" at bounding box center [758, 367] width 35 height 14
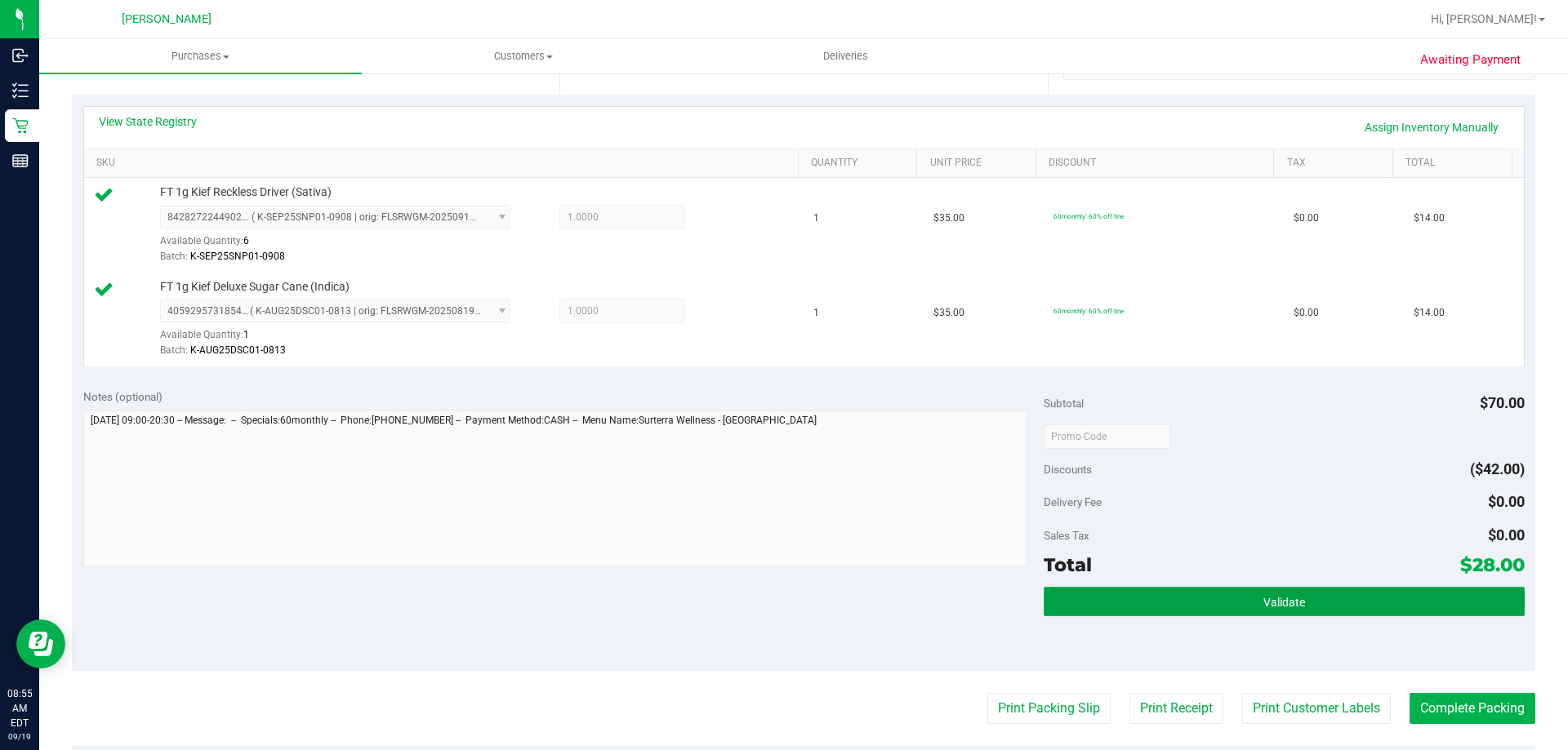
click at [1168, 590] on button "Validate" at bounding box center [1284, 602] width 480 height 30
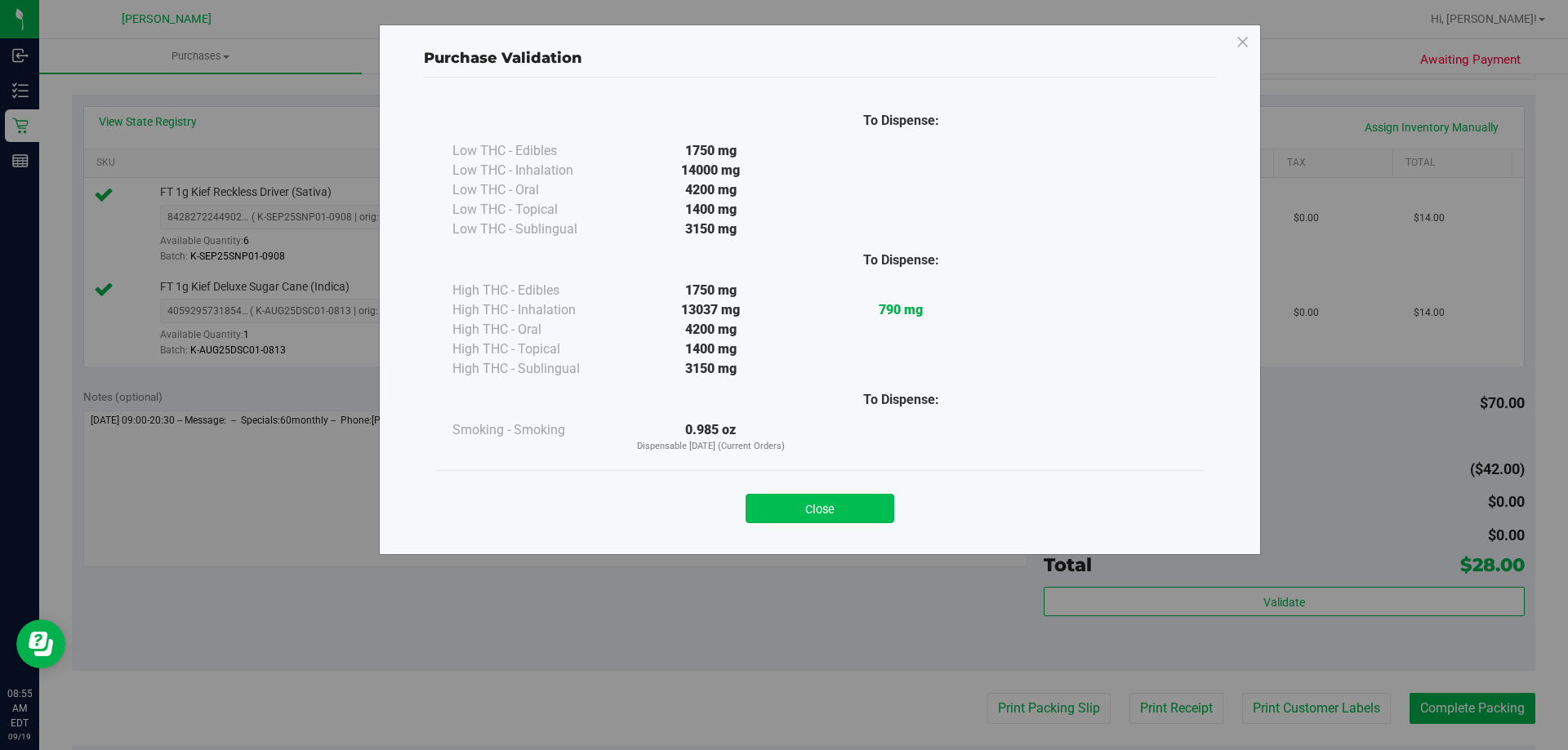
click at [842, 506] on button "Close" at bounding box center [820, 509] width 149 height 30
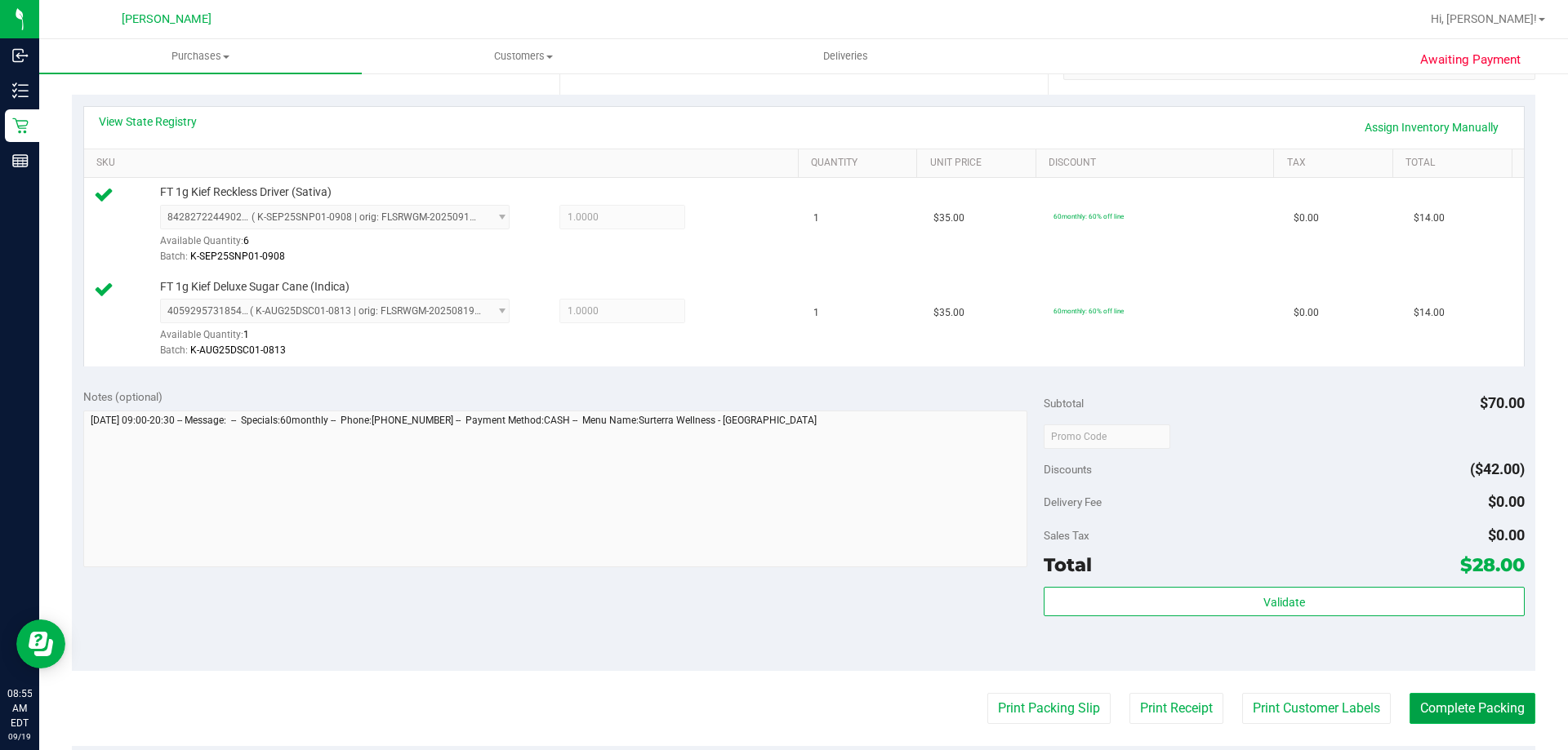
click at [1466, 716] on button "Complete Packing" at bounding box center [1472, 709] width 126 height 31
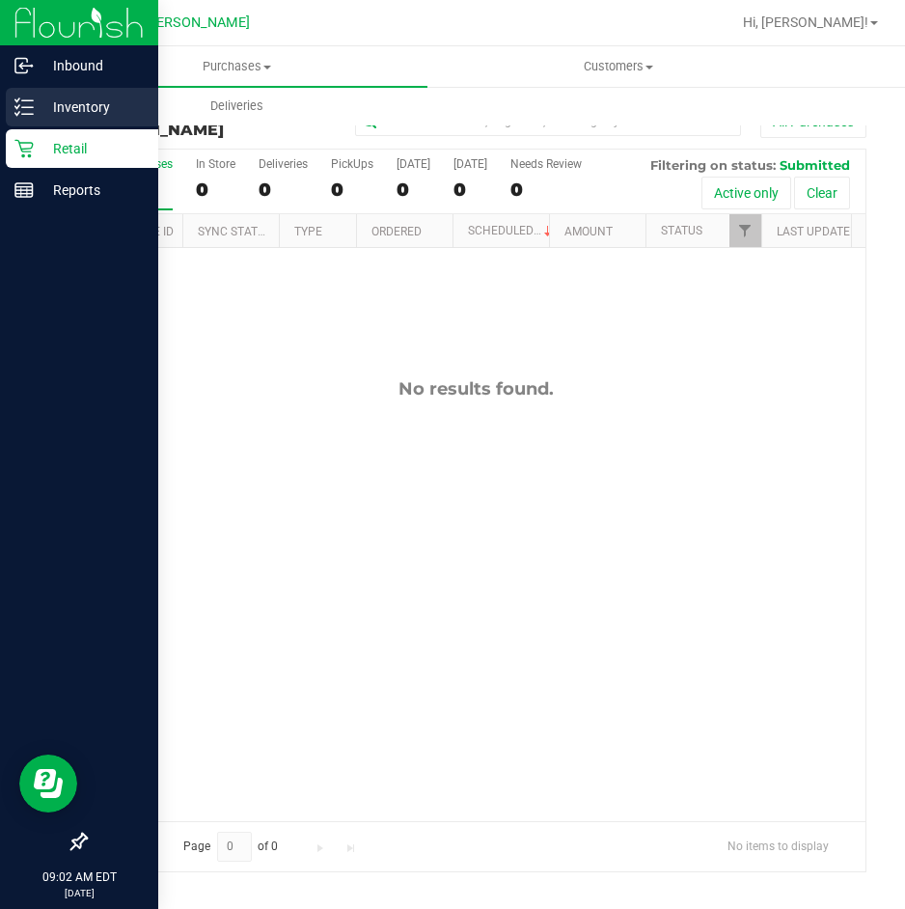
click at [34, 111] on p "Inventory" at bounding box center [92, 106] width 116 height 23
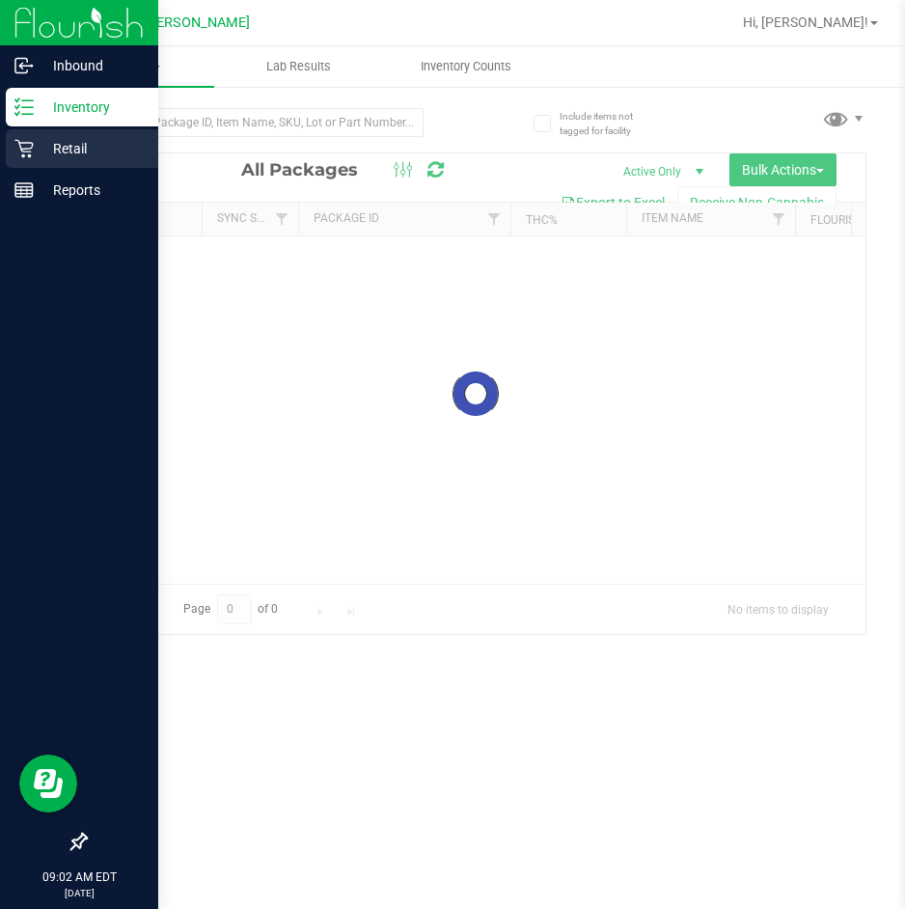
click at [66, 151] on p "Retail" at bounding box center [92, 148] width 116 height 23
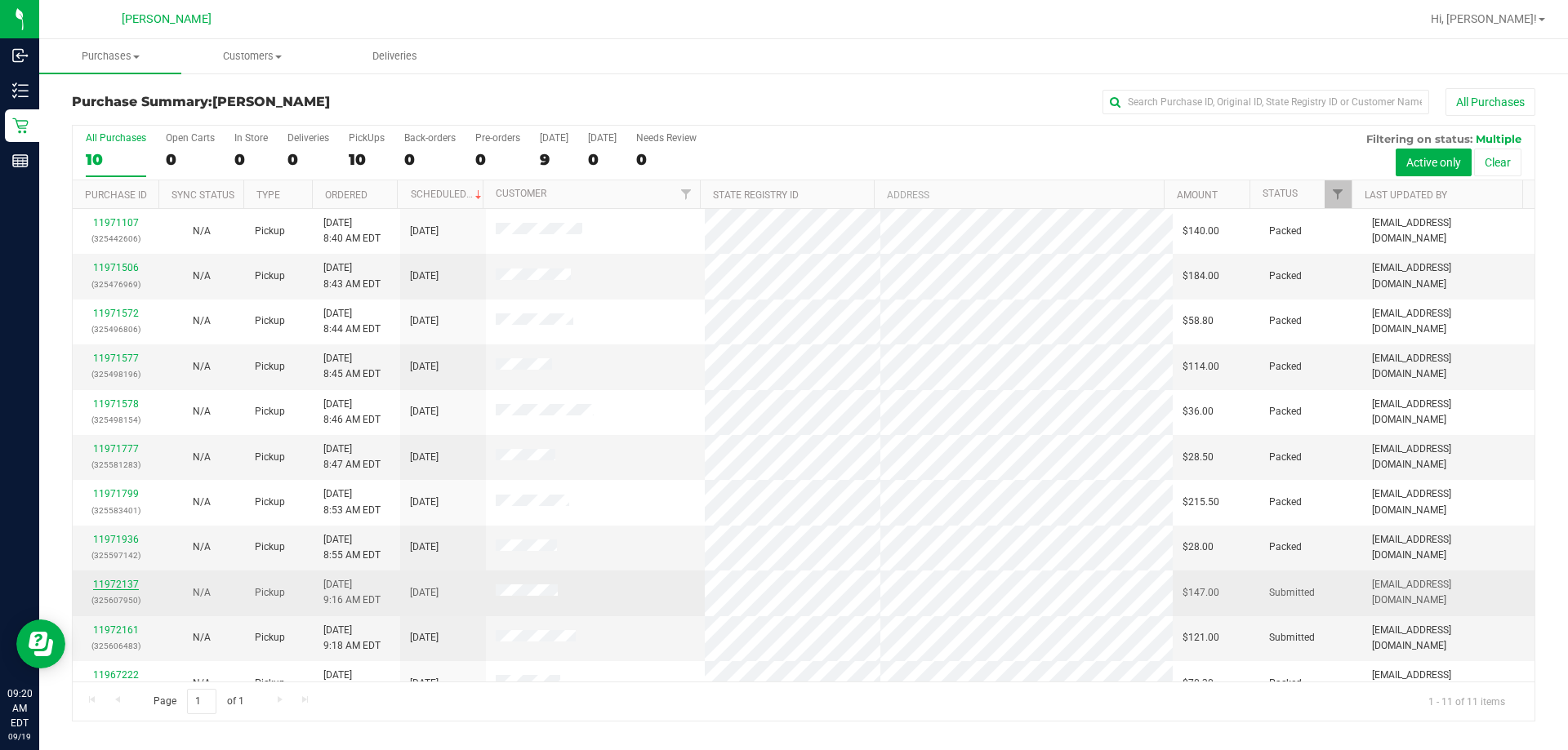
click at [124, 584] on link "11972137" at bounding box center [116, 585] width 46 height 12
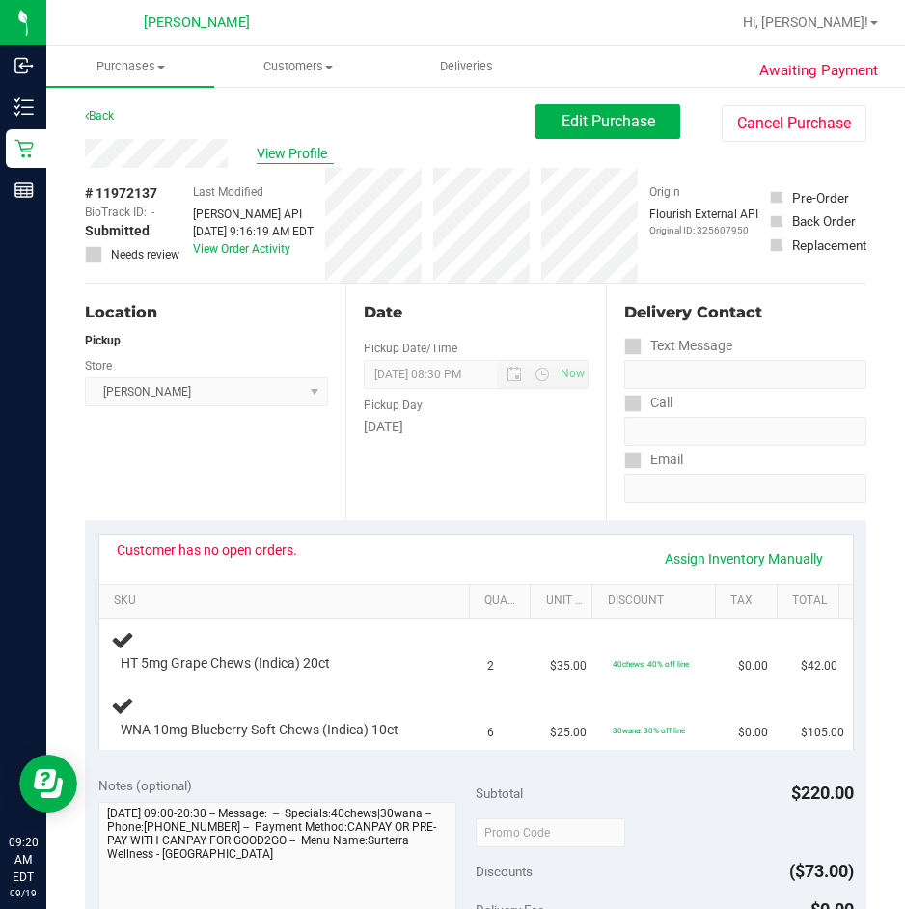
click at [294, 161] on span "View Profile" at bounding box center [295, 154] width 77 height 20
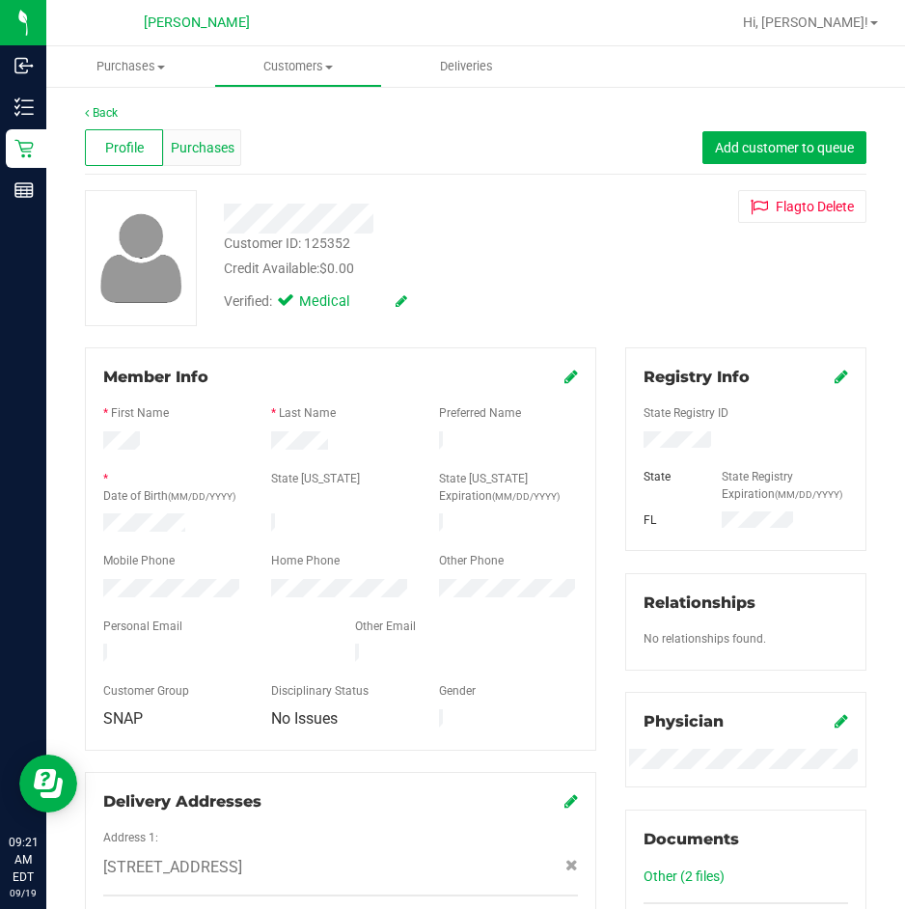
click at [222, 149] on span "Purchases" at bounding box center [203, 148] width 64 height 20
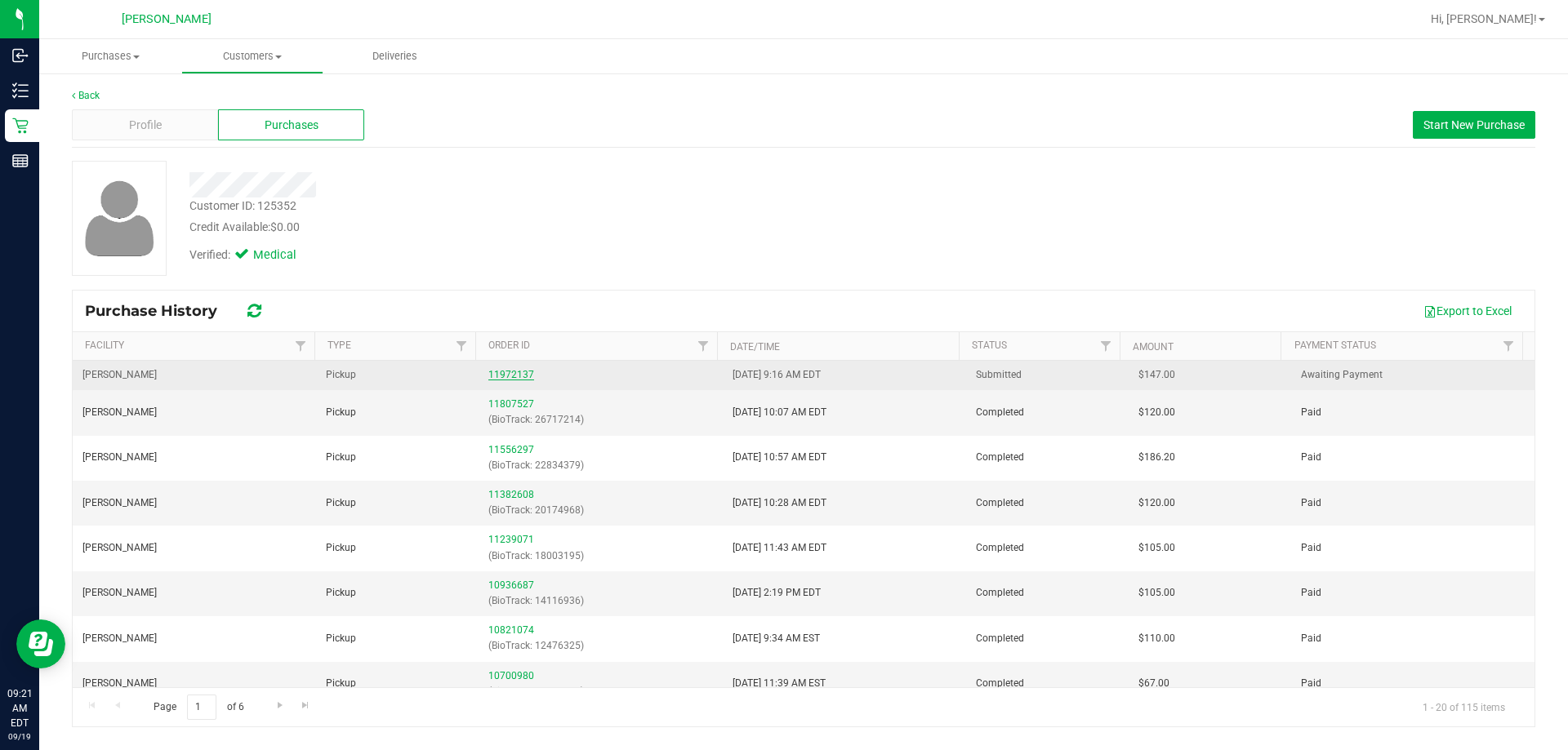
click at [508, 377] on link "11972137" at bounding box center [511, 375] width 46 height 12
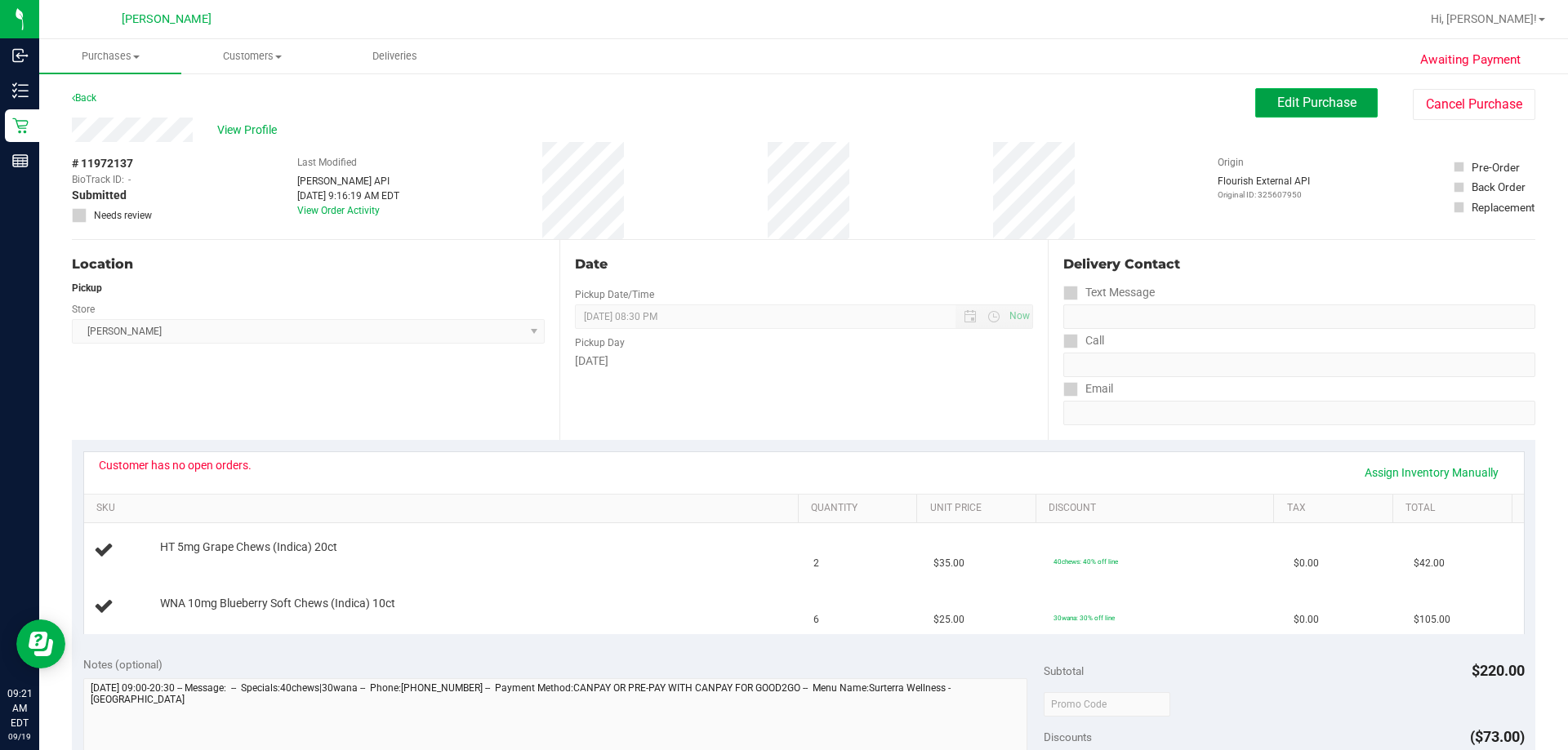
click at [1340, 96] on span "Edit Purchase" at bounding box center [1317, 102] width 80 height 15
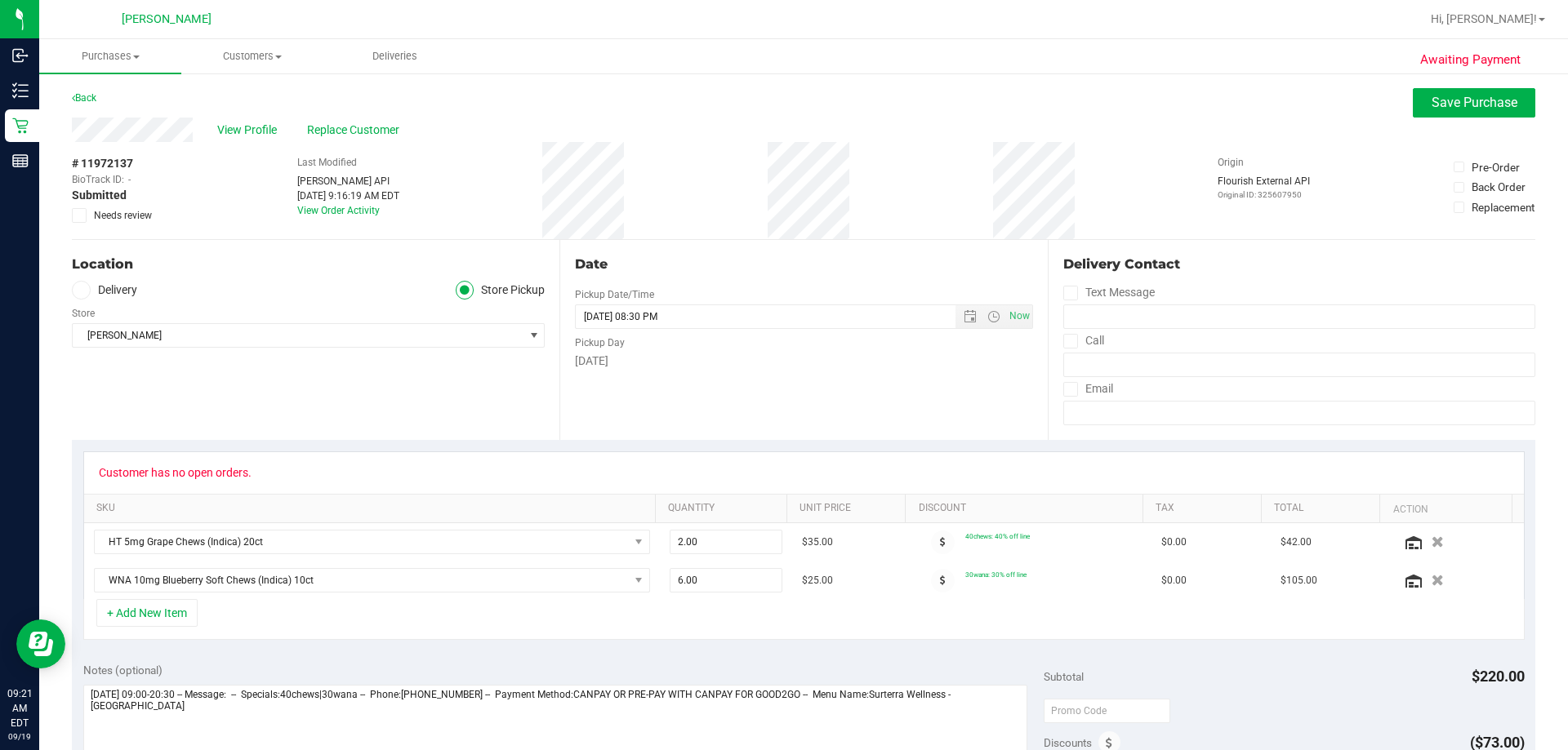
click at [79, 216] on icon at bounding box center [80, 216] width 11 height 0
click at [0, 0] on input "Needs review" at bounding box center [0, 0] width 0 height 0
click at [1453, 98] on span "Save Purchase" at bounding box center [1474, 102] width 86 height 15
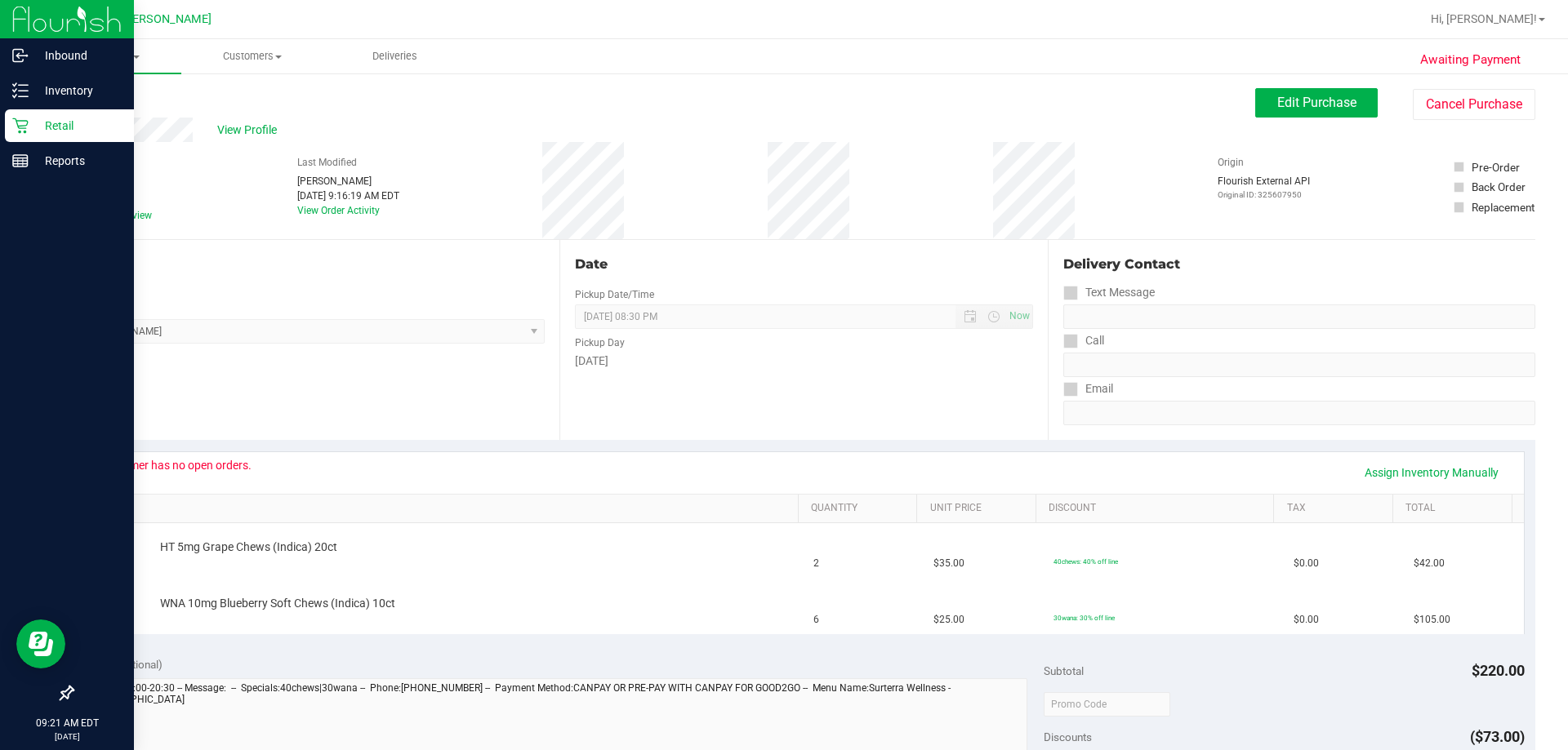
click at [49, 131] on p "Retail" at bounding box center [78, 125] width 98 height 19
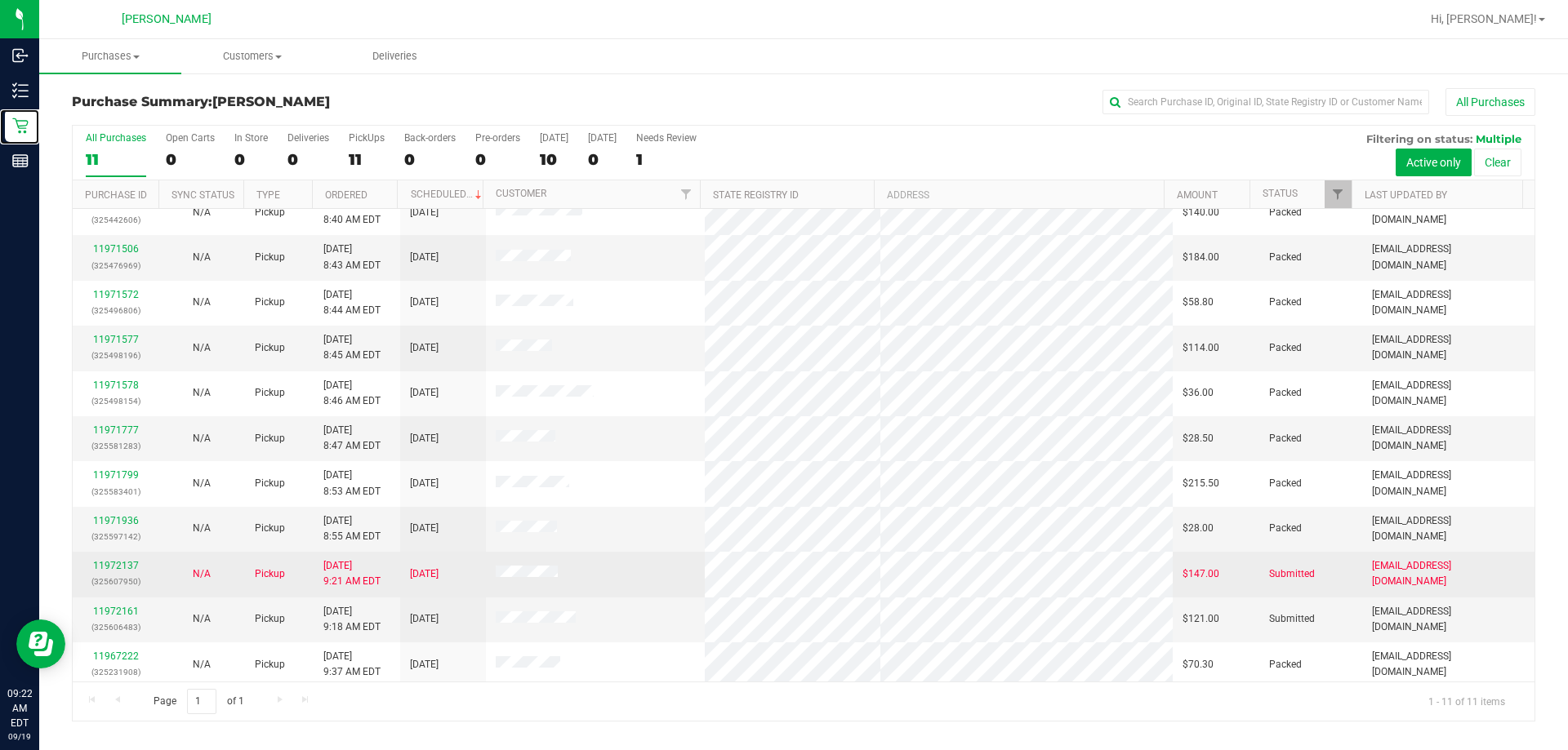
scroll to position [24, 0]
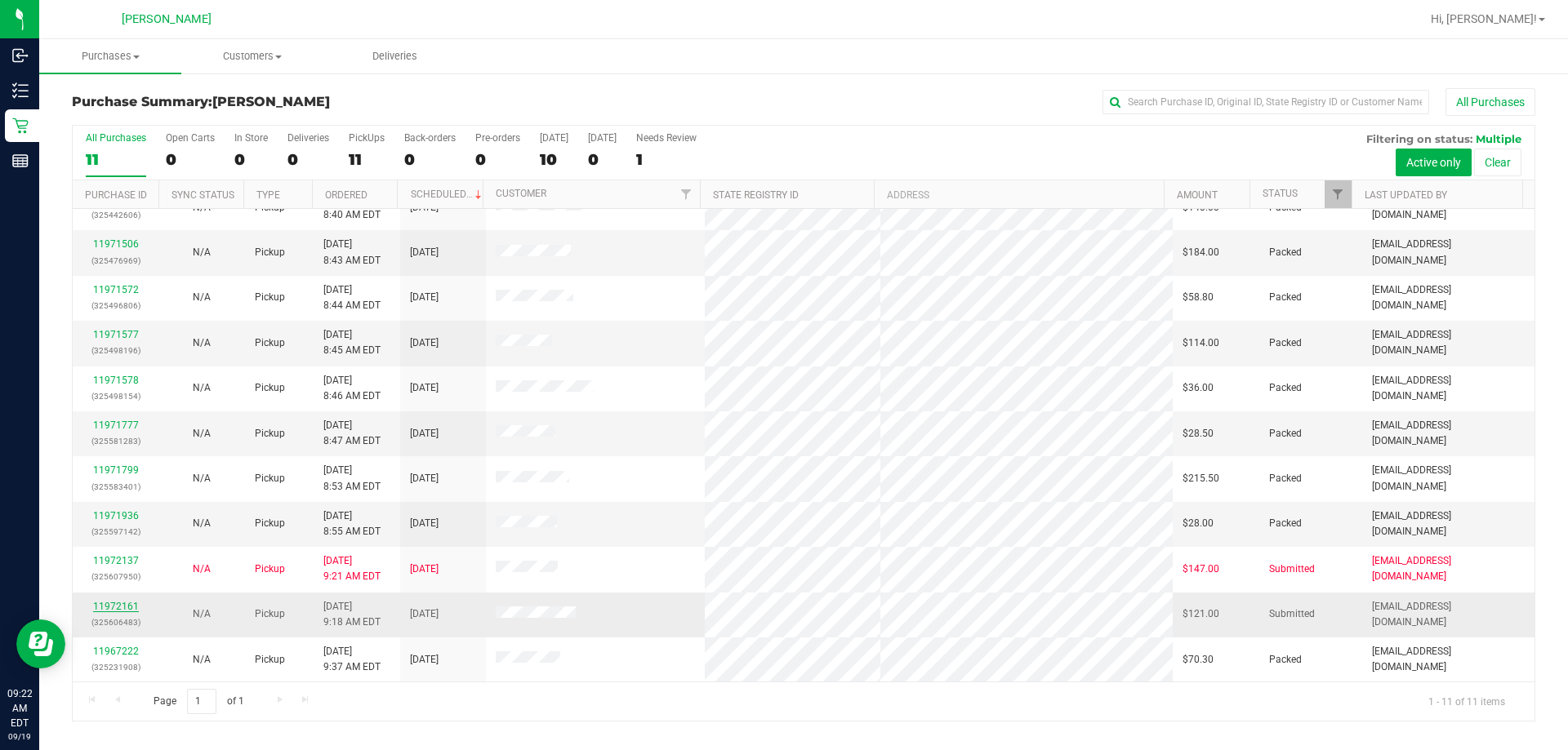
click at [112, 607] on link "11972161" at bounding box center [116, 607] width 46 height 12
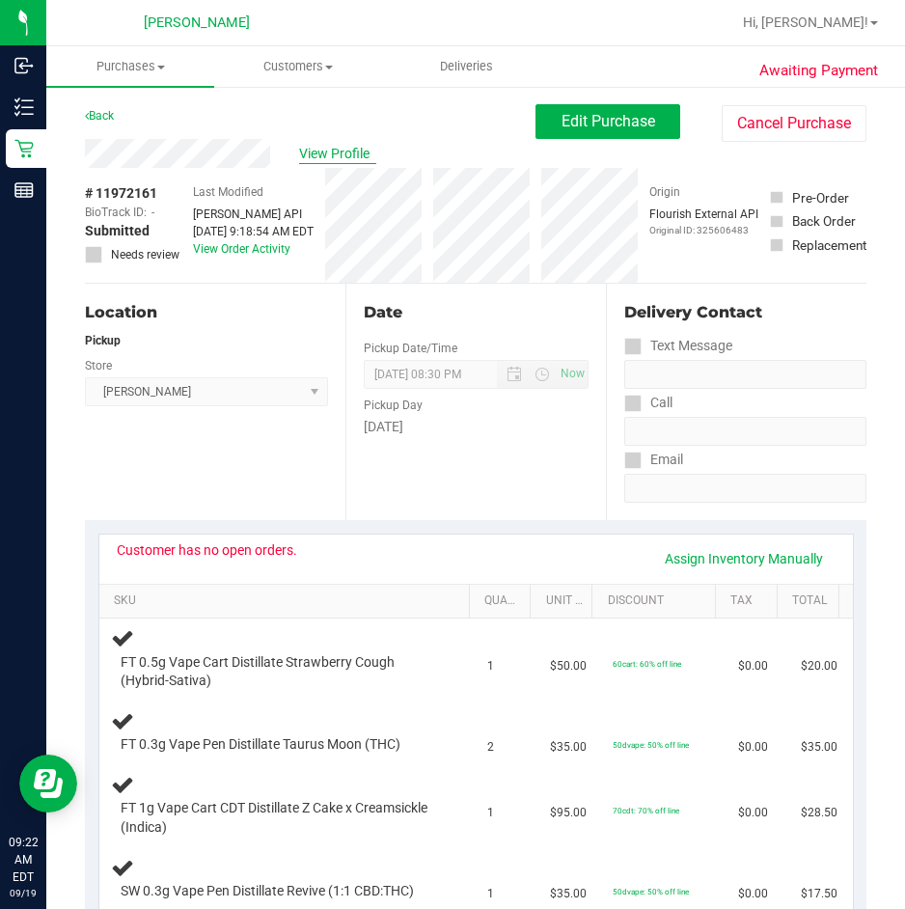
click at [334, 157] on span "View Profile" at bounding box center [337, 154] width 77 height 20
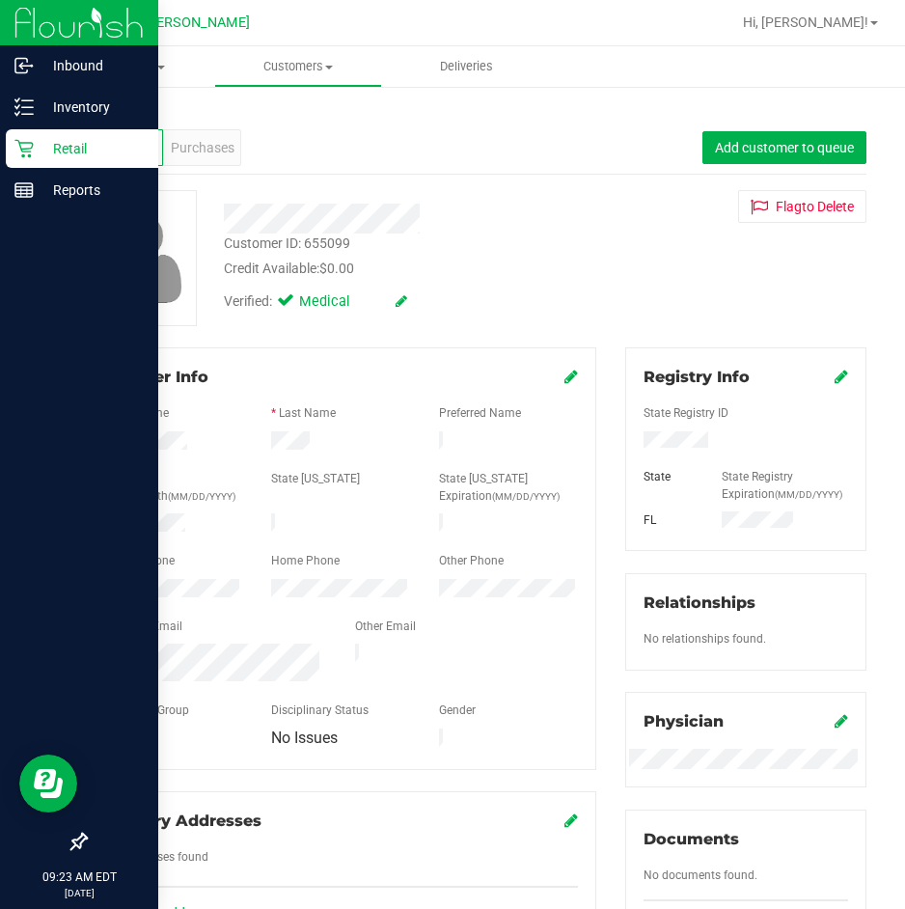
click at [29, 141] on icon at bounding box center [23, 148] width 19 height 19
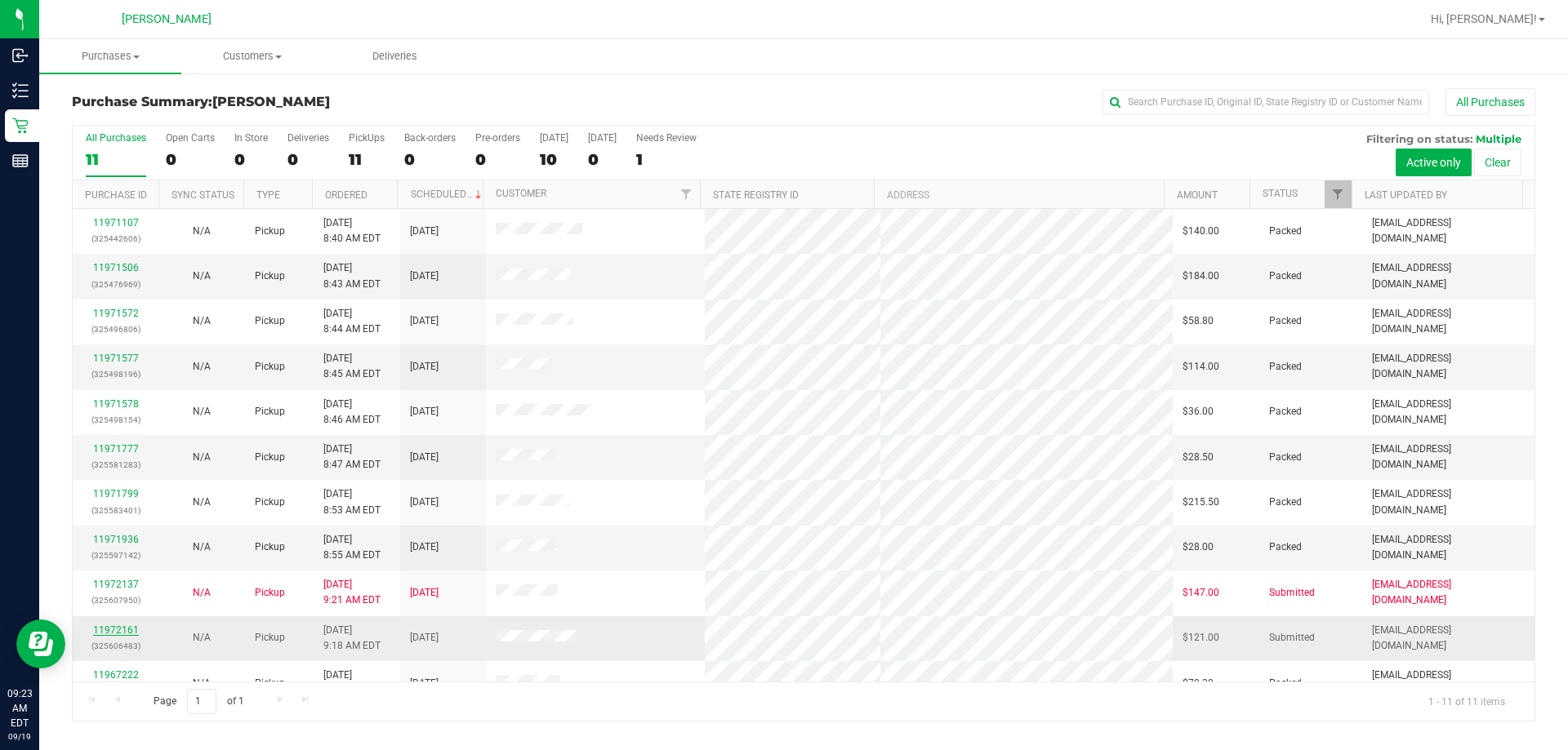
click at [122, 631] on div "11972161 (325606483)" at bounding box center [115, 638] width 66 height 31
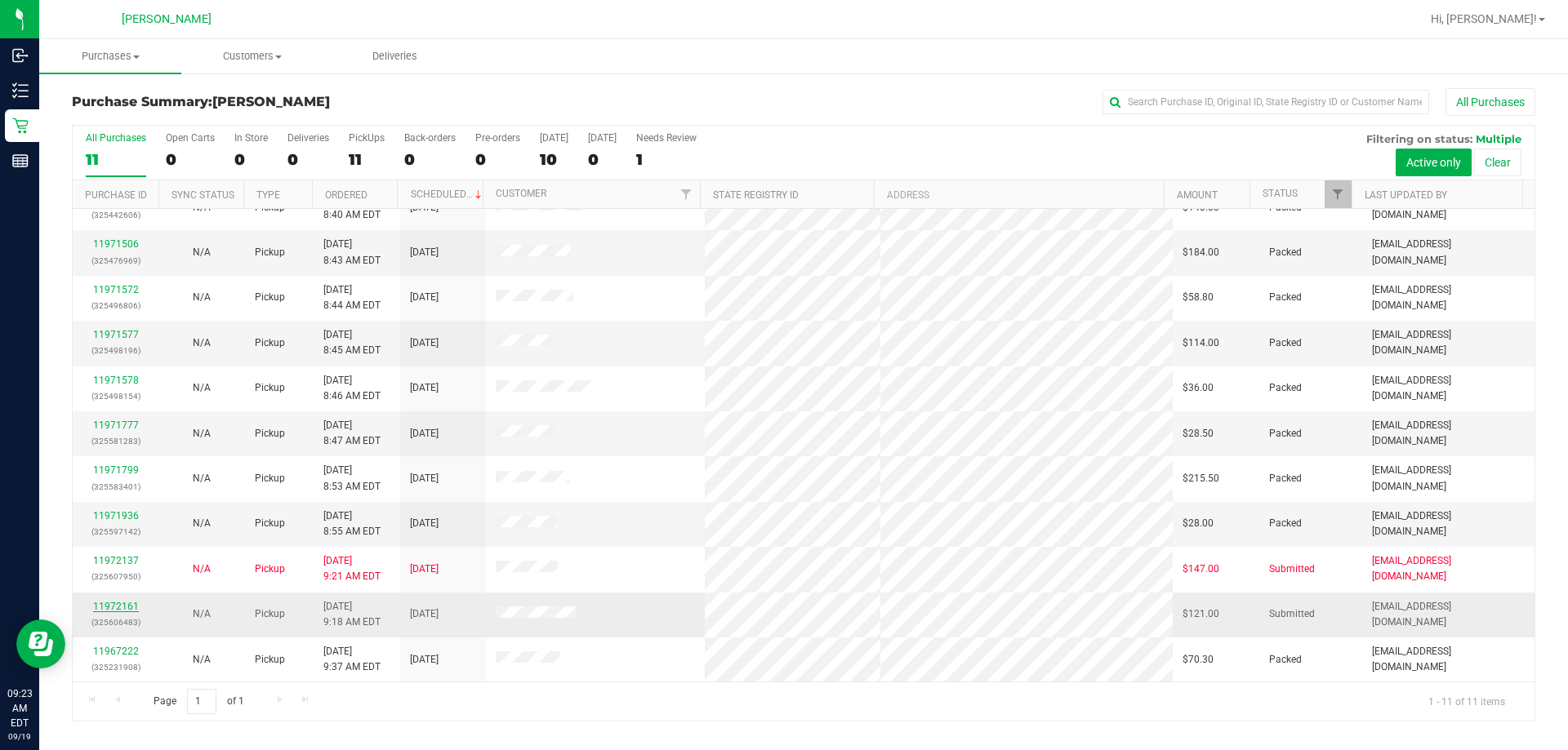
click at [119, 606] on link "11972161" at bounding box center [116, 607] width 46 height 12
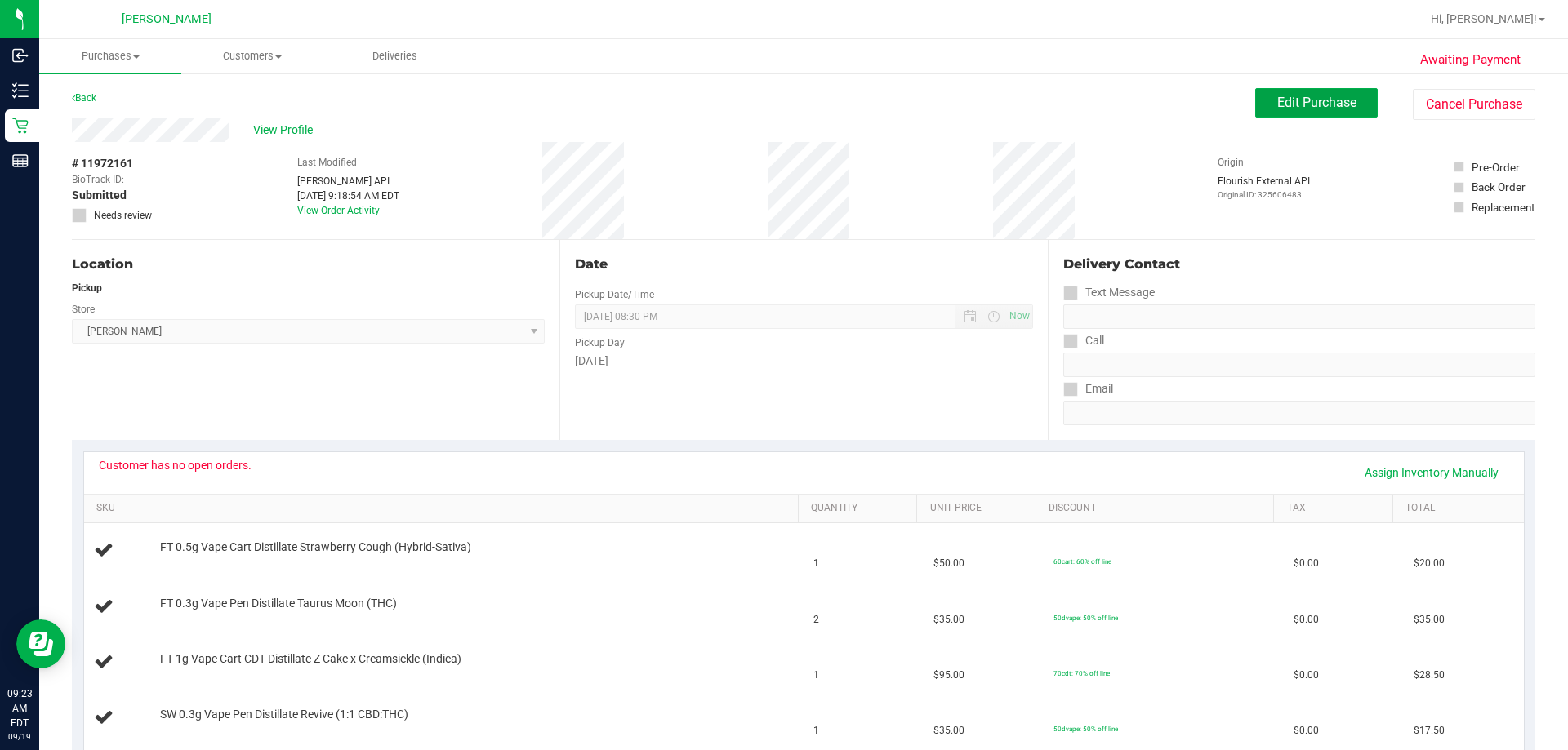
drag, startPoint x: 1276, startPoint y: 92, endPoint x: 1236, endPoint y: 96, distance: 40.2
click at [1276, 97] on button "Edit Purchase" at bounding box center [1317, 102] width 123 height 30
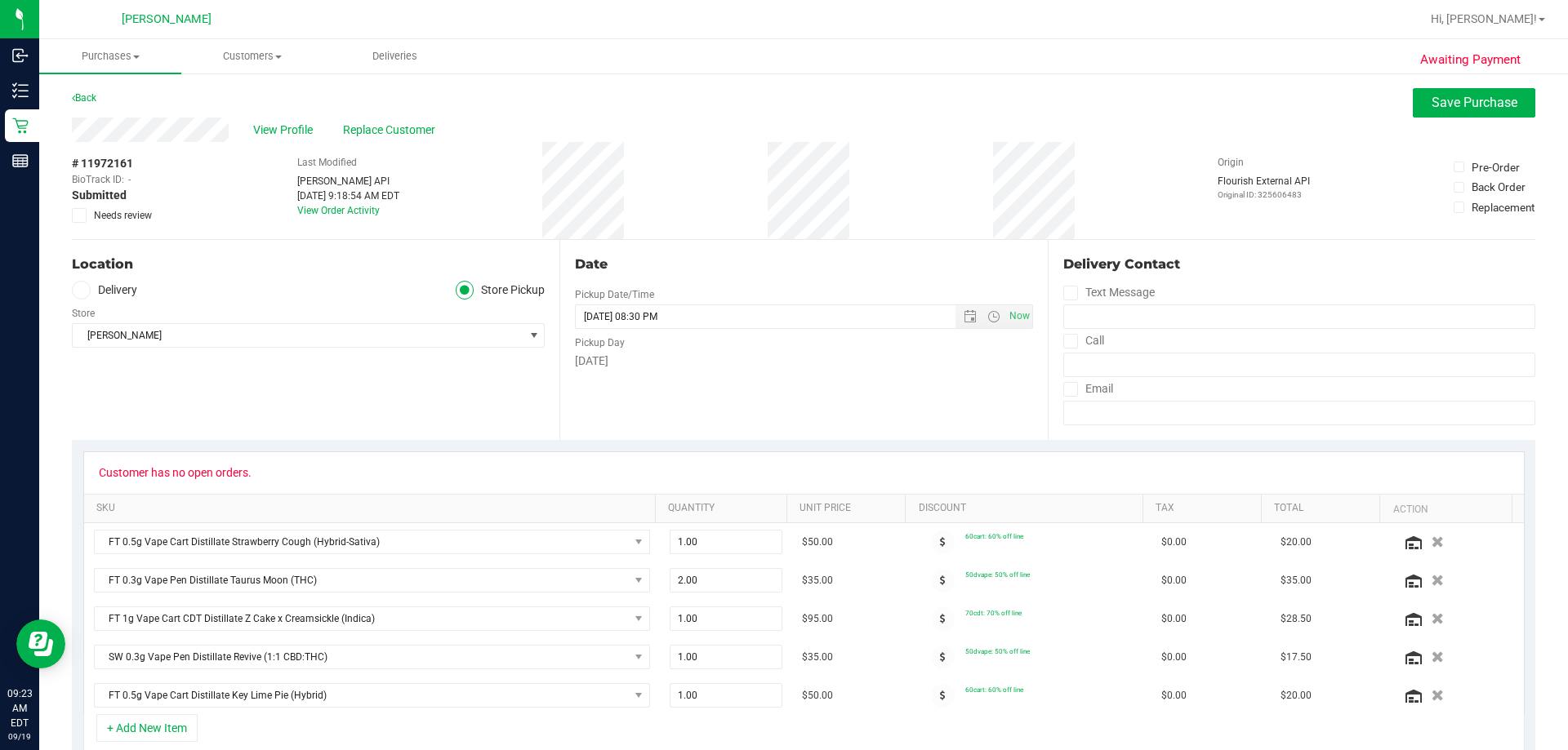
drag, startPoint x: 80, startPoint y: 218, endPoint x: 115, endPoint y: 221, distance: 35.1
click at [80, 216] on icon at bounding box center [80, 216] width 11 height 0
click at [0, 0] on input "Needs review" at bounding box center [0, 0] width 0 height 0
click at [1455, 101] on span "Save Purchase" at bounding box center [1474, 102] width 86 height 15
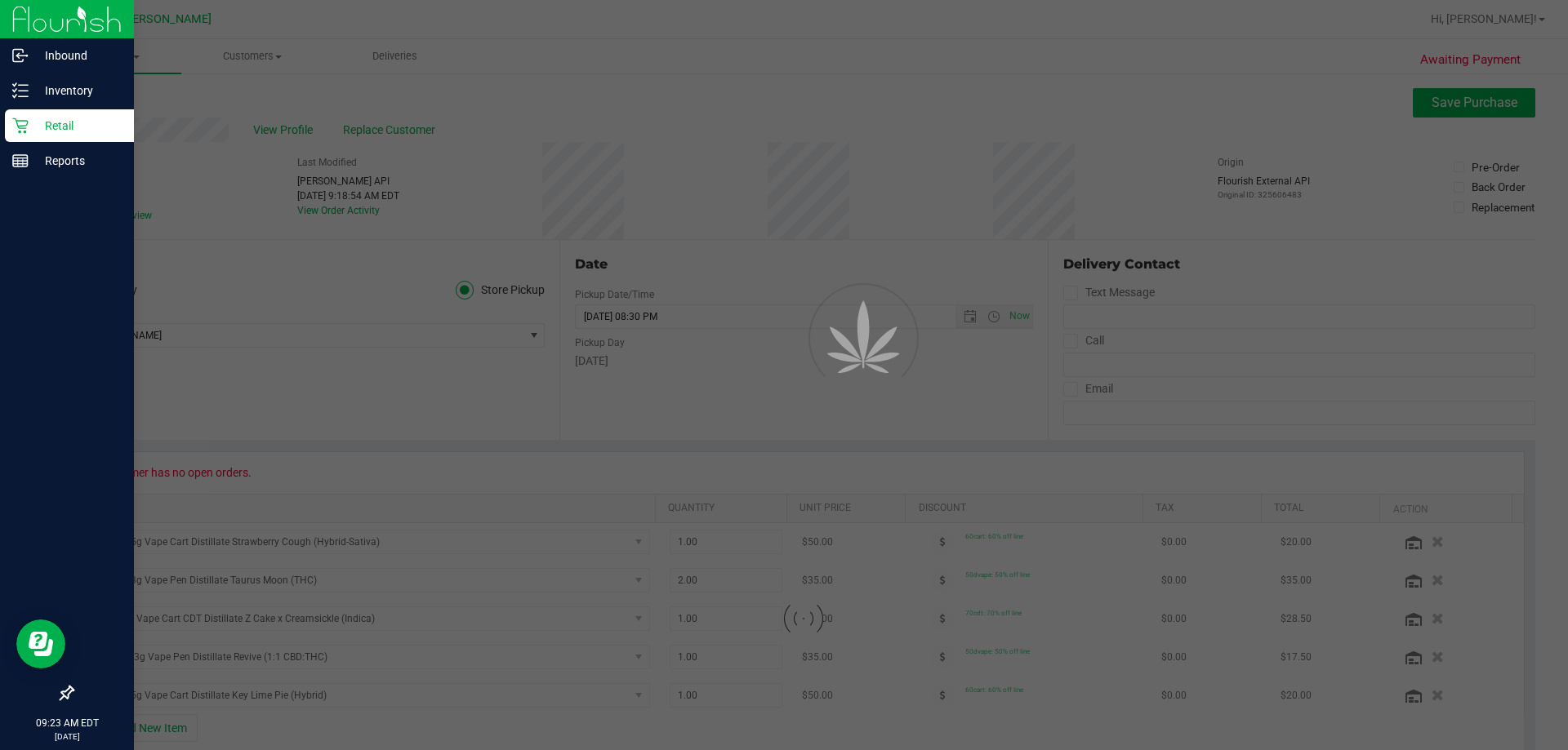
click at [52, 135] on div "Retail" at bounding box center [69, 125] width 129 height 33
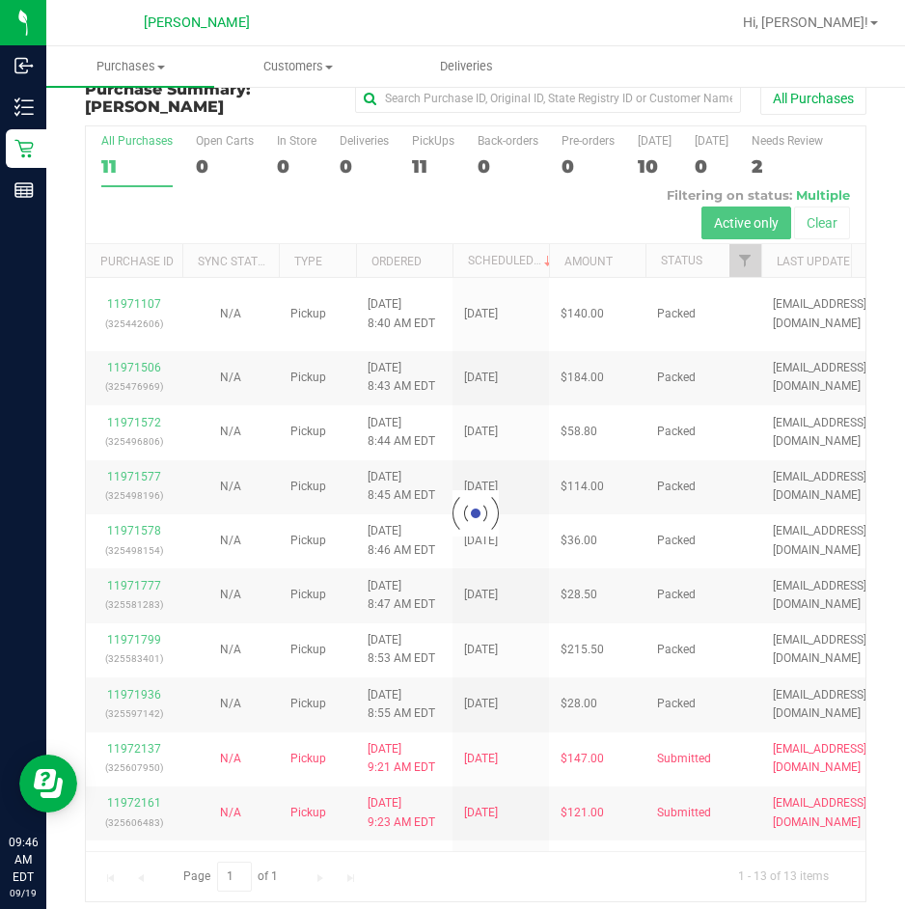
scroll to position [36, 0]
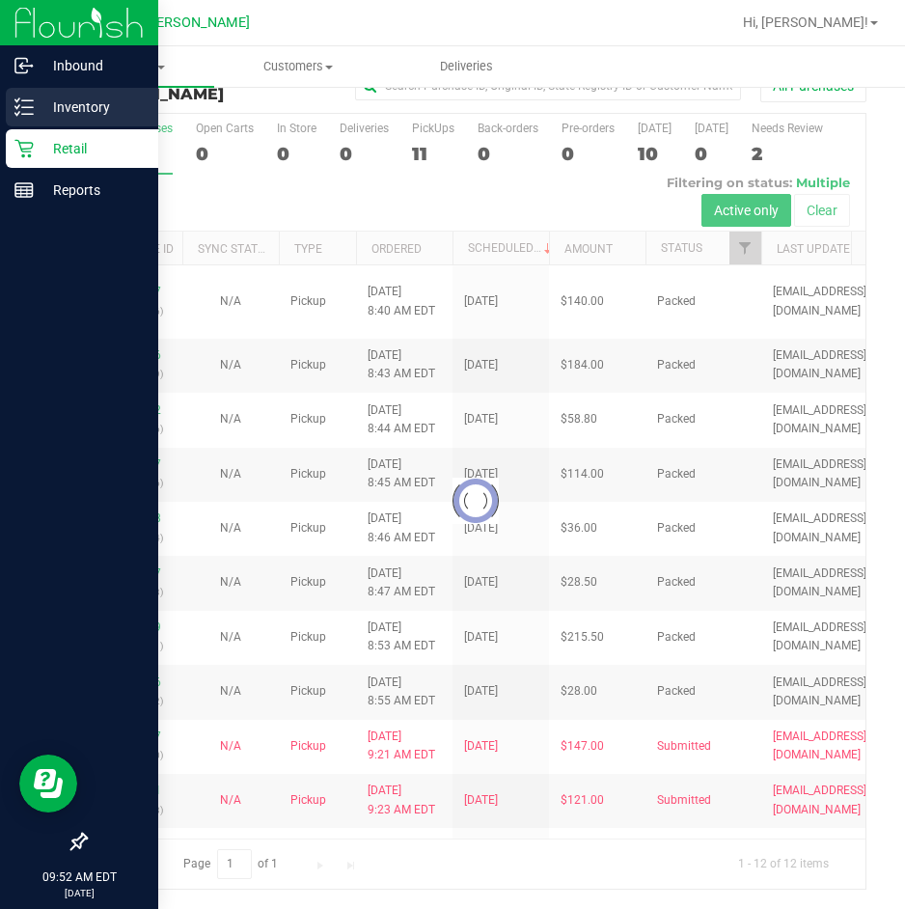
click at [64, 123] on div "Inventory" at bounding box center [82, 107] width 152 height 39
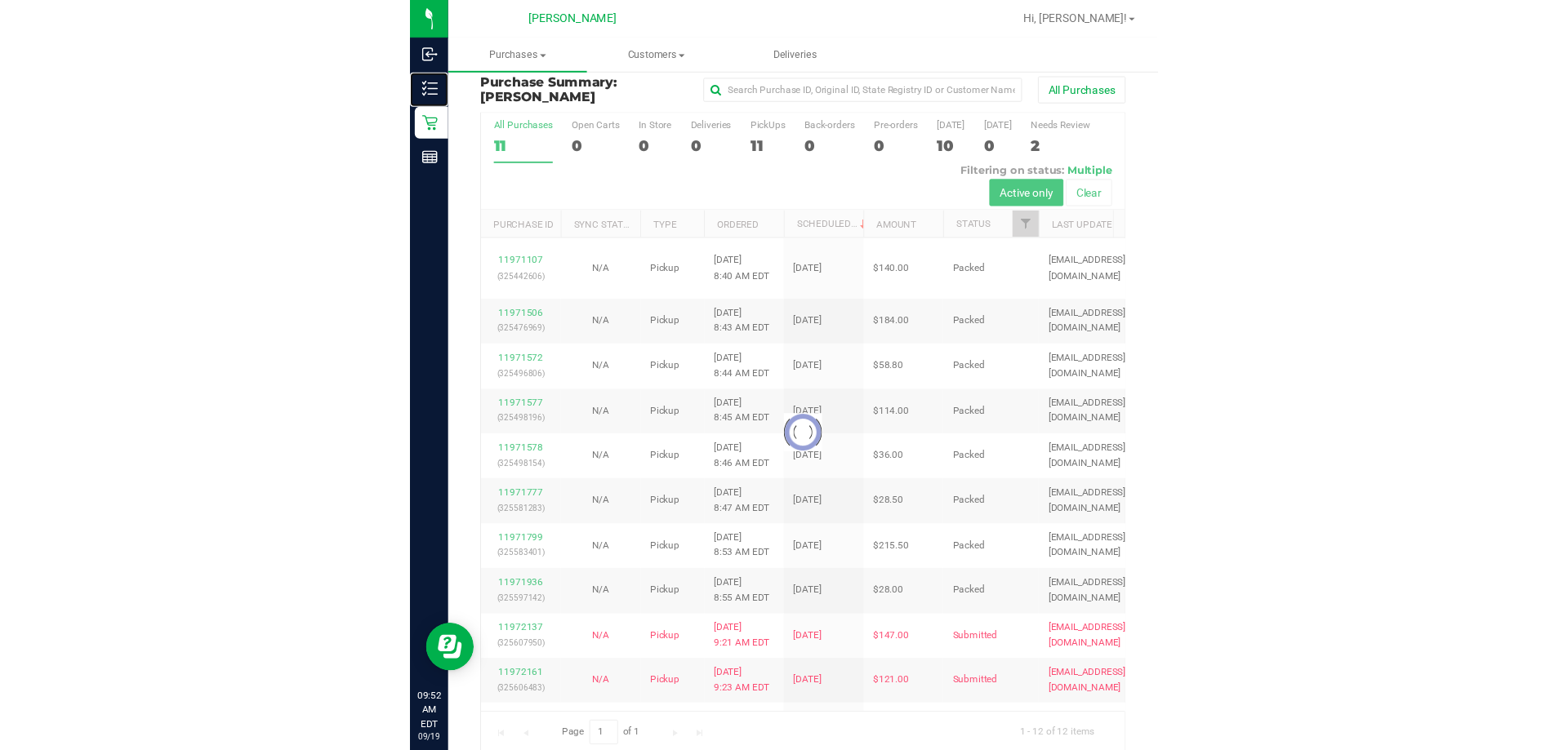
scroll to position [0, 0]
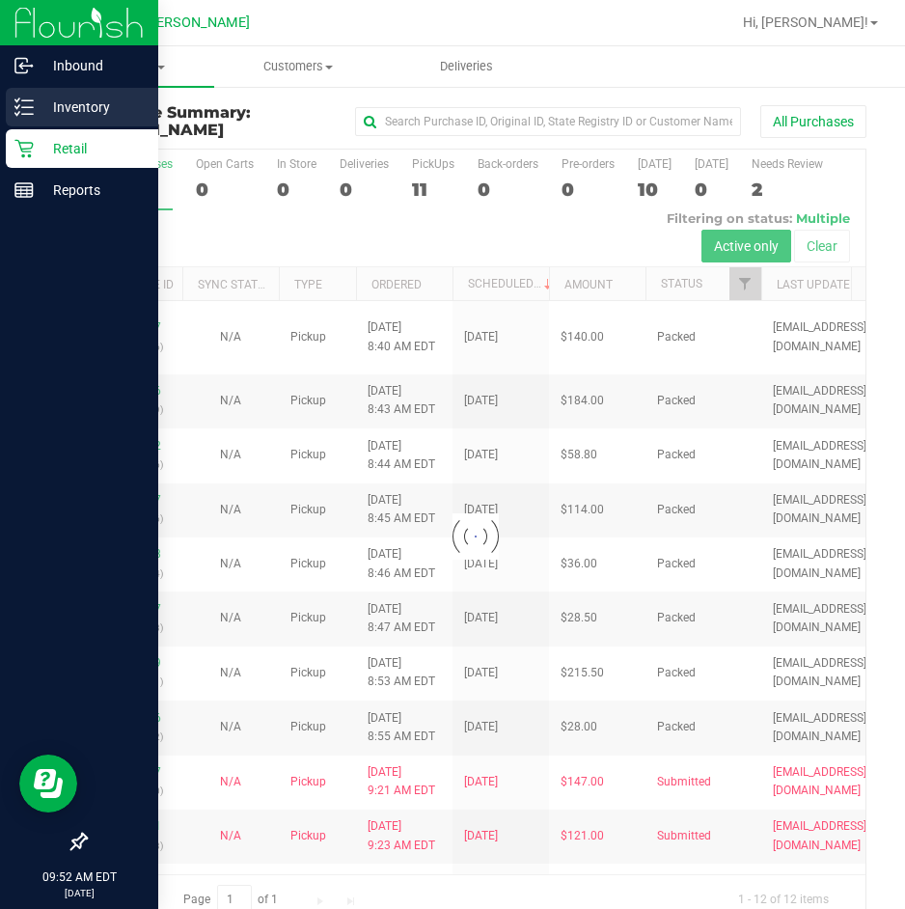
click at [25, 112] on icon at bounding box center [23, 106] width 19 height 19
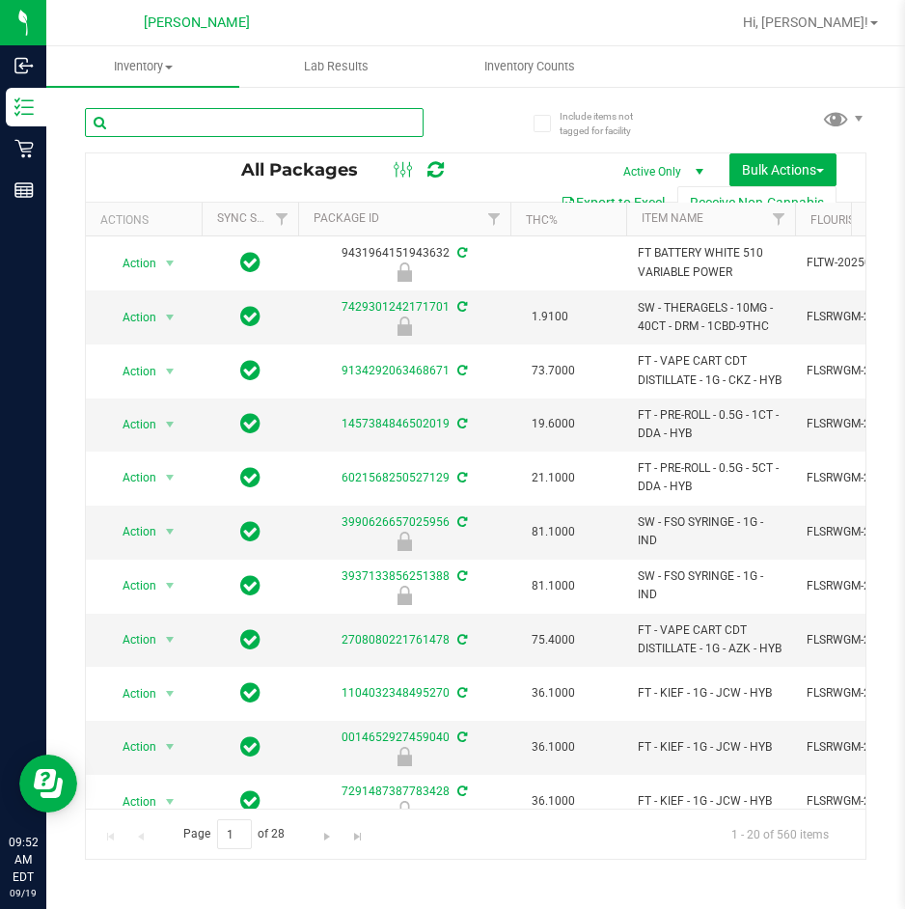
click at [250, 121] on input "text" at bounding box center [254, 122] width 339 height 29
type input "zoa"
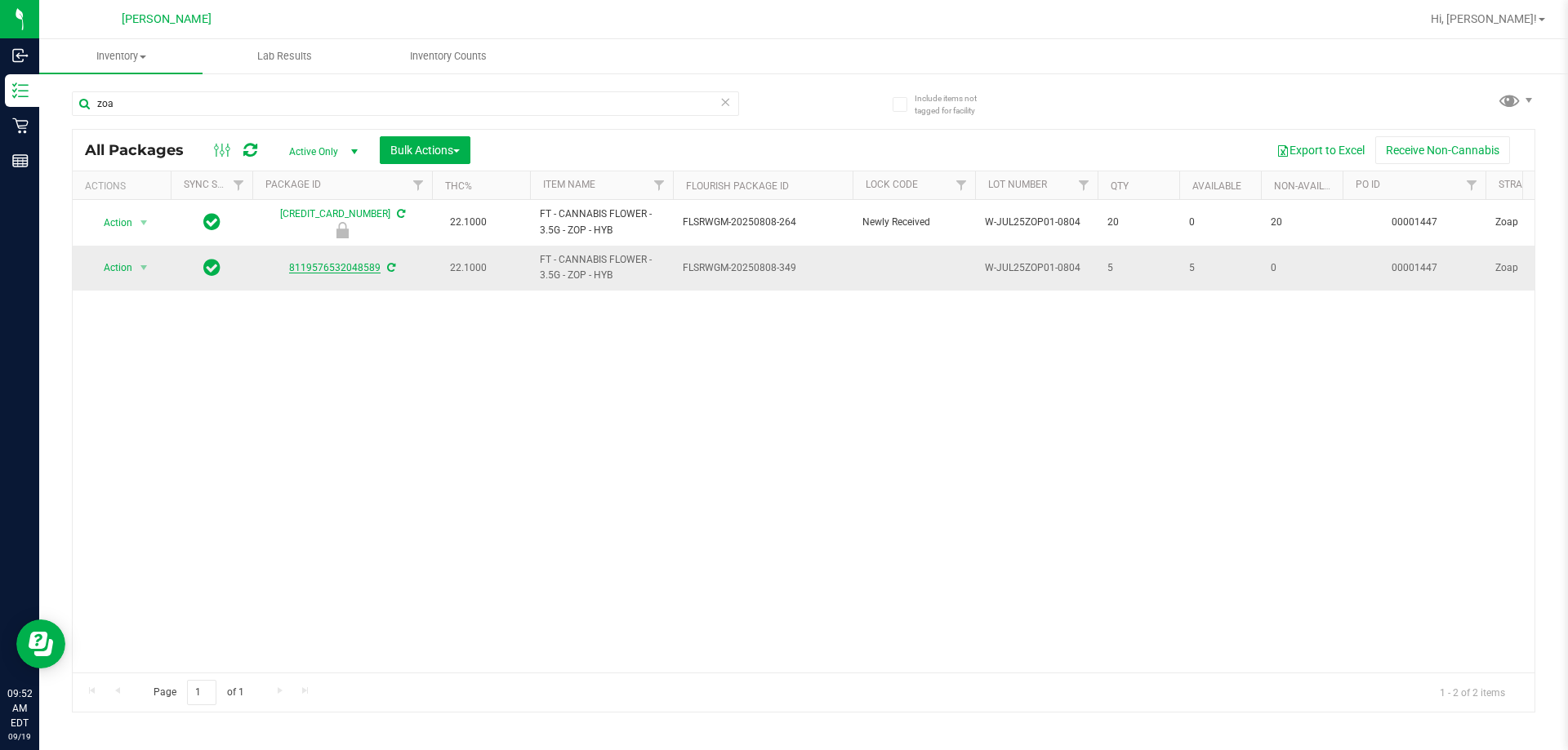
click at [351, 271] on link "8119576532048589" at bounding box center [334, 268] width 91 height 12
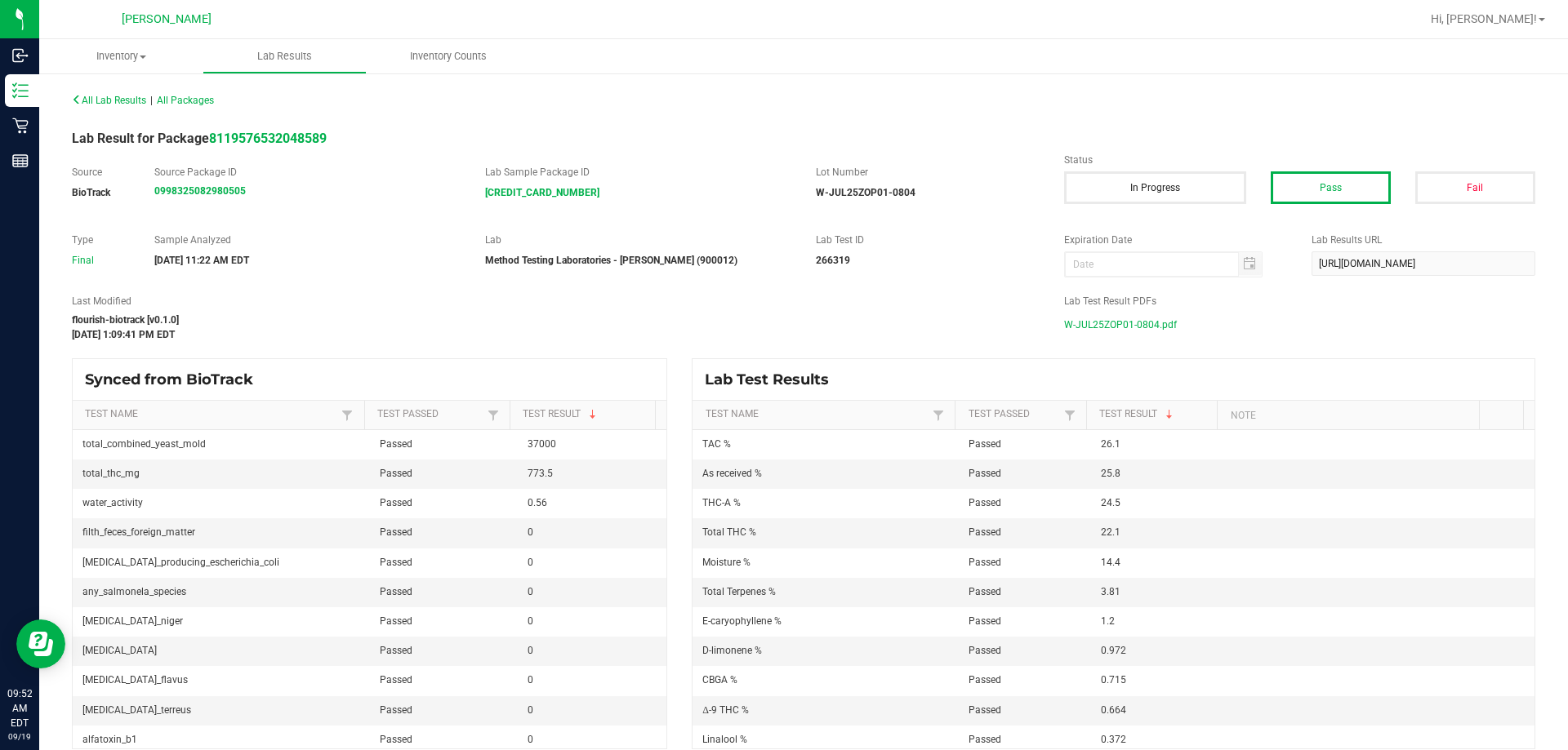
click at [1129, 323] on span "W-JUL25ZOP01-0804.pdf" at bounding box center [1120, 324] width 113 height 25
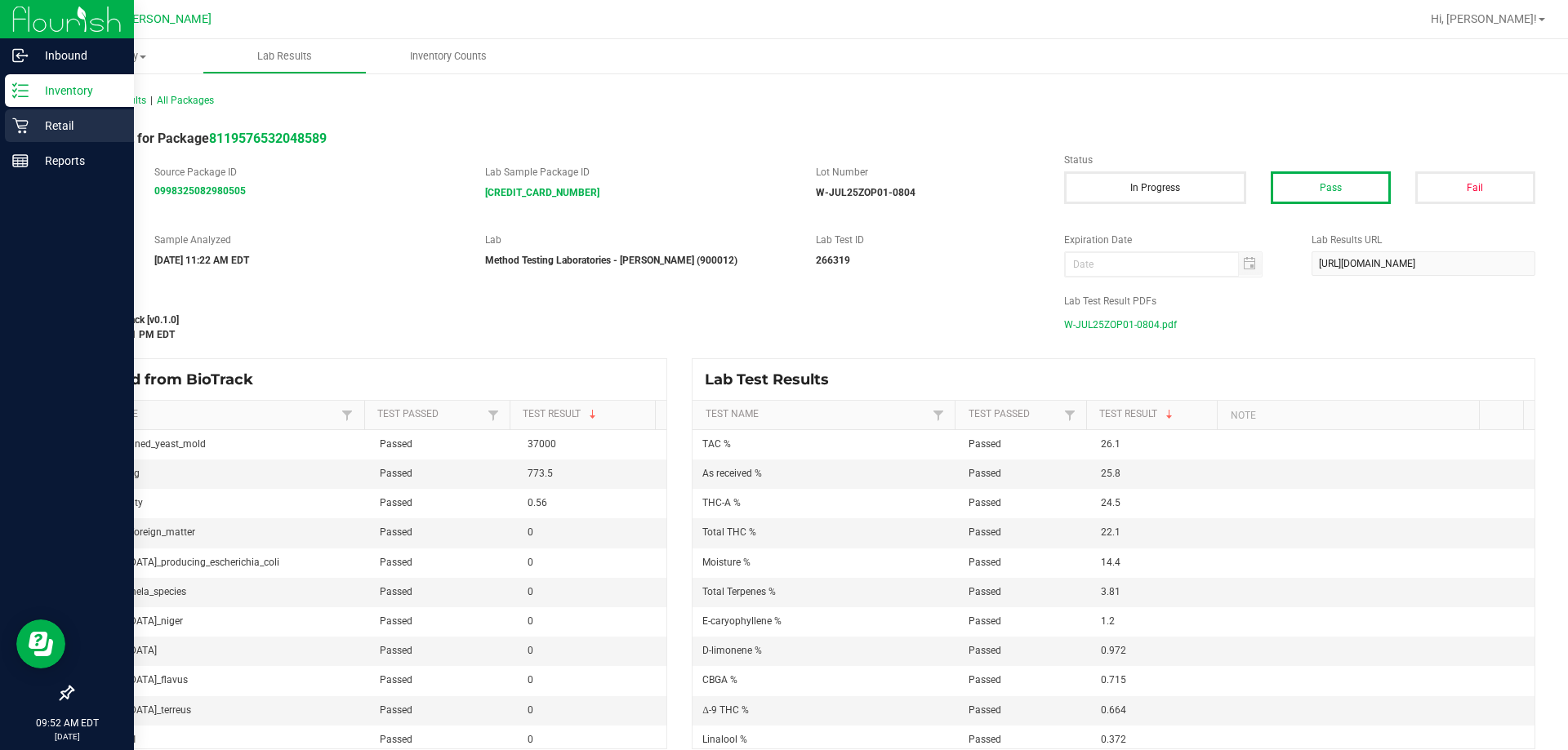
click at [44, 127] on p "Retail" at bounding box center [78, 125] width 98 height 19
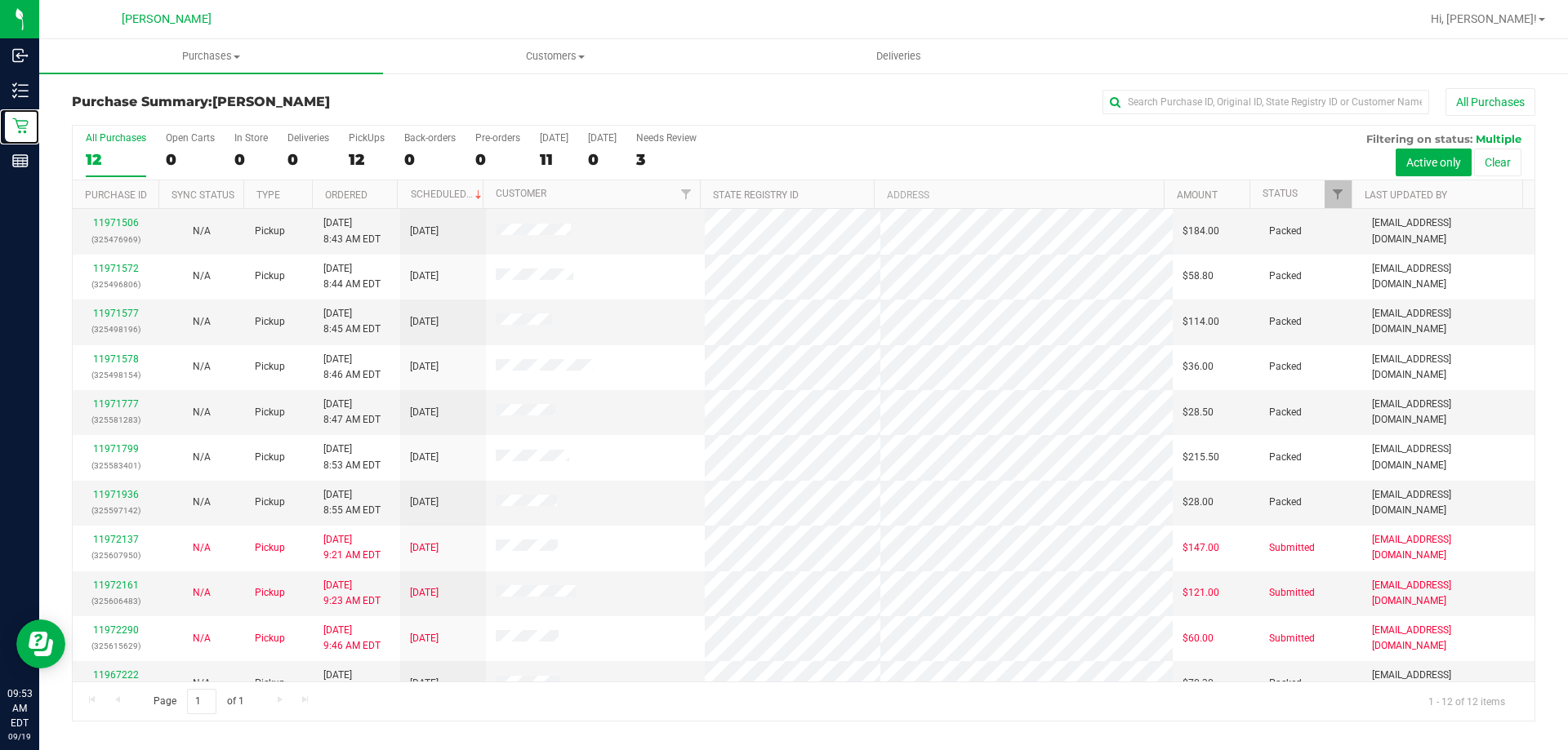
scroll to position [69, 0]
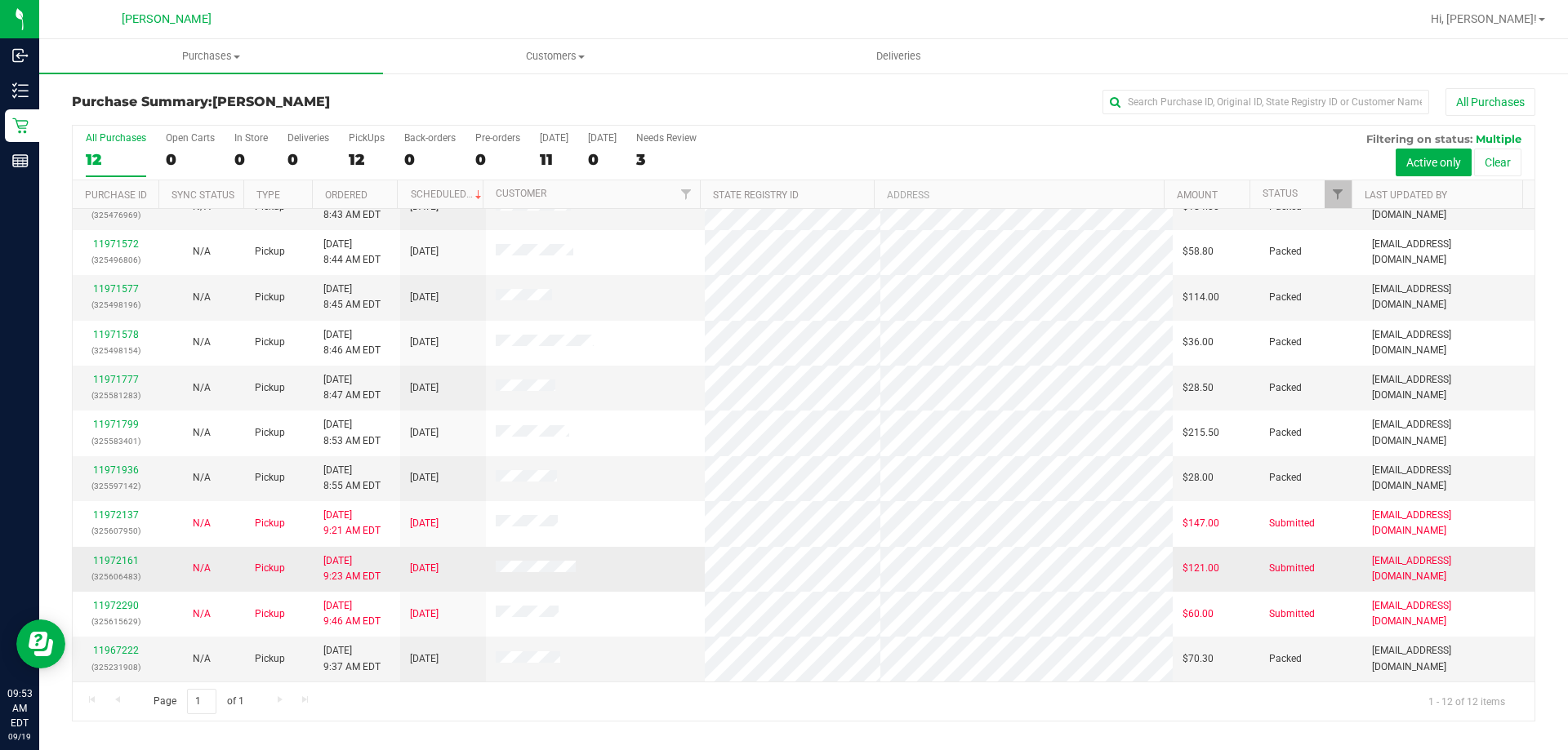
click at [1510, 588] on td "[EMAIL_ADDRESS][DOMAIN_NAME]" at bounding box center [1449, 569] width 173 height 45
click at [128, 644] on div "11967222 (325231908)" at bounding box center [115, 659] width 66 height 31
click at [126, 658] on div "11967222 (325231908)" at bounding box center [115, 659] width 66 height 31
click at [122, 651] on link "11967222" at bounding box center [116, 651] width 46 height 12
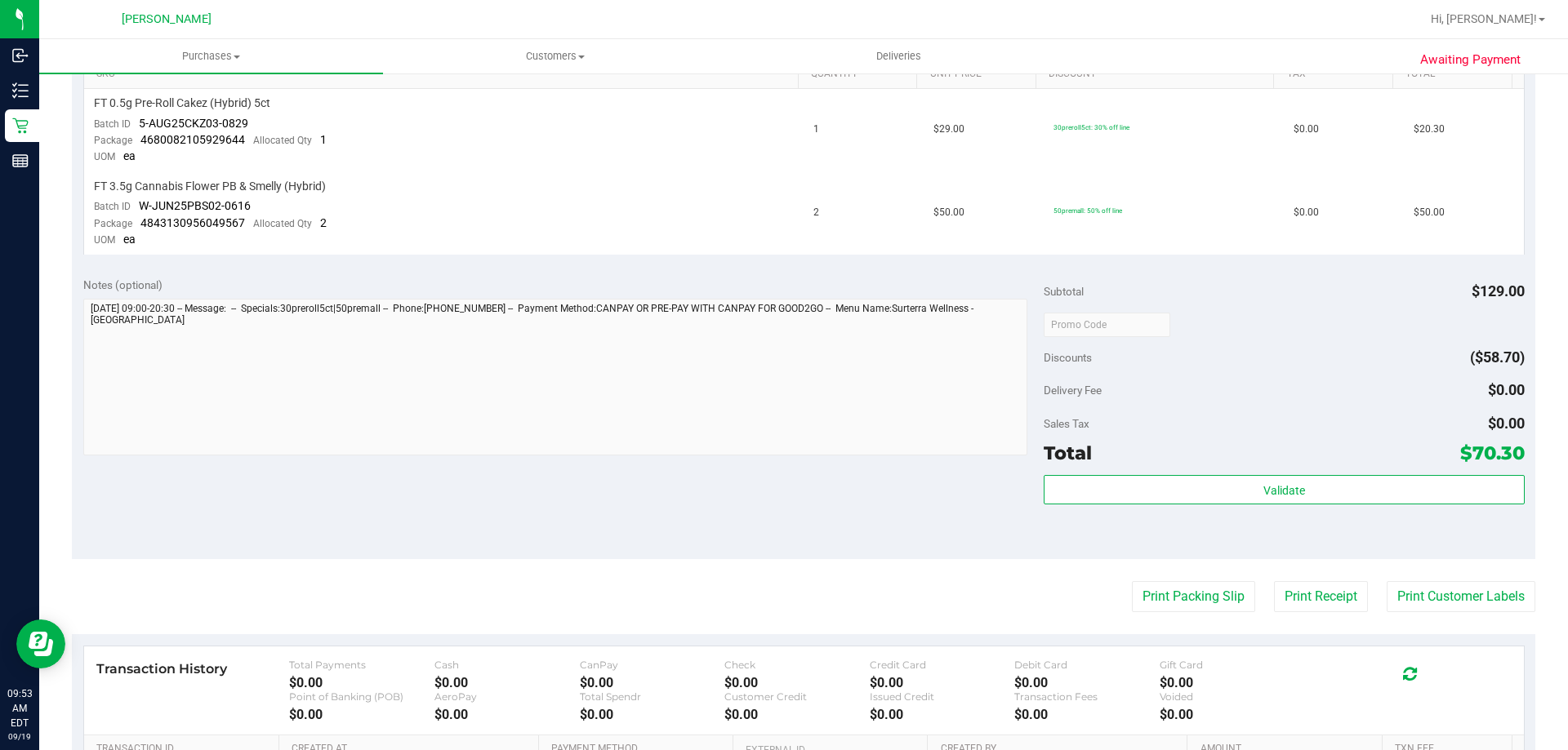
scroll to position [490, 0]
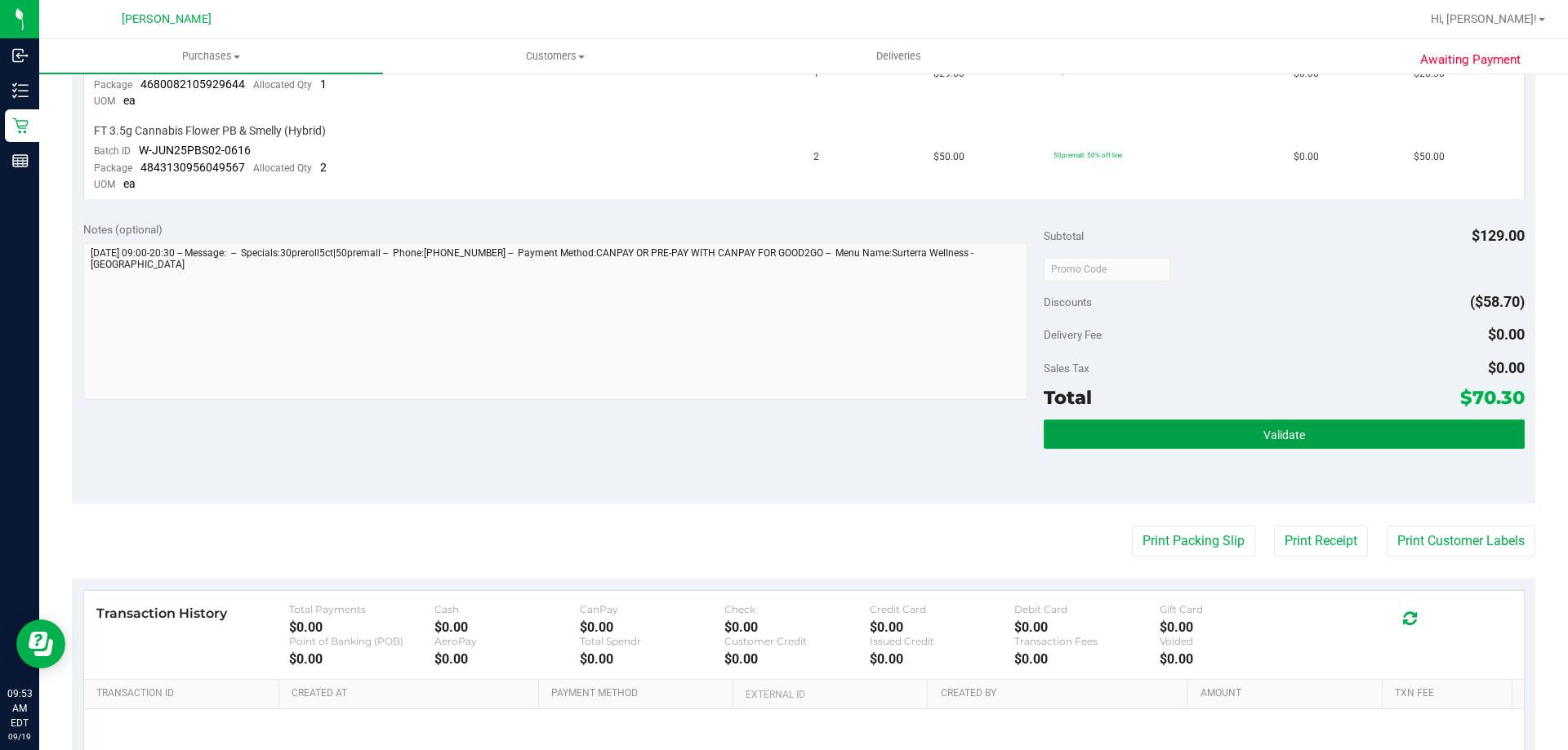
click at [1284, 428] on span "Validate" at bounding box center [1284, 434] width 41 height 13
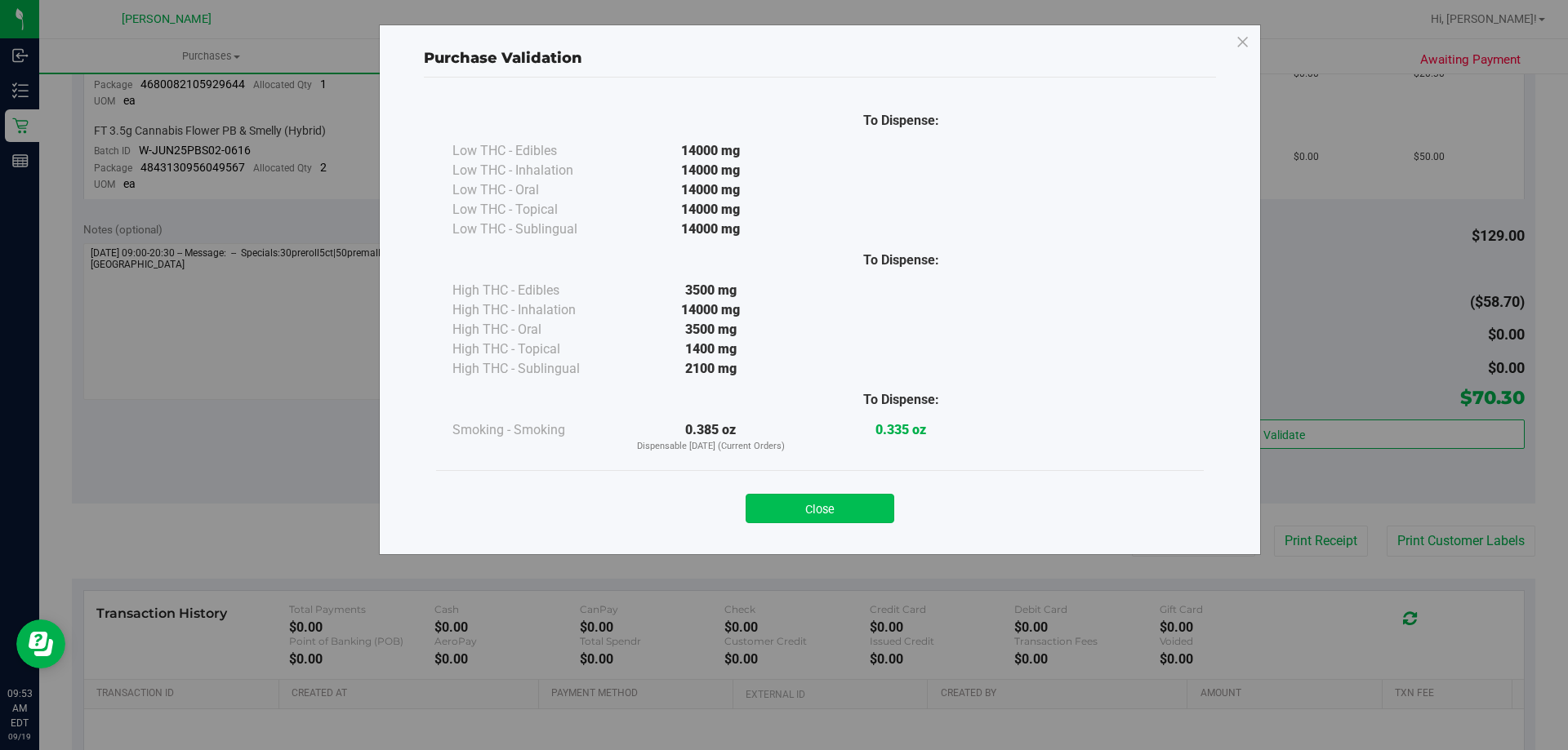
click at [833, 500] on button "Close" at bounding box center [820, 509] width 149 height 30
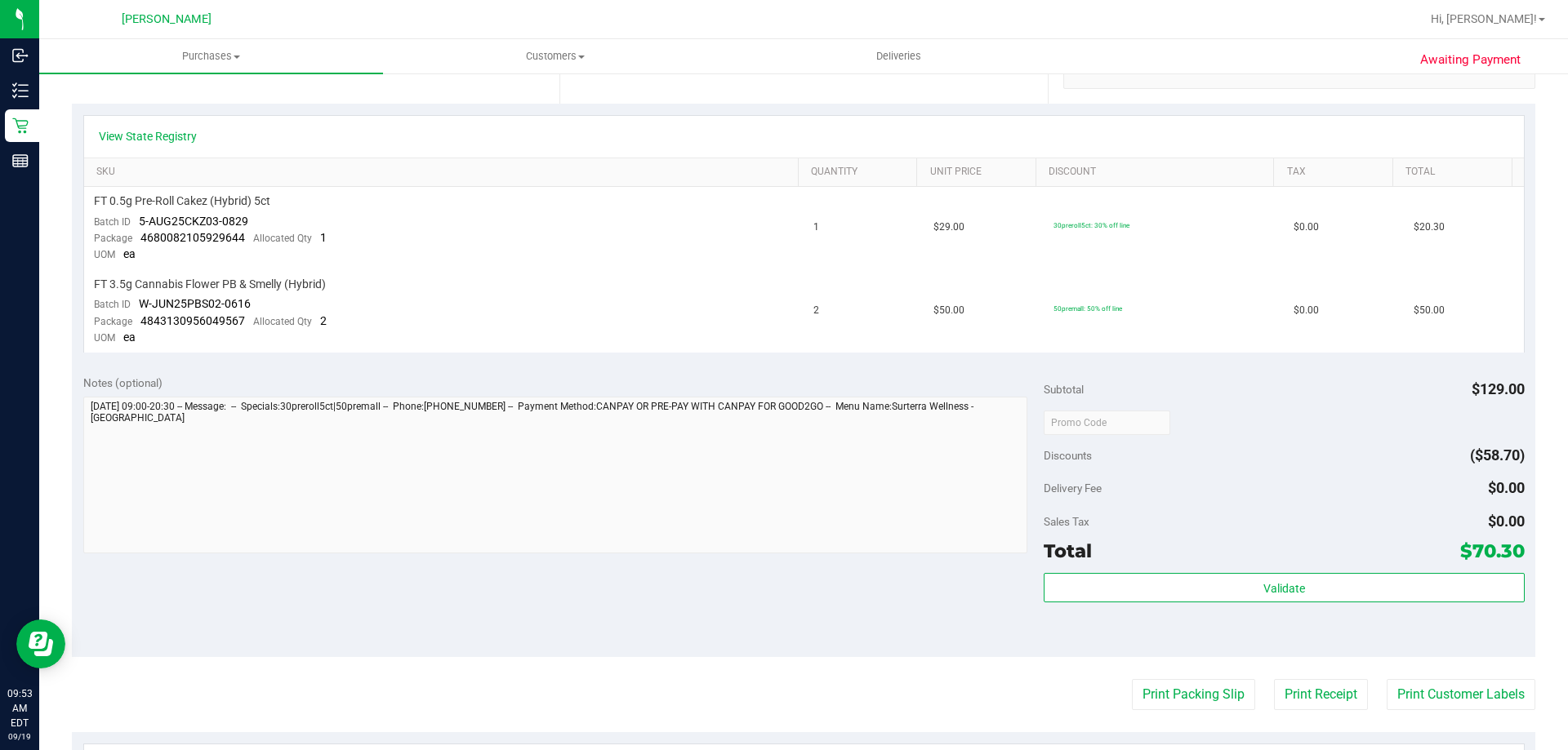
scroll to position [163, 0]
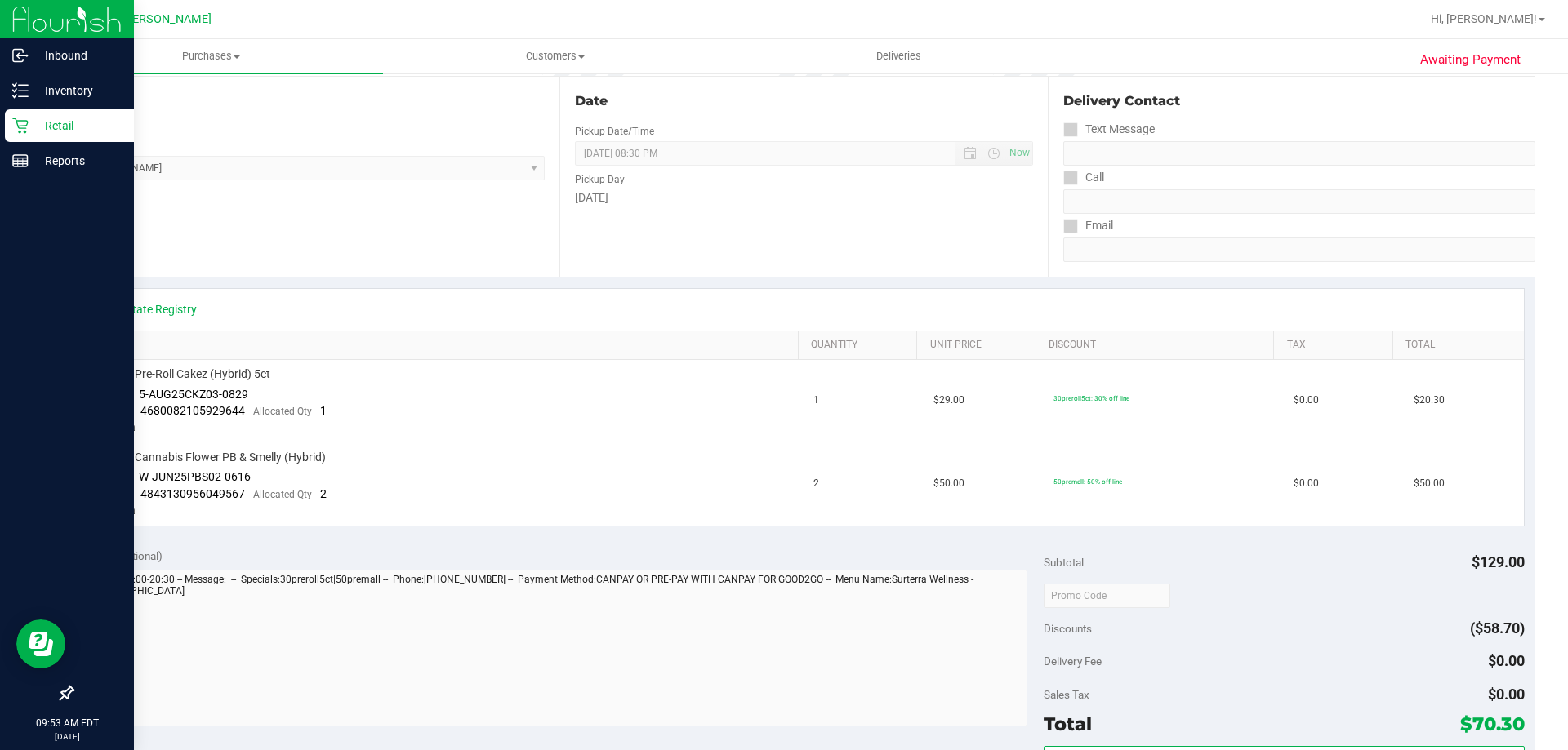
click at [32, 127] on p "Retail" at bounding box center [78, 125] width 98 height 19
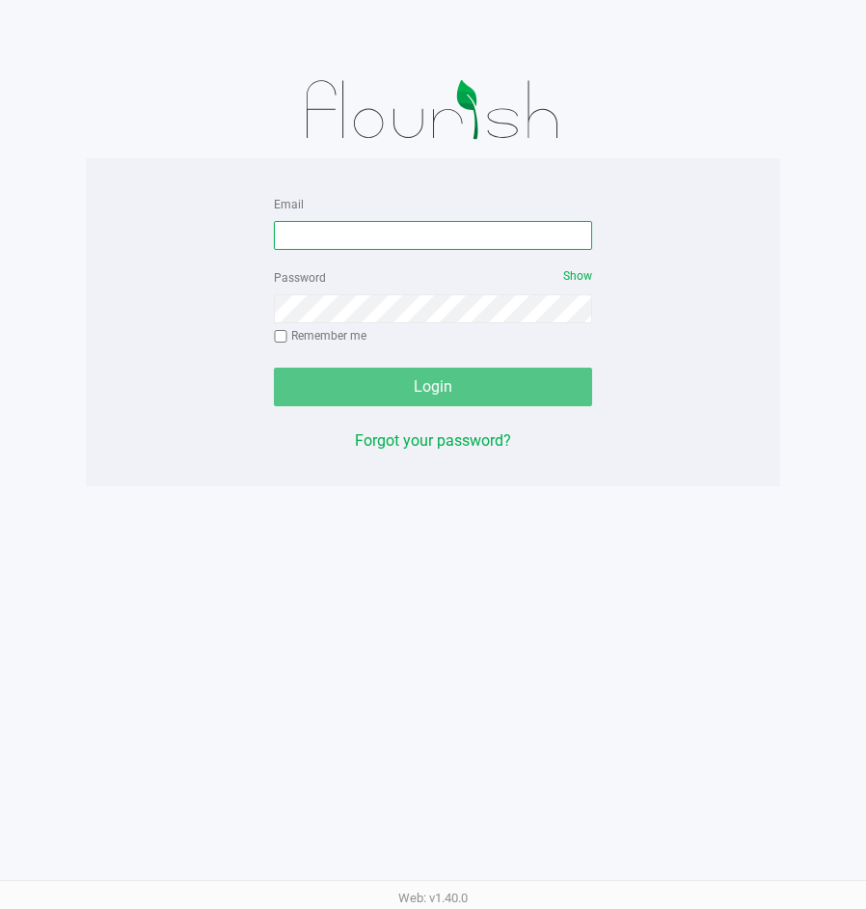
click at [457, 224] on input "Email" at bounding box center [433, 235] width 318 height 29
type input "[EMAIL_ADDRESS][DOMAIN_NAME]"
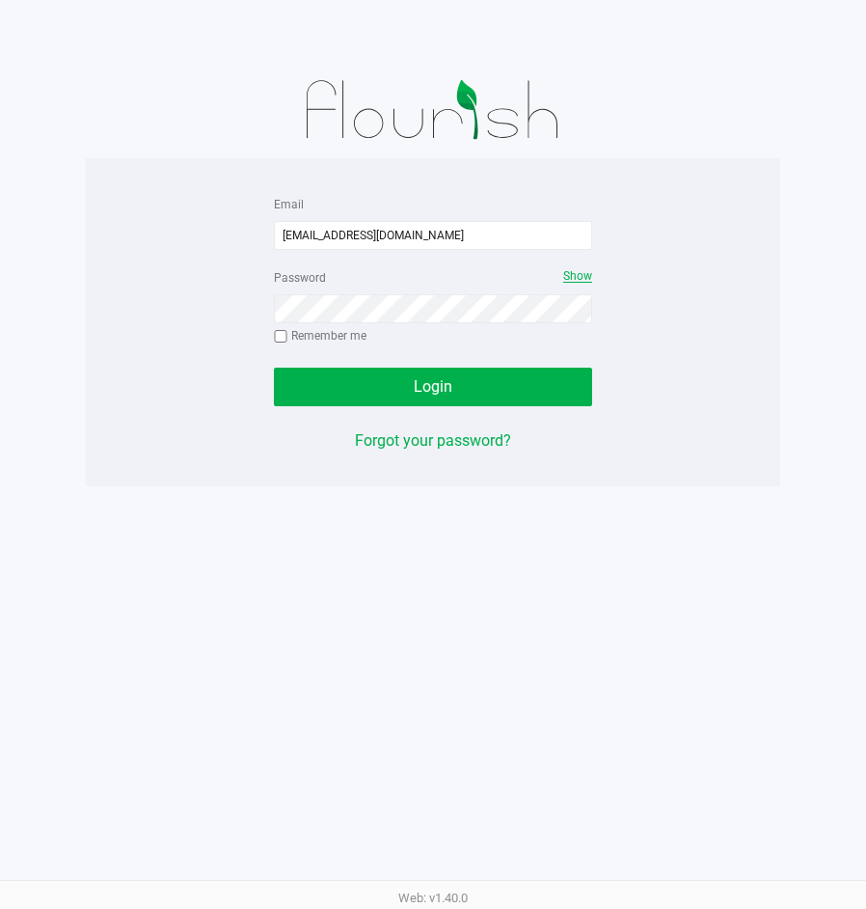
click at [565, 278] on span "Show" at bounding box center [577, 276] width 29 height 14
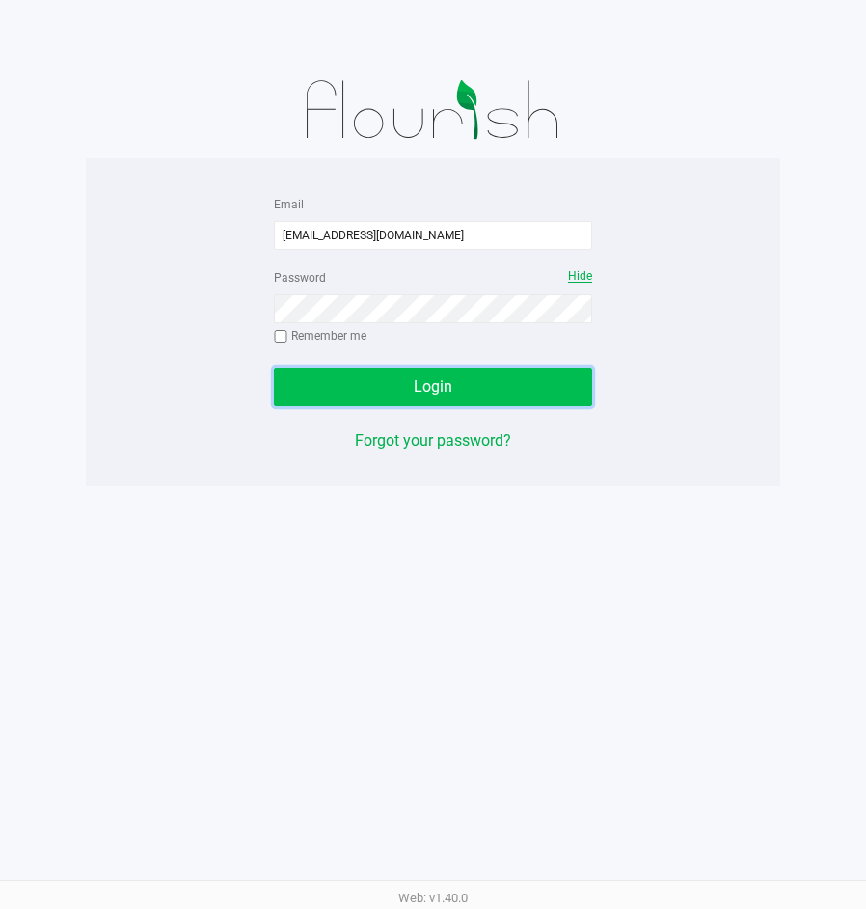
click at [444, 392] on span "Login" at bounding box center [433, 386] width 39 height 18
